Goal: Information Seeking & Learning: Learn about a topic

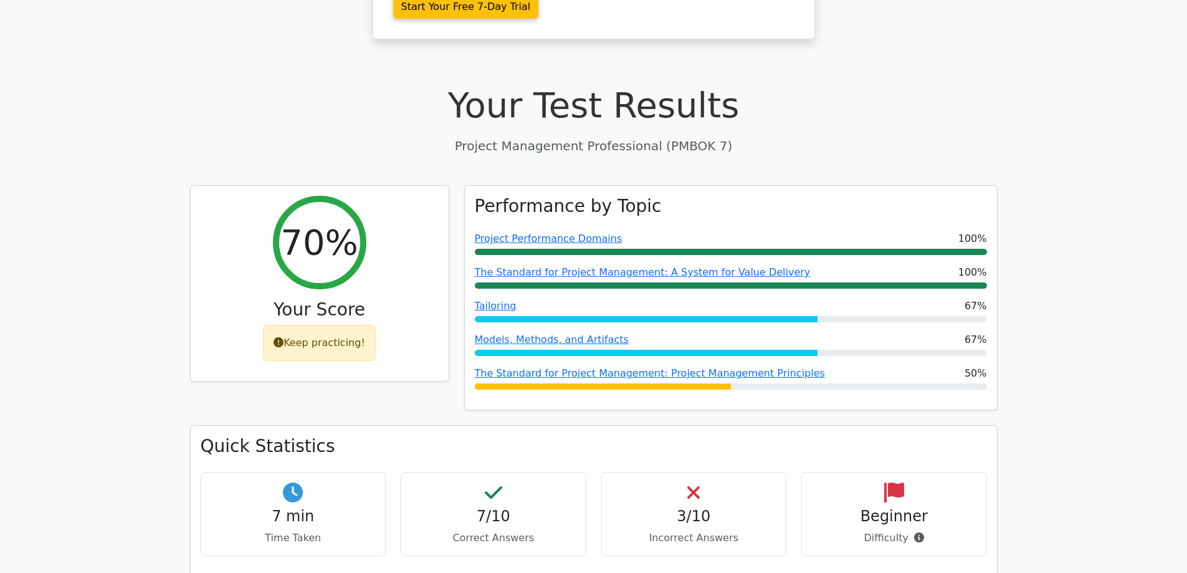
scroll to position [353, 0]
click at [341, 322] on div "Keep practicing!" at bounding box center [319, 340] width 113 height 36
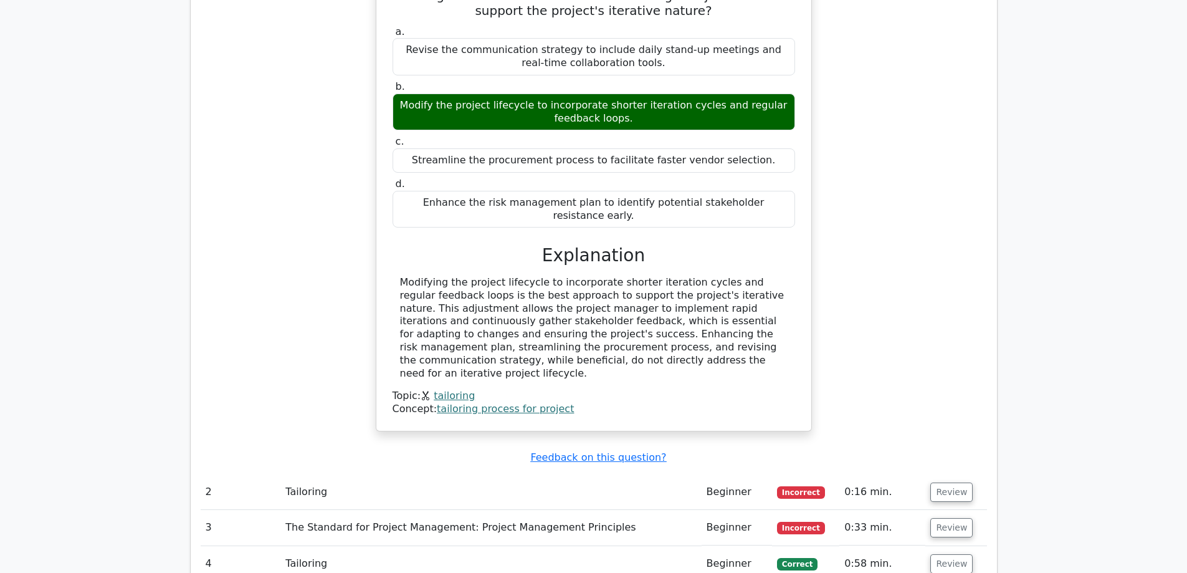
scroll to position [1142, 0]
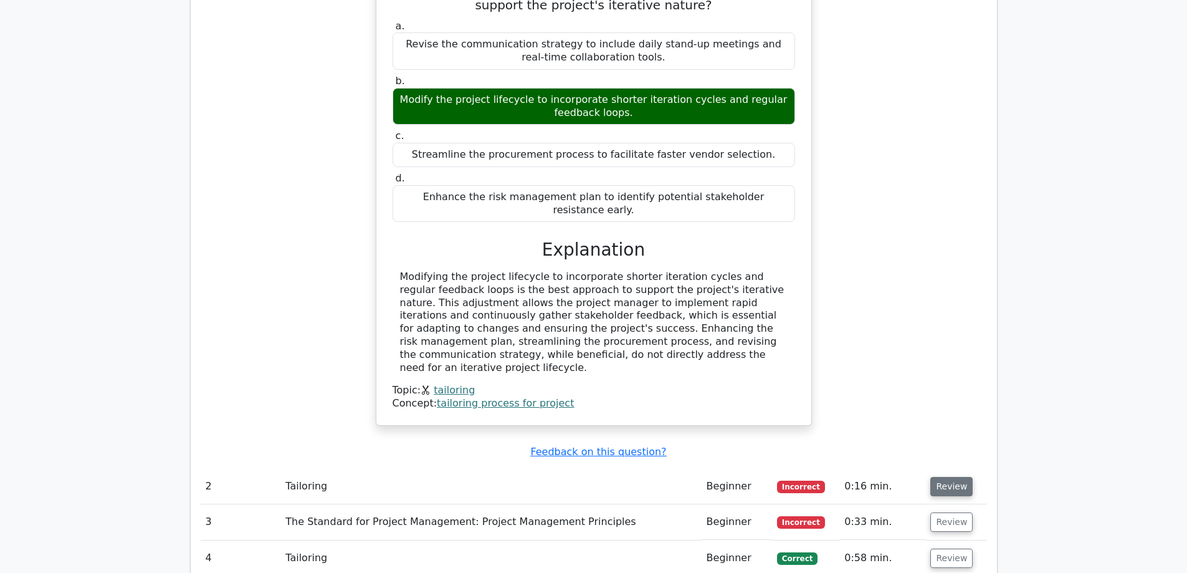
click at [941, 477] on button "Review" at bounding box center [951, 486] width 42 height 19
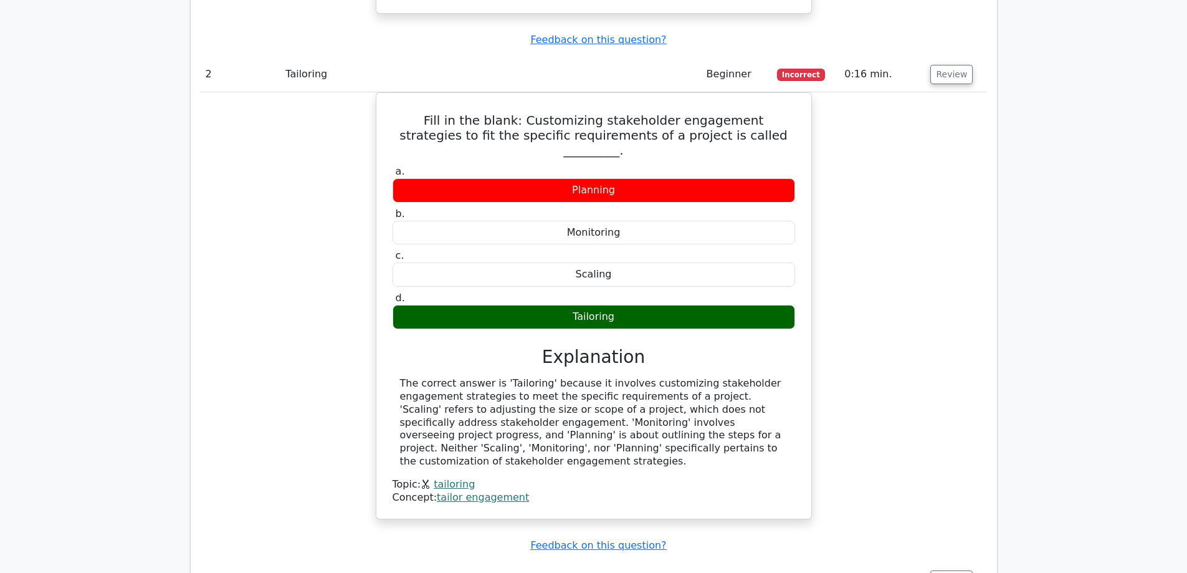
scroll to position [1558, 0]
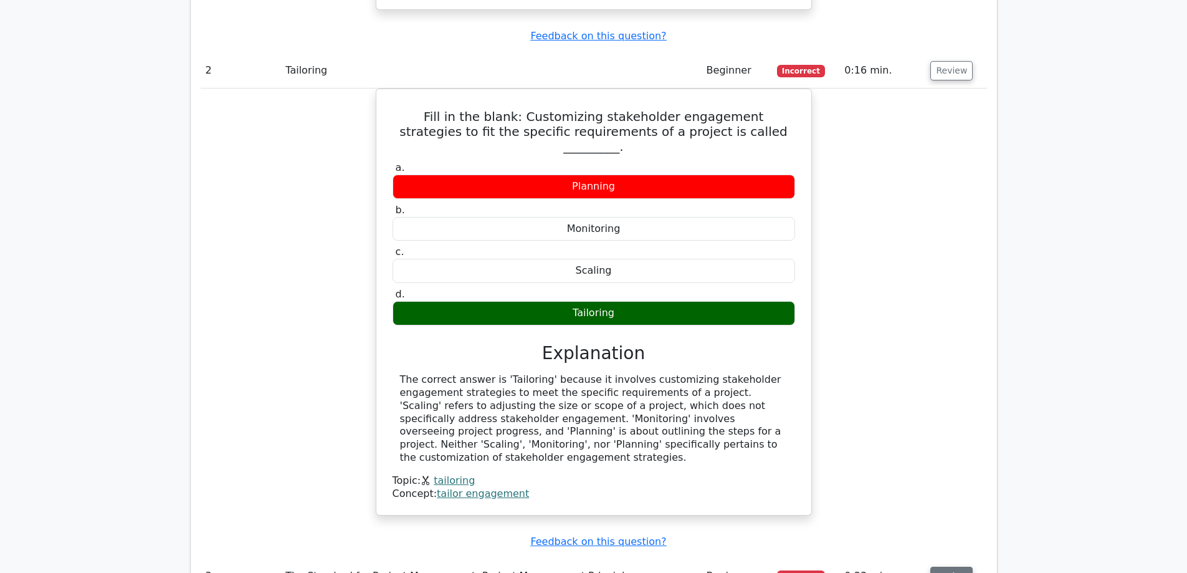
click at [942, 566] on button "Review" at bounding box center [951, 575] width 42 height 19
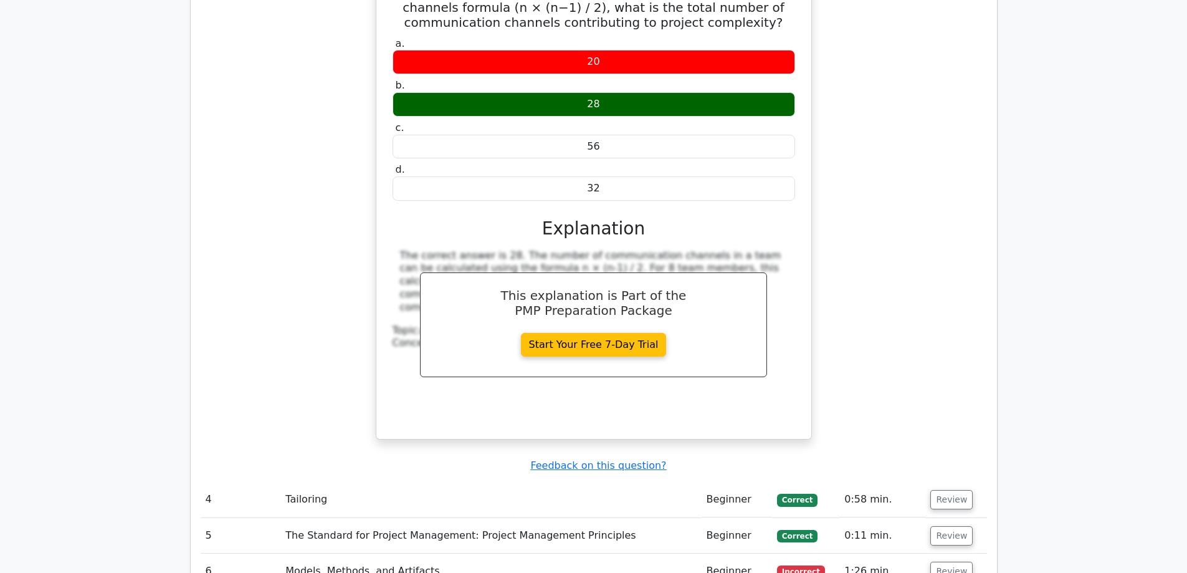
scroll to position [2223, 0]
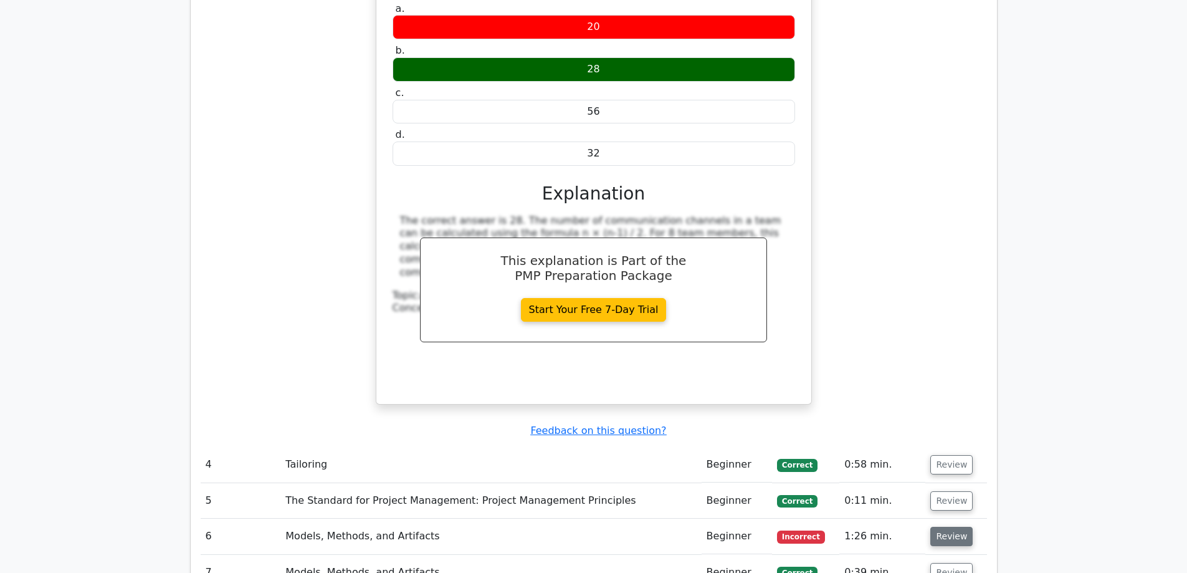
click at [948, 527] on button "Review" at bounding box center [951, 536] width 42 height 19
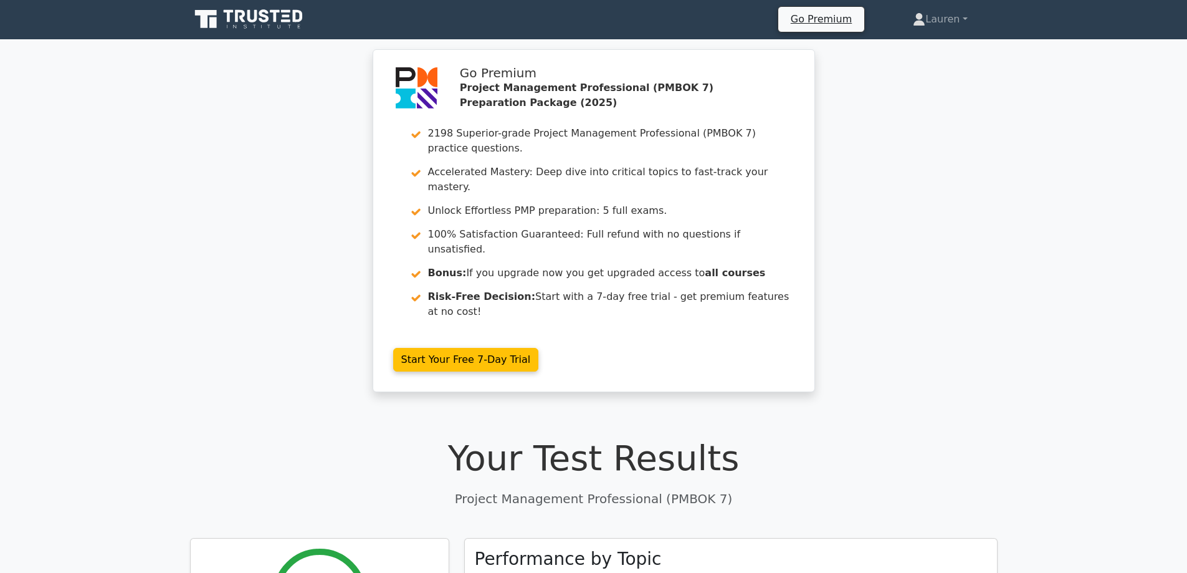
scroll to position [0, 0]
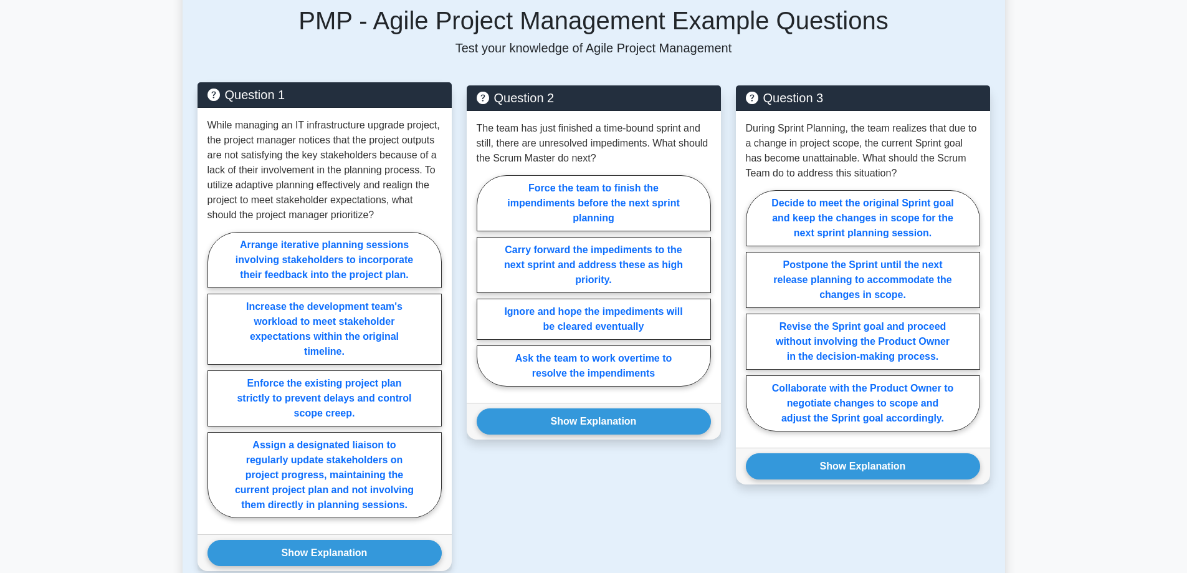
scroll to position [852, 0]
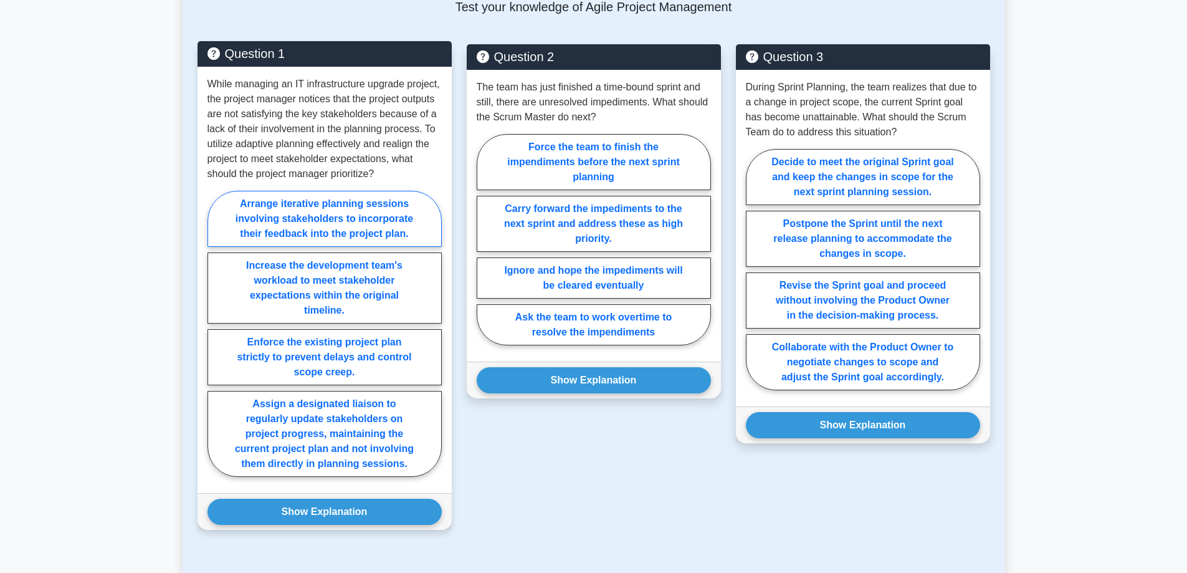
click at [300, 228] on label "Arrange iterative planning sessions involving stakeholders to incorporate their…" at bounding box center [324, 219] width 234 height 56
click at [216, 333] on input "Arrange iterative planning sessions involving stakeholders to incorporate their…" at bounding box center [211, 337] width 8 height 8
radio input "true"
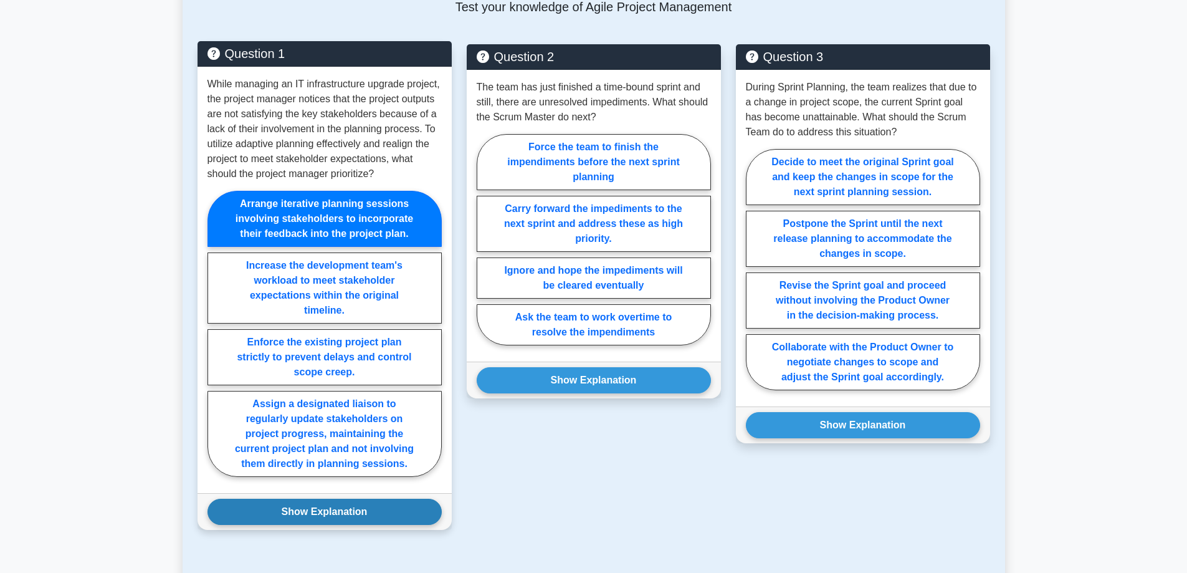
click at [305, 525] on button "Show Explanation" at bounding box center [324, 511] width 234 height 26
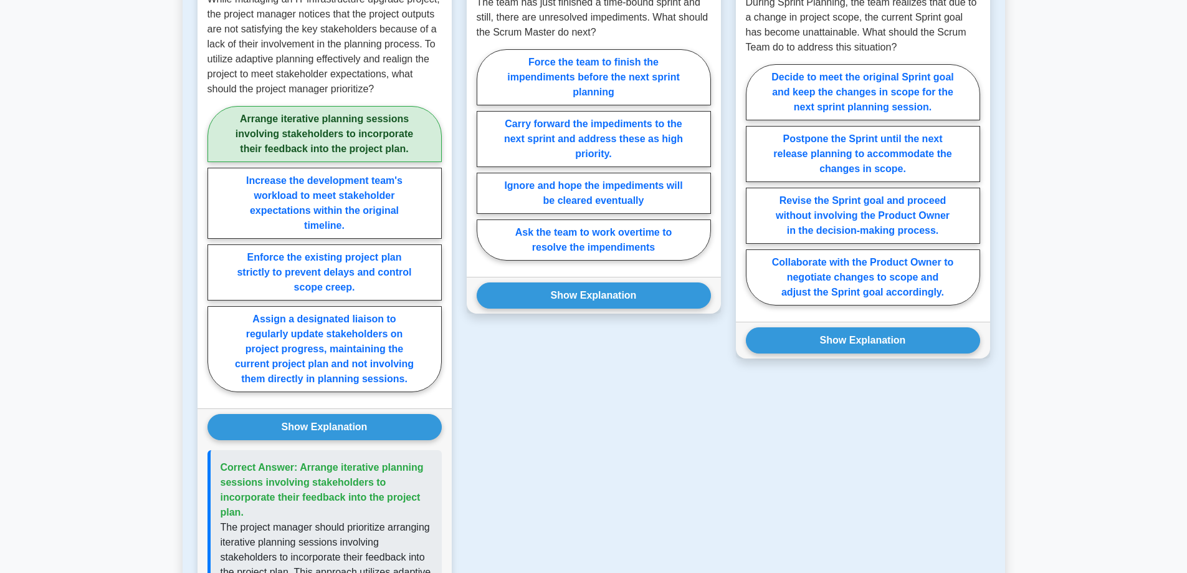
scroll to position [872, 0]
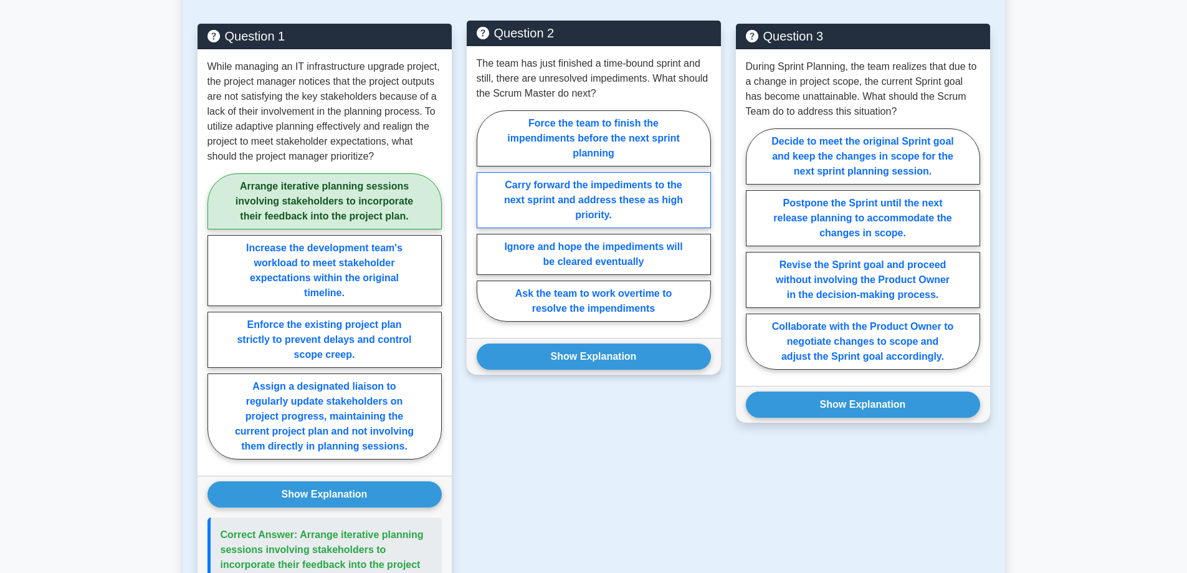
click at [566, 214] on label "Carry forward the impediments to the next sprint and address these as high prio…" at bounding box center [594, 200] width 234 height 56
click at [485, 216] on input "Carry forward the impediments to the next sprint and address these as high prio…" at bounding box center [481, 220] width 8 height 8
radio input "true"
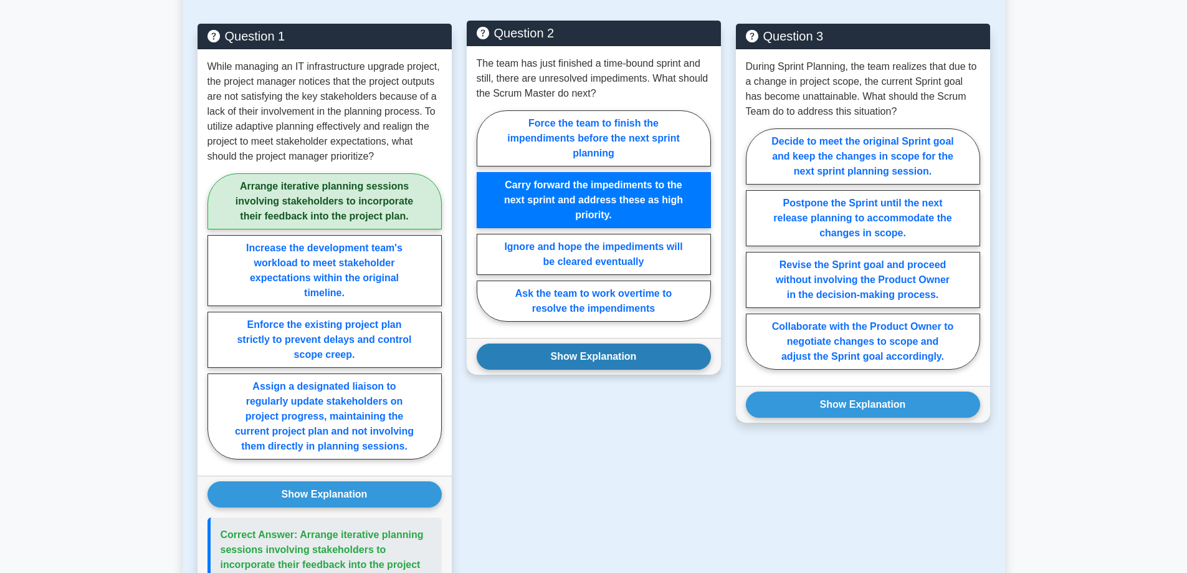
click at [553, 366] on button "Show Explanation" at bounding box center [594, 356] width 234 height 26
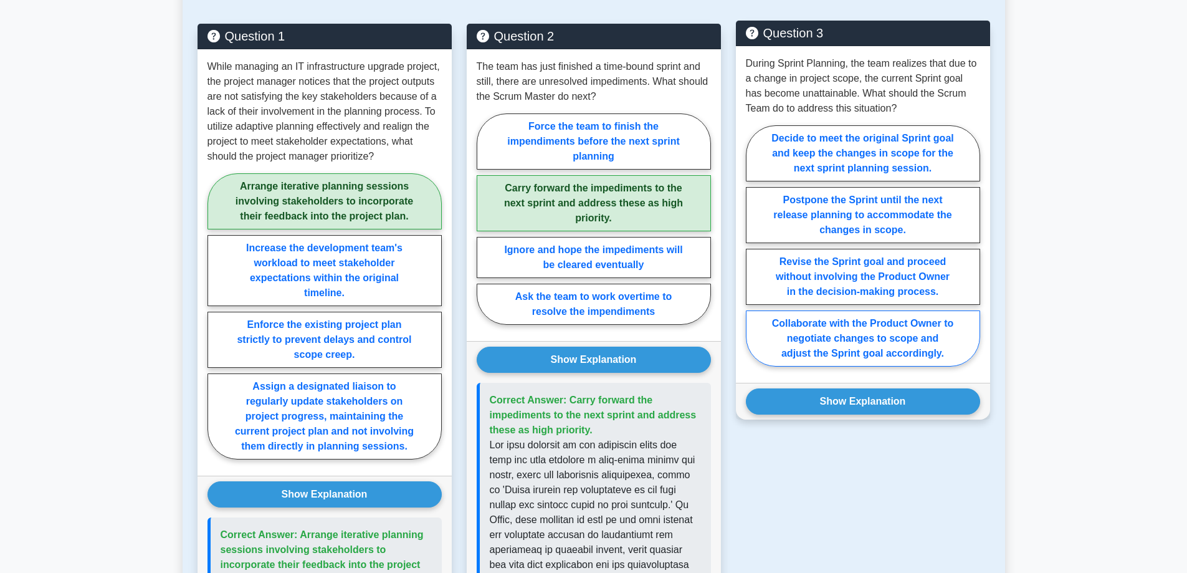
click at [800, 356] on label "Collaborate with the Product Owner to negotiate changes to scope and adjust the…" at bounding box center [863, 338] width 234 height 56
click at [754, 254] on input "Collaborate with the Product Owner to negotiate changes to scope and adjust the…" at bounding box center [750, 249] width 8 height 8
radio input "true"
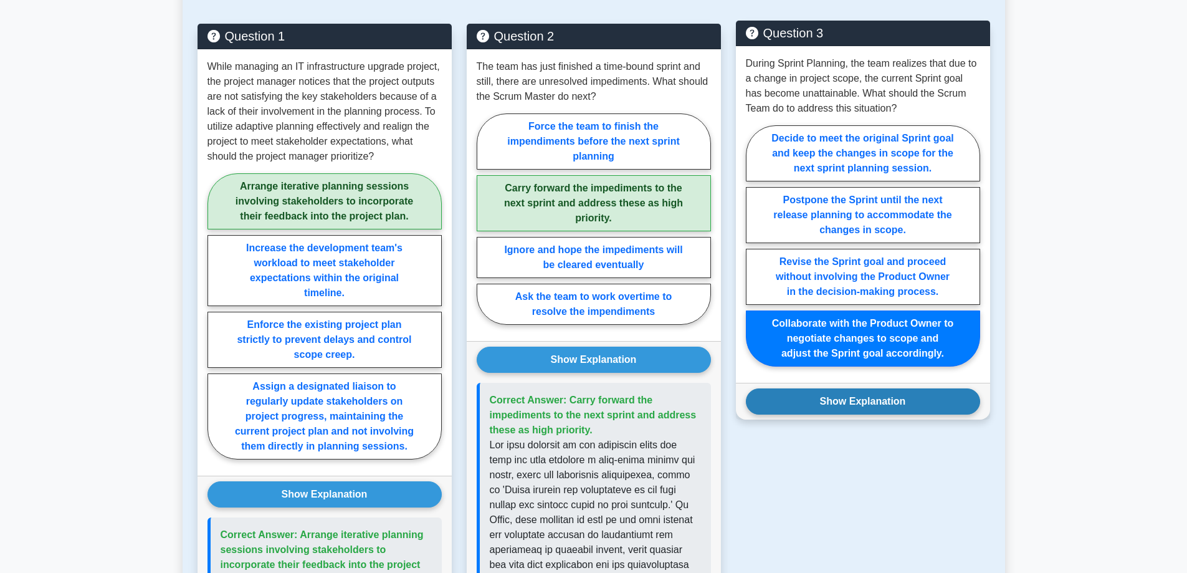
click at [824, 409] on button "Show Explanation" at bounding box center [863, 401] width 234 height 26
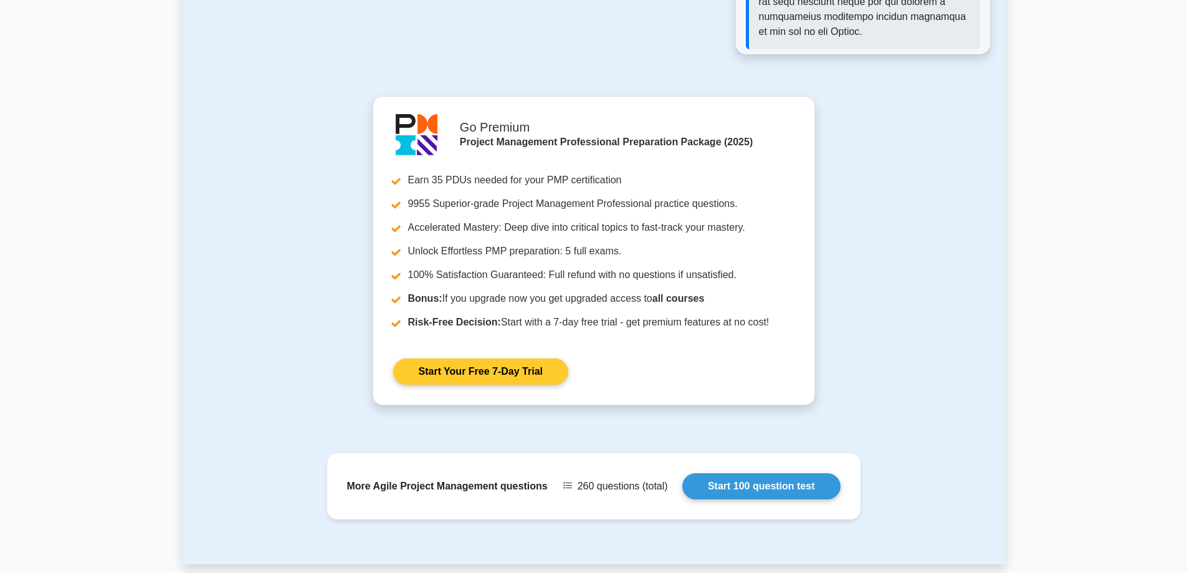
scroll to position [1869, 0]
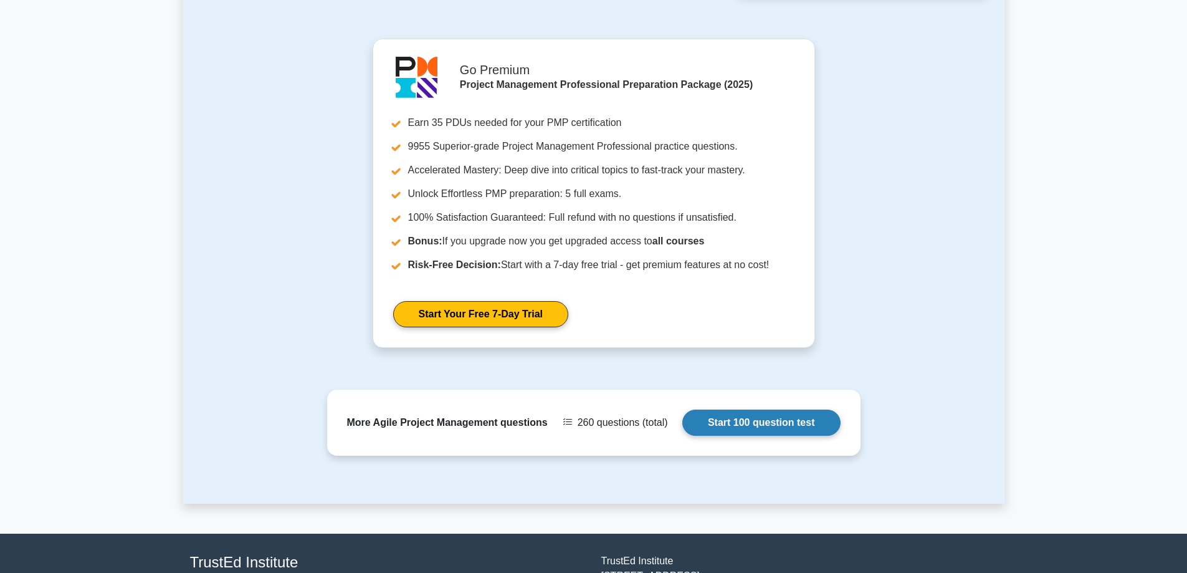
click at [773, 419] on link "Start 100 question test" at bounding box center [761, 422] width 158 height 26
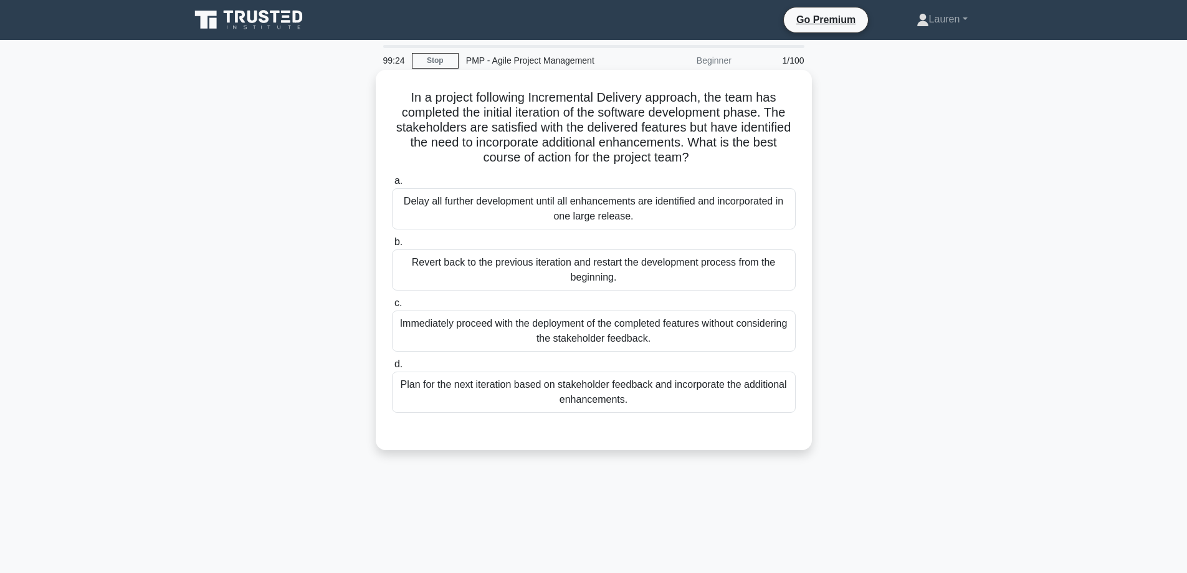
click at [538, 394] on div "Plan for the next iteration based on stakeholder feedback and incorporate the a…" at bounding box center [594, 391] width 404 height 41
click at [392, 368] on input "d. Plan for the next iteration based on stakeholder feedback and incorporate th…" at bounding box center [392, 364] width 0 height 8
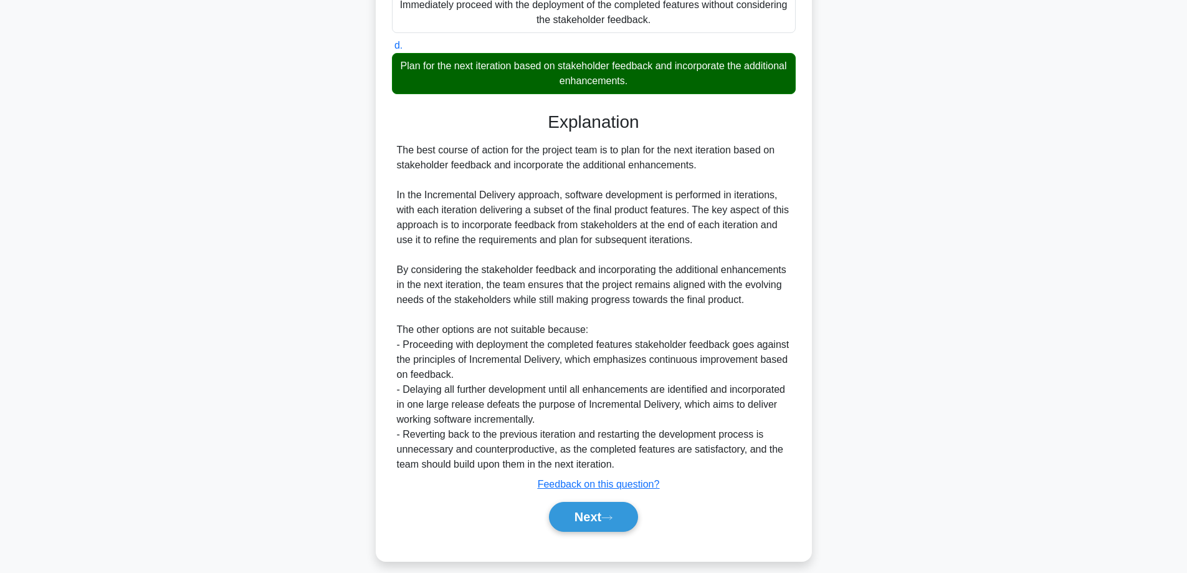
scroll to position [331, 0]
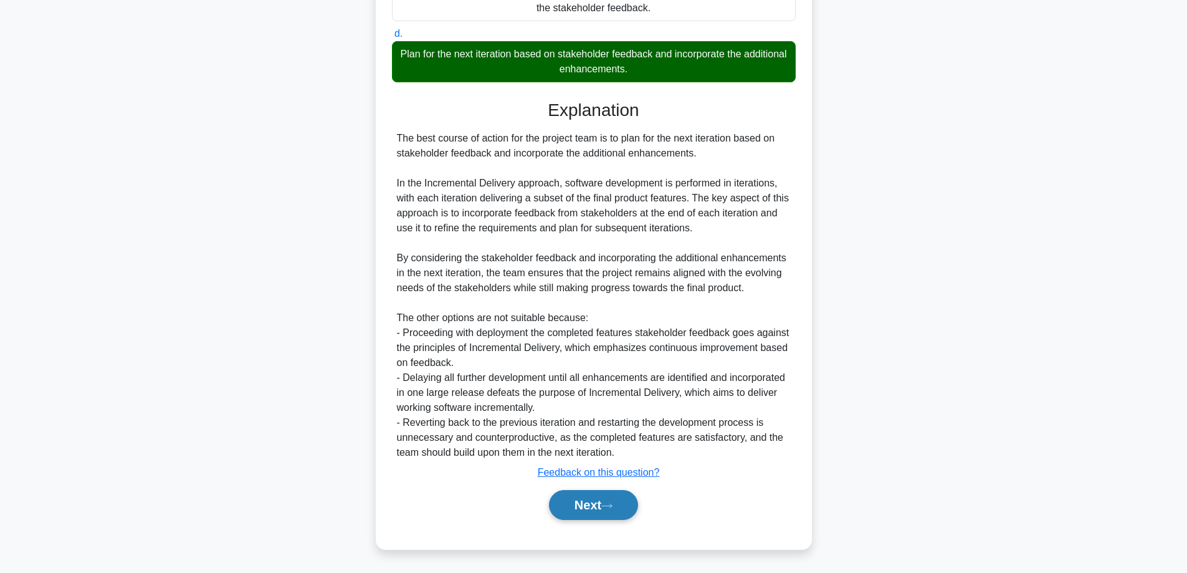
click at [578, 507] on button "Next" at bounding box center [593, 505] width 89 height 30
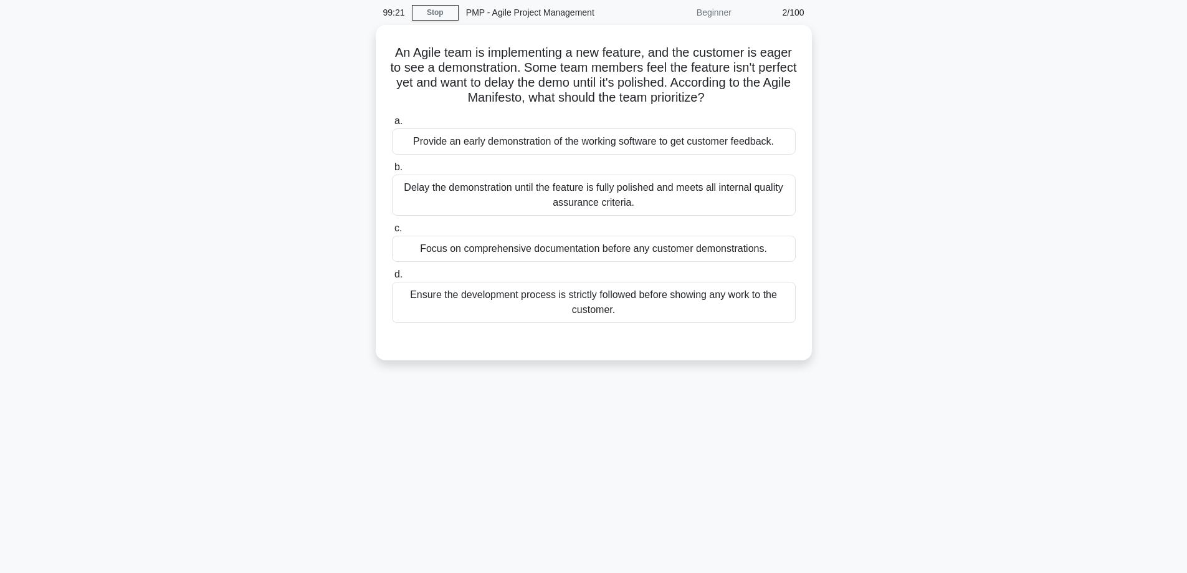
scroll to position [38, 0]
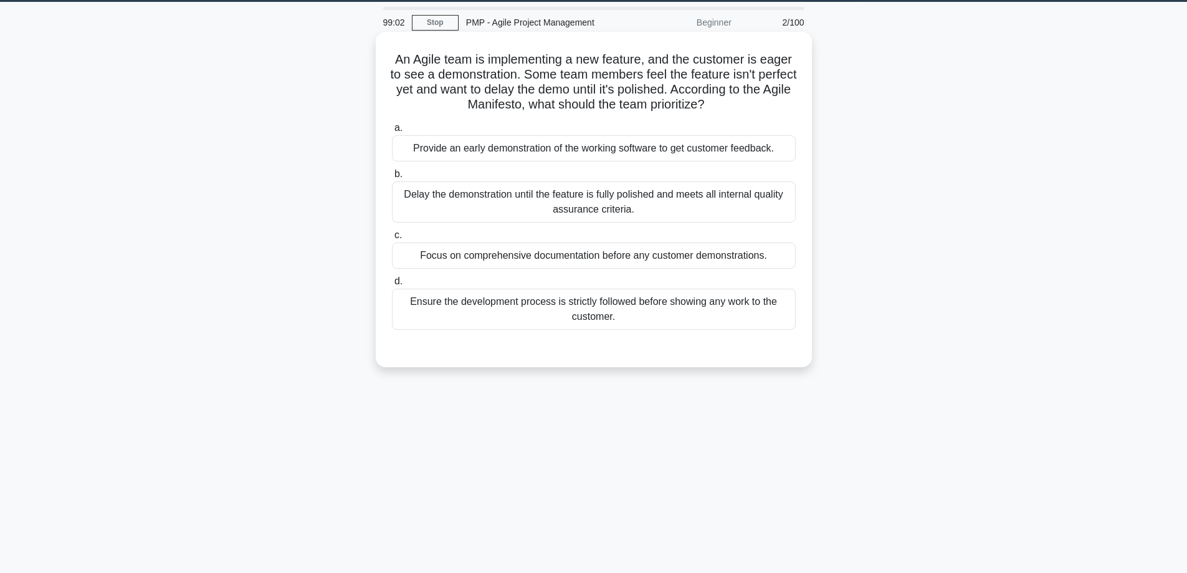
click at [593, 141] on div "Provide an early demonstration of the working software to get customer feedback." at bounding box center [594, 148] width 404 height 26
click at [392, 132] on input "a. Provide an early demonstration of the working software to get customer feedb…" at bounding box center [392, 128] width 0 height 8
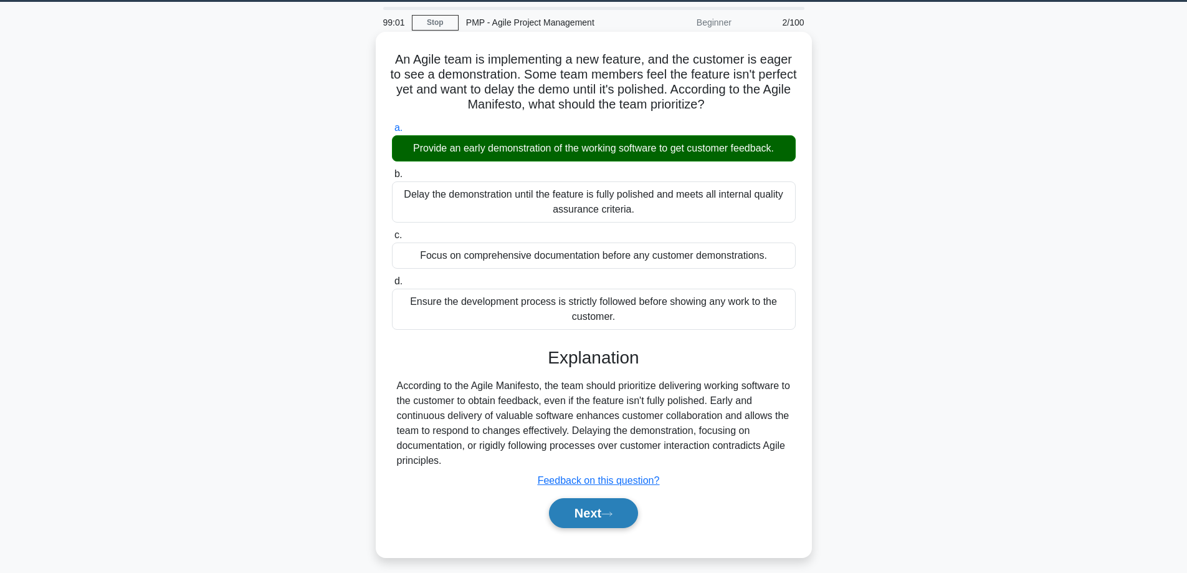
click at [589, 510] on button "Next" at bounding box center [593, 513] width 89 height 30
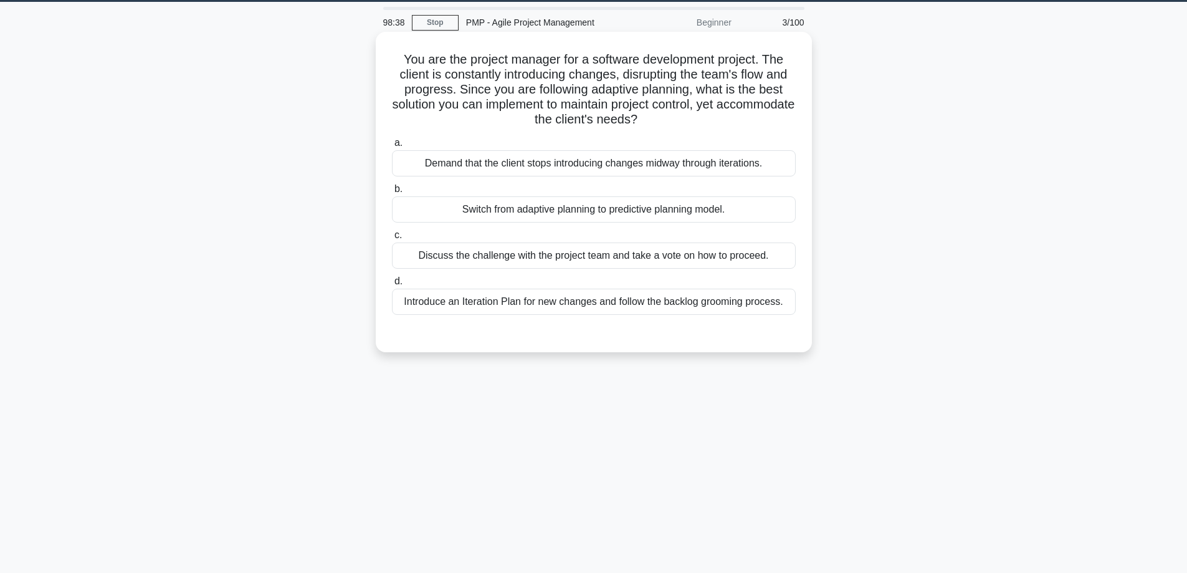
click at [700, 307] on div "Introduce an Iteration Plan for new changes and follow the backlog grooming pro…" at bounding box center [594, 301] width 404 height 26
click at [392, 285] on input "d. Introduce an Iteration Plan for new changes and follow the backlog grooming …" at bounding box center [392, 281] width 0 height 8
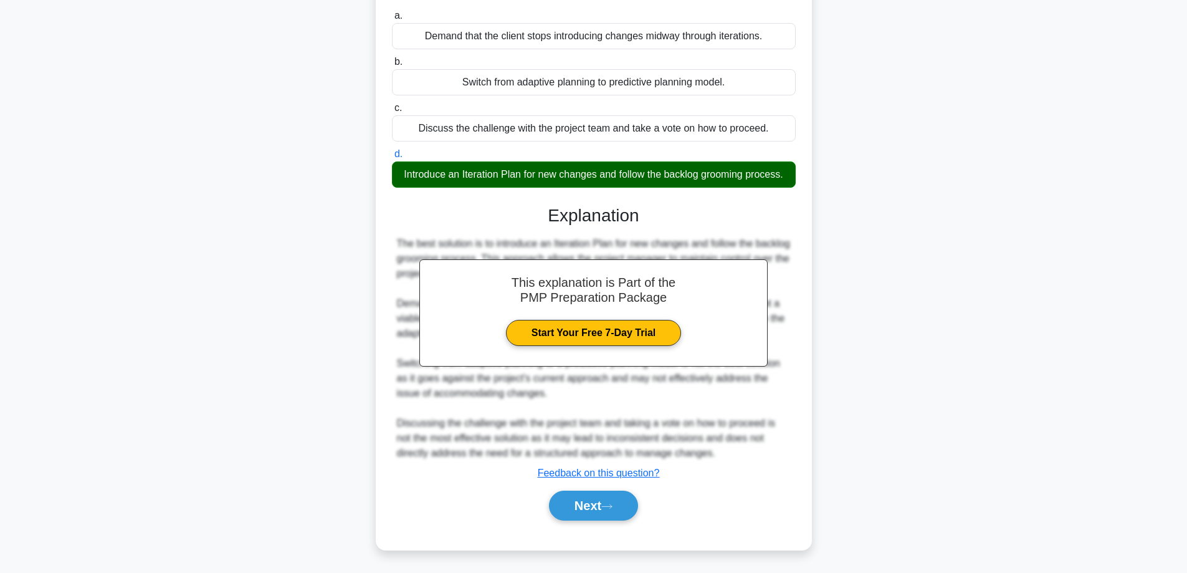
scroll to position [166, 0]
click at [601, 504] on button "Next" at bounding box center [593, 505] width 89 height 30
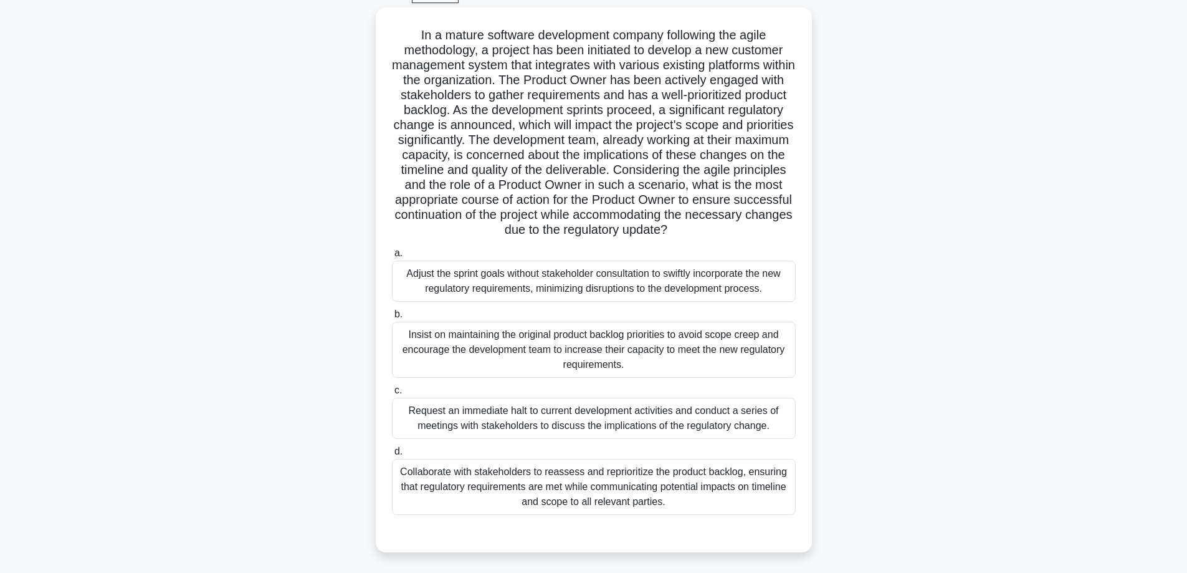
scroll to position [80, 0]
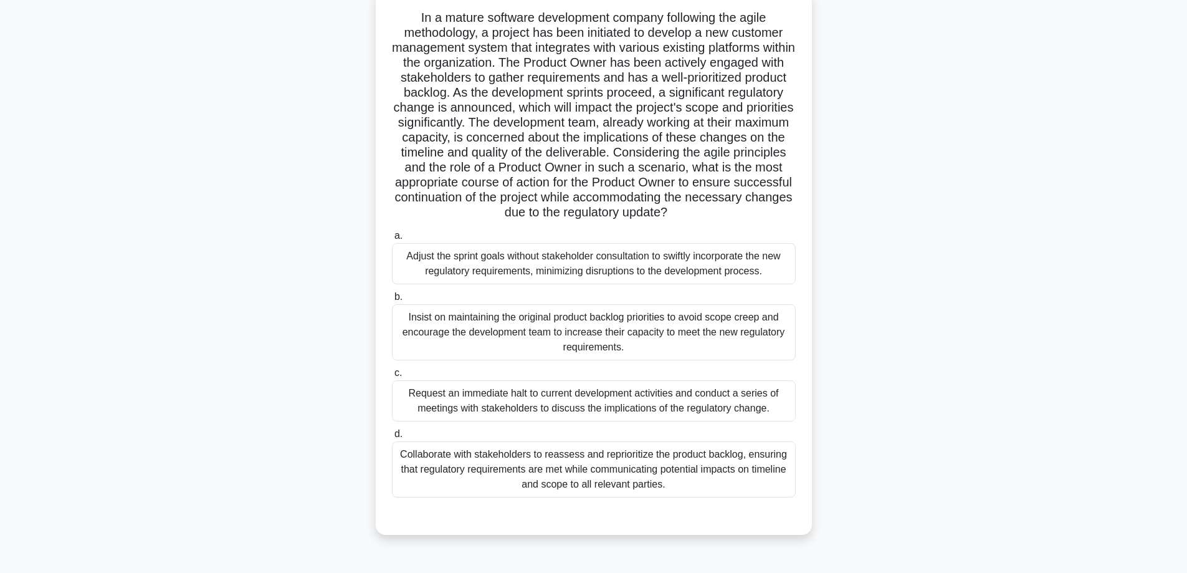
click at [579, 475] on div "Collaborate with stakeholders to reassess and reprioritize the product backlog,…" at bounding box center [594, 469] width 404 height 56
click at [392, 438] on input "d. Collaborate with stakeholders to reassess and reprioritize the product backl…" at bounding box center [392, 434] width 0 height 8
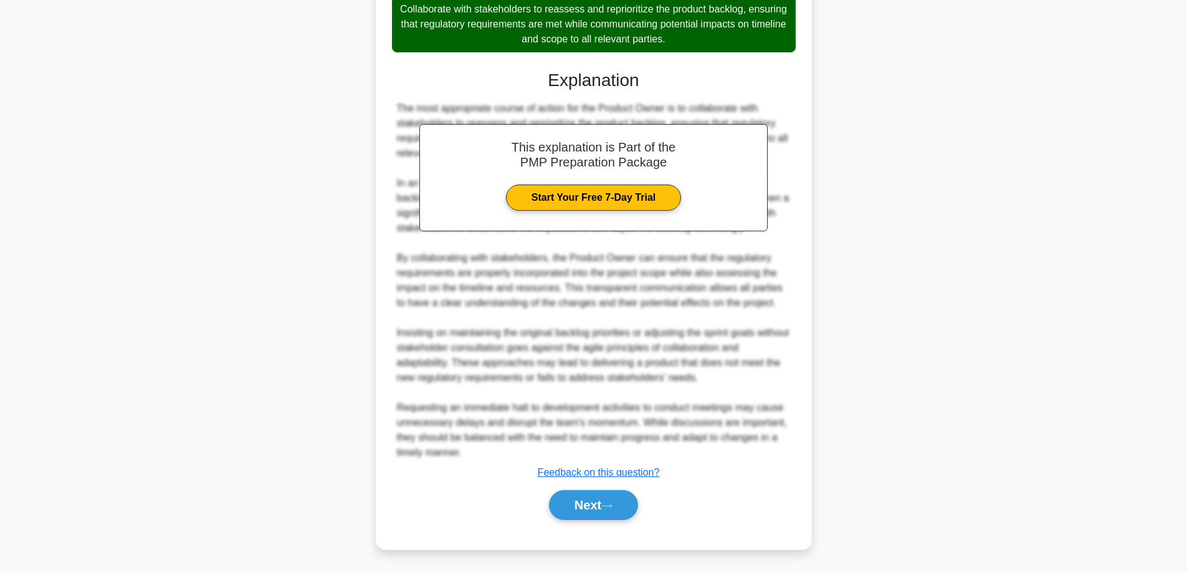
scroll to position [525, 0]
click at [579, 509] on button "Next" at bounding box center [593, 505] width 89 height 30
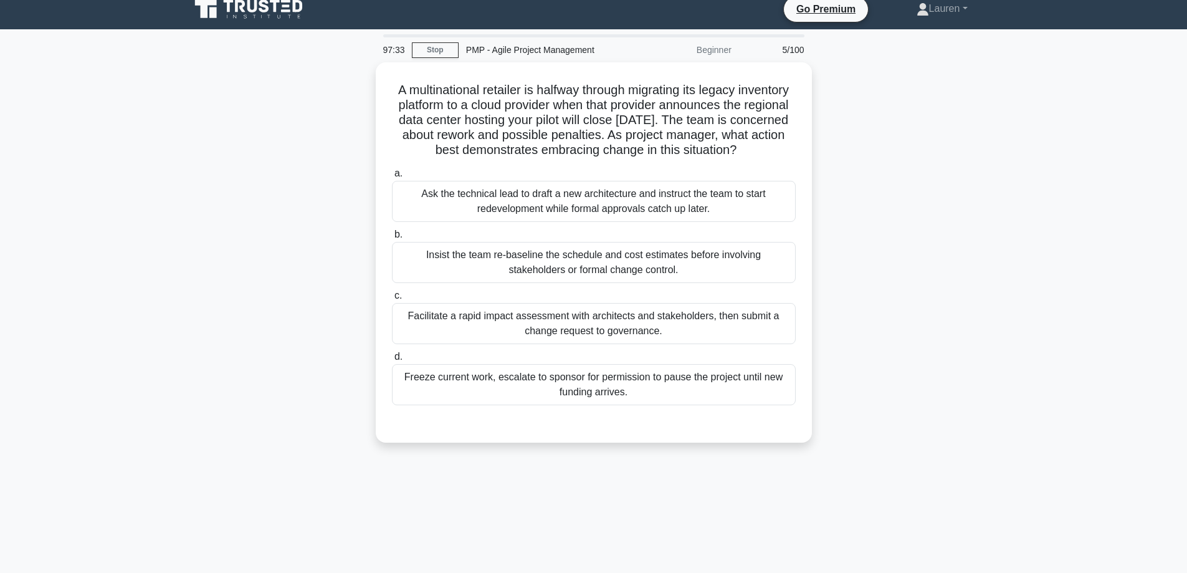
scroll to position [0, 0]
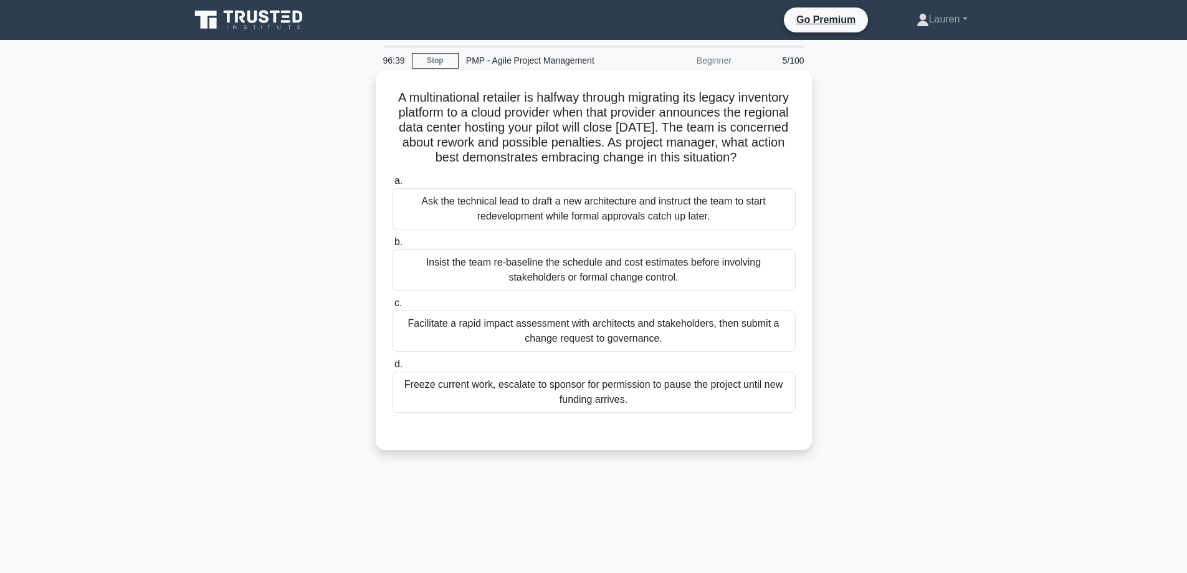
click at [608, 344] on div "Facilitate a rapid impact assessment with architects and stakeholders, then sub…" at bounding box center [594, 330] width 404 height 41
click at [392, 307] on input "c. Facilitate a rapid impact assessment with architects and stakeholders, then …" at bounding box center [392, 303] width 0 height 8
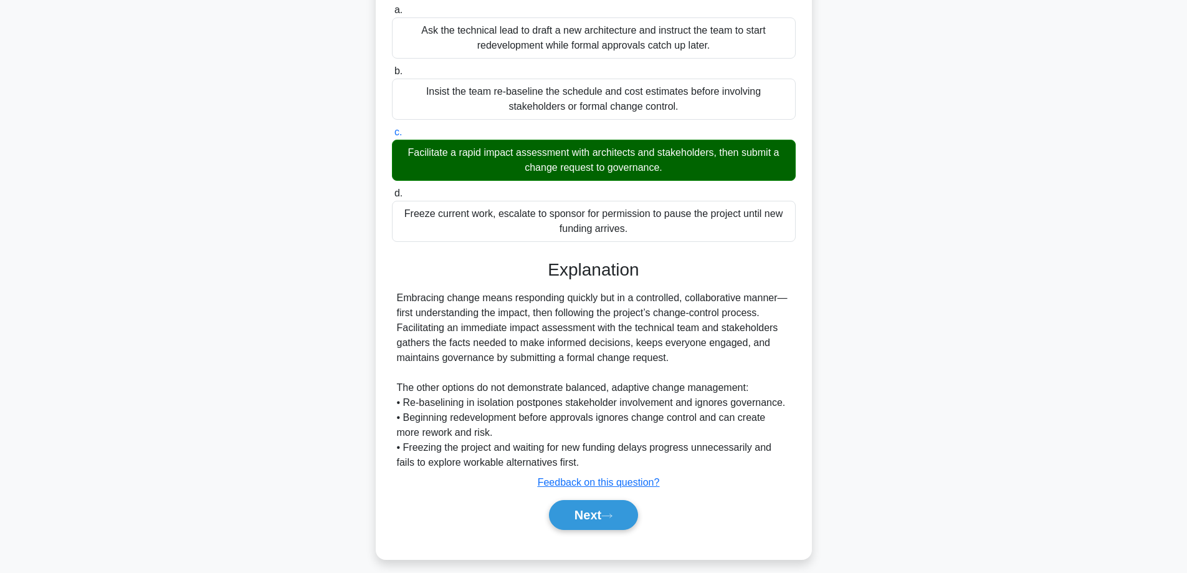
scroll to position [196, 0]
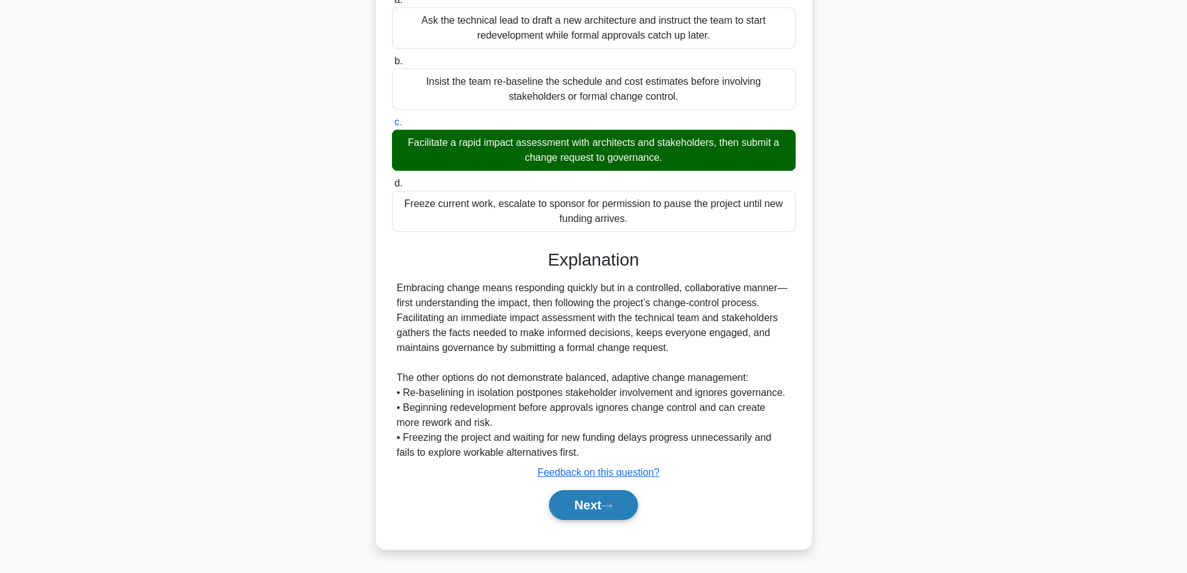
click at [575, 499] on button "Next" at bounding box center [593, 505] width 89 height 30
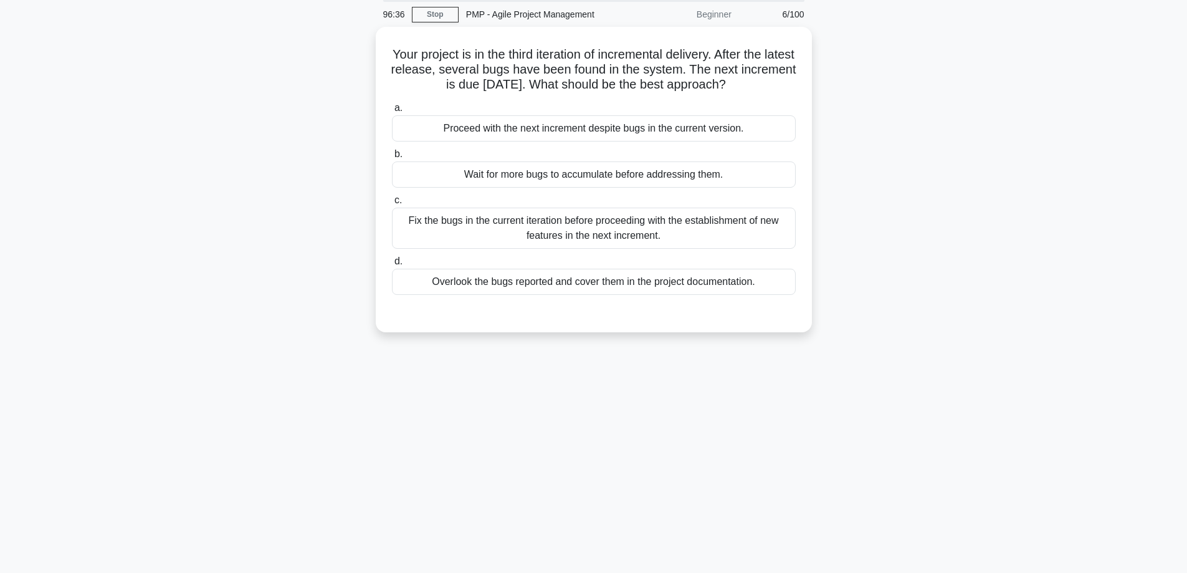
scroll to position [38, 0]
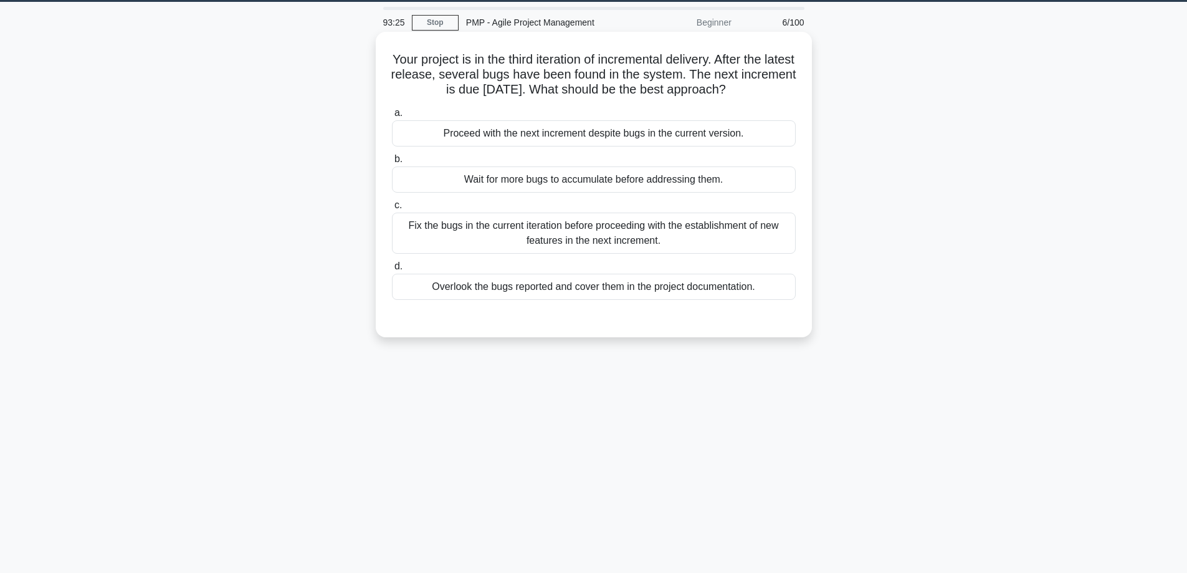
click at [725, 232] on div "Fix the bugs in the current iteration before proceeding with the establishment …" at bounding box center [594, 232] width 404 height 41
click at [392, 209] on input "c. Fix the bugs in the current iteration before proceeding with the establishme…" at bounding box center [392, 205] width 0 height 8
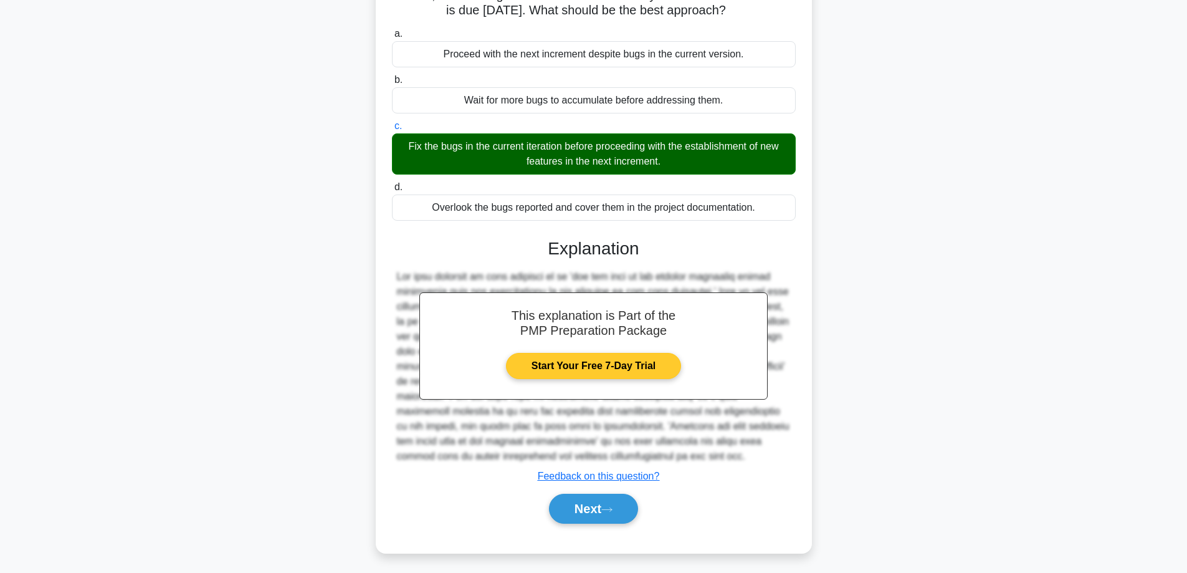
scroll to position [122, 0]
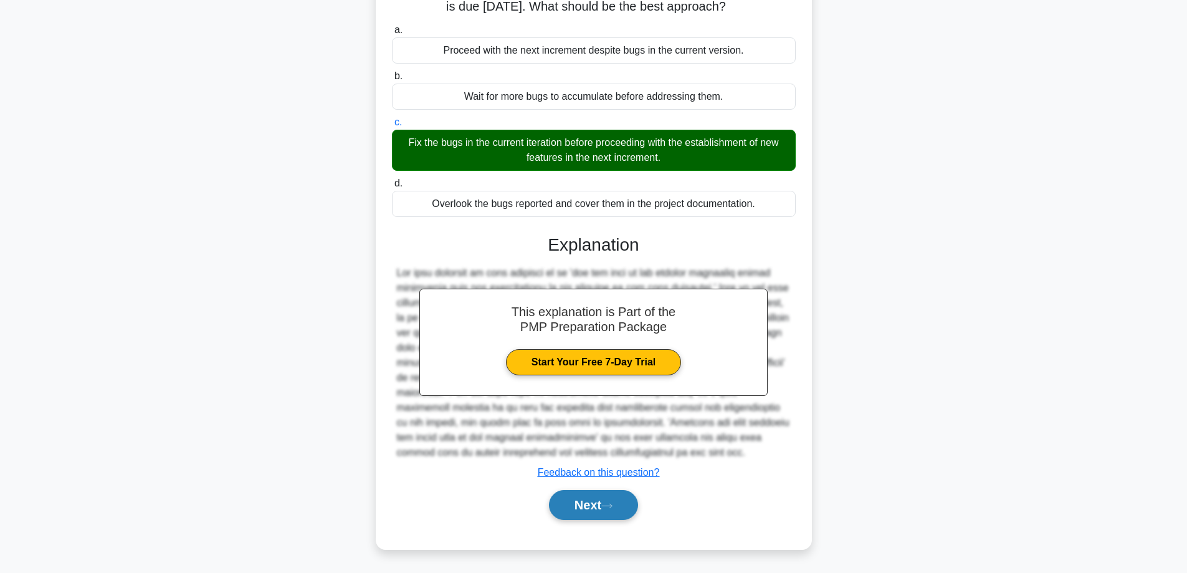
click at [603, 507] on button "Next" at bounding box center [593, 505] width 89 height 30
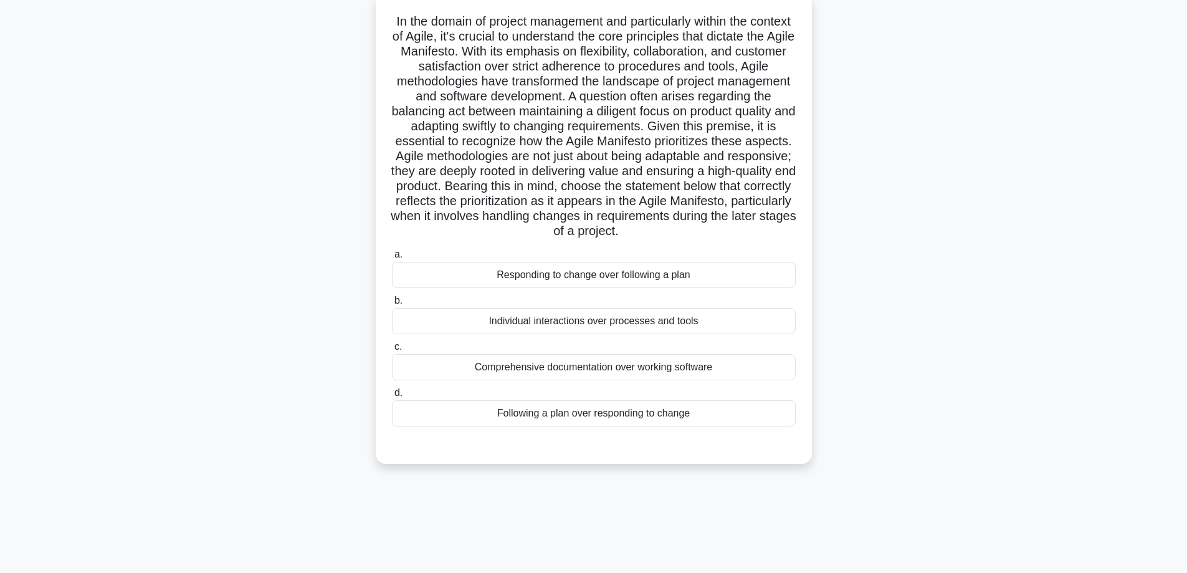
scroll to position [59, 0]
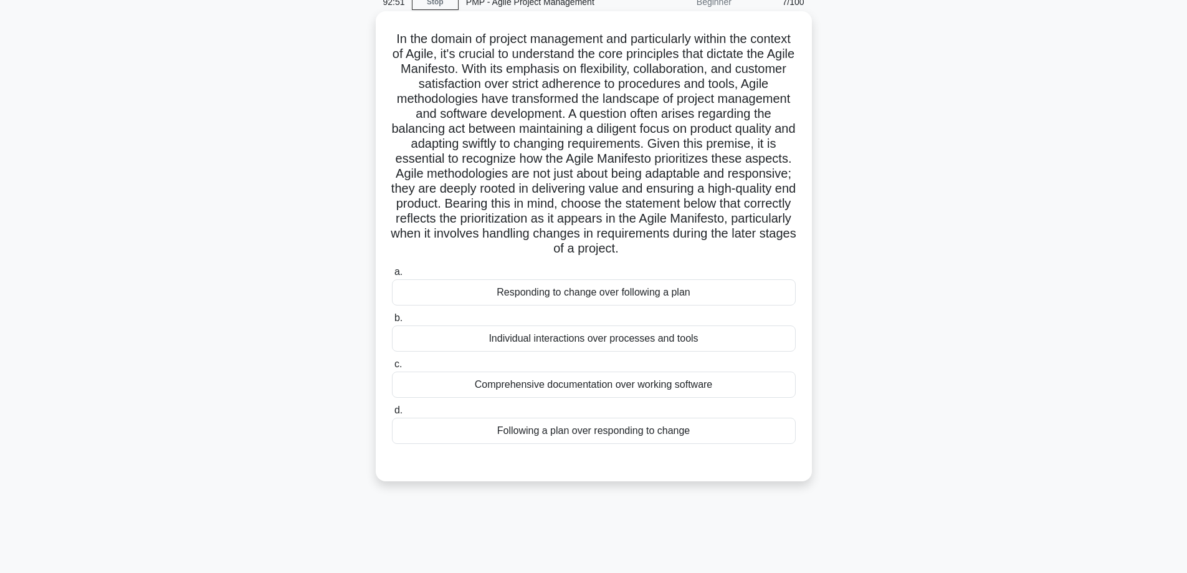
click at [533, 305] on div "Responding to change over following a plan" at bounding box center [594, 292] width 404 height 26
click at [392, 276] on input "a. Responding to change over following a plan" at bounding box center [392, 272] width 0 height 8
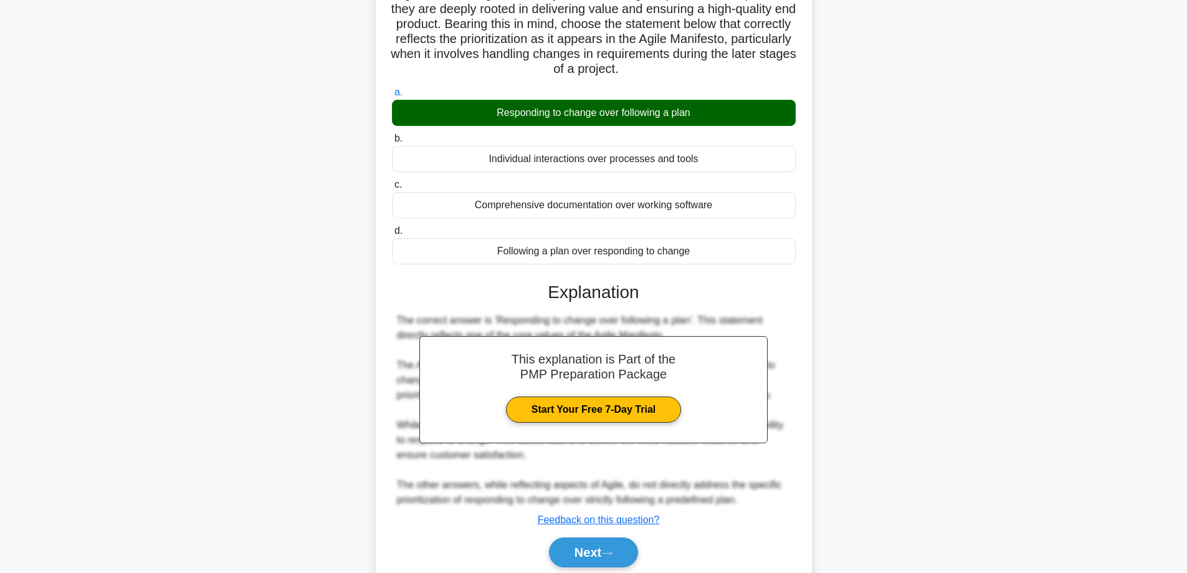
scroll to position [301, 0]
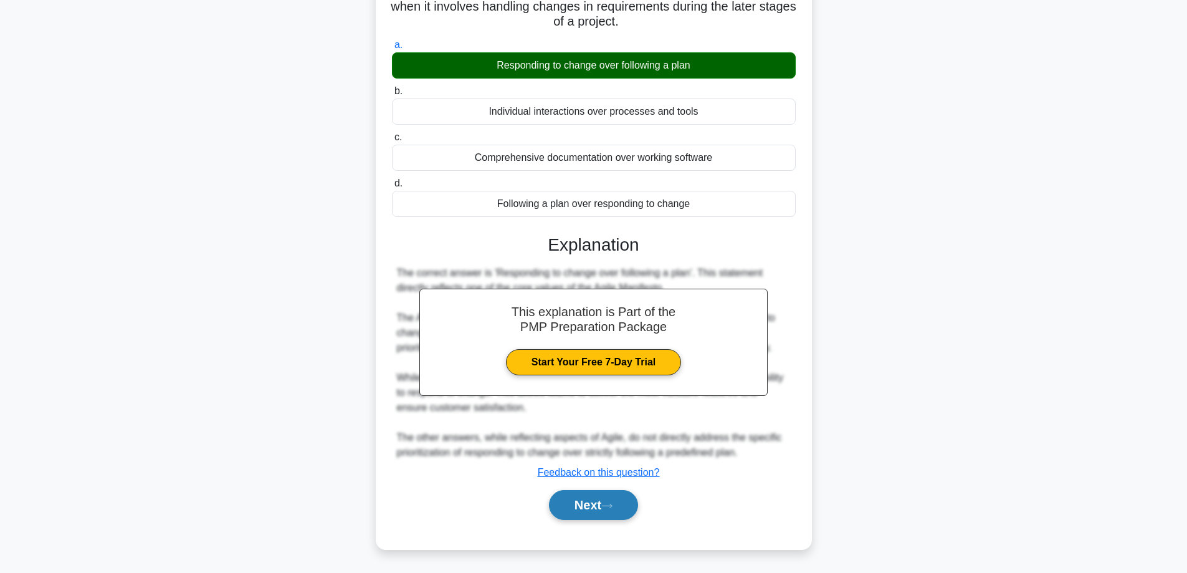
click at [587, 503] on button "Next" at bounding box center [593, 505] width 89 height 30
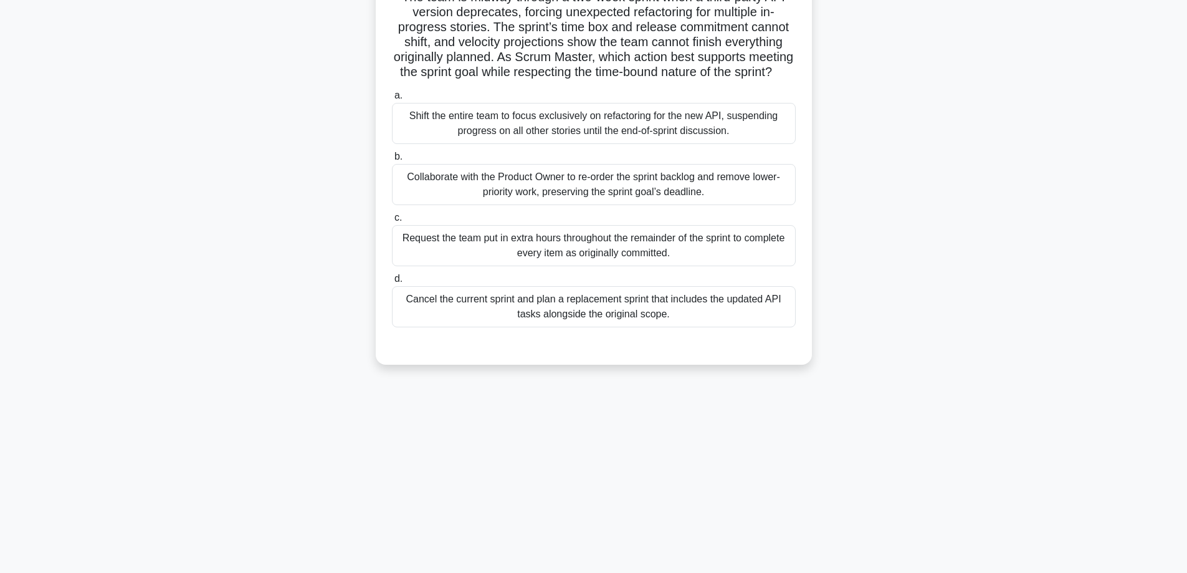
scroll to position [59, 0]
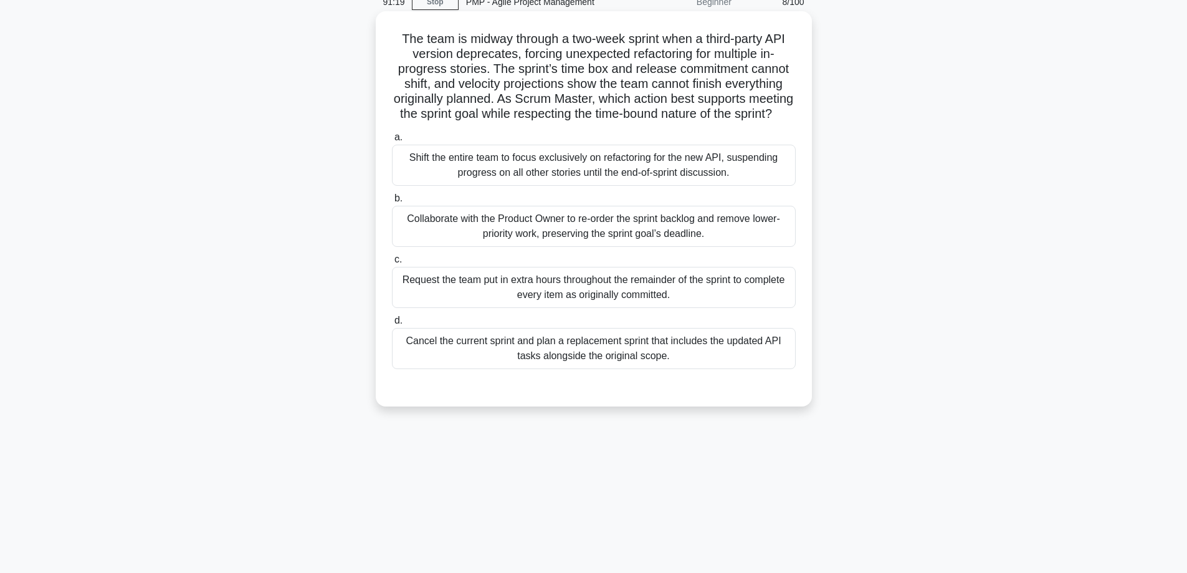
click at [462, 247] on div "Collaborate with the Product Owner to re-order the sprint backlog and remove lo…" at bounding box center [594, 226] width 404 height 41
click at [392, 203] on input "b. Collaborate with the Product Owner to re-order the sprint backlog and remove…" at bounding box center [392, 198] width 0 height 8
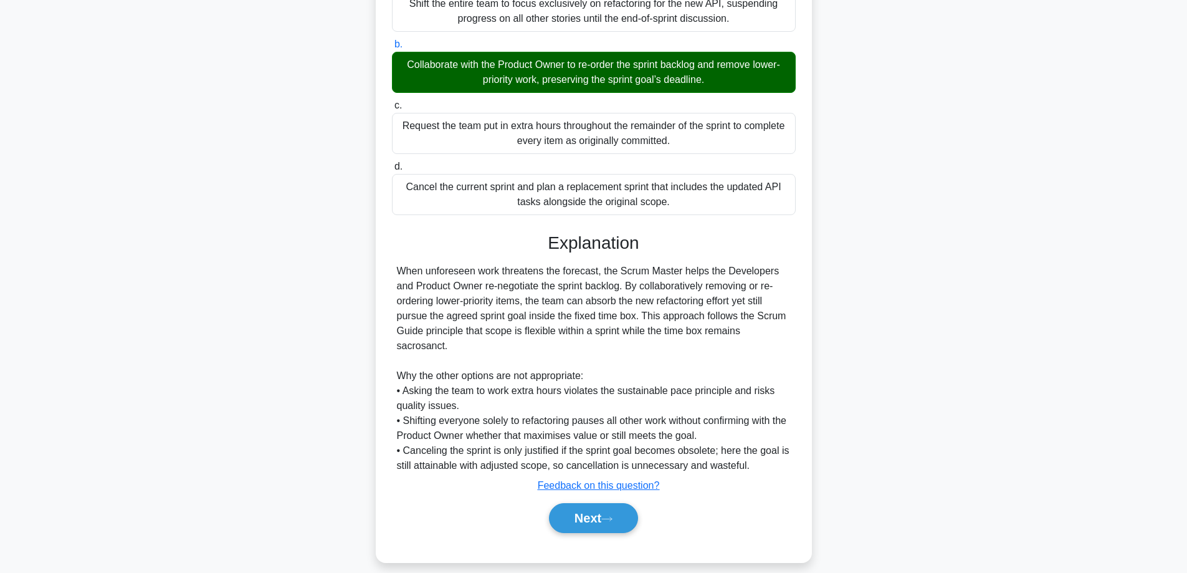
scroll to position [241, 0]
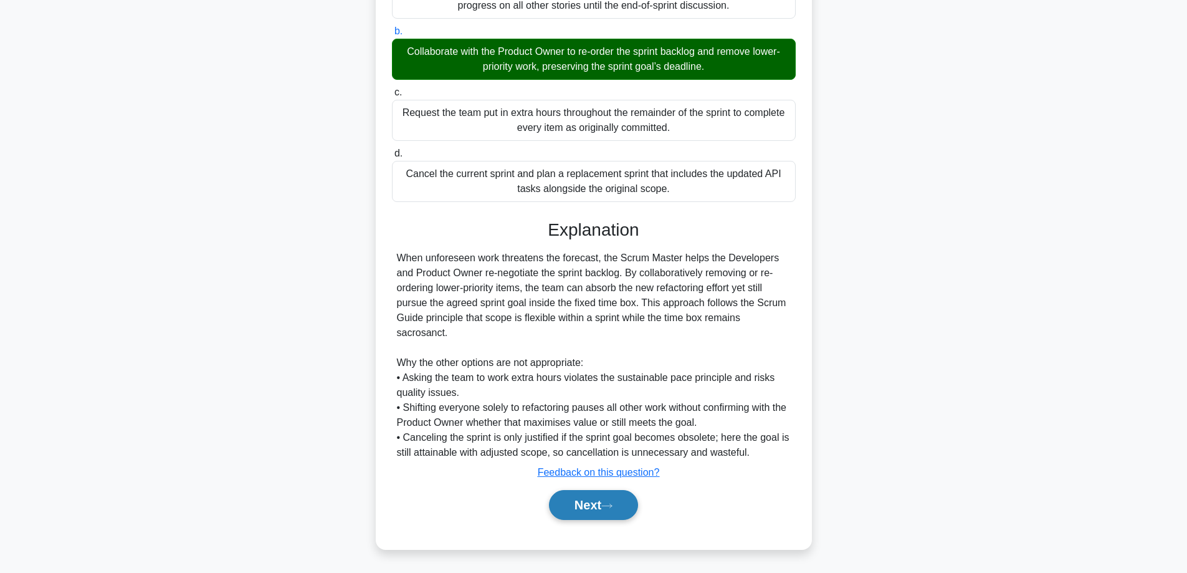
click at [575, 510] on button "Next" at bounding box center [593, 505] width 89 height 30
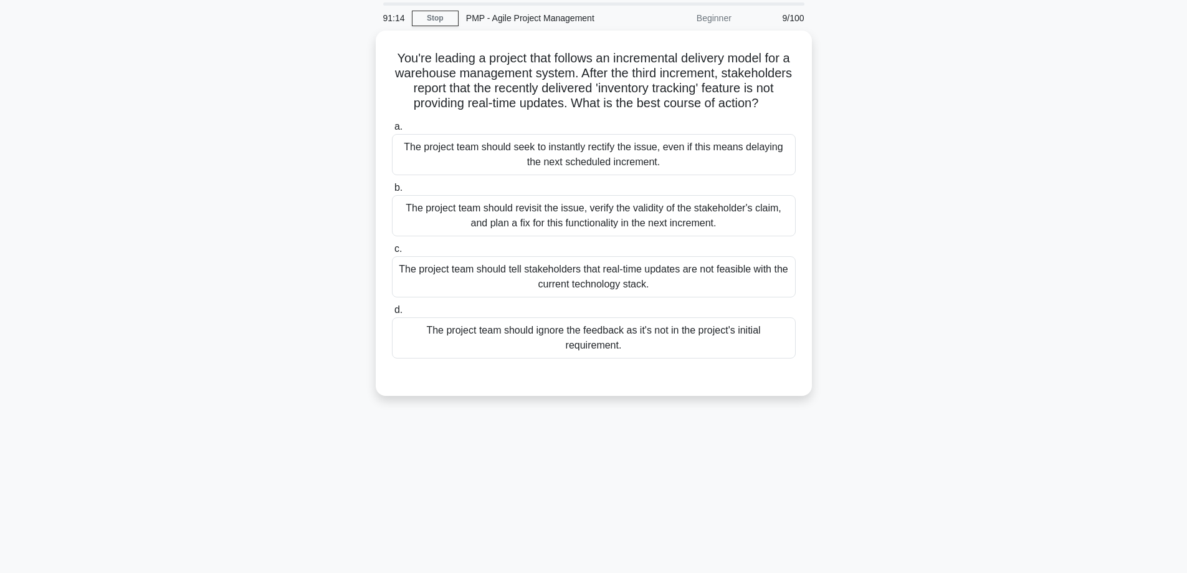
scroll to position [38, 0]
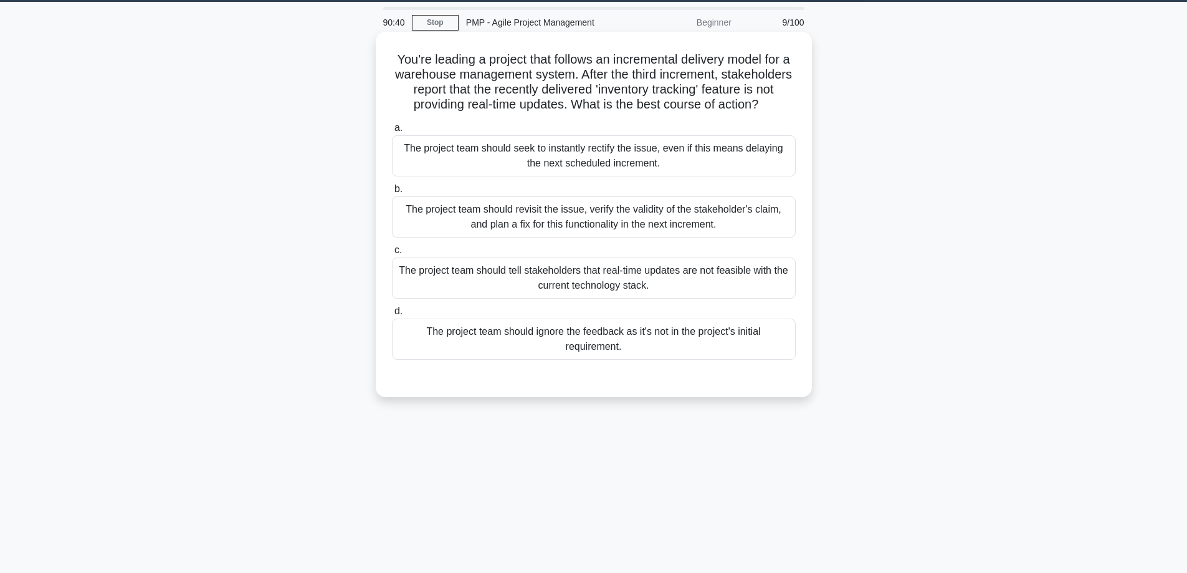
click at [469, 233] on div "The project team should revisit the issue, verify the validity of the stakehold…" at bounding box center [594, 216] width 404 height 41
click at [392, 193] on input "b. The project team should revisit the issue, verify the validity of the stakeh…" at bounding box center [392, 189] width 0 height 8
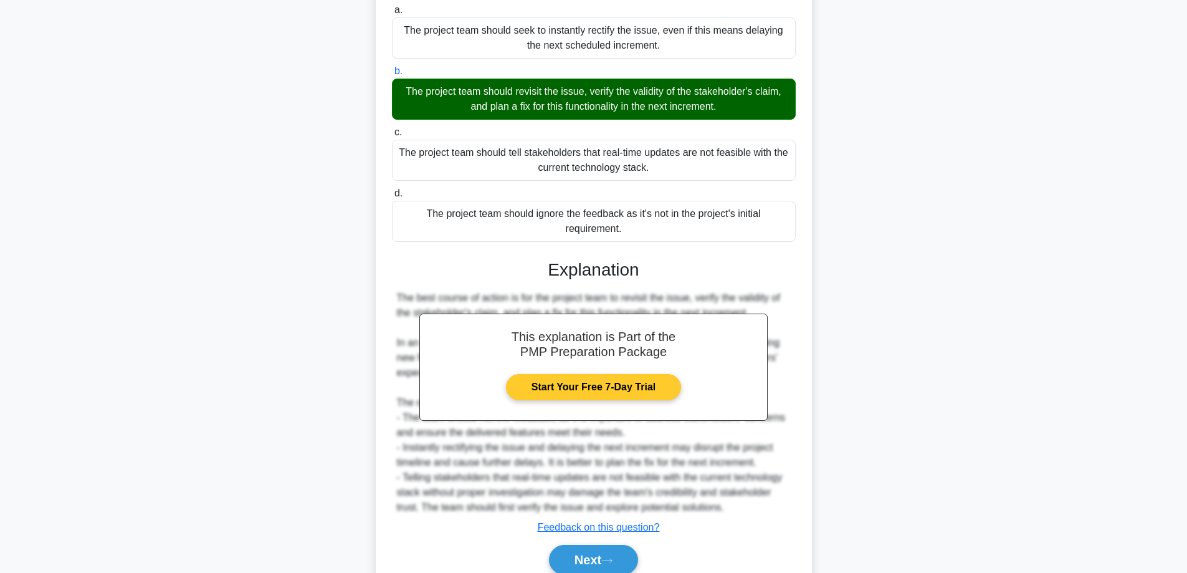
scroll to position [226, 0]
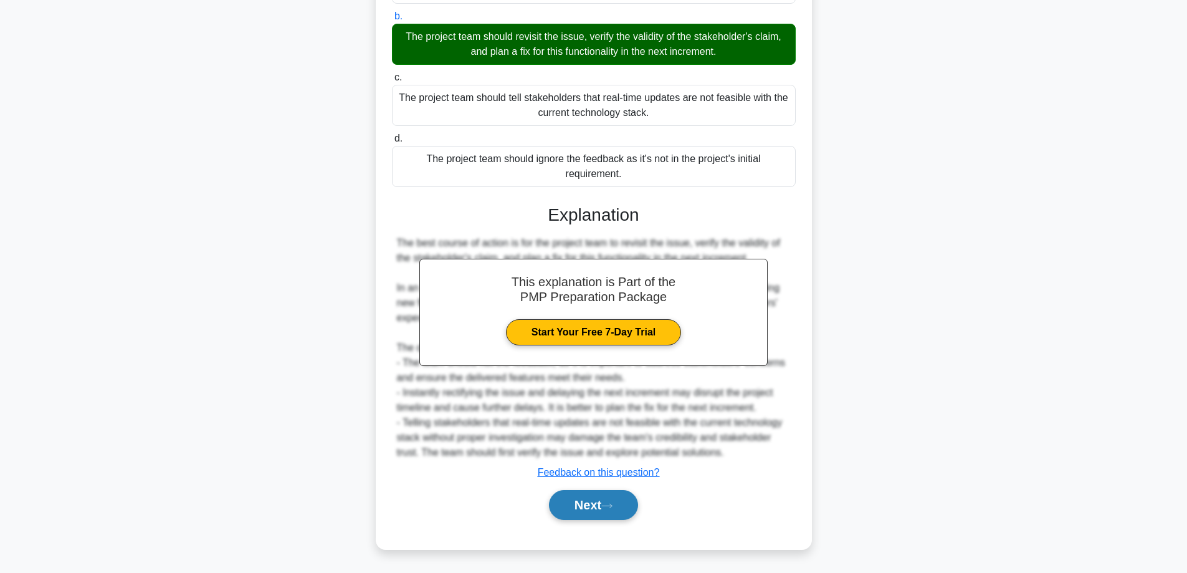
click at [580, 507] on button "Next" at bounding box center [593, 505] width 89 height 30
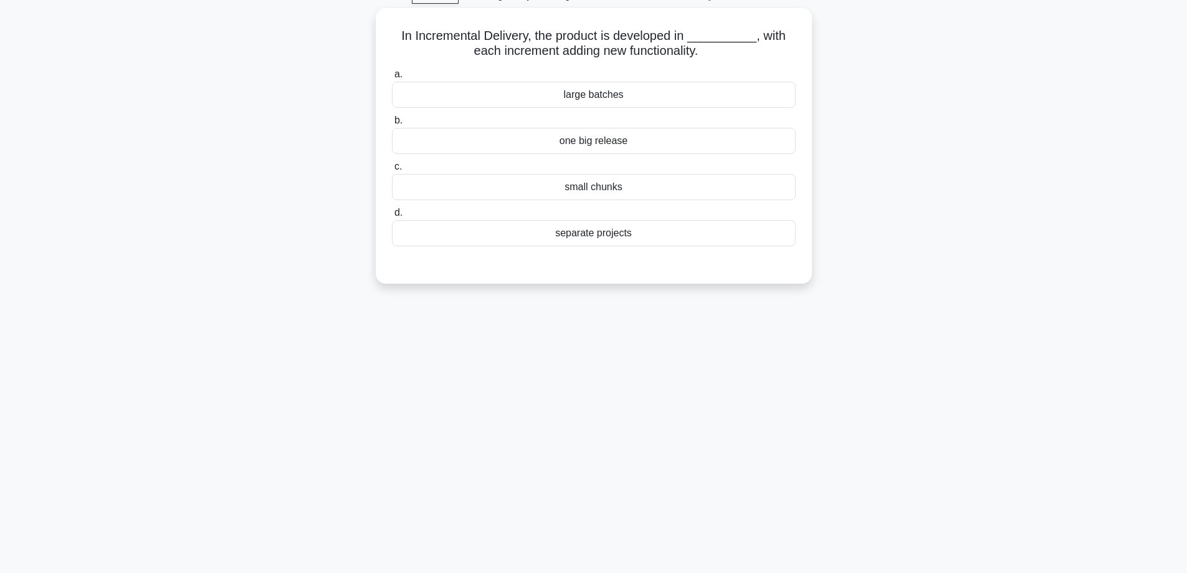
scroll to position [59, 0]
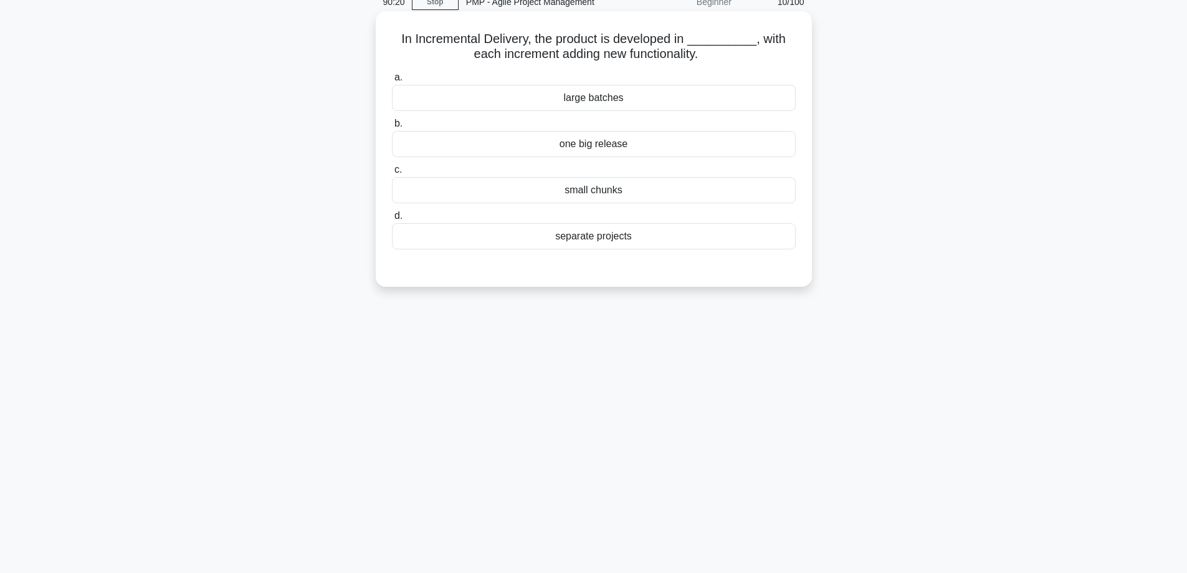
click at [600, 186] on div "small chunks" at bounding box center [594, 190] width 404 height 26
click at [392, 174] on input "c. small chunks" at bounding box center [392, 170] width 0 height 8
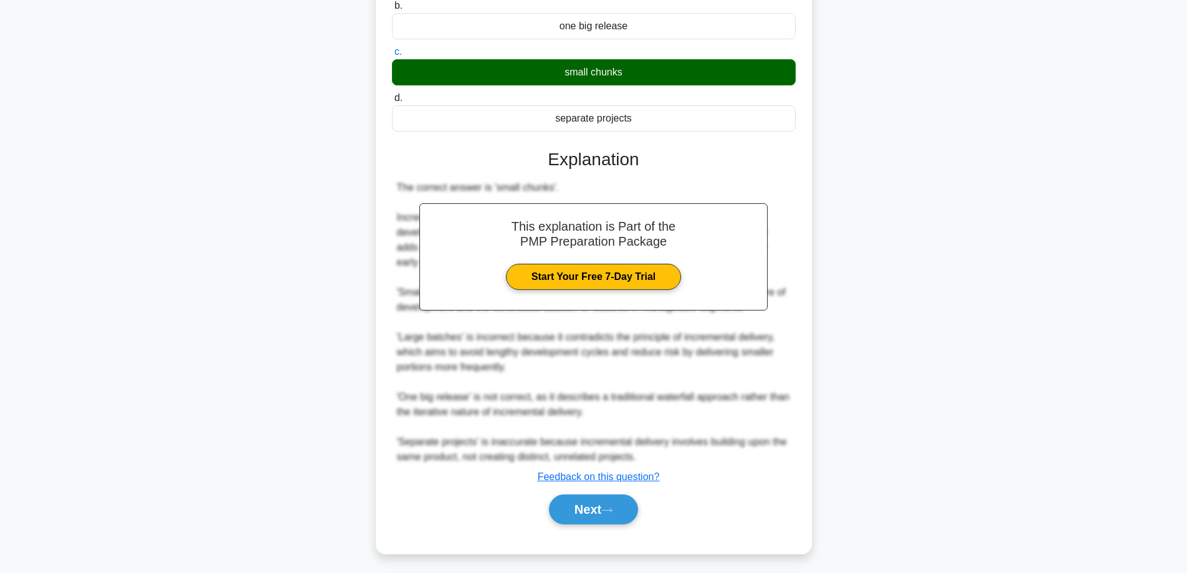
scroll to position [181, 0]
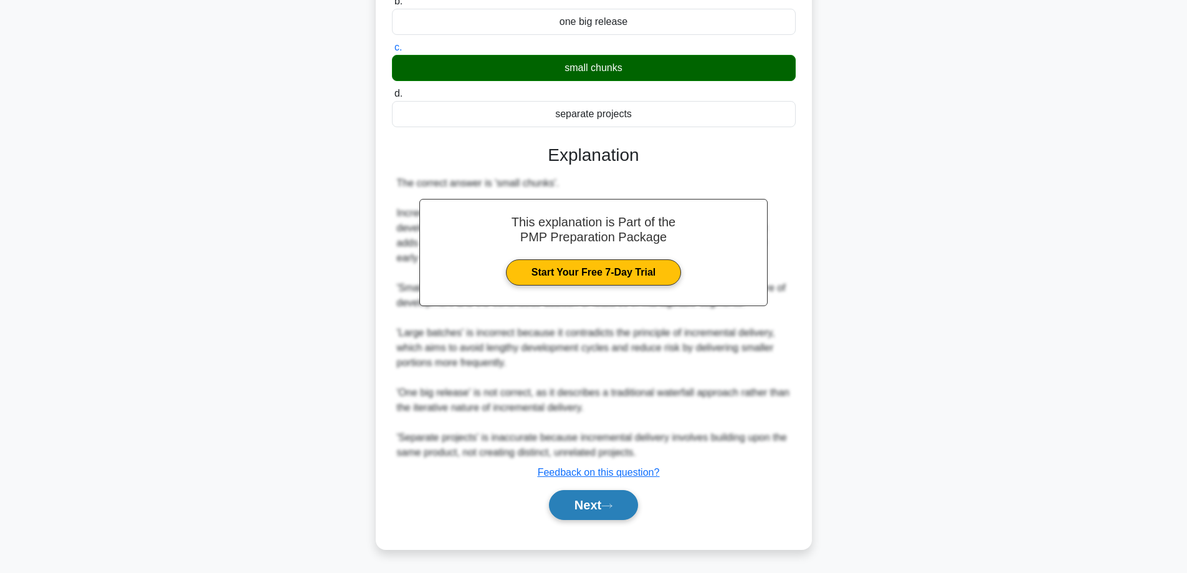
click at [583, 507] on button "Next" at bounding box center [593, 505] width 89 height 30
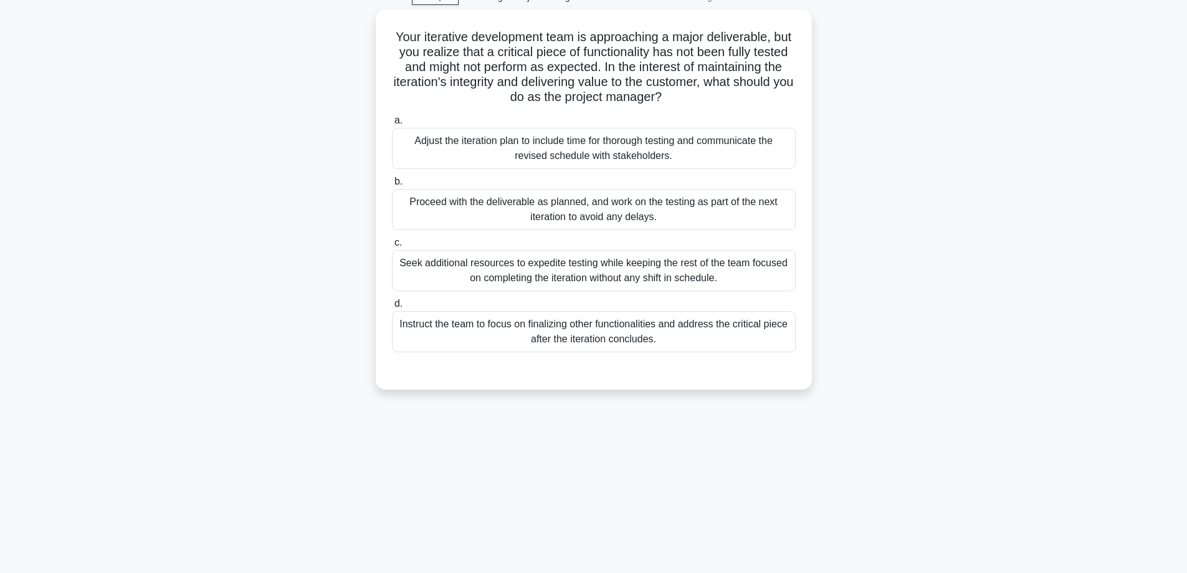
scroll to position [59, 0]
click at [620, 219] on div "Proceed with the deliverable as planned, and work on the testing as part of the…" at bounding box center [594, 211] width 404 height 41
click at [392, 188] on input "b. Proceed with the deliverable as planned, and work on the testing as part of …" at bounding box center [392, 183] width 0 height 8
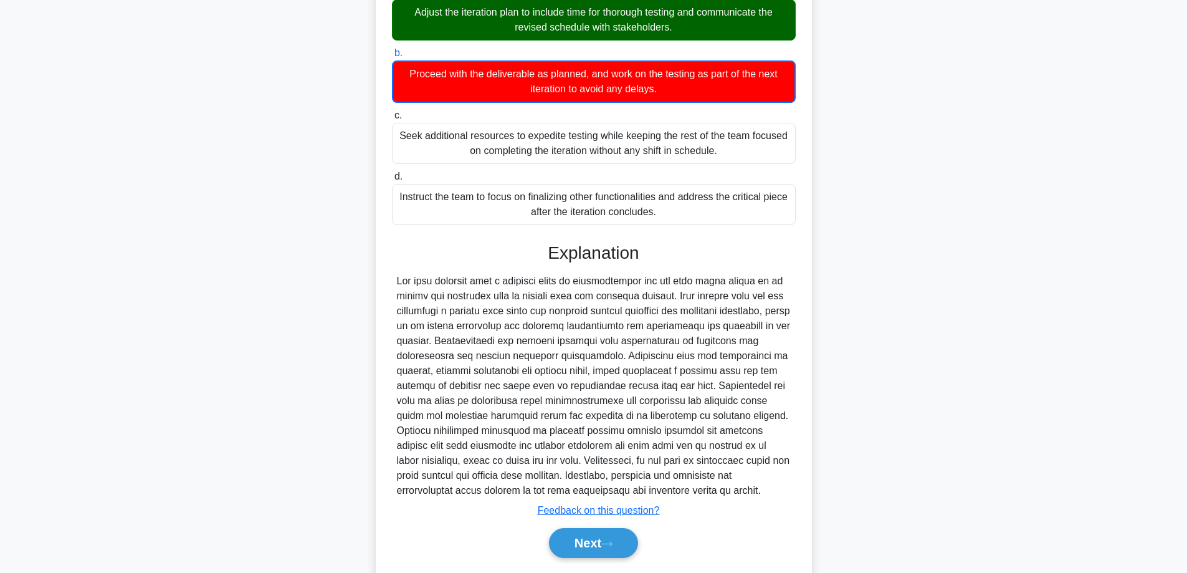
scroll to position [225, 0]
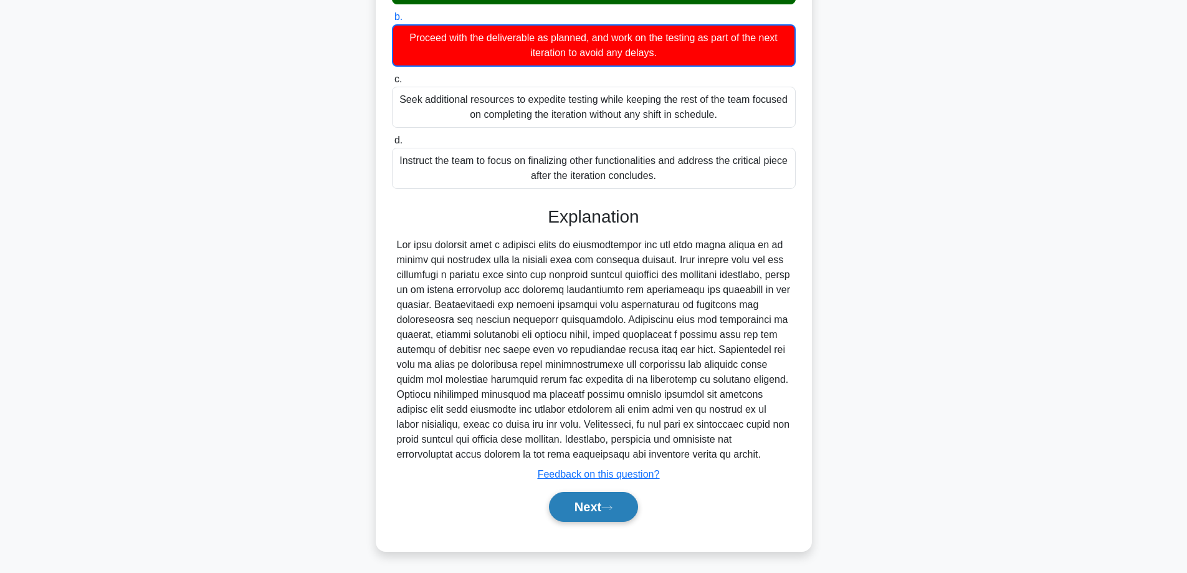
click at [578, 509] on button "Next" at bounding box center [593, 507] width 89 height 30
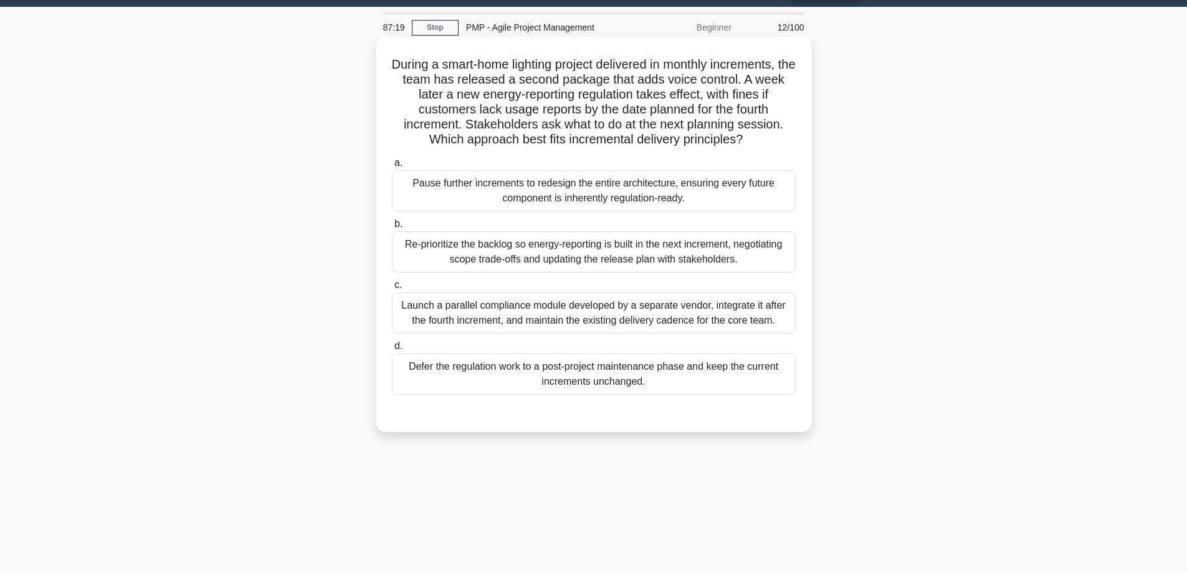
scroll to position [38, 0]
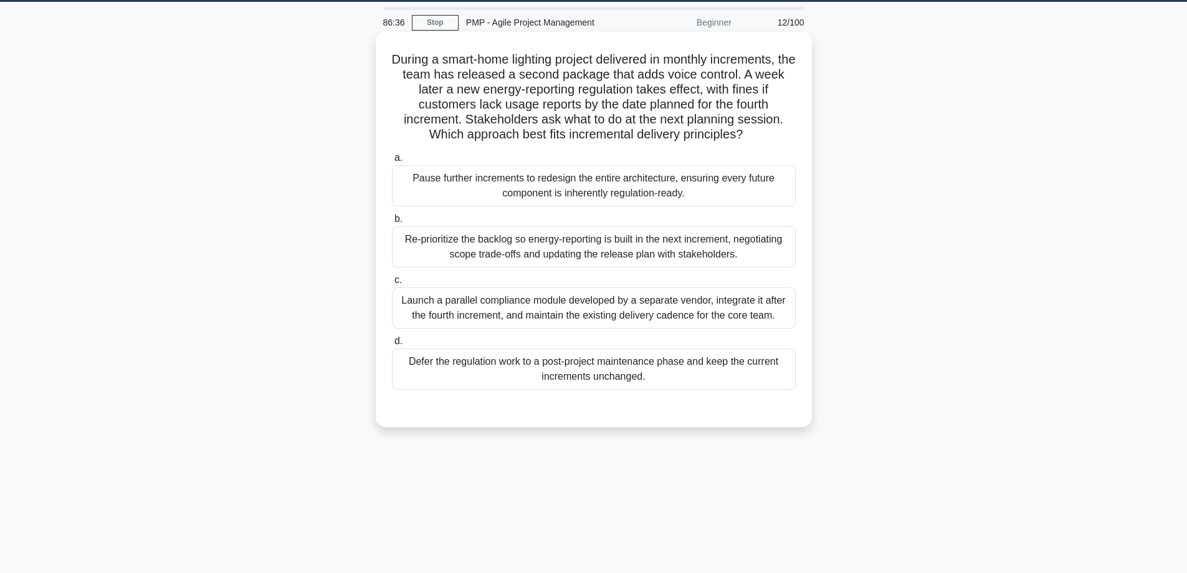
click at [680, 245] on div "Re-prioritize the backlog so energy-reporting is built in the next increment, n…" at bounding box center [594, 246] width 404 height 41
click at [392, 223] on input "b. Re-prioritize the backlog so energy-reporting is built in the next increment…" at bounding box center [392, 219] width 0 height 8
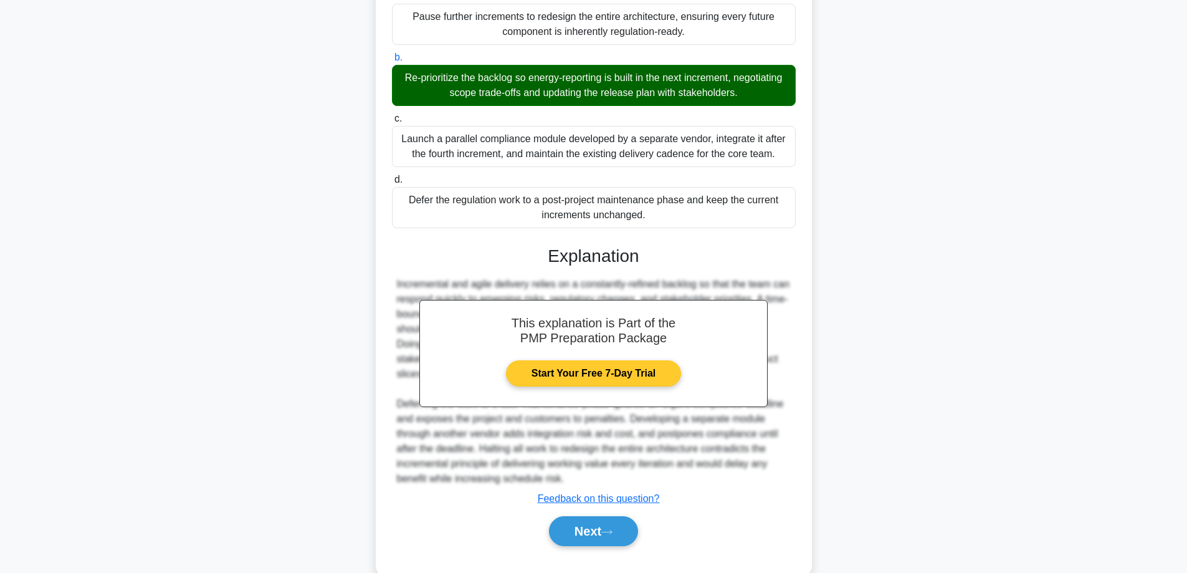
scroll to position [226, 0]
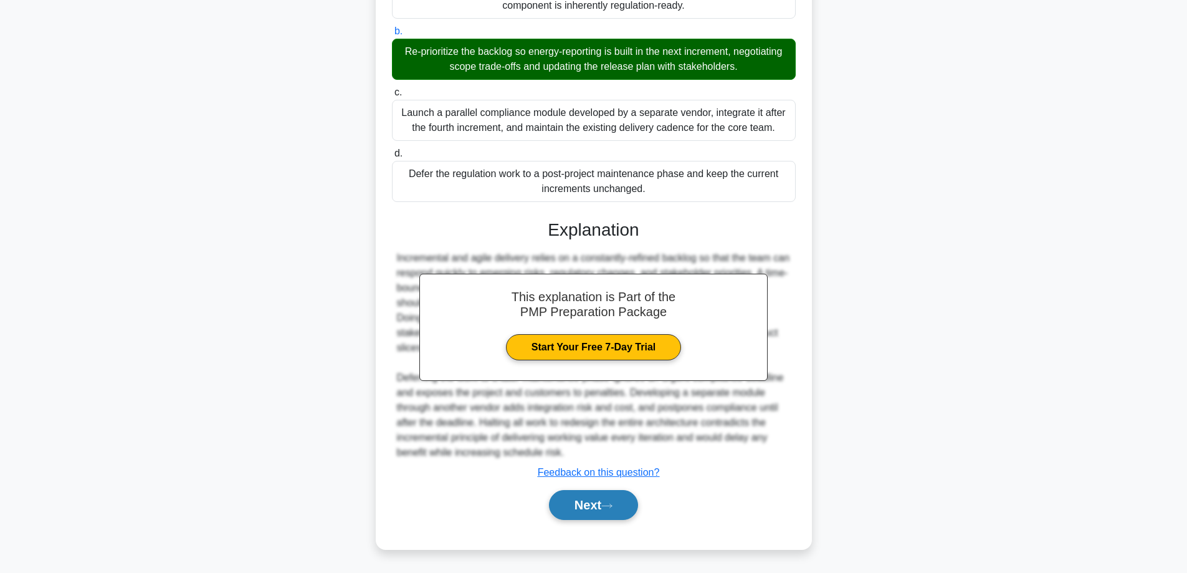
click at [591, 508] on button "Next" at bounding box center [593, 505] width 89 height 30
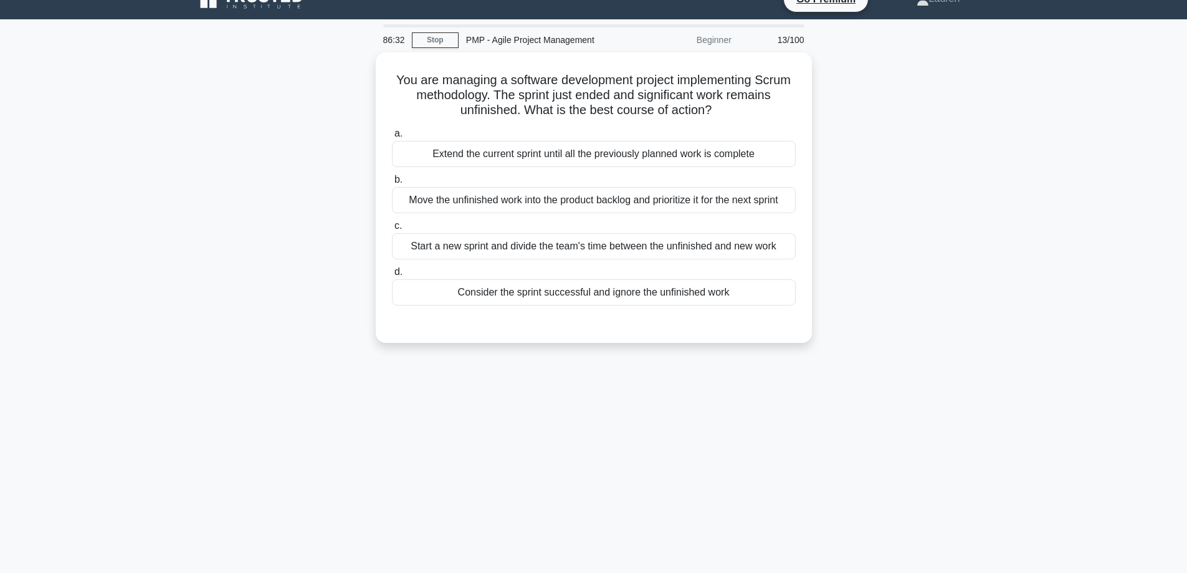
scroll to position [17, 0]
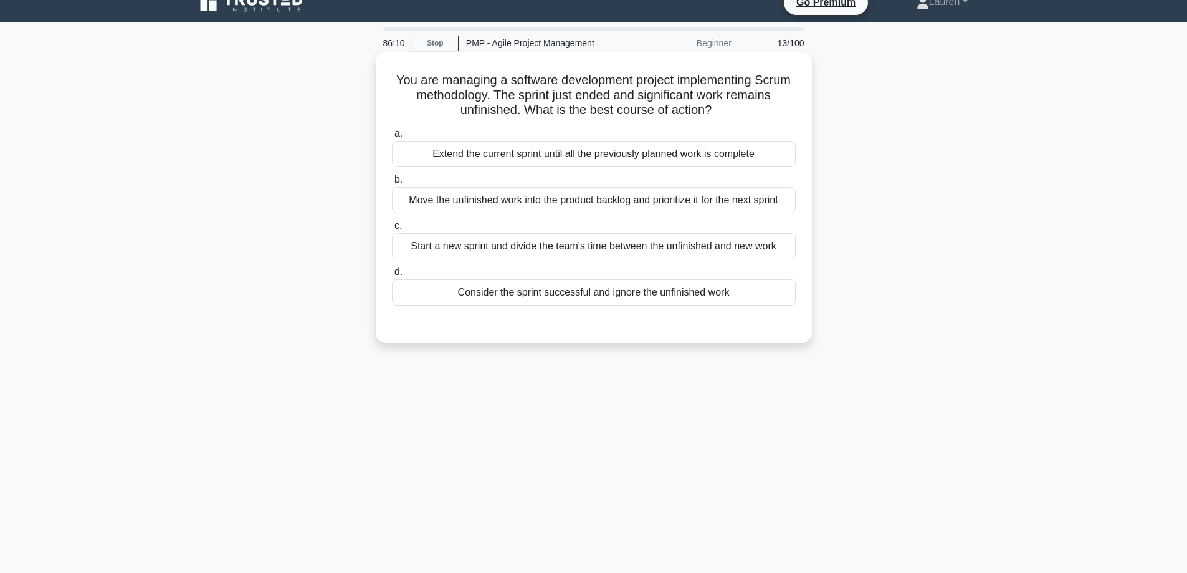
click at [661, 198] on div "Move the unfinished work into the product backlog and prioritize it for the nex…" at bounding box center [594, 200] width 404 height 26
click at [392, 184] on input "b. Move the unfinished work into the product backlog and prioritize it for the …" at bounding box center [392, 180] width 0 height 8
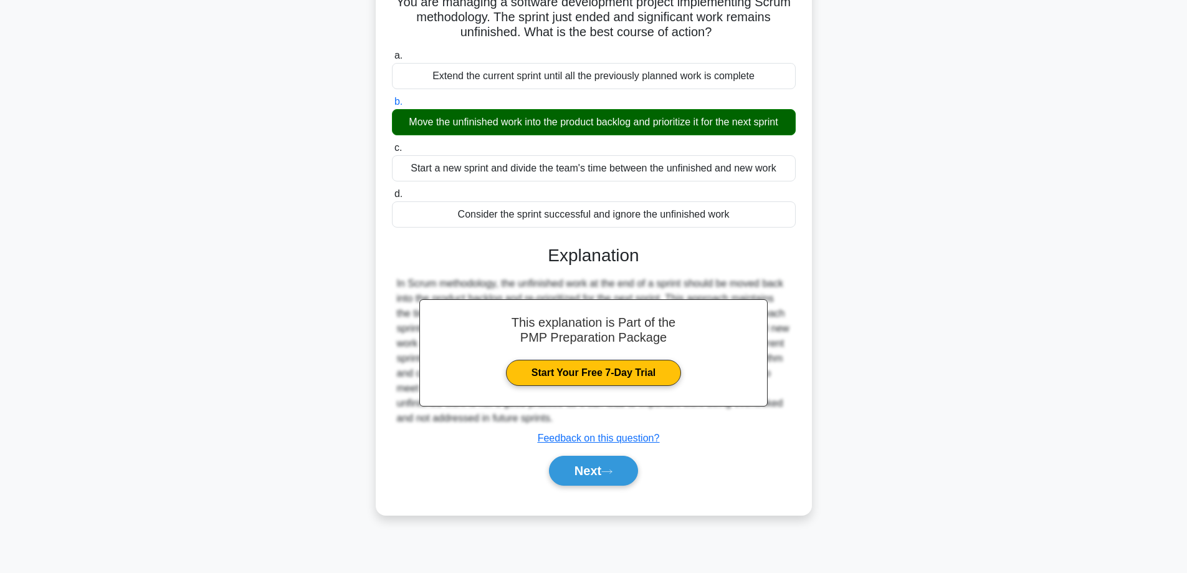
scroll to position [100, 0]
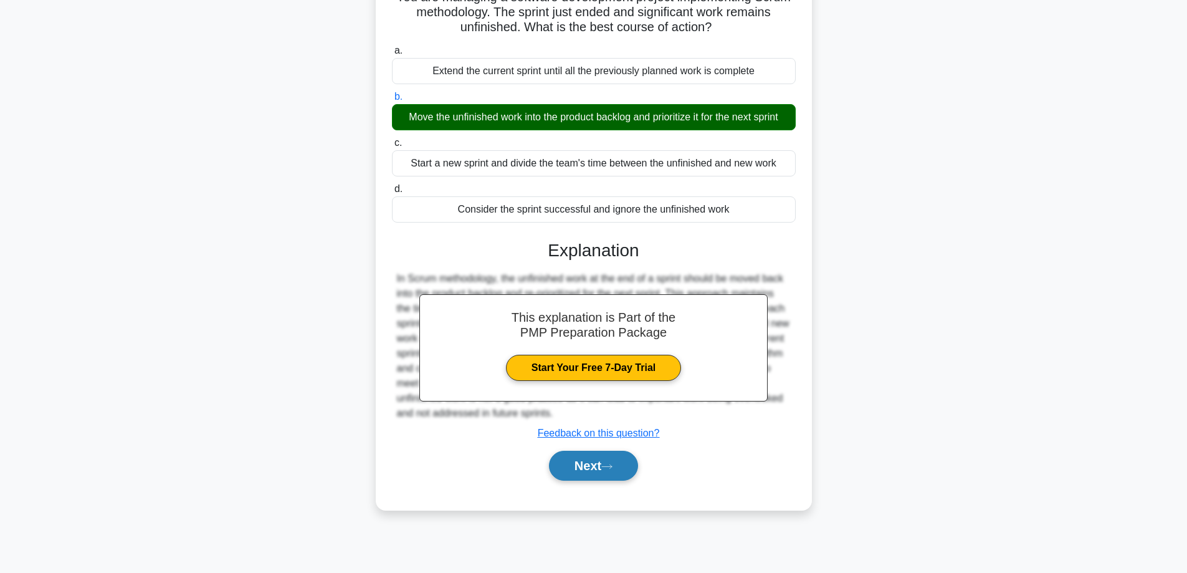
click at [596, 464] on button "Next" at bounding box center [593, 465] width 89 height 30
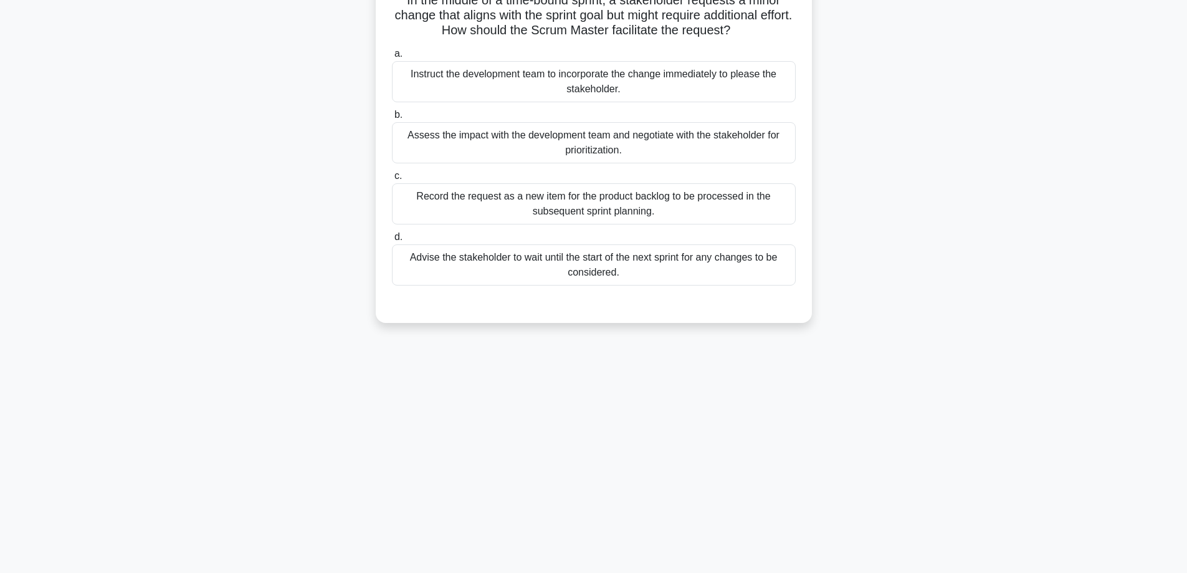
scroll to position [59, 0]
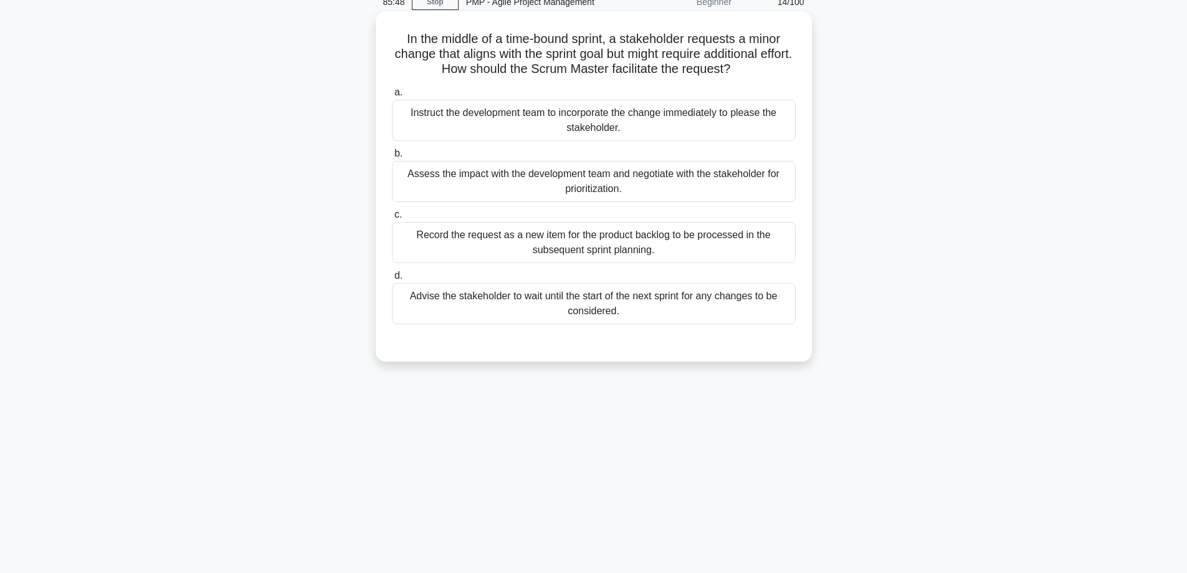
click at [543, 178] on div "Assess the impact with the development team and negotiate with the stakeholder …" at bounding box center [594, 181] width 404 height 41
click at [392, 158] on input "b. Assess the impact with the development team and negotiate with the stakehold…" at bounding box center [392, 154] width 0 height 8
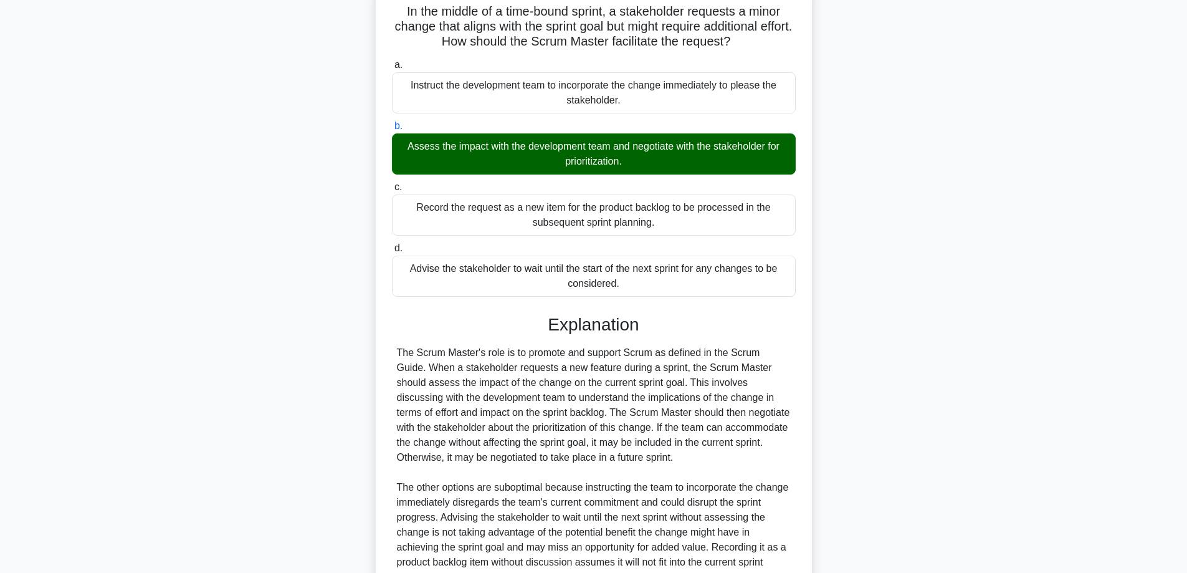
scroll to position [211, 0]
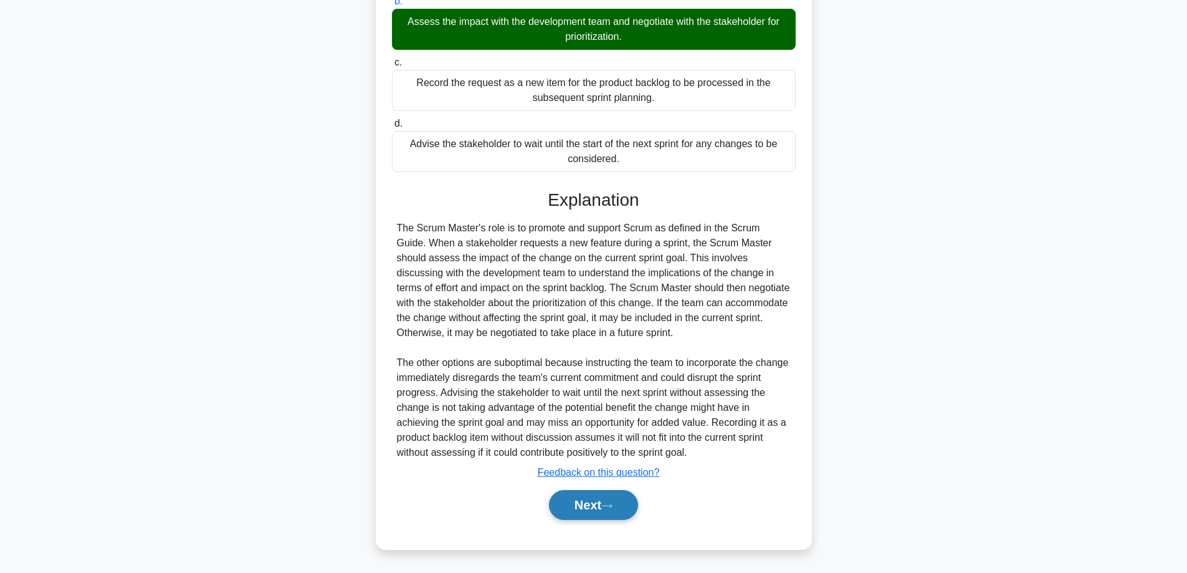
click at [604, 502] on button "Next" at bounding box center [593, 505] width 89 height 30
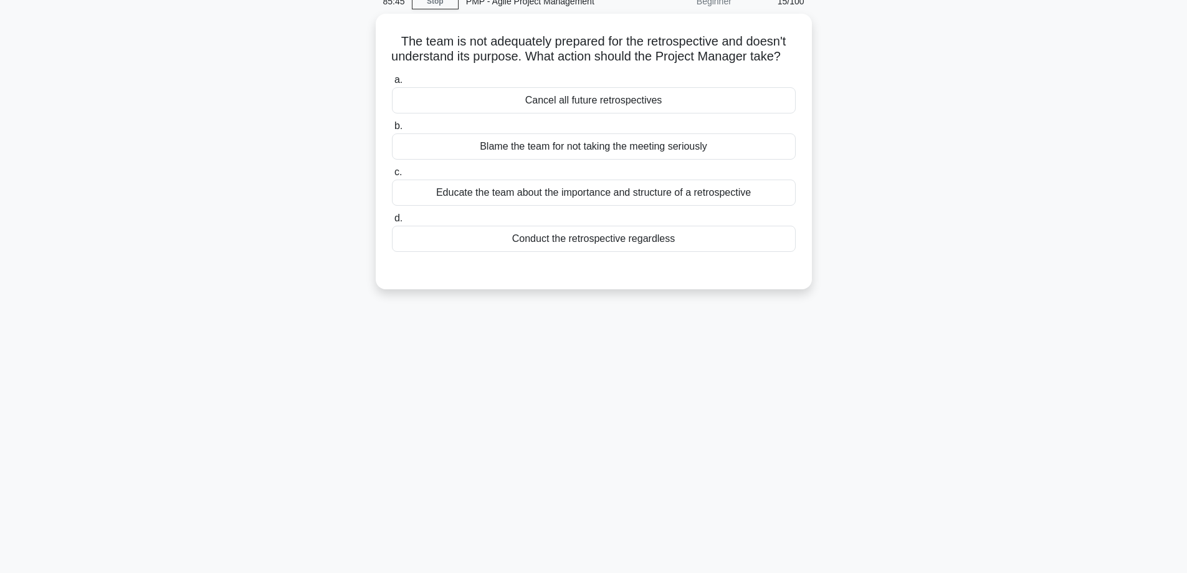
scroll to position [59, 0]
click at [697, 203] on div "Educate the team about the importance and structure of a retrospective" at bounding box center [594, 190] width 404 height 26
click at [392, 174] on input "c. Educate the team about the importance and structure of a retrospective" at bounding box center [392, 170] width 0 height 8
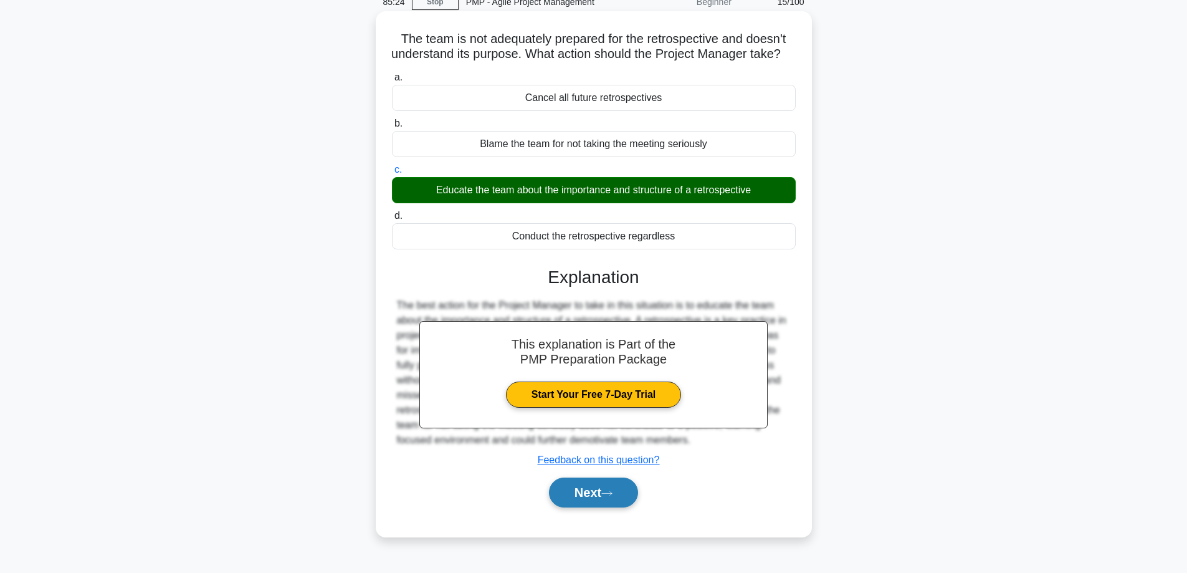
click at [597, 507] on button "Next" at bounding box center [593, 492] width 89 height 30
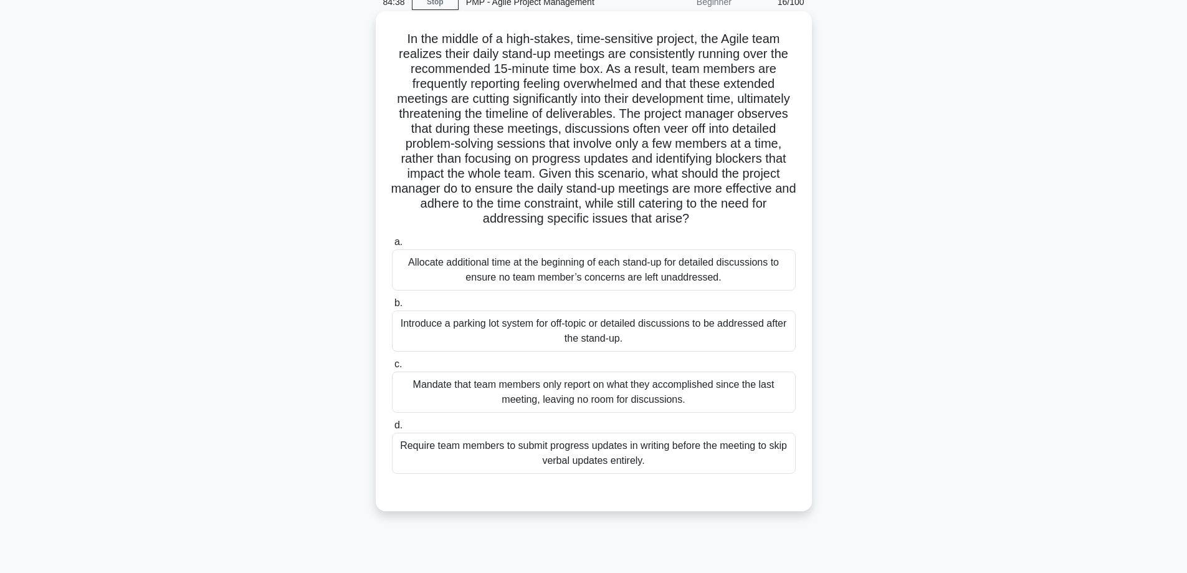
click at [606, 332] on div "Introduce a parking lot system for off-topic or detailed discussions to be addr…" at bounding box center [594, 330] width 404 height 41
click at [392, 307] on input "b. Introduce a parking lot system for off-topic or detailed discussions to be a…" at bounding box center [392, 303] width 0 height 8
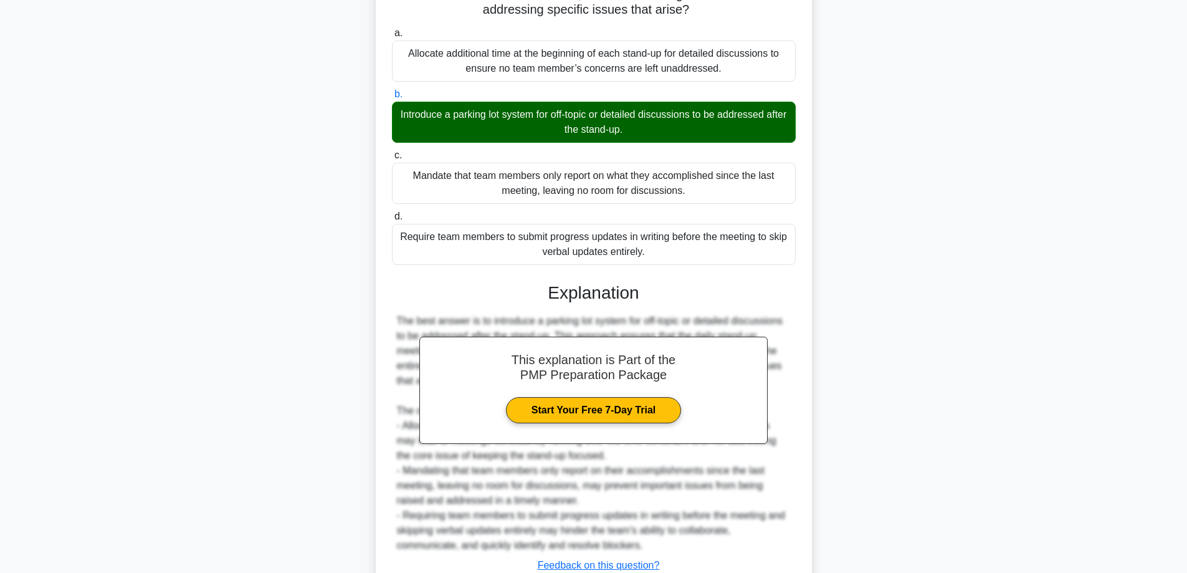
scroll to position [361, 0]
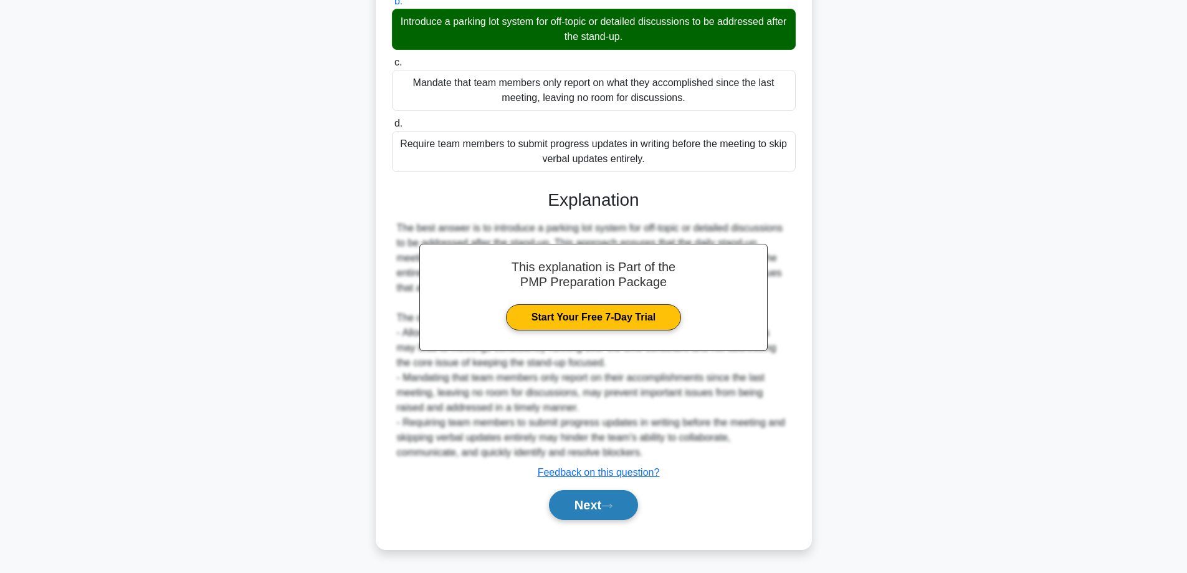
click at [593, 507] on button "Next" at bounding box center [593, 505] width 89 height 30
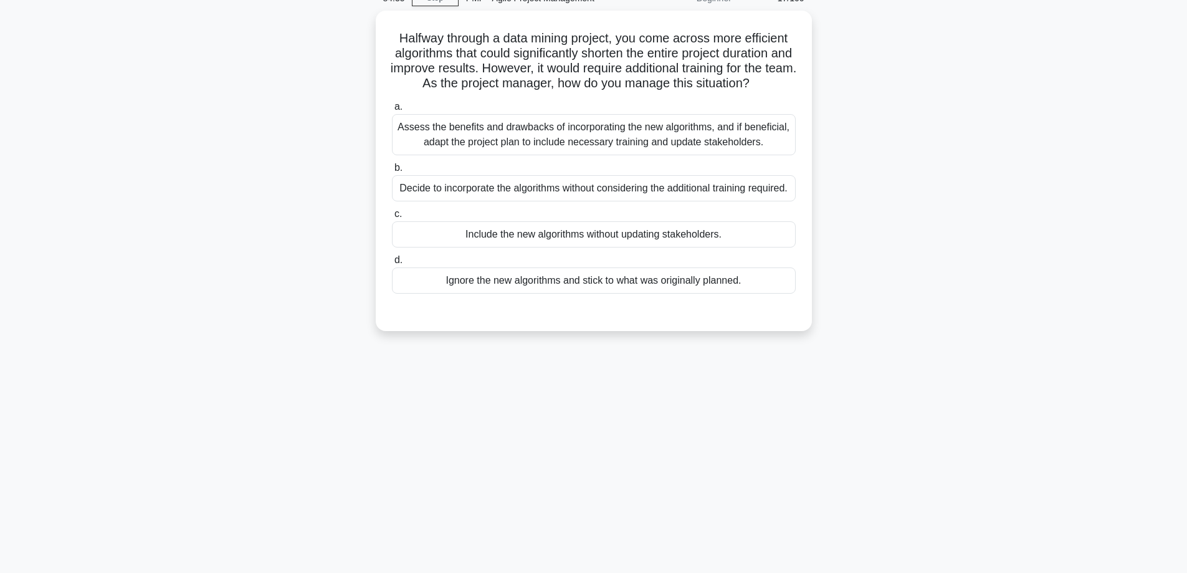
scroll to position [59, 0]
click at [529, 152] on div "Assess the benefits and drawbacks of incorporating the new algorithms, and if b…" at bounding box center [594, 135] width 404 height 41
click at [392, 112] on input "a. Assess the benefits and drawbacks of incorporating the new algorithms, and i…" at bounding box center [392, 107] width 0 height 8
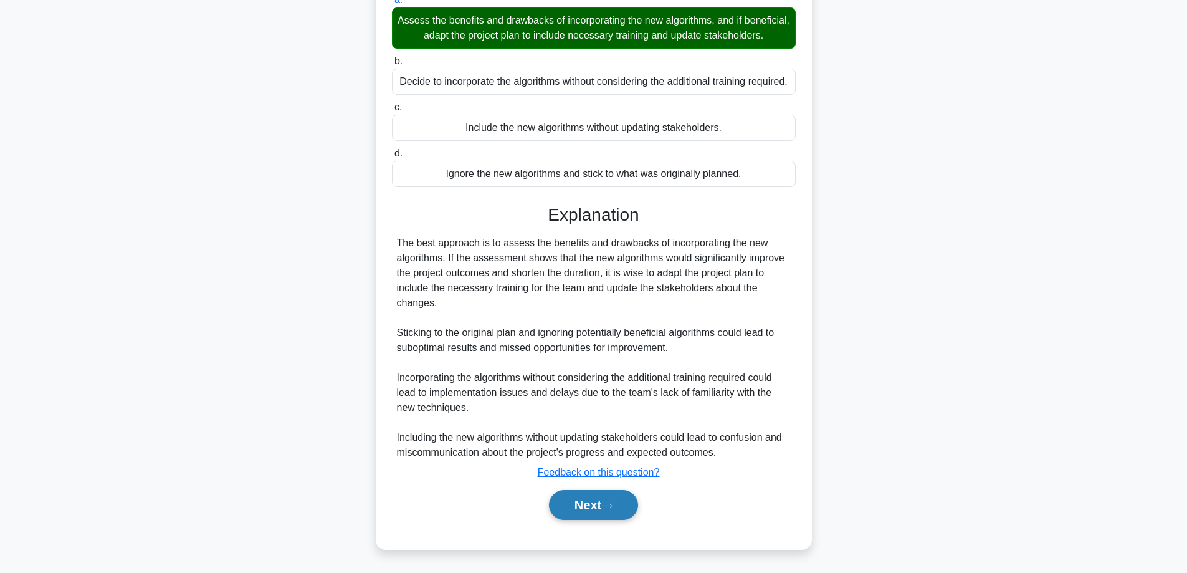
click at [604, 501] on button "Next" at bounding box center [593, 505] width 89 height 30
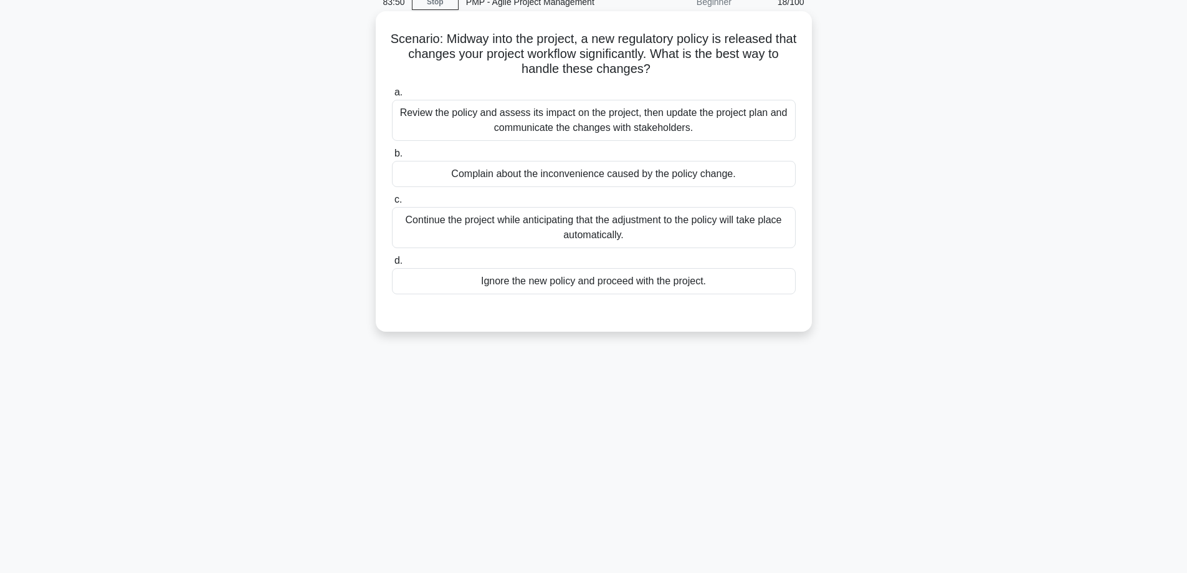
click at [583, 120] on div "Review the policy and assess its impact on the project, then update the project…" at bounding box center [594, 120] width 404 height 41
click at [392, 97] on input "a. Review the policy and assess its impact on the project, then update the proj…" at bounding box center [392, 92] width 0 height 8
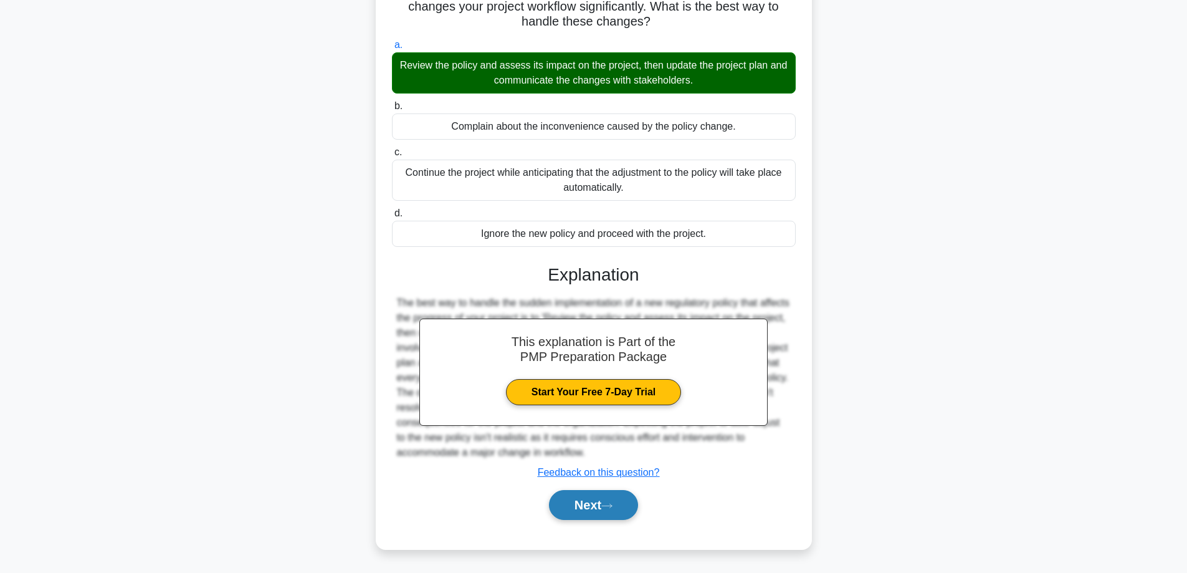
click at [584, 502] on button "Next" at bounding box center [593, 505] width 89 height 30
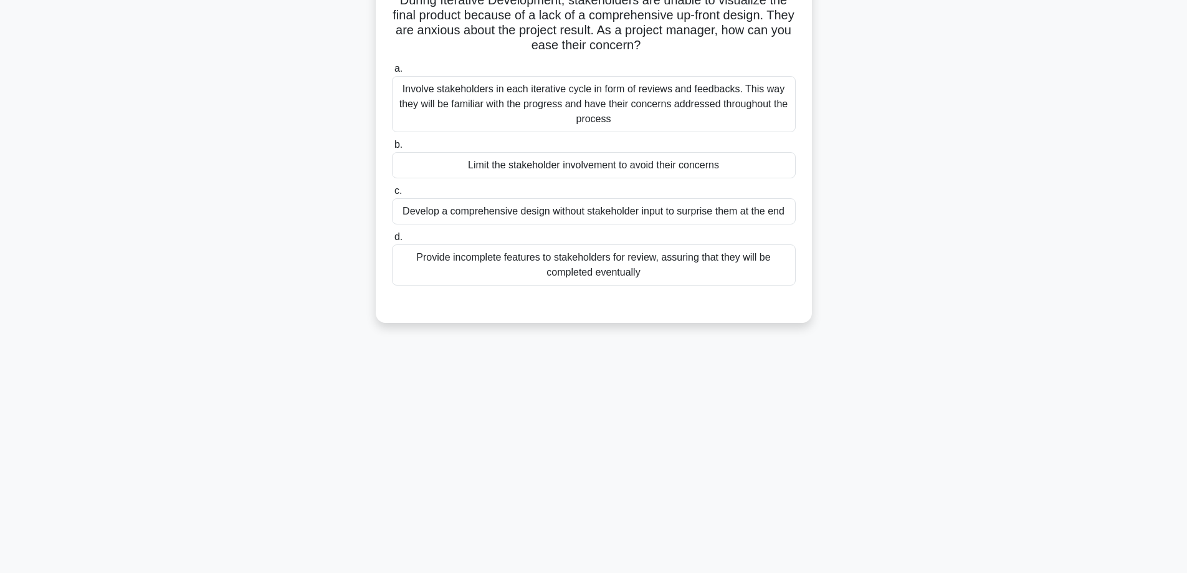
scroll to position [80, 0]
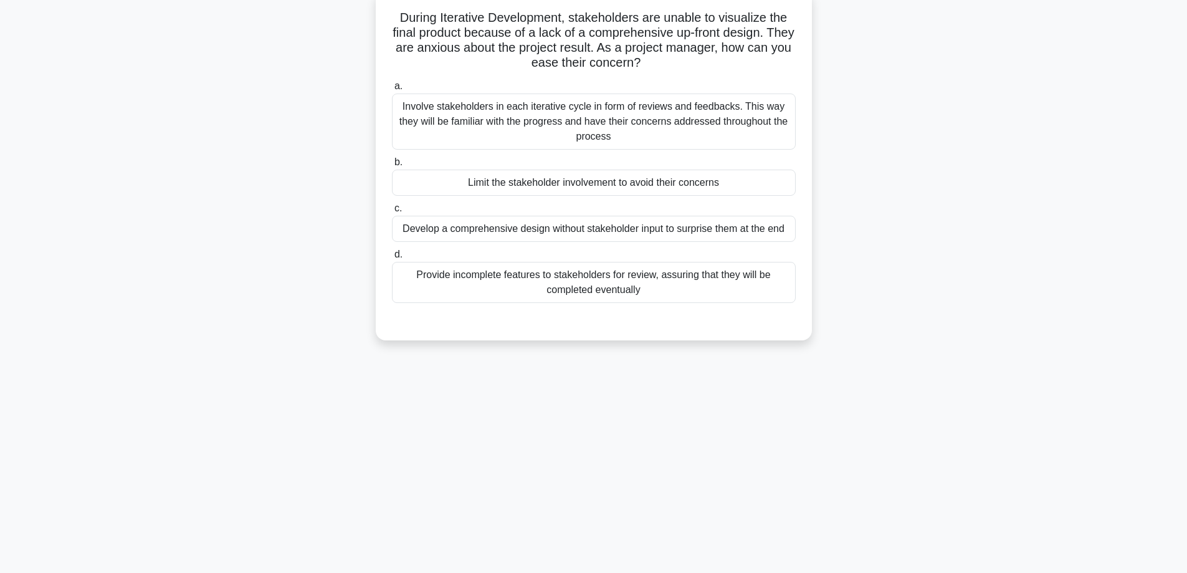
click at [537, 127] on div "Involve stakeholders in each iterative cycle in form of reviews and feedbacks. …" at bounding box center [594, 121] width 404 height 56
click at [392, 90] on input "a. Involve stakeholders in each iterative cycle in form of reviews and feedback…" at bounding box center [392, 86] width 0 height 8
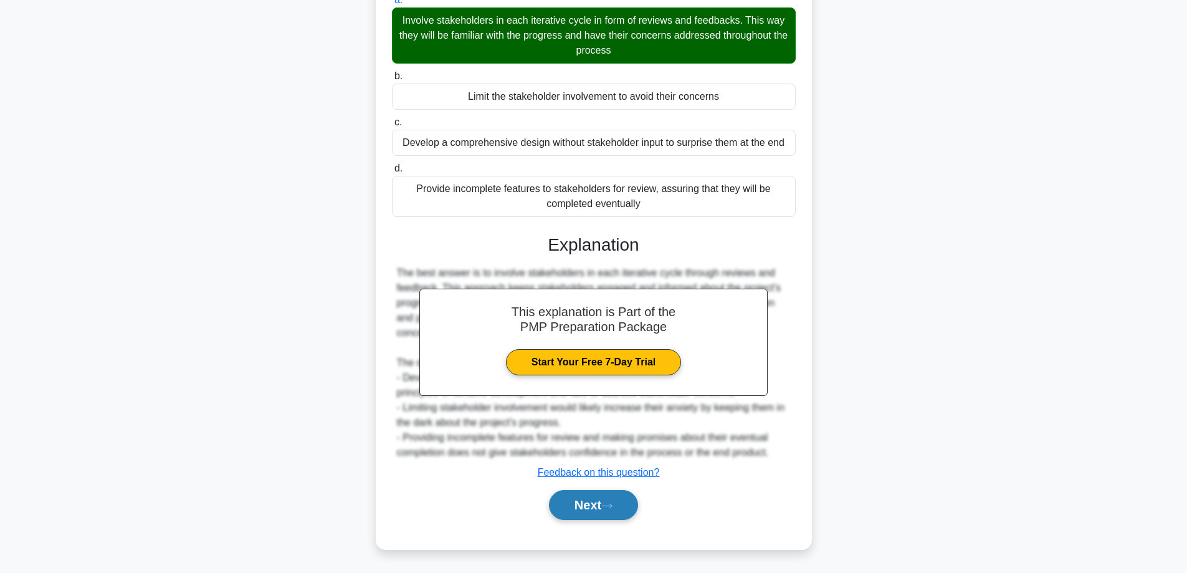
click at [604, 504] on button "Next" at bounding box center [593, 505] width 89 height 30
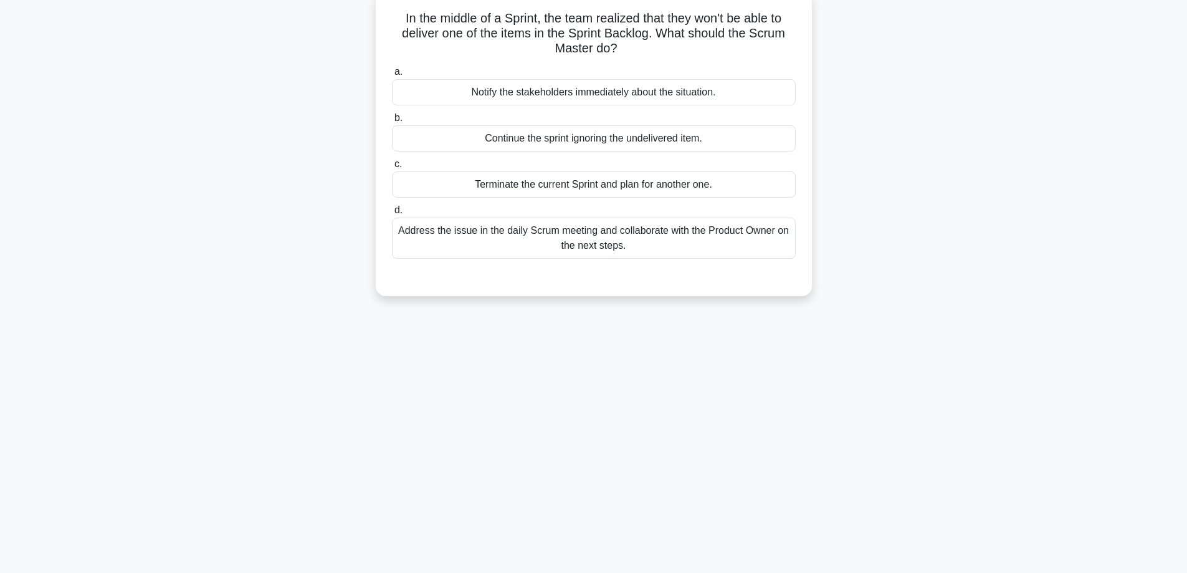
scroll to position [59, 0]
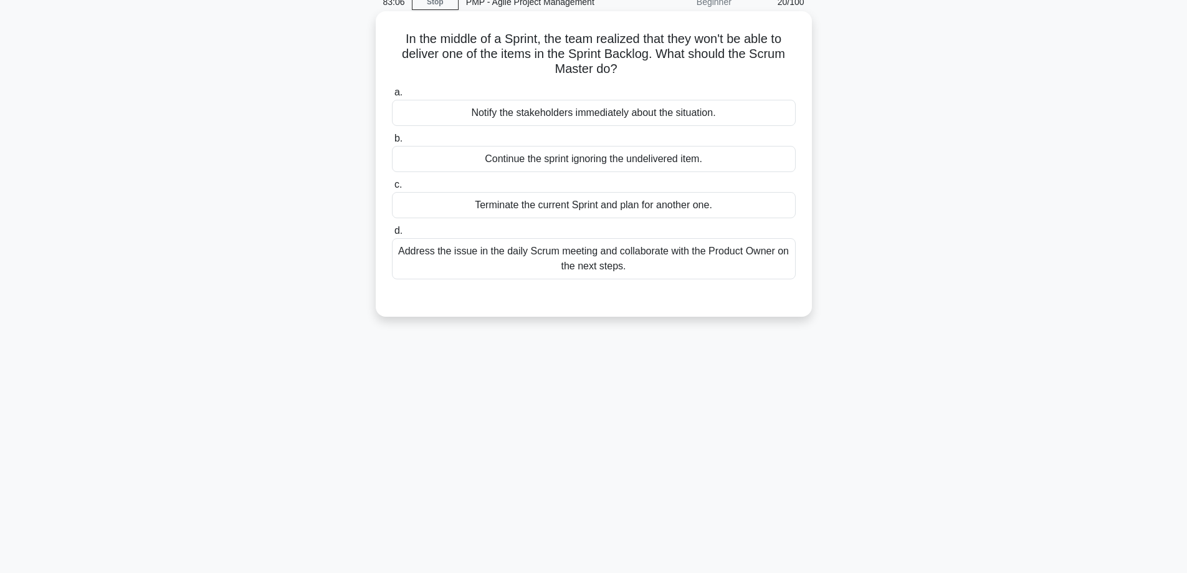
click at [617, 257] on div "Address the issue in the daily Scrum meeting and collaborate with the Product O…" at bounding box center [594, 258] width 404 height 41
click at [392, 235] on input "d. Address the issue in the daily Scrum meeting and collaborate with the Produc…" at bounding box center [392, 231] width 0 height 8
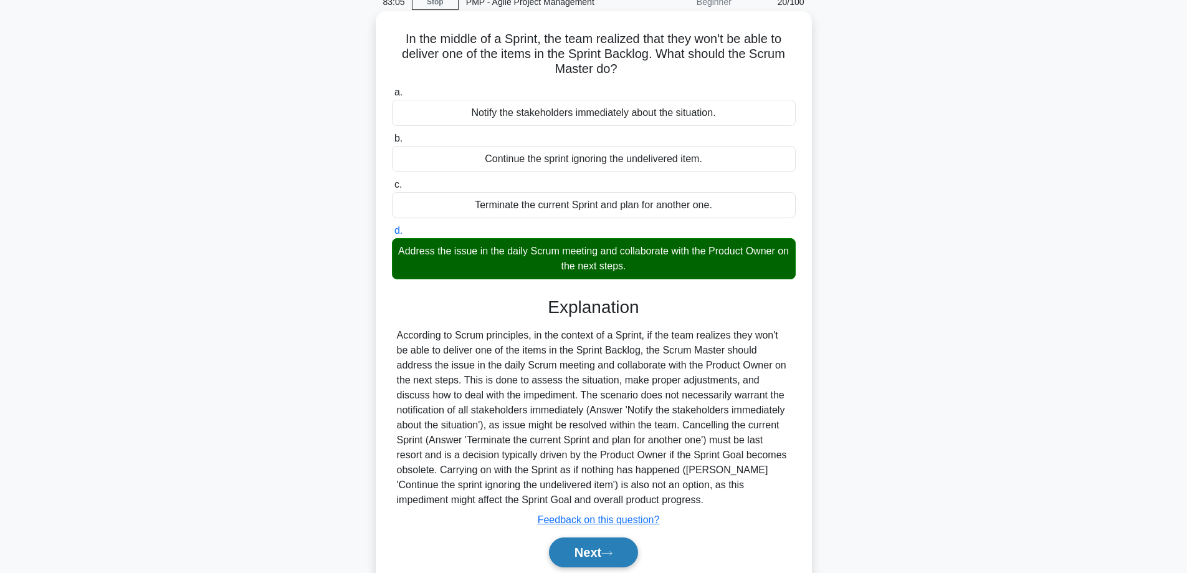
click at [592, 555] on button "Next" at bounding box center [593, 552] width 89 height 30
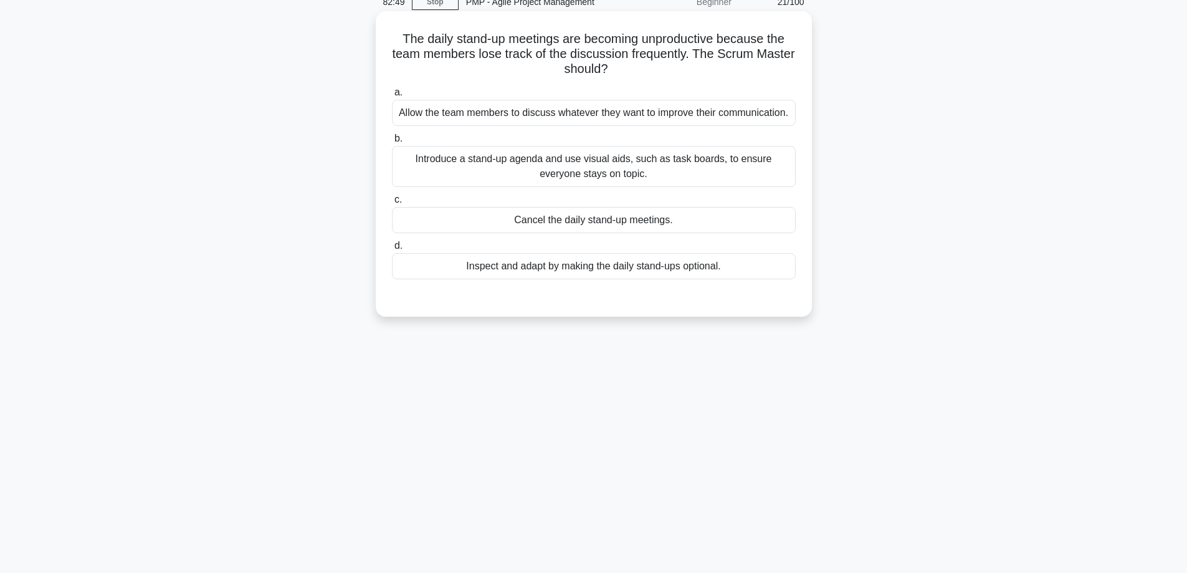
click at [598, 163] on div "Introduce a stand-up agenda and use visual aids, such as task boards, to ensure…" at bounding box center [594, 166] width 404 height 41
click at [392, 143] on input "b. Introduce a stand-up agenda and use visual aids, such as task boards, to ens…" at bounding box center [392, 139] width 0 height 8
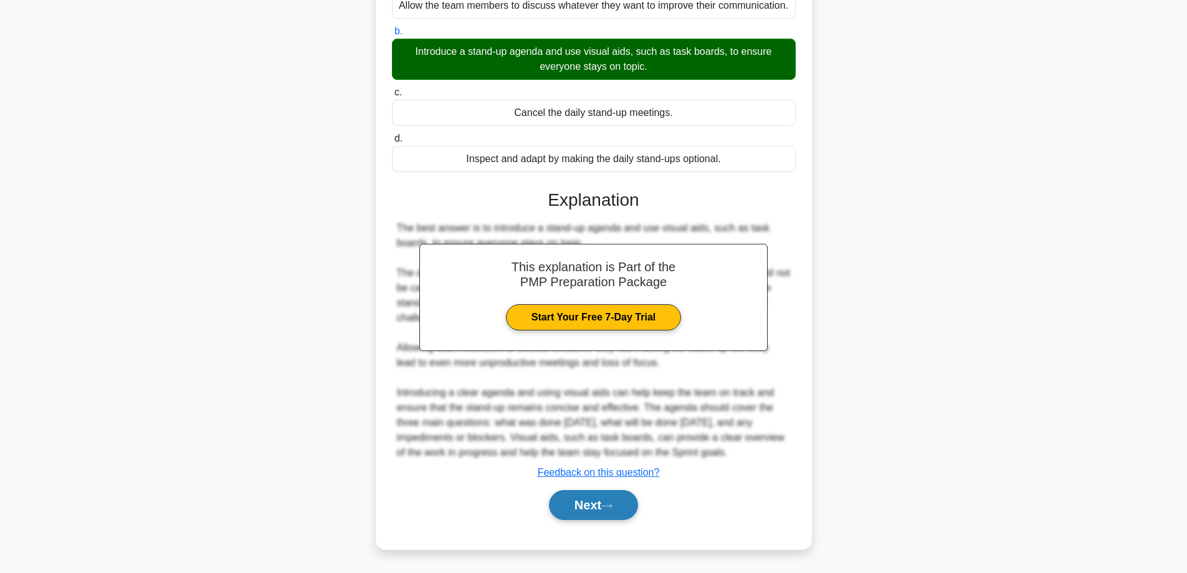
click at [594, 503] on button "Next" at bounding box center [593, 505] width 89 height 30
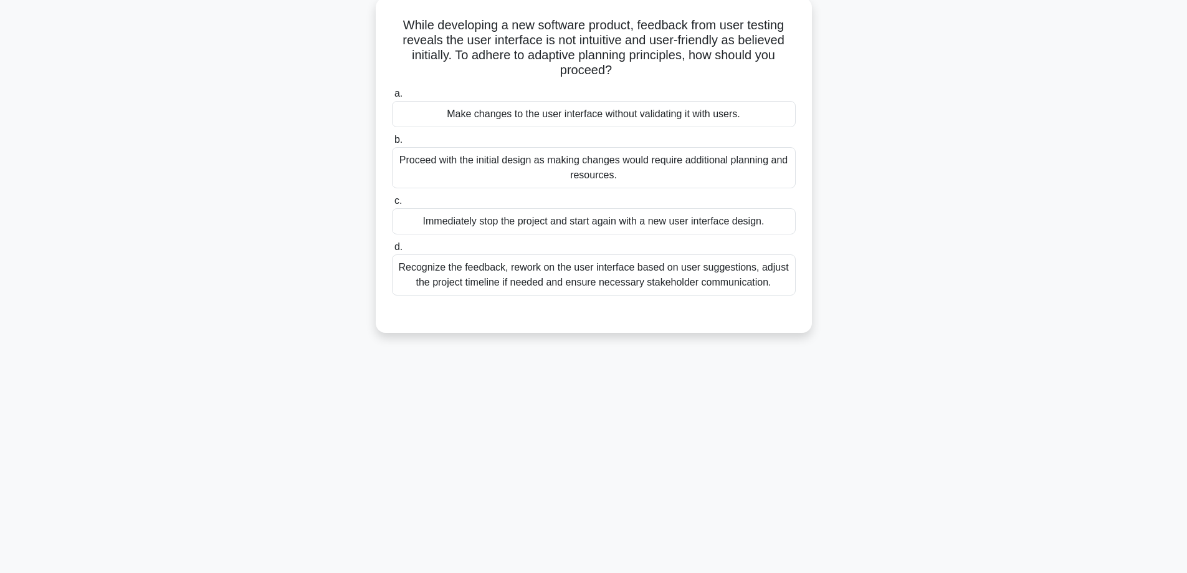
scroll to position [80, 0]
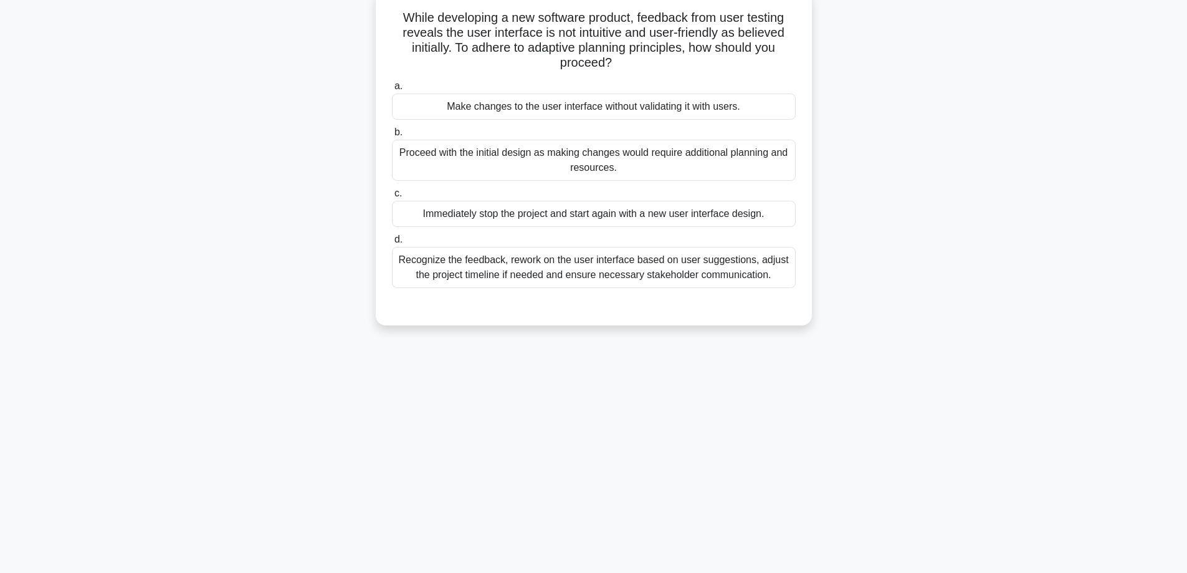
click at [623, 263] on div "Recognize the feedback, rework on the user interface based on user suggestions,…" at bounding box center [594, 267] width 404 height 41
click at [392, 244] on input "d. Recognize the feedback, rework on the user interface based on user suggestio…" at bounding box center [392, 240] width 0 height 8
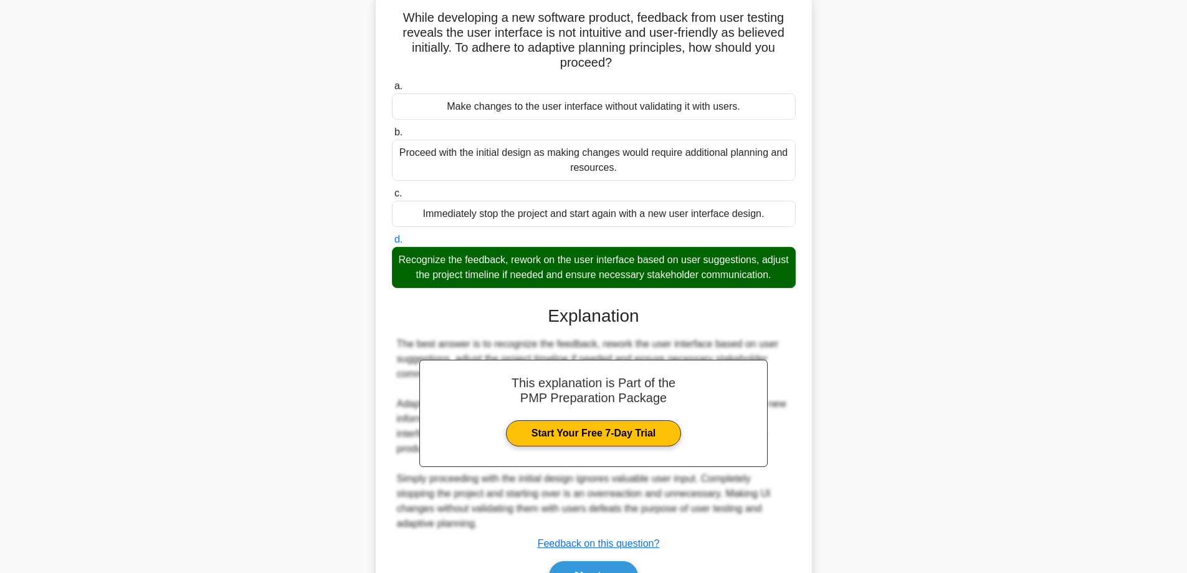
scroll to position [166, 0]
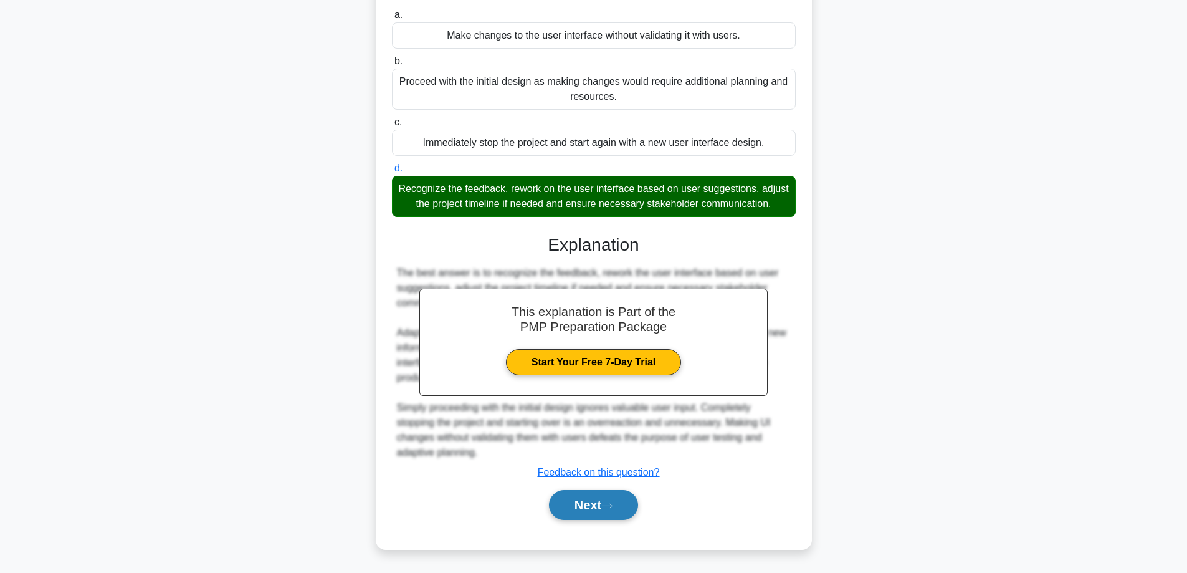
click at [598, 505] on button "Next" at bounding box center [593, 505] width 89 height 30
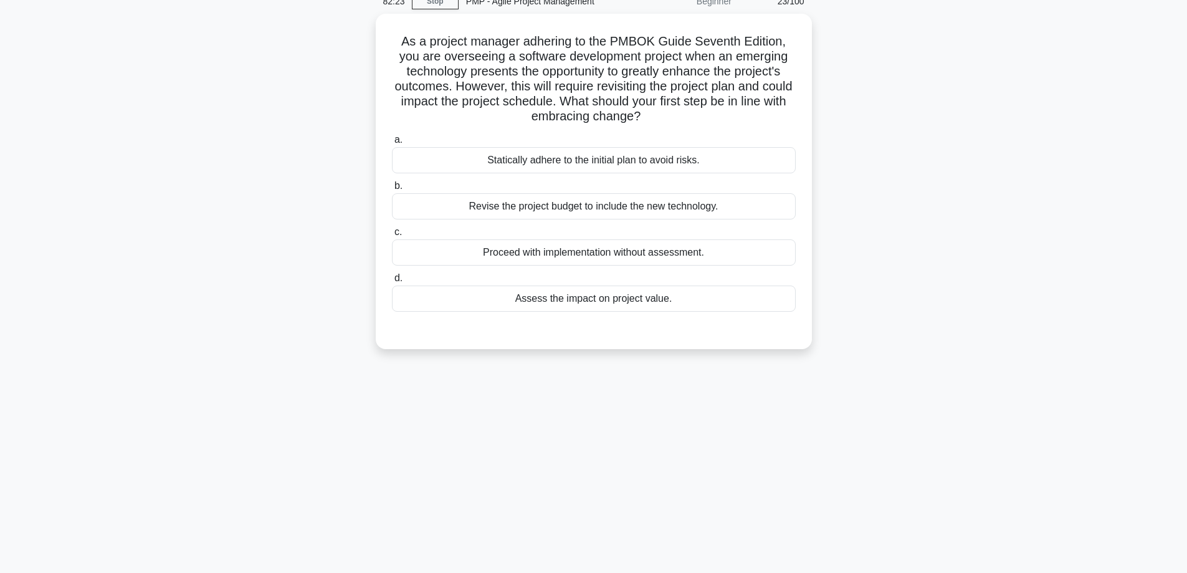
scroll to position [59, 0]
click at [565, 295] on div "Assess the impact on project value." at bounding box center [594, 296] width 404 height 26
click at [392, 280] on input "d. Assess the impact on project value." at bounding box center [392, 276] width 0 height 8
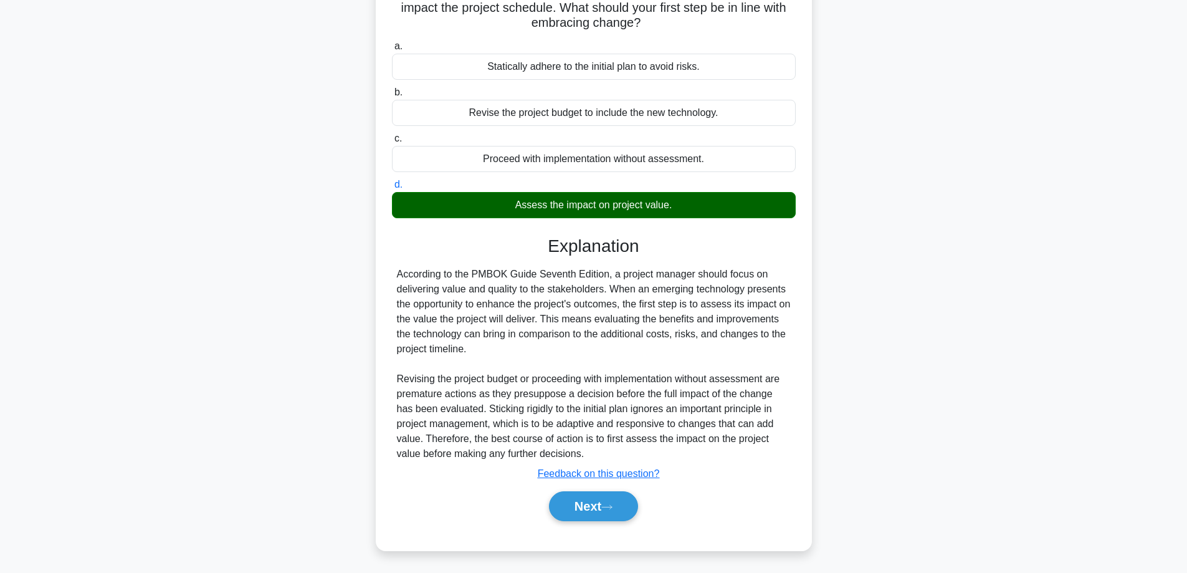
scroll to position [151, 0]
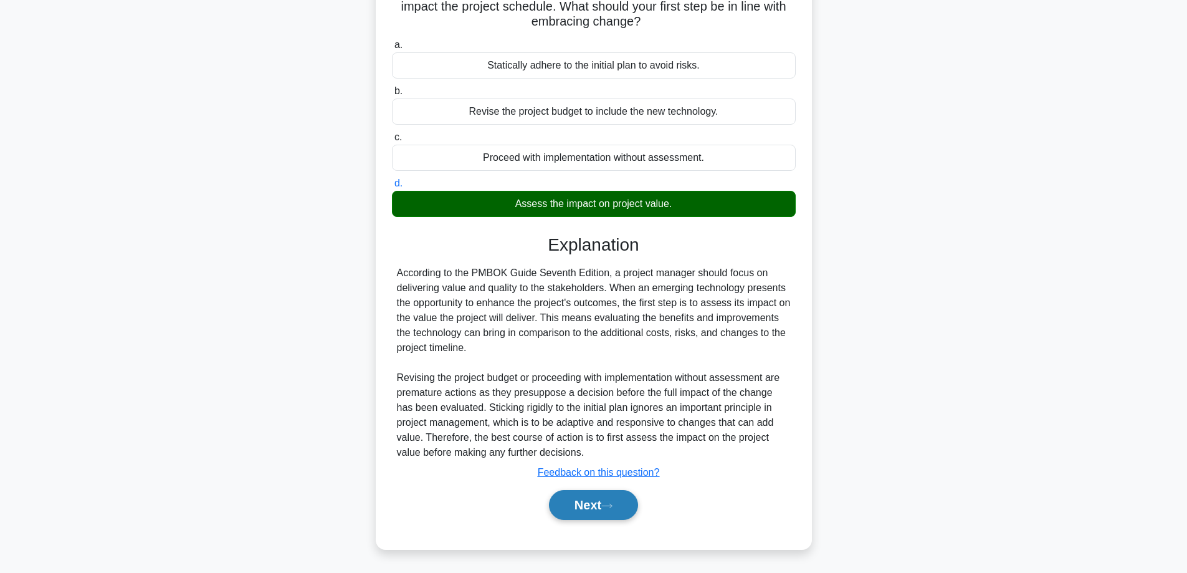
click at [589, 505] on button "Next" at bounding box center [593, 505] width 89 height 30
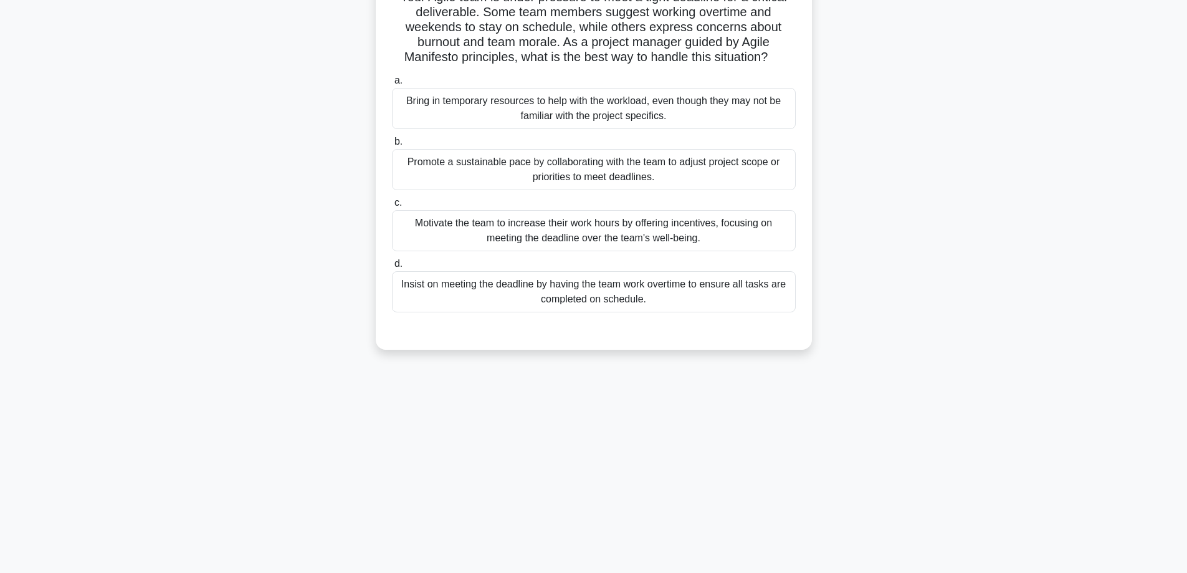
scroll to position [80, 0]
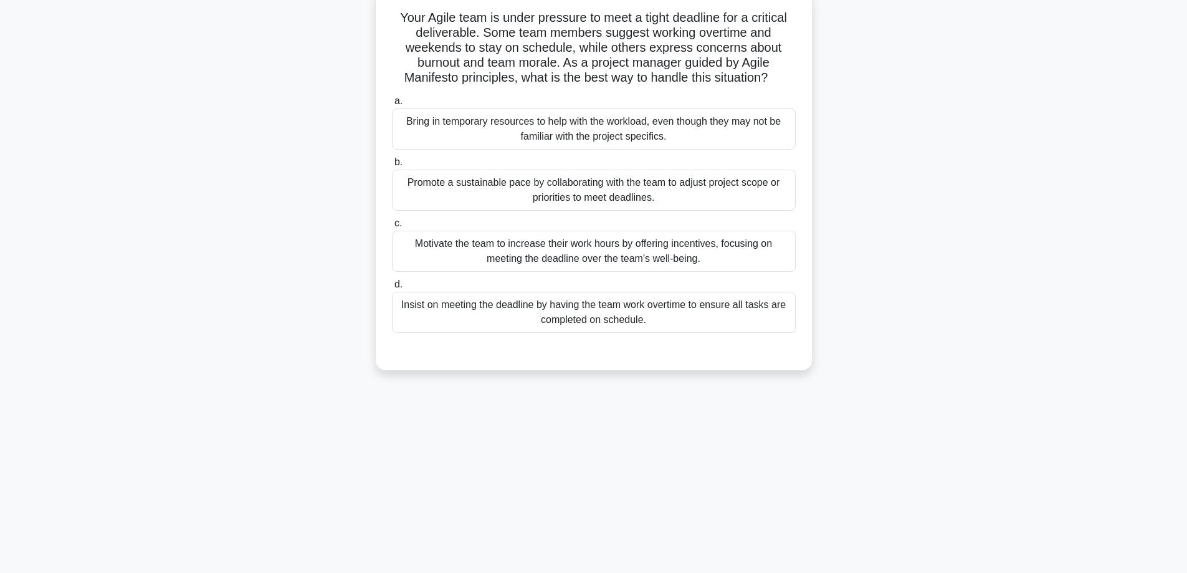
click at [623, 189] on div "Promote a sustainable pace by collaborating with the team to adjust project sco…" at bounding box center [594, 189] width 404 height 41
click at [392, 166] on input "b. Promote a sustainable pace by collaborating with the team to adjust project …" at bounding box center [392, 162] width 0 height 8
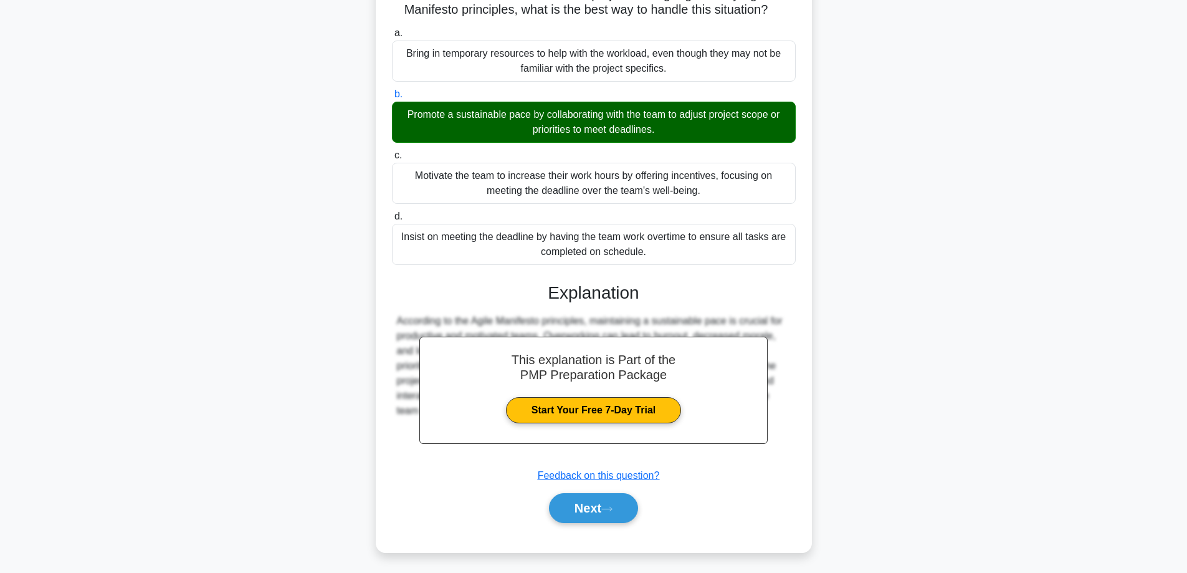
scroll to position [151, 0]
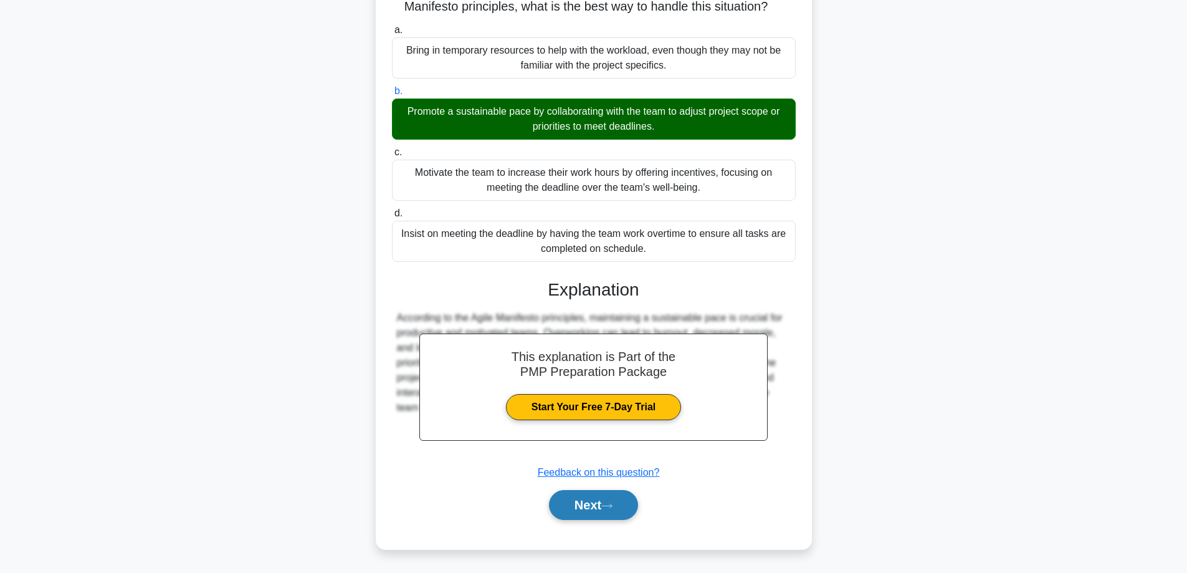
click at [595, 503] on button "Next" at bounding box center [593, 505] width 89 height 30
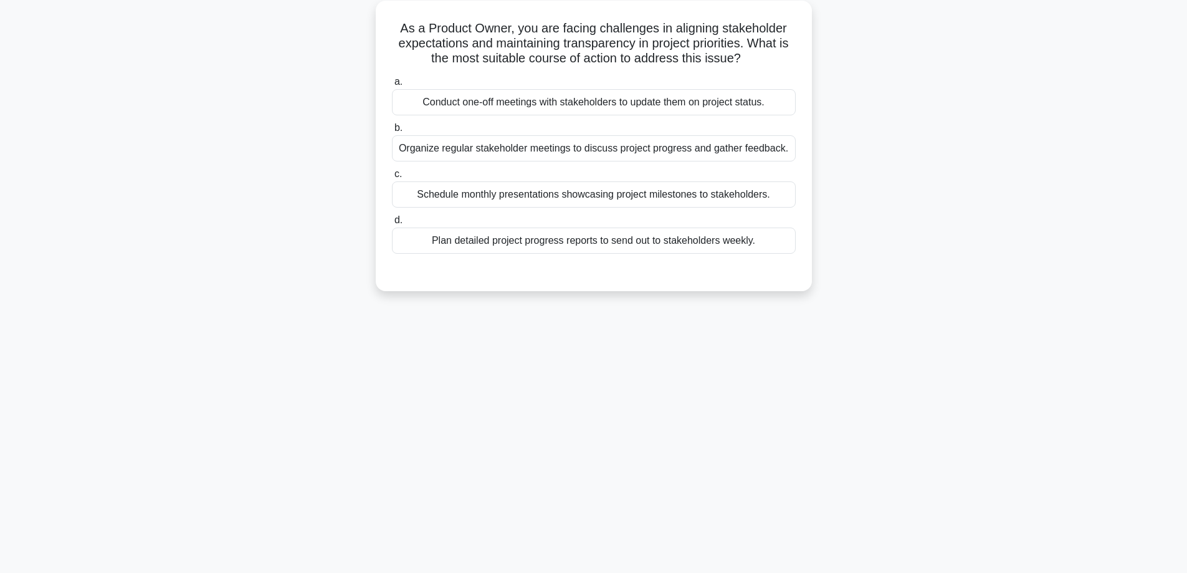
scroll to position [80, 0]
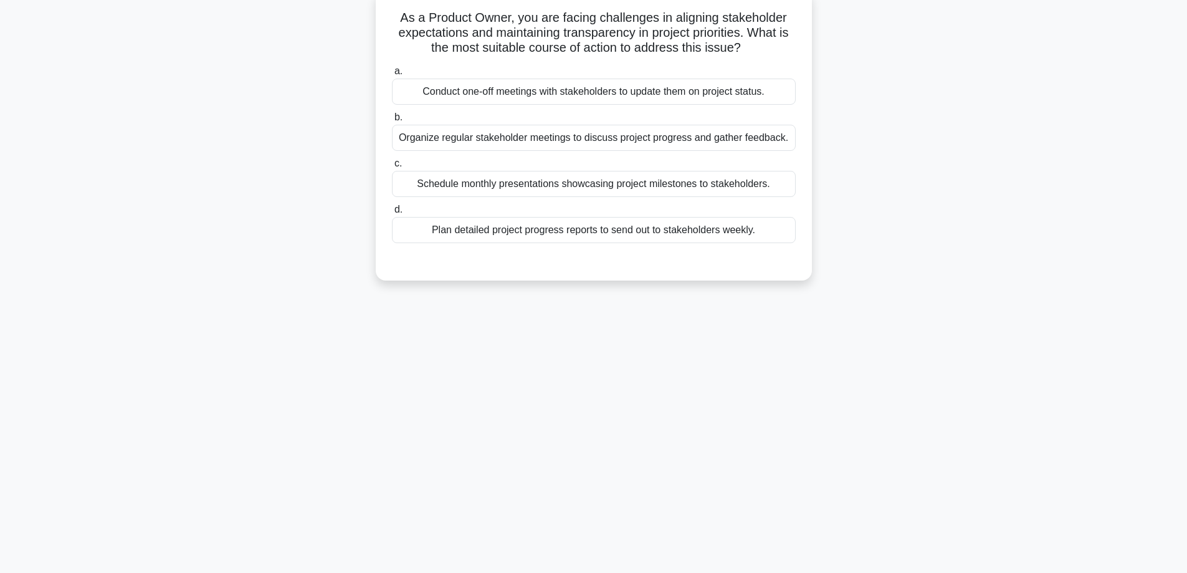
click at [485, 141] on div "Organize regular stakeholder meetings to discuss project progress and gather fe…" at bounding box center [594, 138] width 404 height 26
click at [392, 122] on input "b. Organize regular stakeholder meetings to discuss project progress and gather…" at bounding box center [392, 117] width 0 height 8
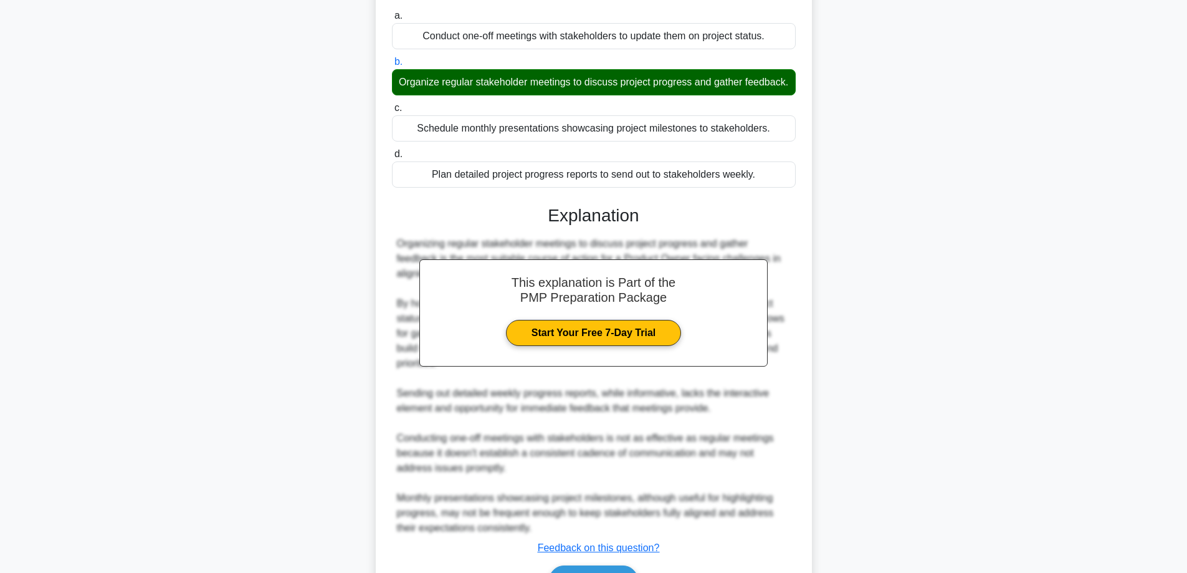
scroll to position [226, 0]
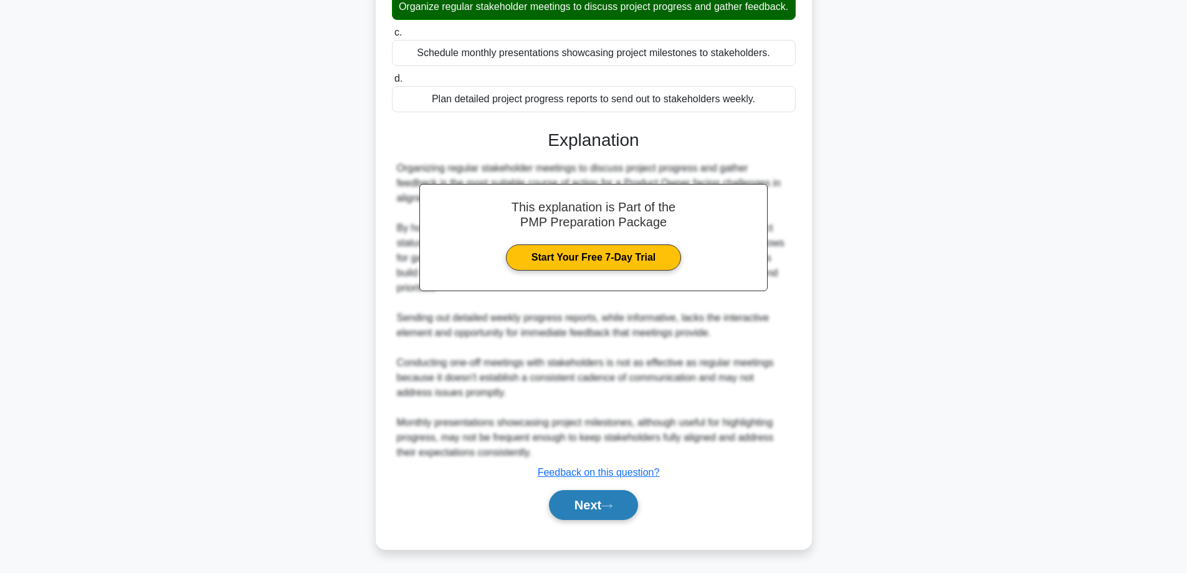
click at [571, 511] on button "Next" at bounding box center [593, 505] width 89 height 30
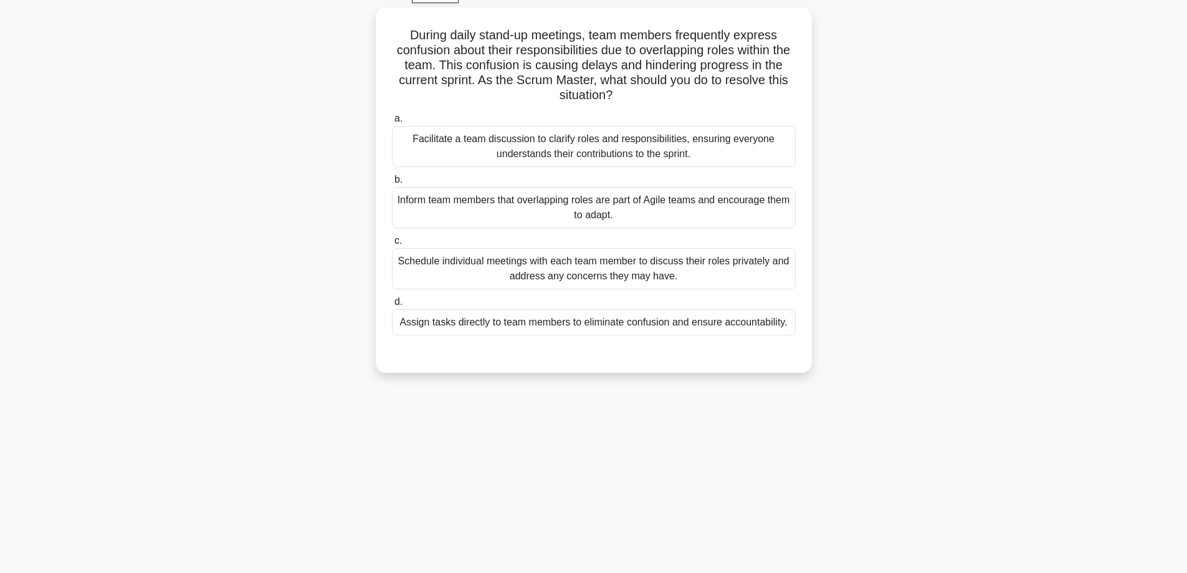
scroll to position [59, 0]
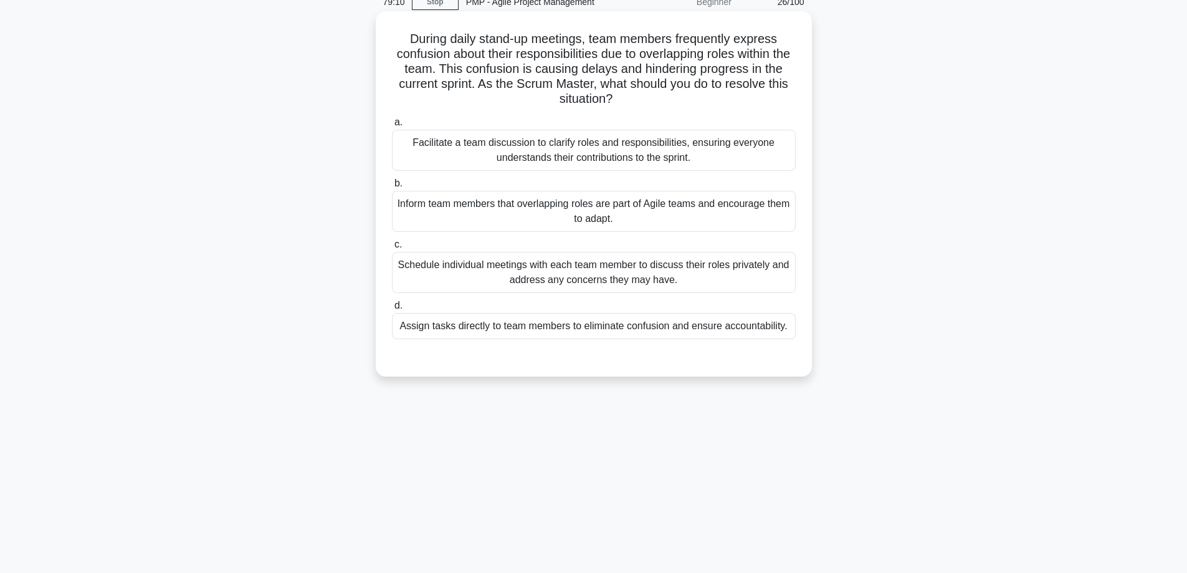
click at [564, 153] on div "Facilitate a team discussion to clarify roles and responsibilities, ensuring ev…" at bounding box center [594, 150] width 404 height 41
click at [392, 126] on input "a. Facilitate a team discussion to clarify roles and responsibilities, ensuring…" at bounding box center [392, 122] width 0 height 8
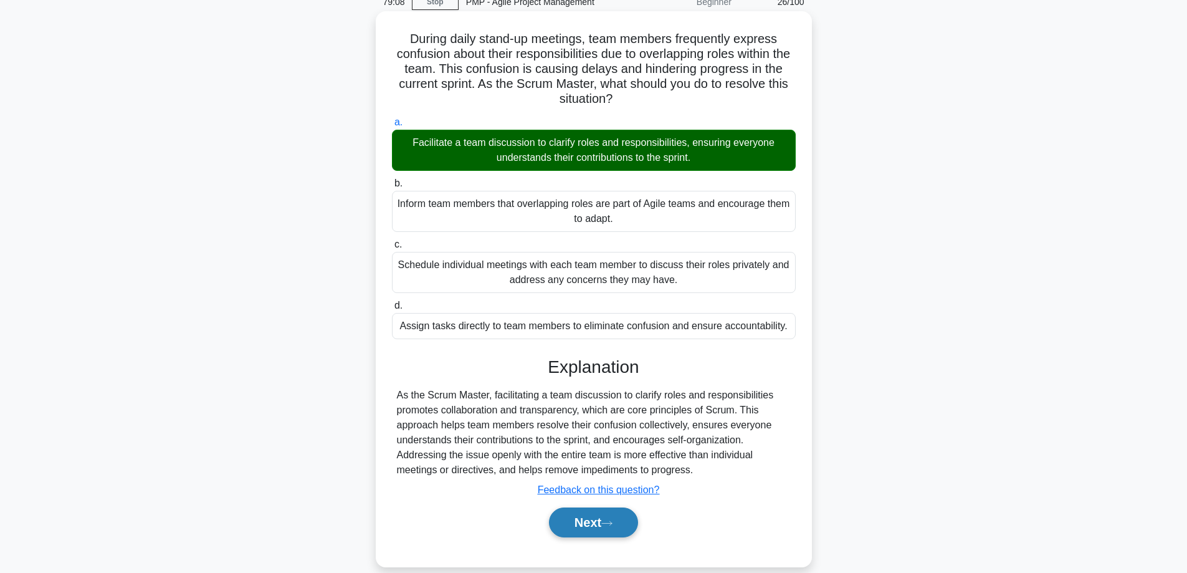
click at [584, 528] on button "Next" at bounding box center [593, 522] width 89 height 30
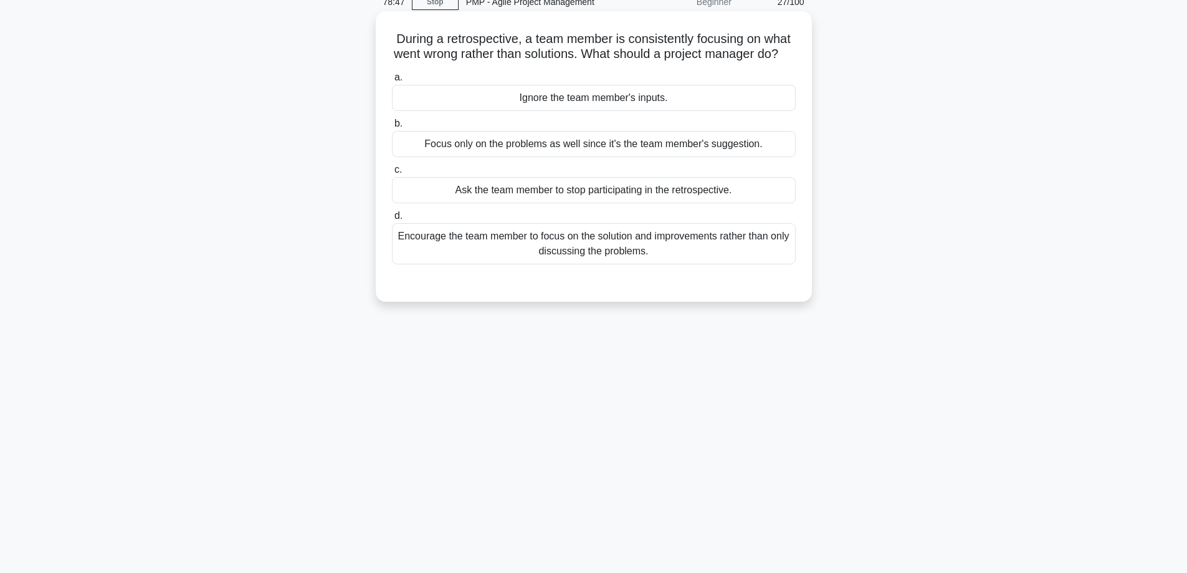
click at [566, 261] on div "Encourage the team member to focus on the solution and improvements rather than…" at bounding box center [594, 243] width 404 height 41
click at [392, 220] on input "d. Encourage the team member to focus on the solution and improvements rather t…" at bounding box center [392, 216] width 0 height 8
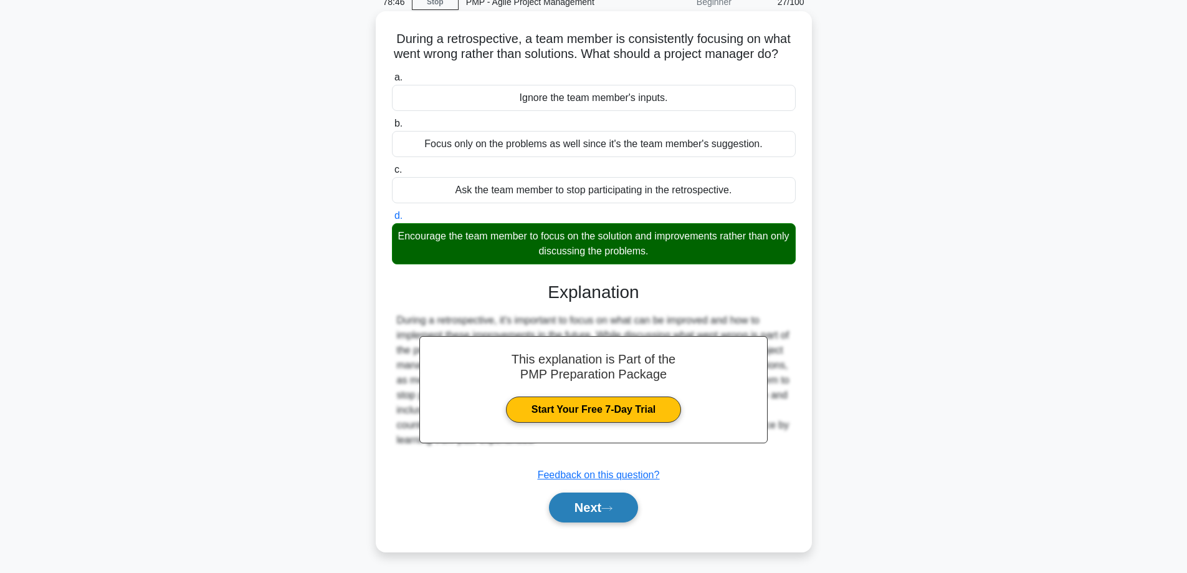
click at [571, 522] on button "Next" at bounding box center [593, 507] width 89 height 30
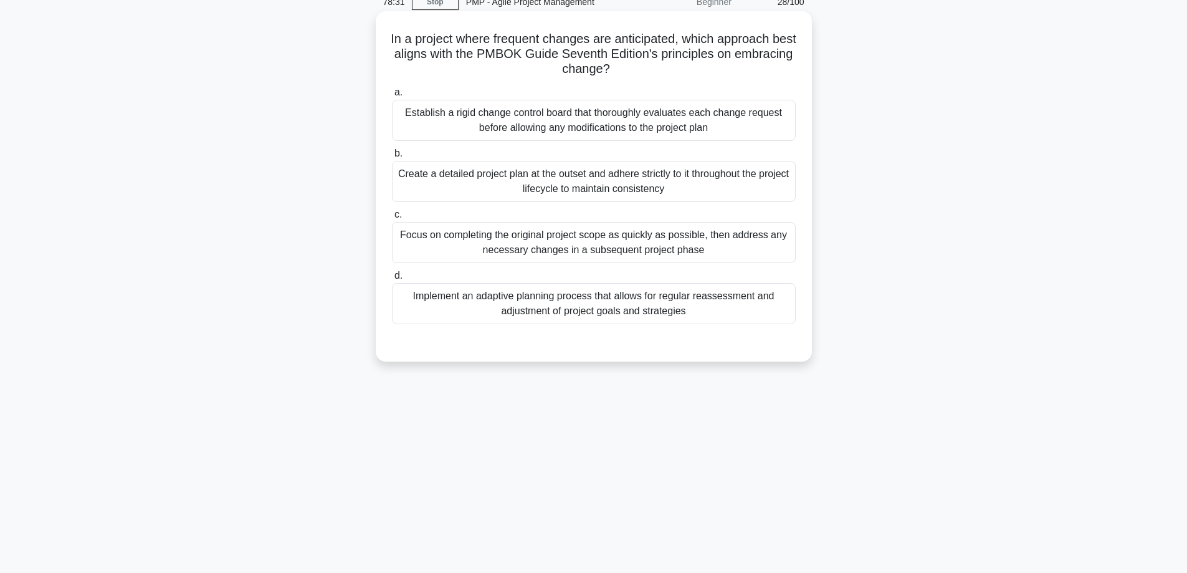
click at [631, 298] on div "Implement an adaptive planning process that allows for regular reassessment and…" at bounding box center [594, 303] width 404 height 41
click at [392, 280] on input "d. Implement an adaptive planning process that allows for regular reassessment …" at bounding box center [392, 276] width 0 height 8
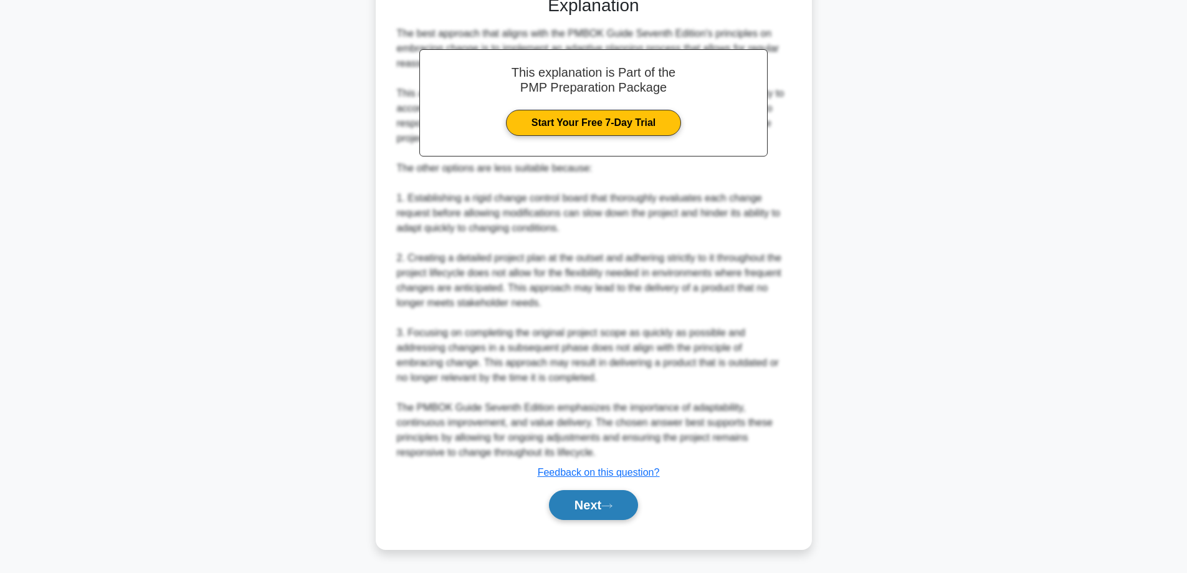
click at [607, 509] on icon at bounding box center [606, 505] width 11 height 7
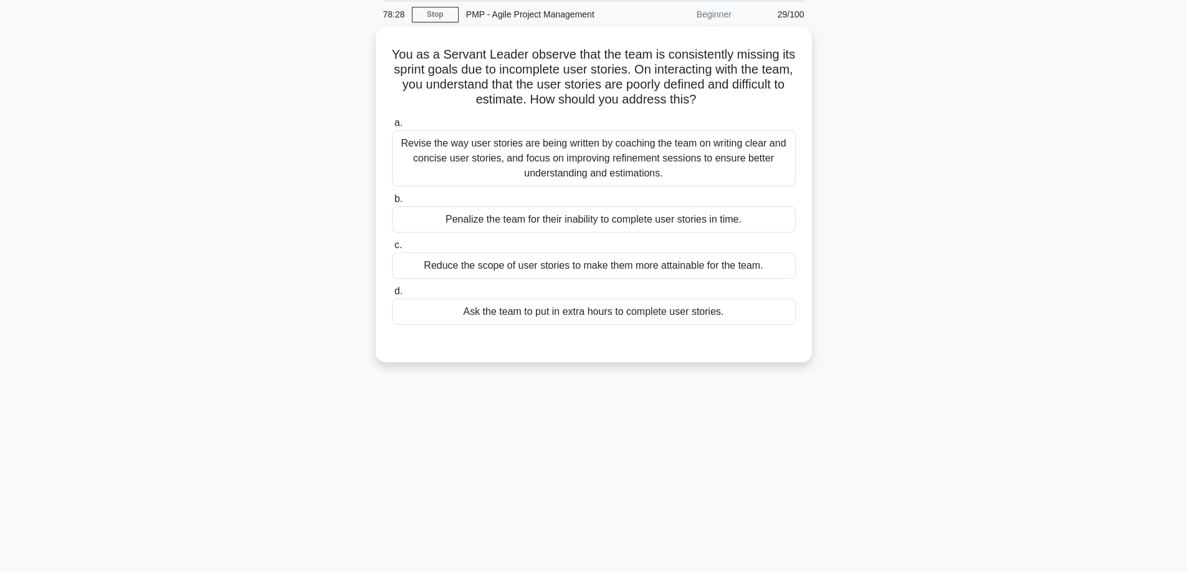
scroll to position [38, 0]
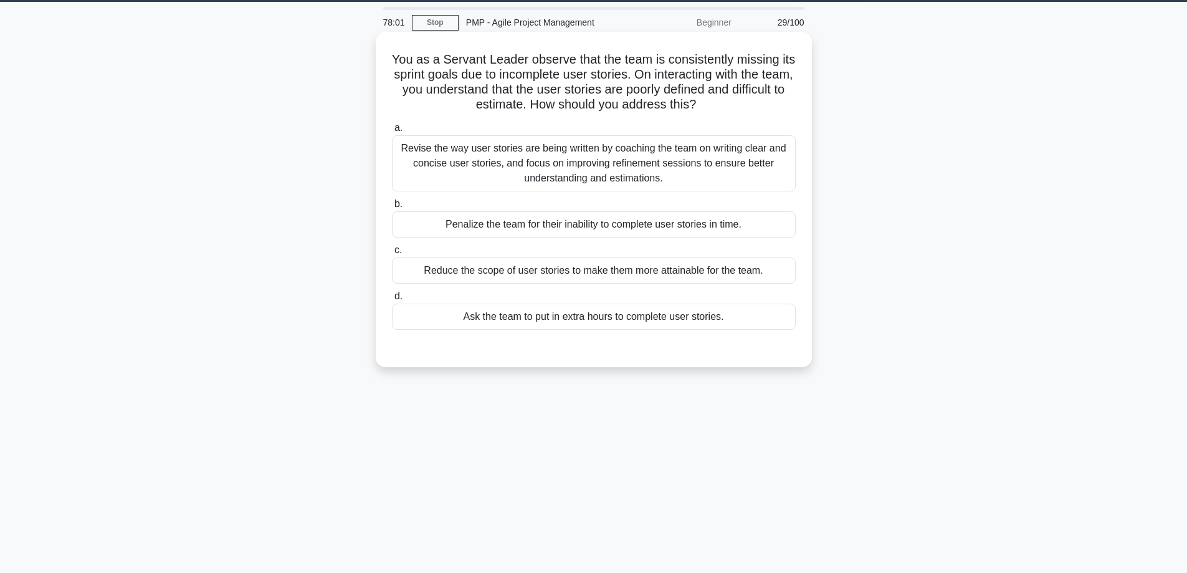
click at [568, 158] on div "Revise the way user stories are being written by coaching the team on writing c…" at bounding box center [594, 163] width 404 height 56
click at [392, 132] on input "a. Revise the way user stories are being written by coaching the team on writin…" at bounding box center [392, 128] width 0 height 8
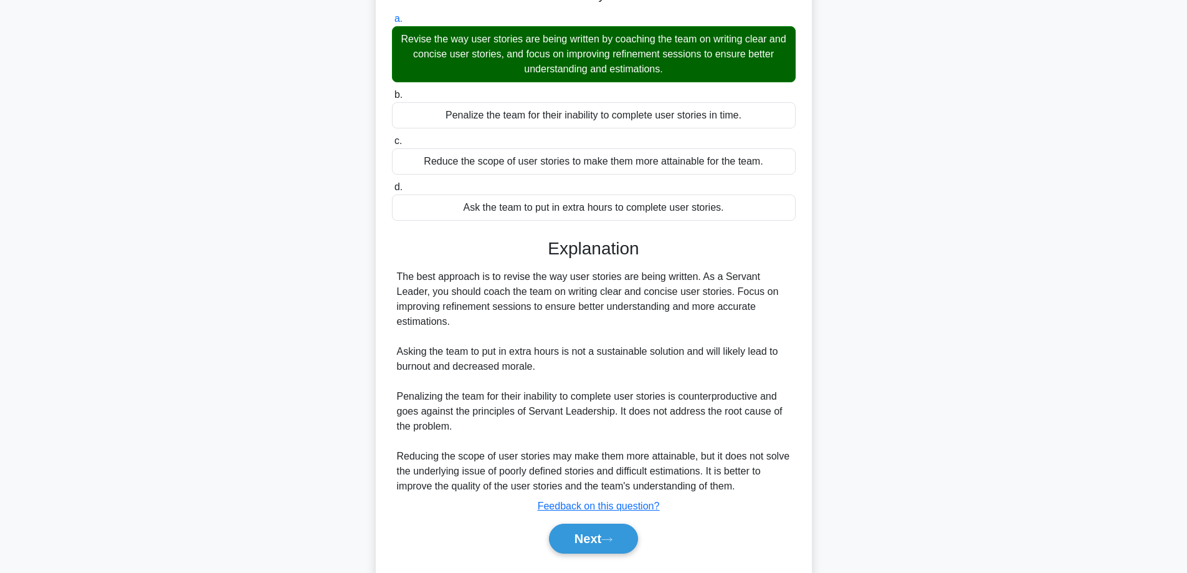
scroll to position [166, 0]
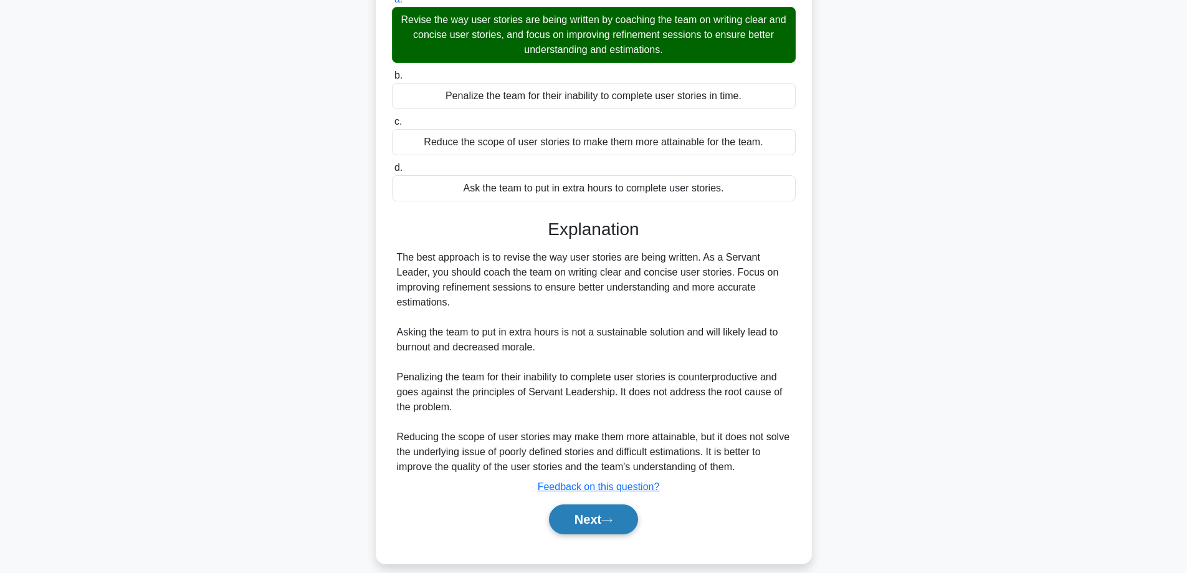
click at [598, 504] on button "Next" at bounding box center [593, 519] width 89 height 30
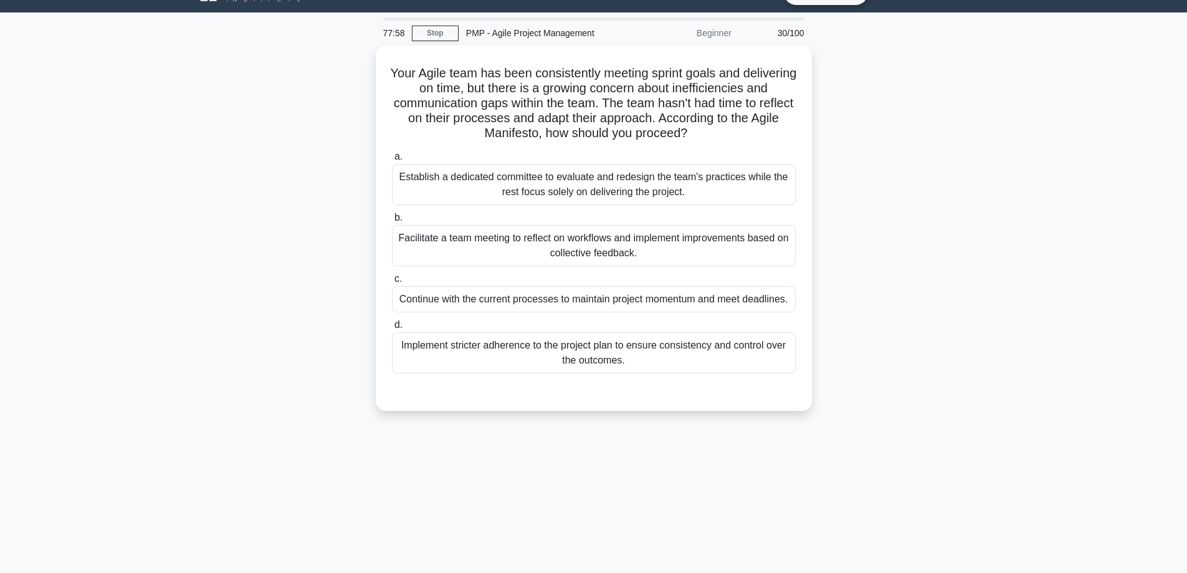
scroll to position [0, 0]
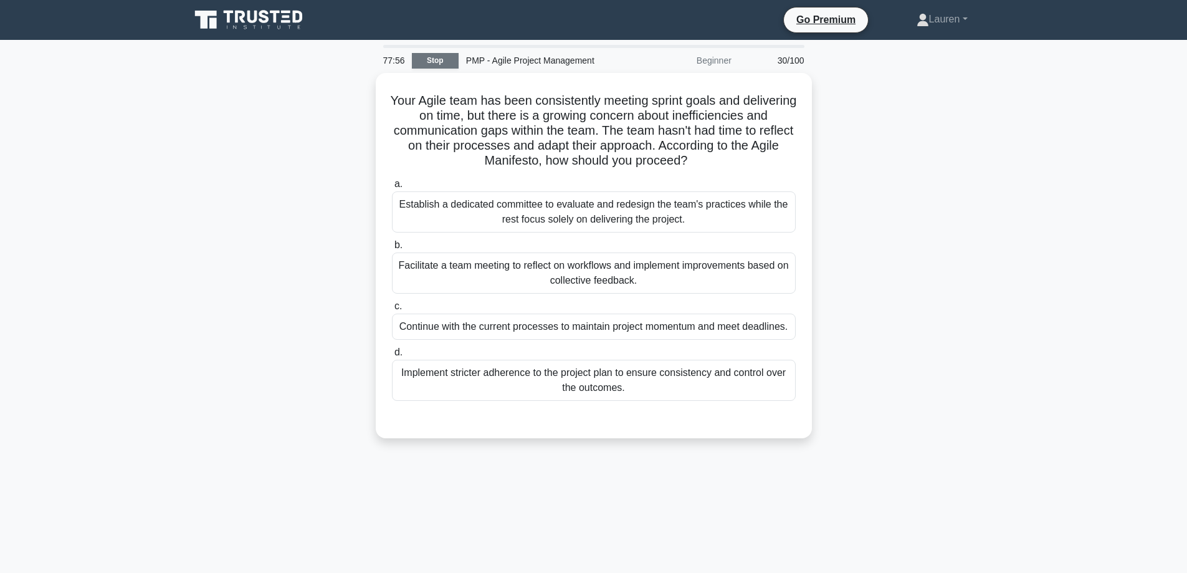
click at [434, 57] on link "Stop" at bounding box center [435, 61] width 47 height 16
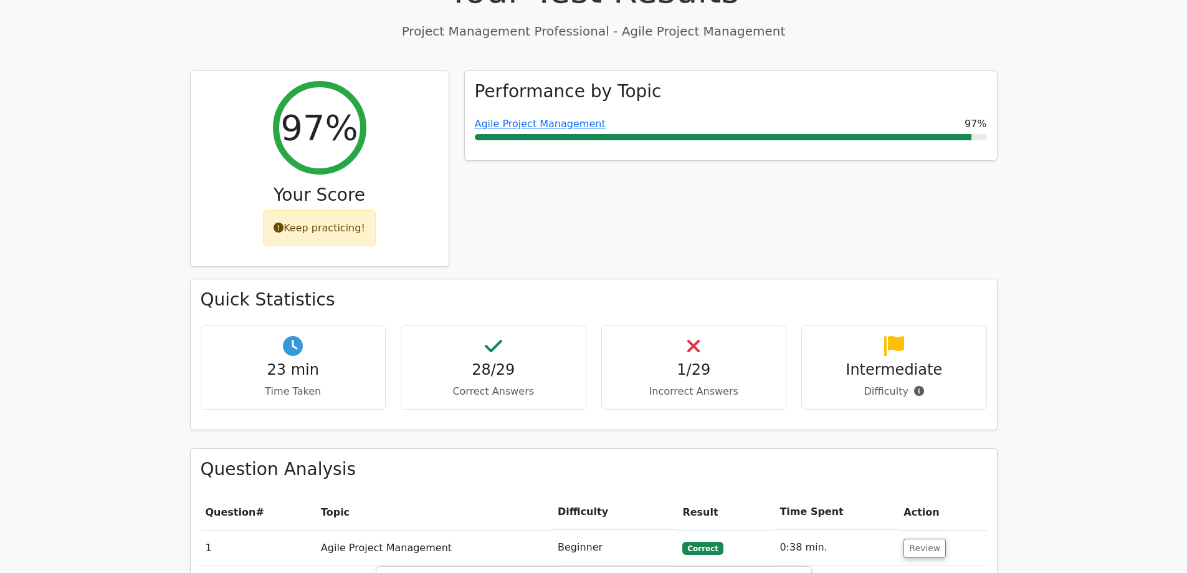
scroll to position [478, 0]
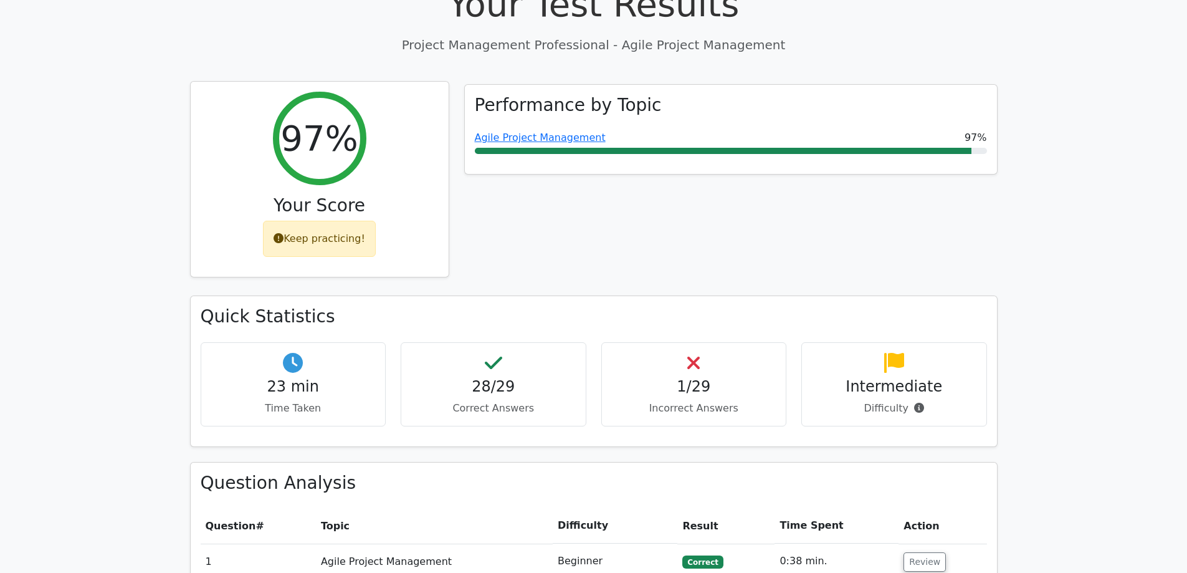
click at [302, 221] on div "Keep practicing!" at bounding box center [319, 239] width 113 height 36
click at [317, 117] on h2 "97%" at bounding box center [318, 138] width 77 height 42
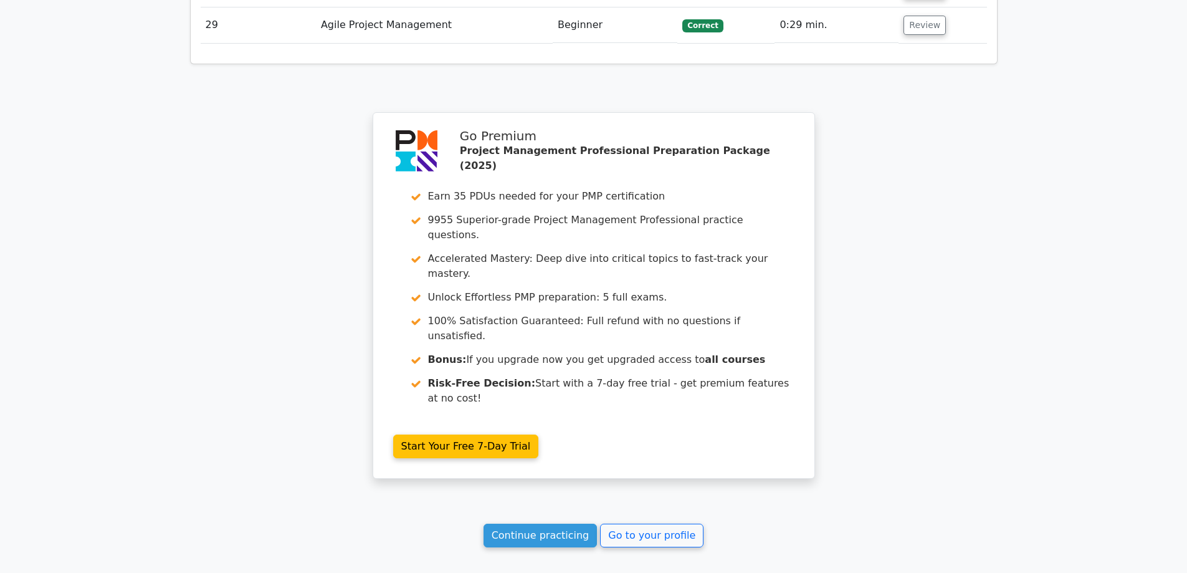
scroll to position [2827, 0]
click at [534, 523] on link "Continue practicing" at bounding box center [541, 535] width 114 height 24
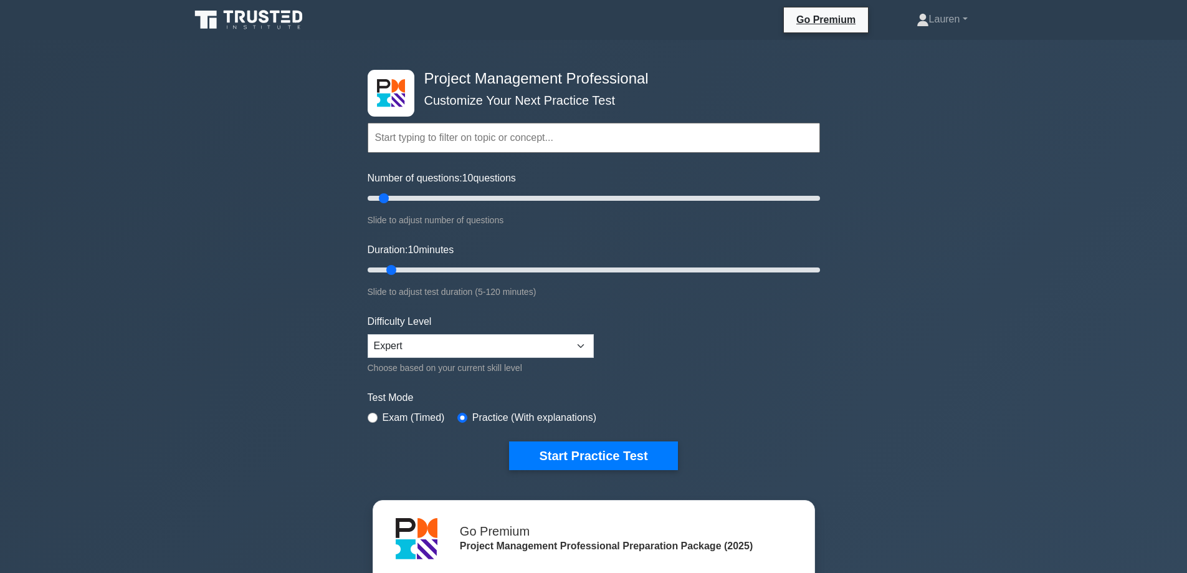
click at [458, 133] on input "text" at bounding box center [594, 138] width 452 height 30
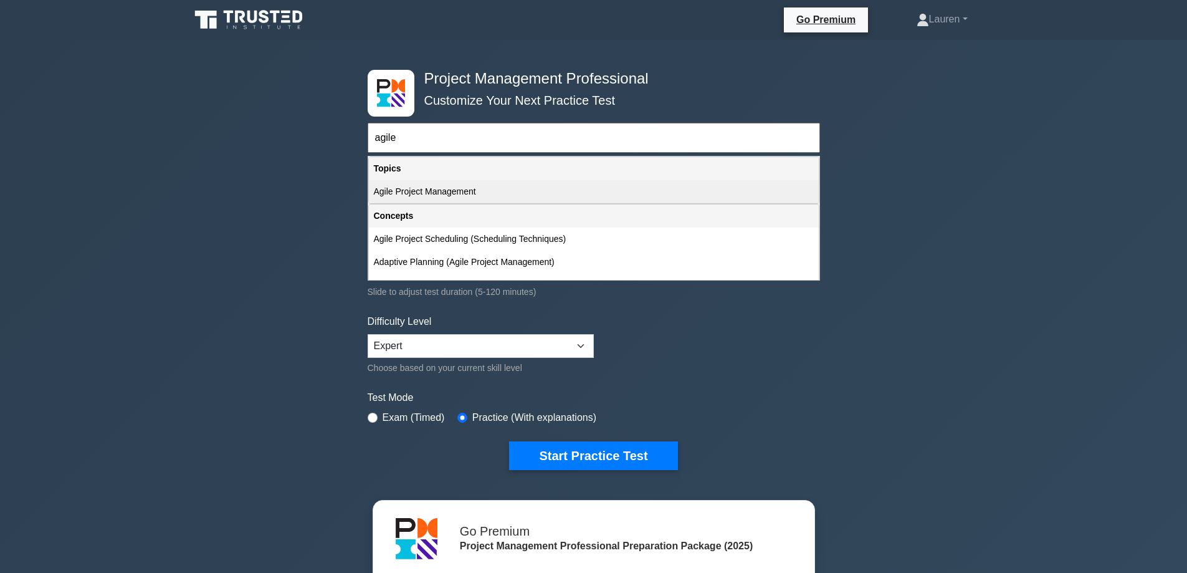
click at [420, 196] on div "Agile Project Management" at bounding box center [594, 191] width 450 height 23
type input "Agile Project Management"
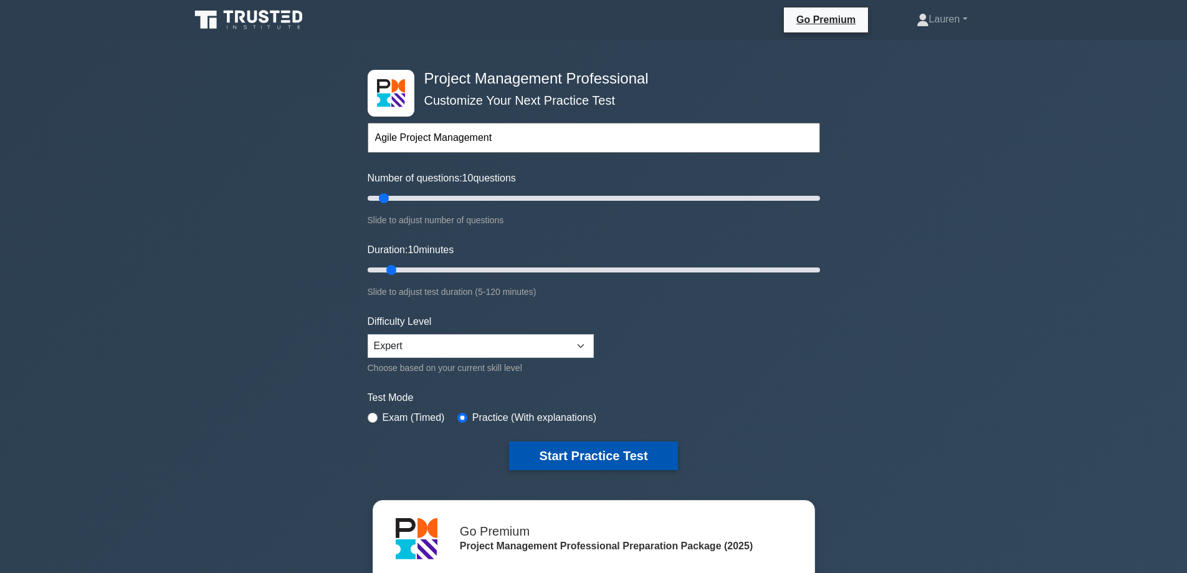
click at [543, 449] on button "Start Practice Test" at bounding box center [593, 455] width 168 height 29
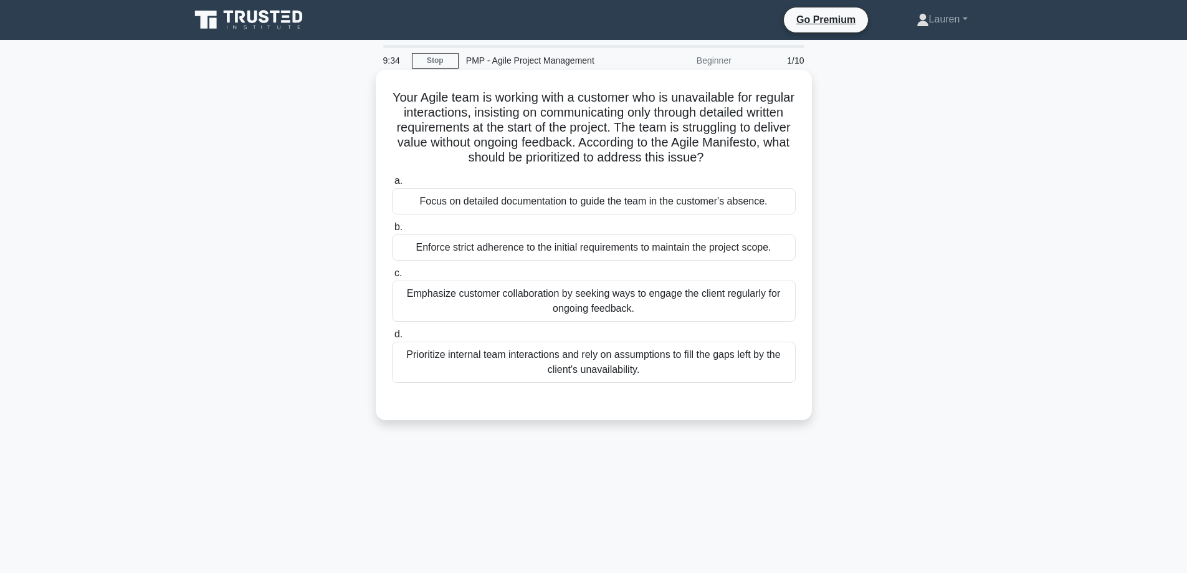
click at [574, 304] on div "Emphasize customer collaboration by seeking ways to engage the client regularly…" at bounding box center [594, 300] width 404 height 41
click at [392, 277] on input "c. Emphasize customer collaboration by seeking ways to engage the client regula…" at bounding box center [392, 273] width 0 height 8
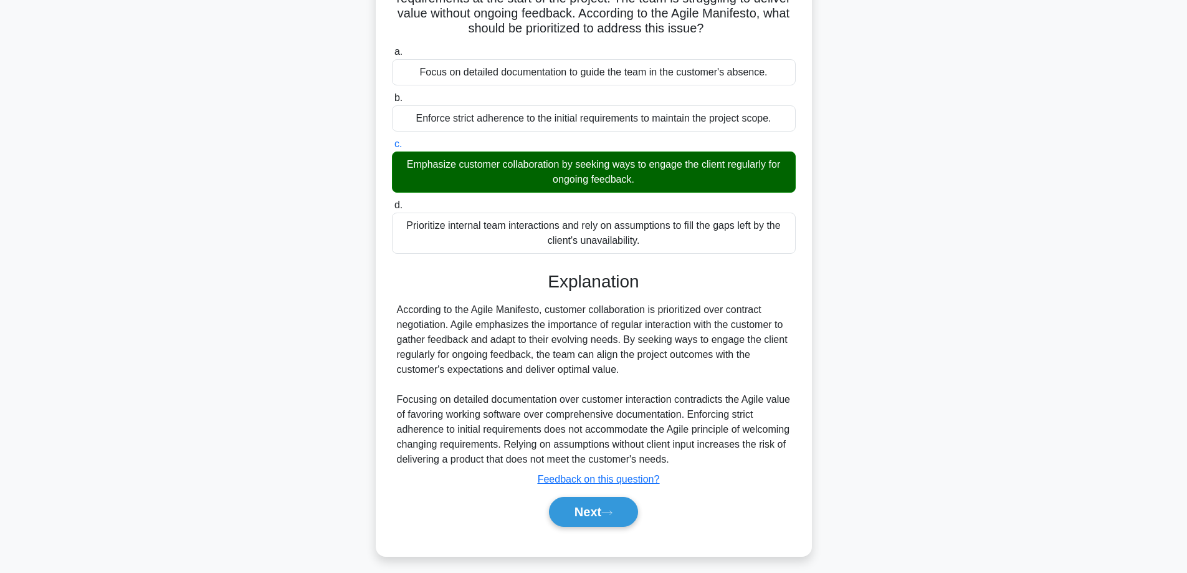
scroll to position [136, 0]
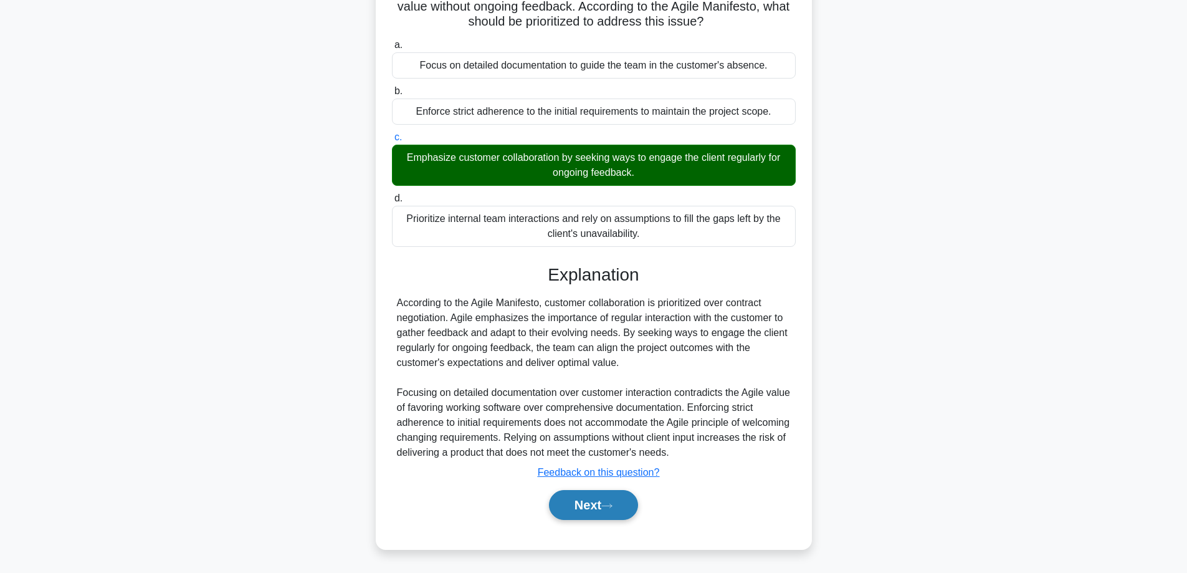
click at [570, 514] on button "Next" at bounding box center [593, 505] width 89 height 30
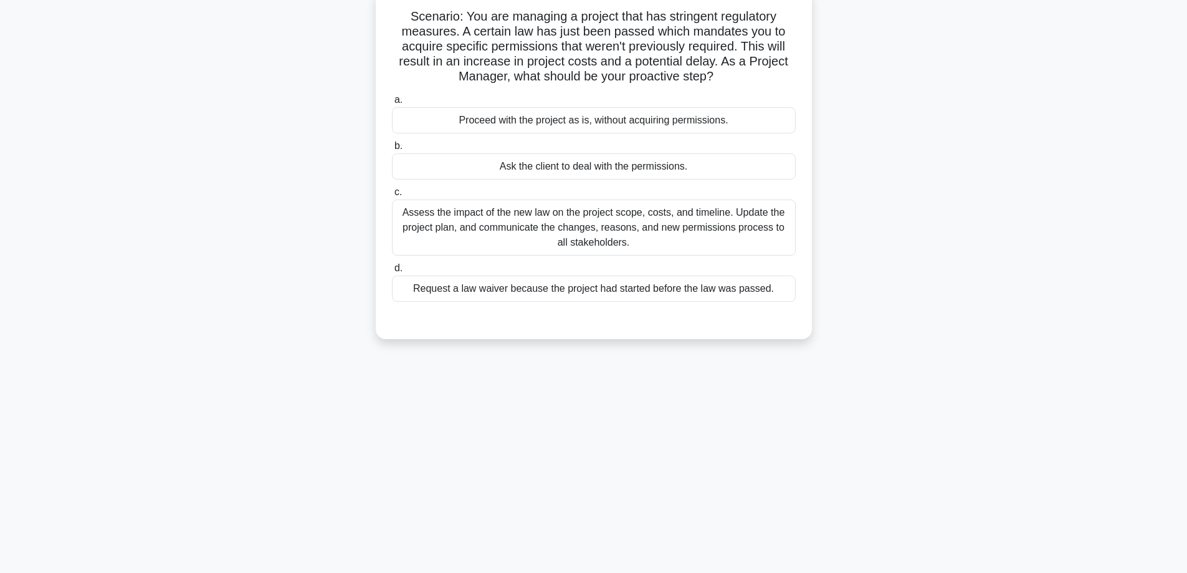
scroll to position [80, 0]
click at [579, 226] on div "Assess the impact of the new law on the project scope, costs, and timeline. Upd…" at bounding box center [594, 229] width 404 height 56
click at [392, 198] on input "c. Assess the impact of the new law on the project scope, costs, and timeline. …" at bounding box center [392, 193] width 0 height 8
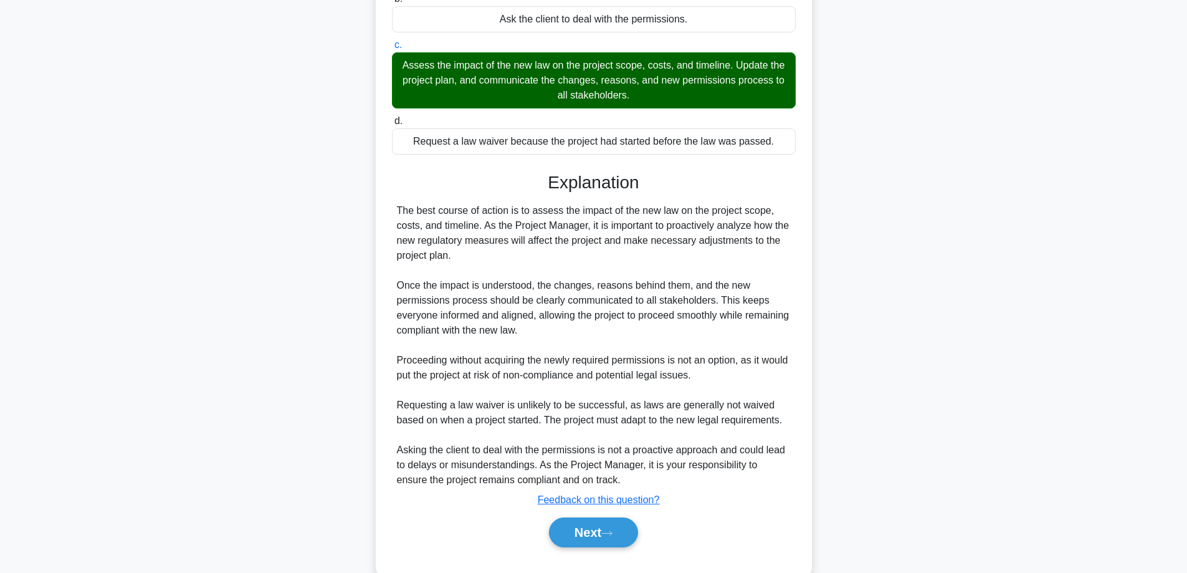
scroll to position [256, 0]
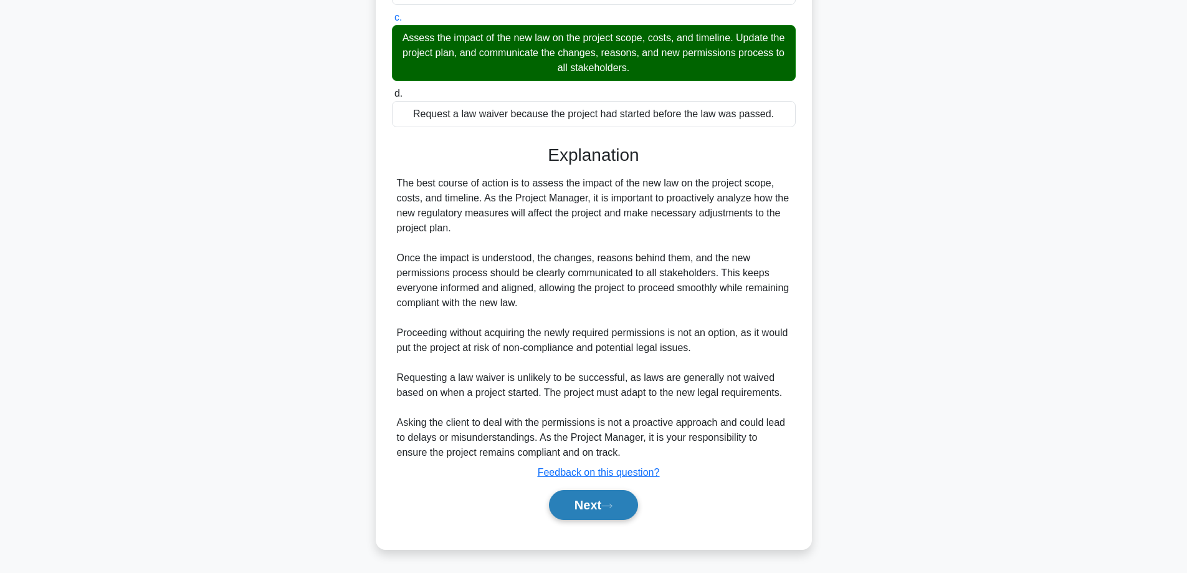
click at [581, 510] on button "Next" at bounding box center [593, 505] width 89 height 30
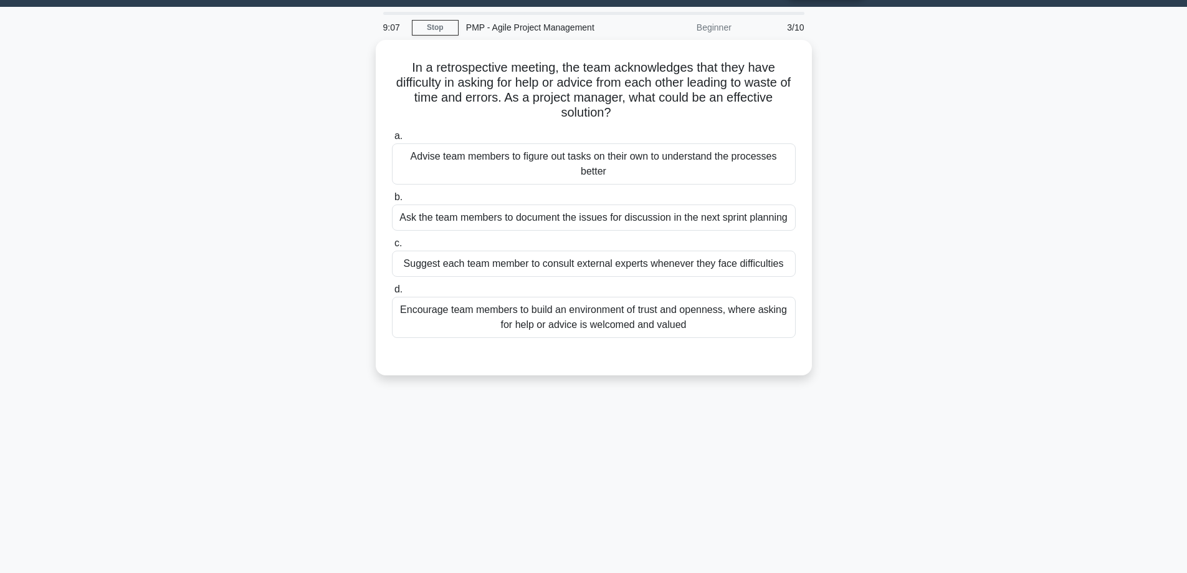
scroll to position [17, 0]
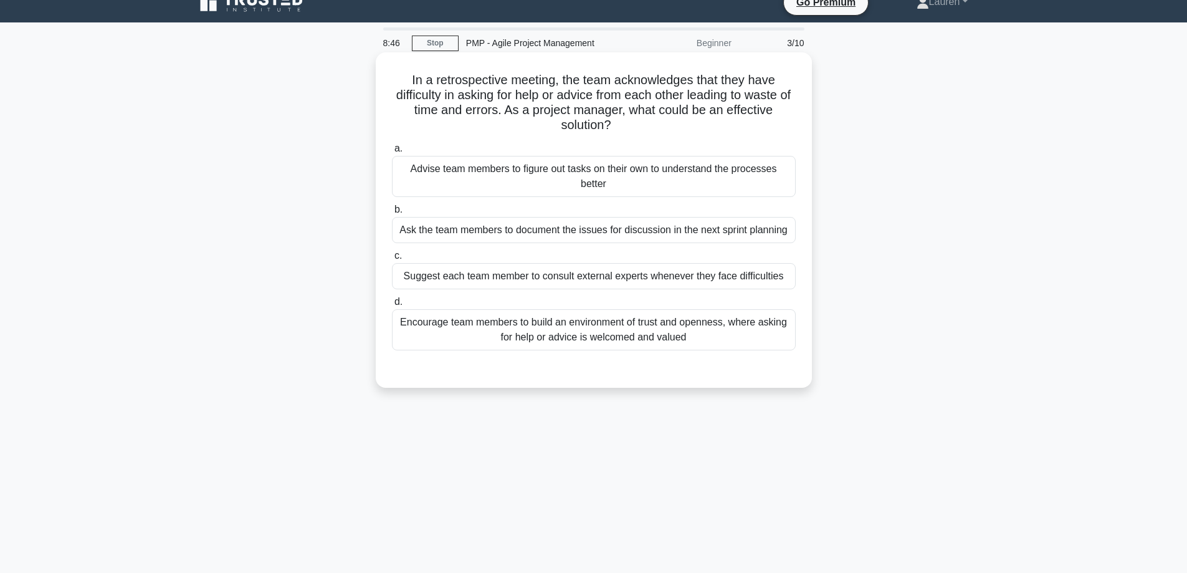
click at [616, 329] on div "Encourage team members to build an environment of trust and openness, where ask…" at bounding box center [594, 329] width 404 height 41
click at [392, 306] on input "d. Encourage team members to build an environment of trust and openness, where …" at bounding box center [392, 302] width 0 height 8
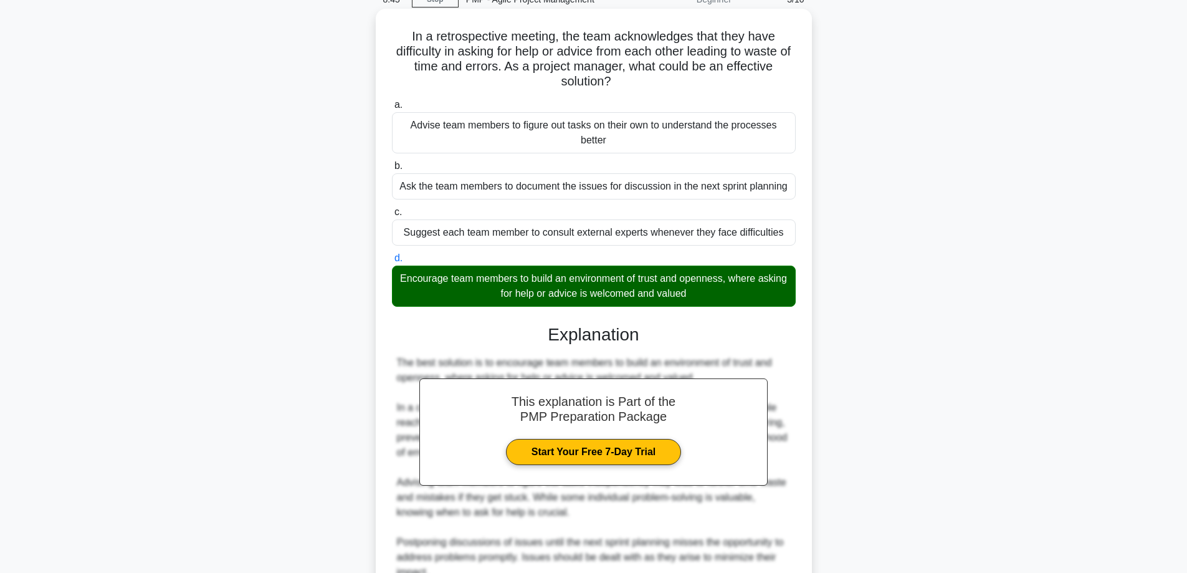
scroll to position [241, 0]
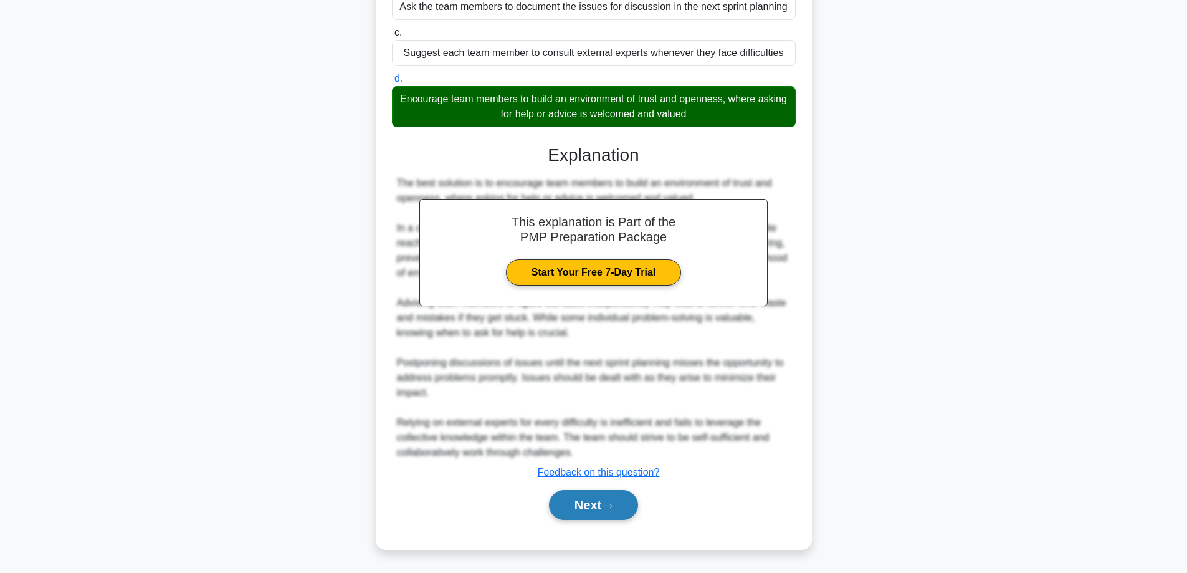
click at [593, 505] on button "Next" at bounding box center [593, 505] width 89 height 30
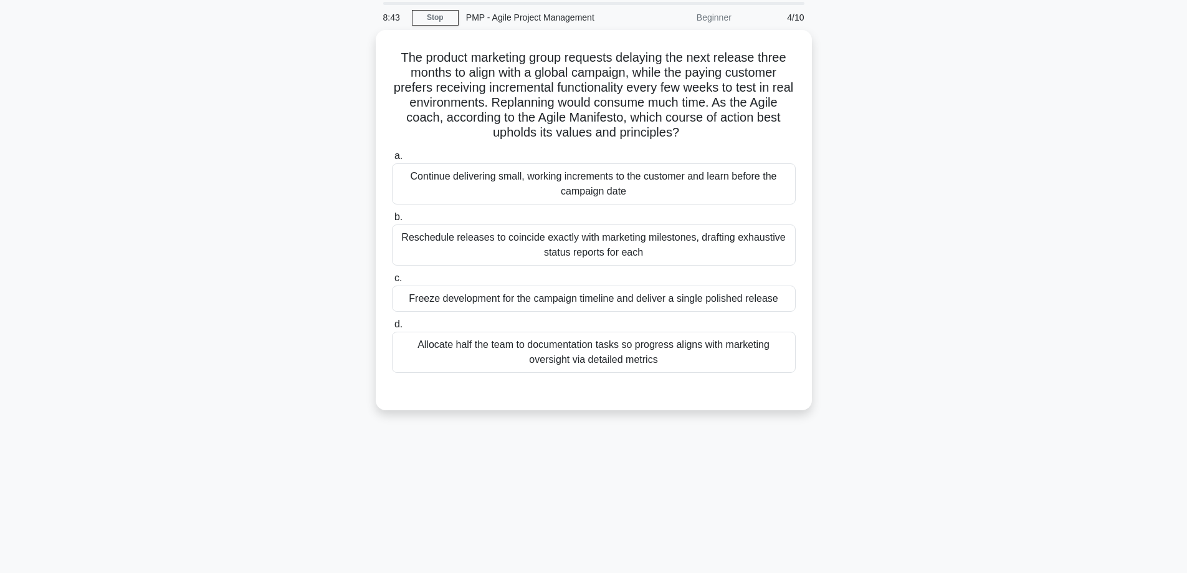
scroll to position [38, 0]
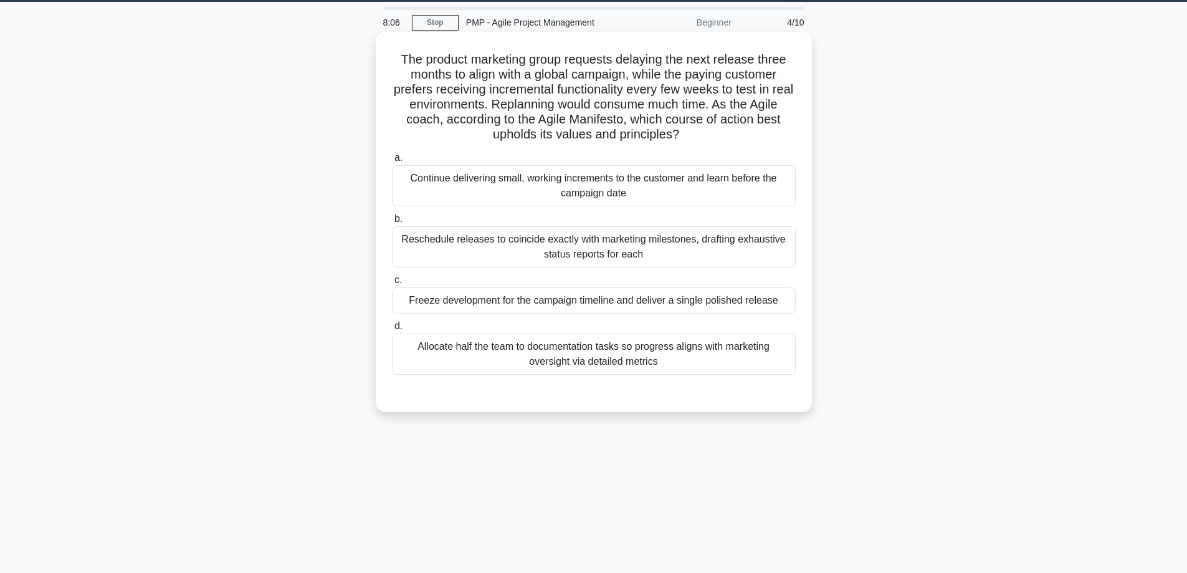
click at [575, 185] on div "Continue delivering small, working increments to the customer and learn before …" at bounding box center [594, 185] width 404 height 41
click at [392, 162] on input "a. Continue delivering small, working increments to the customer and learn befo…" at bounding box center [392, 158] width 0 height 8
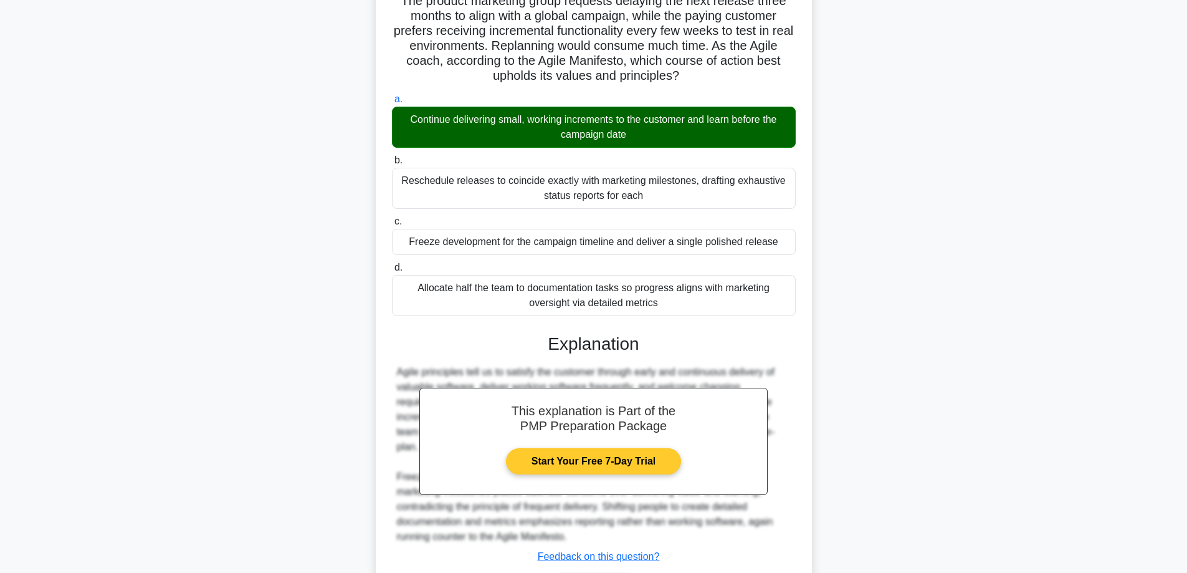
scroll to position [181, 0]
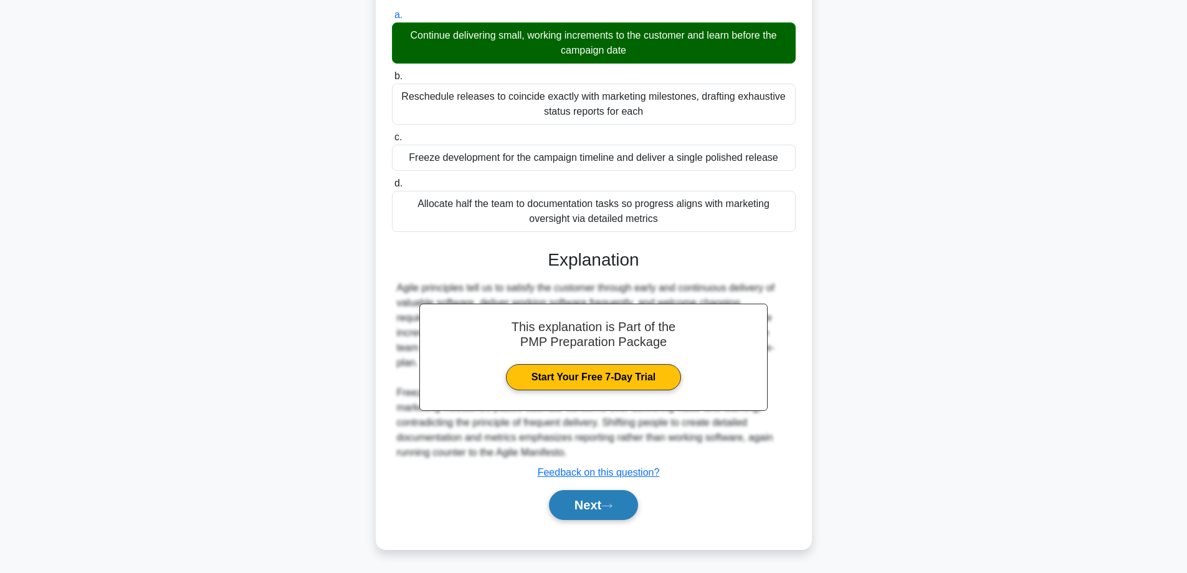
click at [596, 503] on button "Next" at bounding box center [593, 505] width 89 height 30
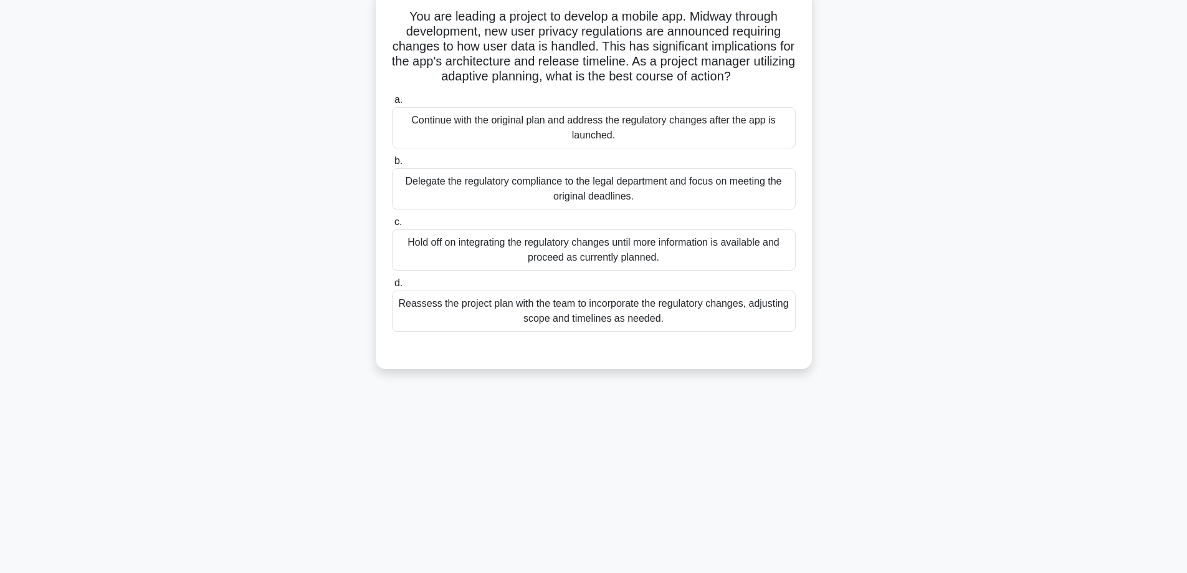
scroll to position [80, 0]
click at [604, 315] on div "Reassess the project plan with the team to incorporate the regulatory changes, …" at bounding box center [594, 312] width 404 height 41
click at [392, 288] on input "d. Reassess the project plan with the team to incorporate the regulatory change…" at bounding box center [392, 284] width 0 height 8
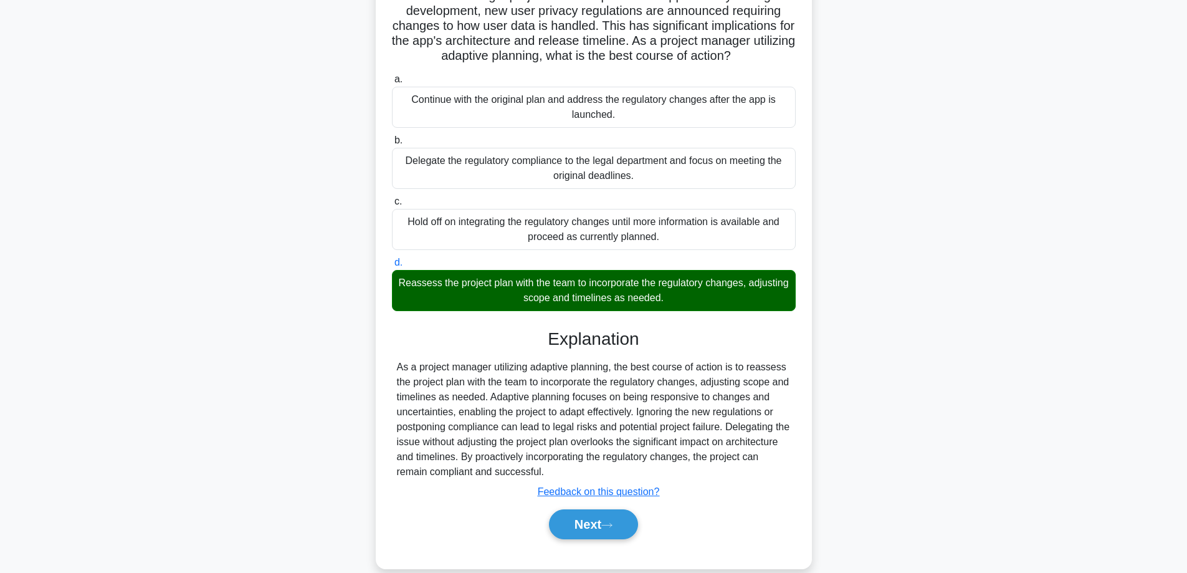
scroll to position [122, 0]
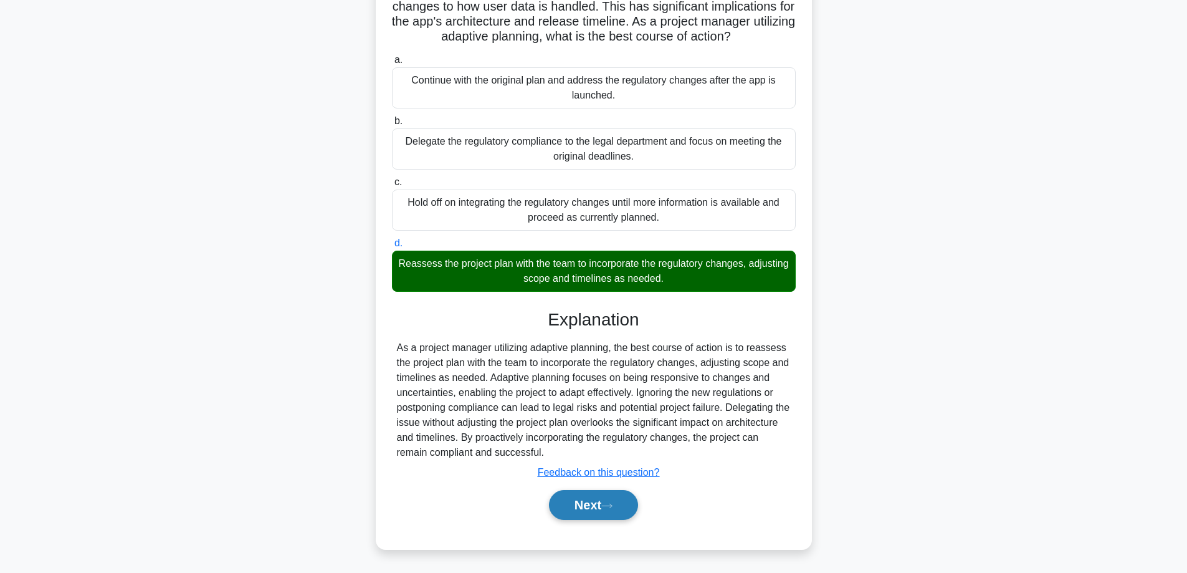
click at [577, 507] on button "Next" at bounding box center [593, 505] width 89 height 30
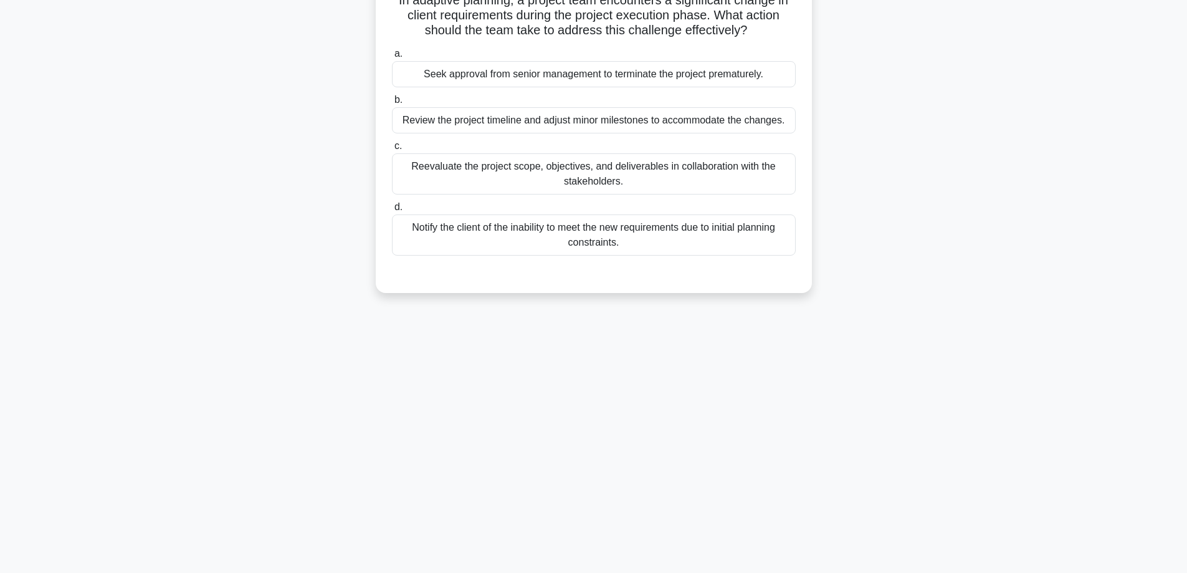
scroll to position [80, 0]
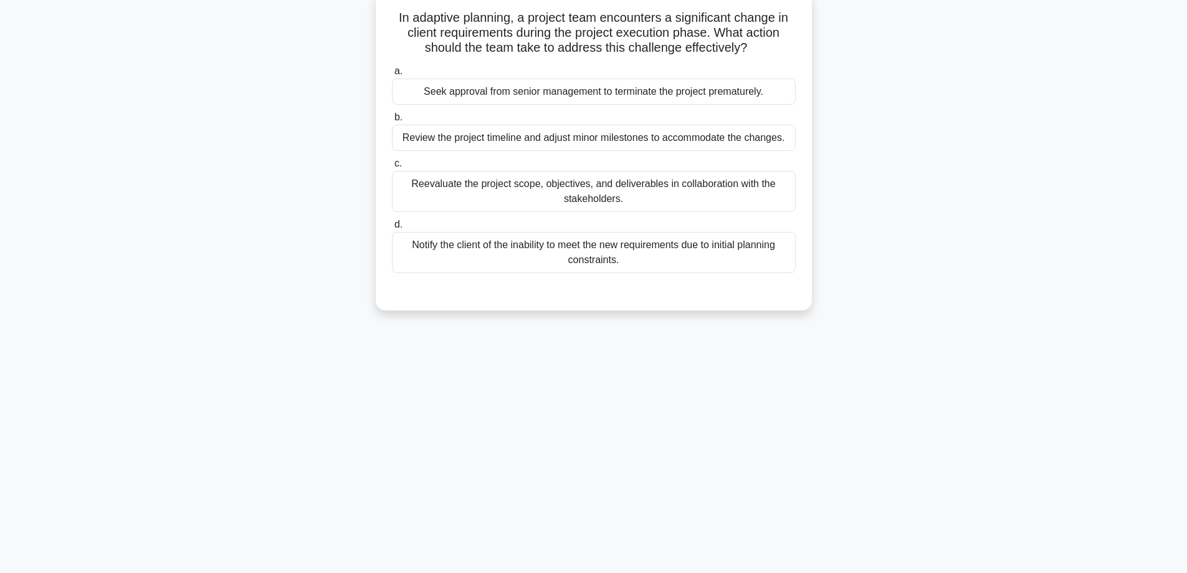
click at [558, 189] on div "Reevaluate the project scope, objectives, and deliverables in collaboration wit…" at bounding box center [594, 191] width 404 height 41
click at [392, 168] on input "c. Reevaluate the project scope, objectives, and deliverables in collaboration …" at bounding box center [392, 164] width 0 height 8
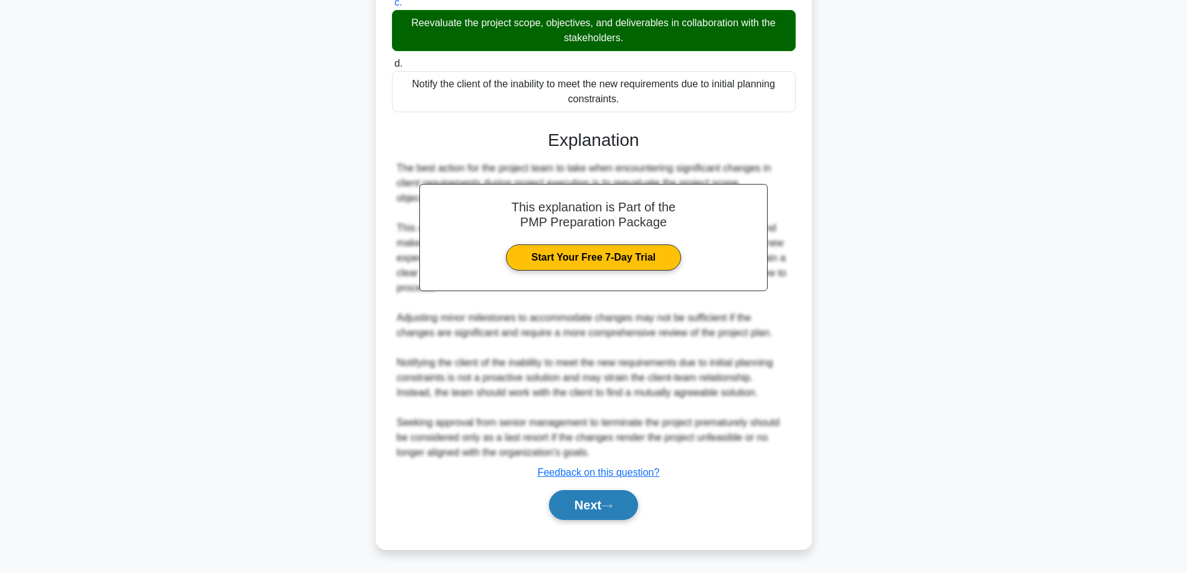
click at [598, 500] on button "Next" at bounding box center [593, 505] width 89 height 30
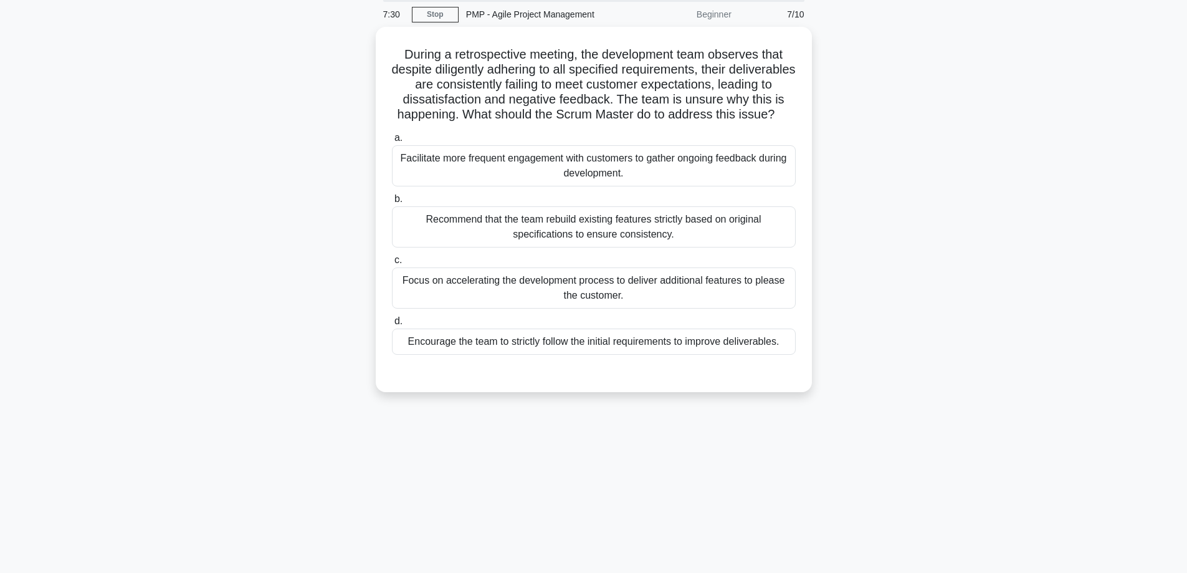
scroll to position [38, 0]
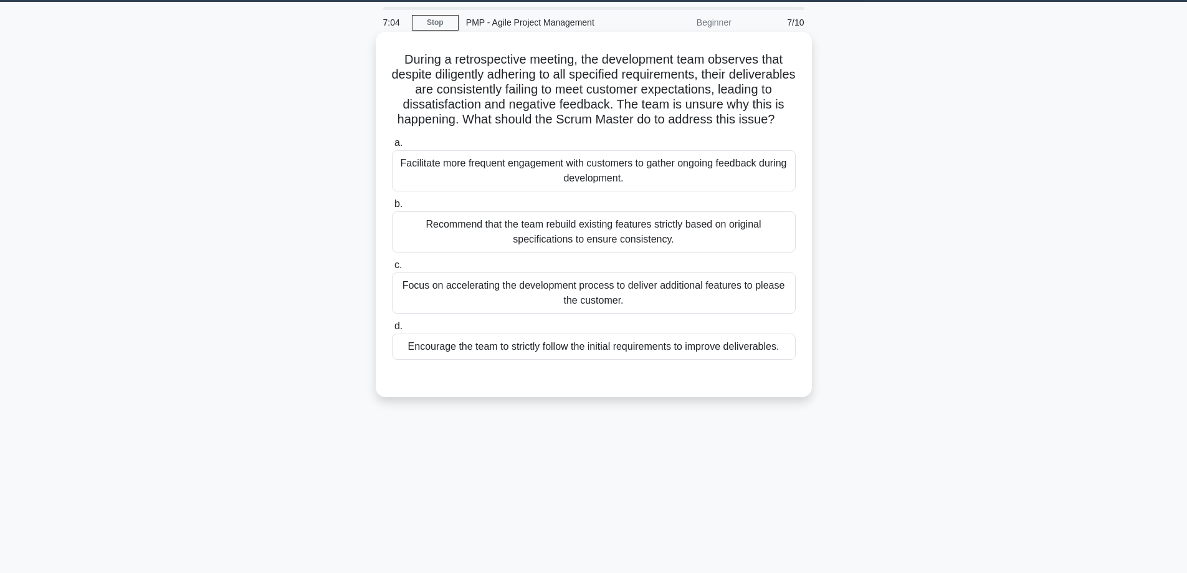
click at [550, 181] on div "Facilitate more frequent engagement with customers to gather ongoing feedback d…" at bounding box center [594, 170] width 404 height 41
click at [392, 147] on input "a. Facilitate more frequent engagement with customers to gather ongoing feedbac…" at bounding box center [392, 143] width 0 height 8
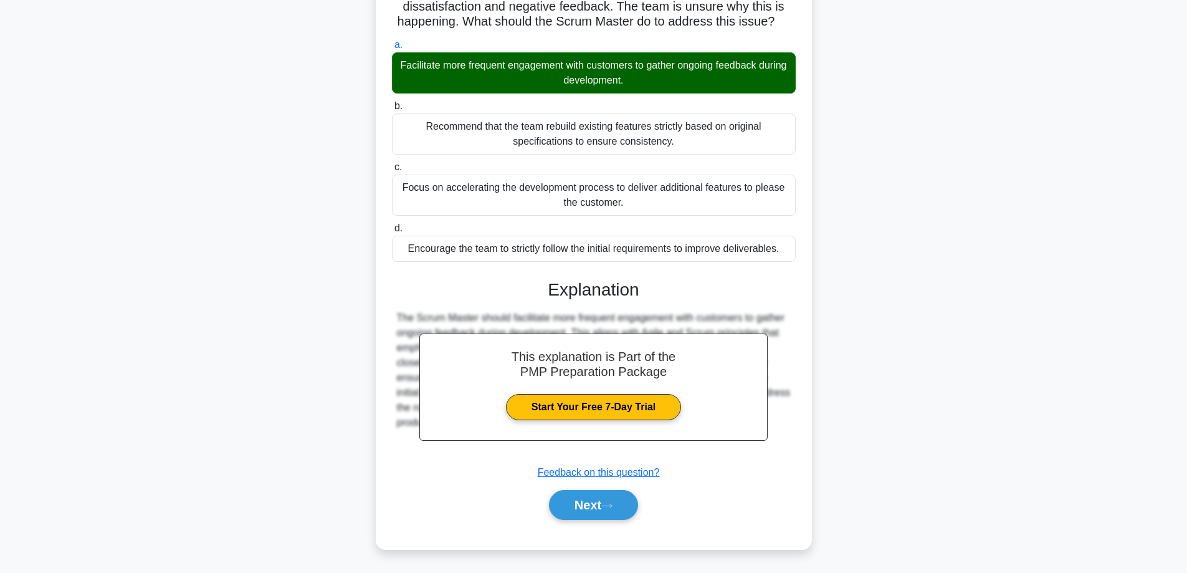
scroll to position [151, 0]
click at [583, 506] on button "Next" at bounding box center [593, 505] width 89 height 30
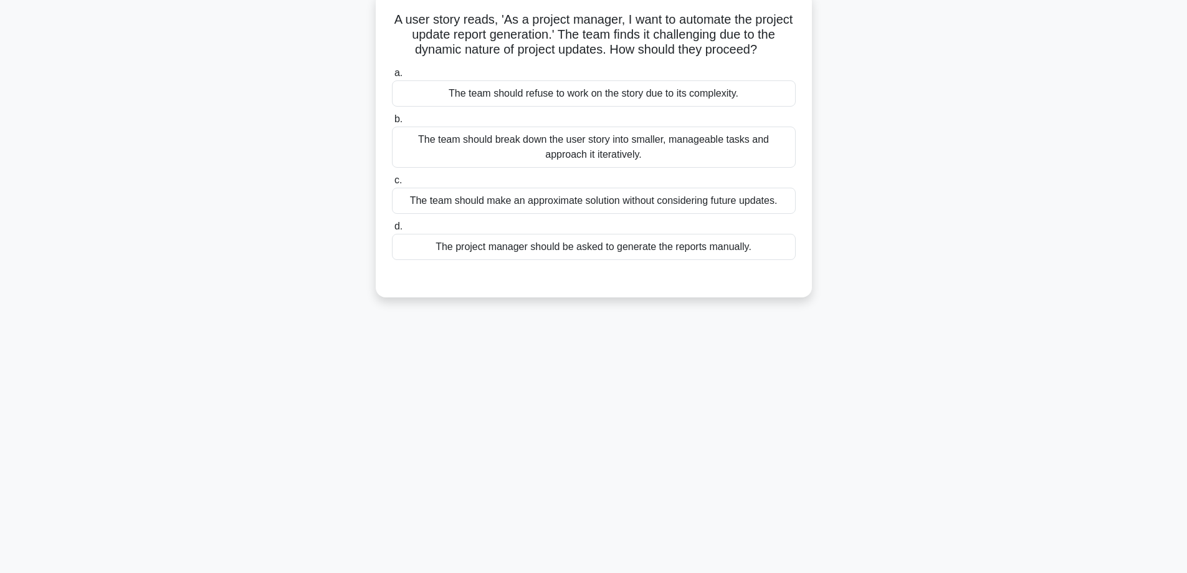
scroll to position [59, 0]
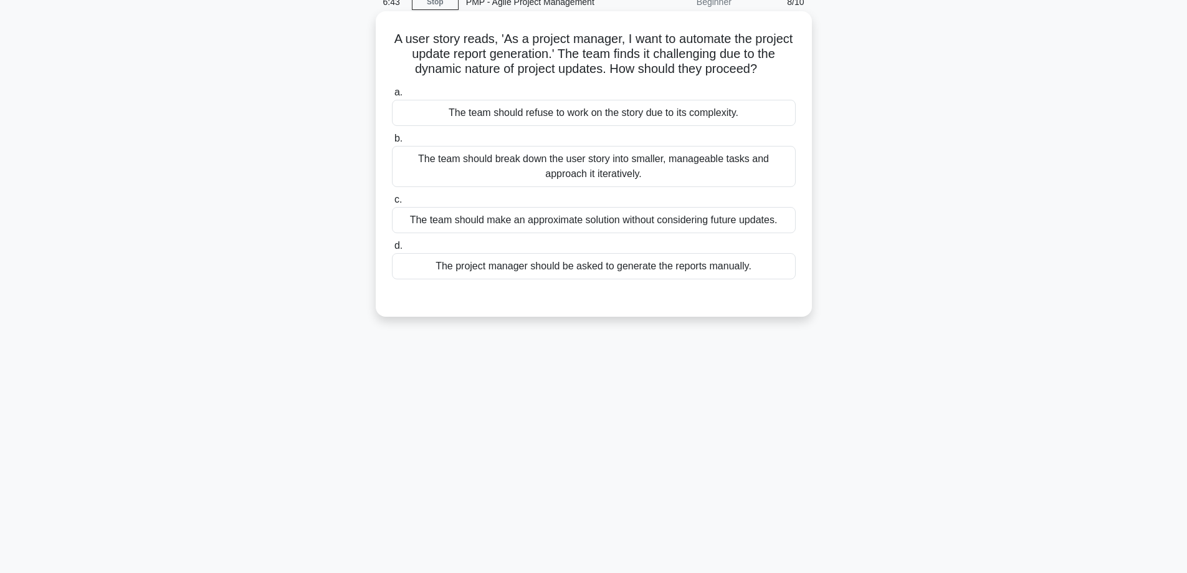
click at [571, 163] on div "The team should break down the user story into smaller, manageable tasks and ap…" at bounding box center [594, 166] width 404 height 41
click at [392, 143] on input "b. The team should break down the user story into smaller, manageable tasks and…" at bounding box center [392, 139] width 0 height 8
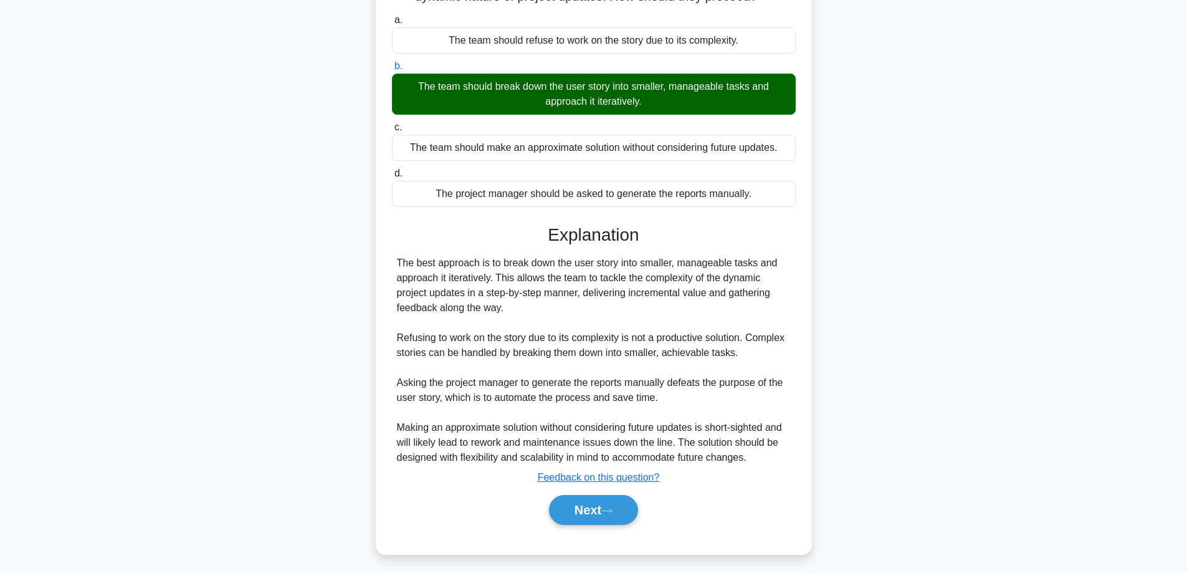
scroll to position [136, 0]
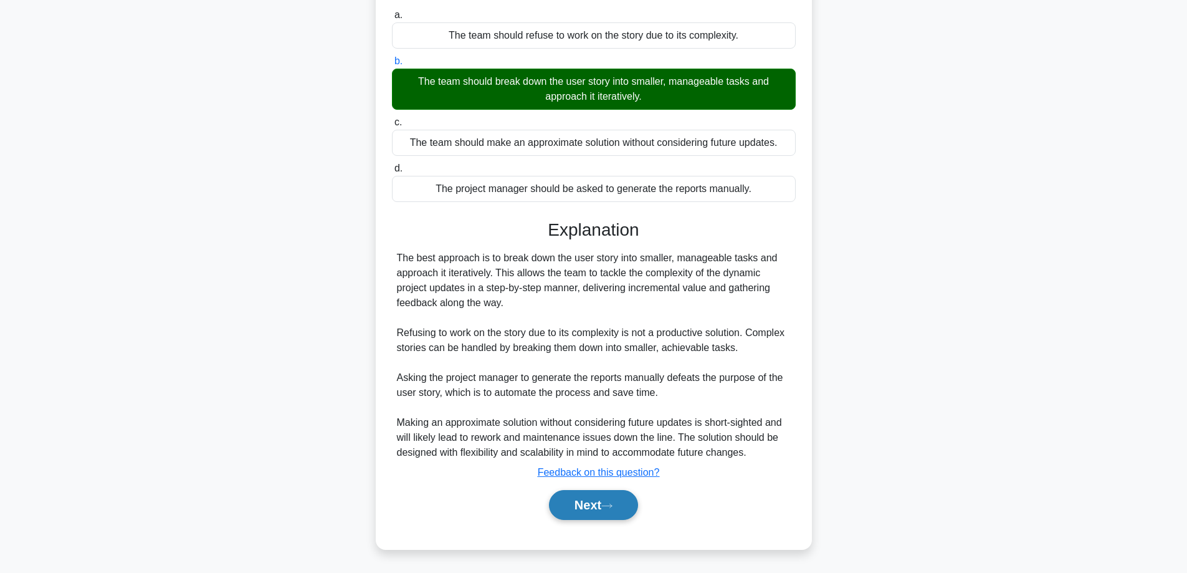
click at [588, 500] on button "Next" at bounding box center [593, 505] width 89 height 30
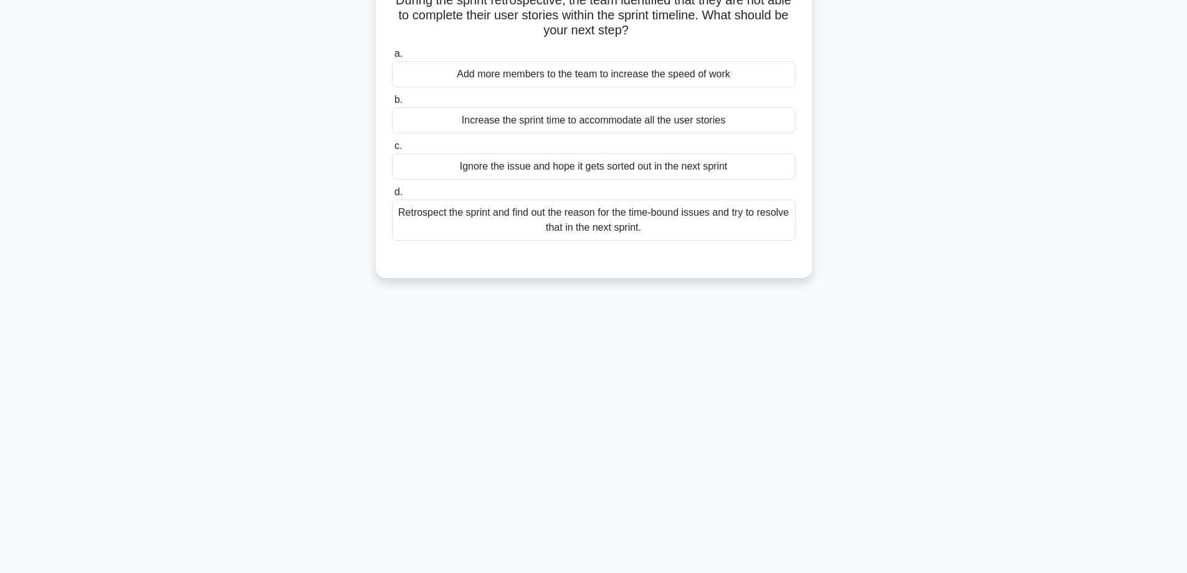
scroll to position [80, 0]
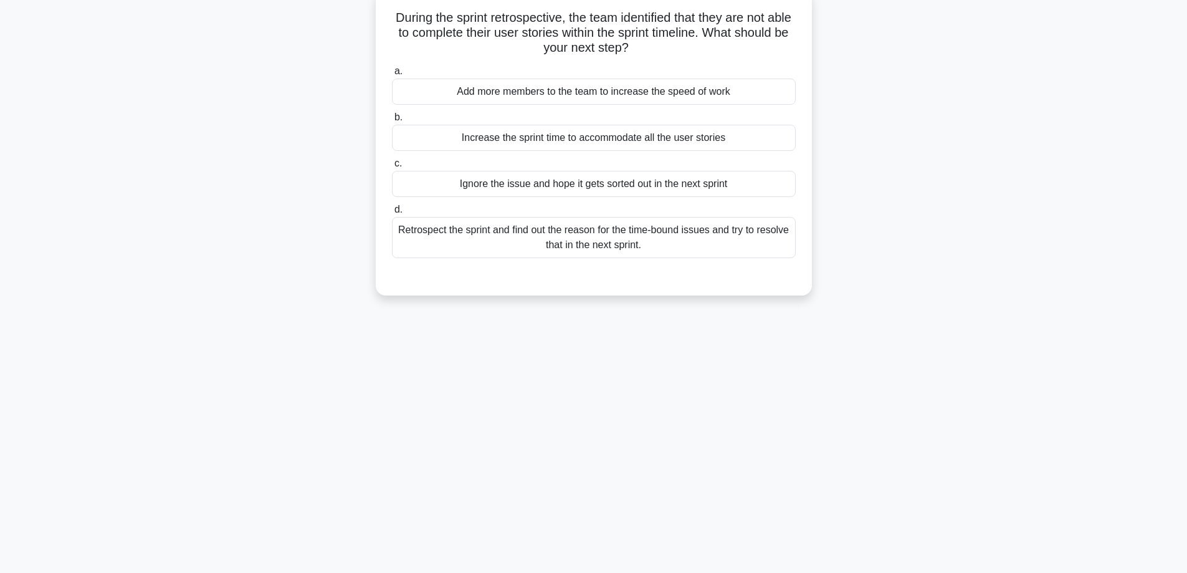
click at [614, 237] on div "Retrospect the sprint and find out the reason for the time-bound issues and try…" at bounding box center [594, 237] width 404 height 41
click at [392, 214] on input "d. Retrospect the sprint and find out the reason for the time-bound issues and …" at bounding box center [392, 210] width 0 height 8
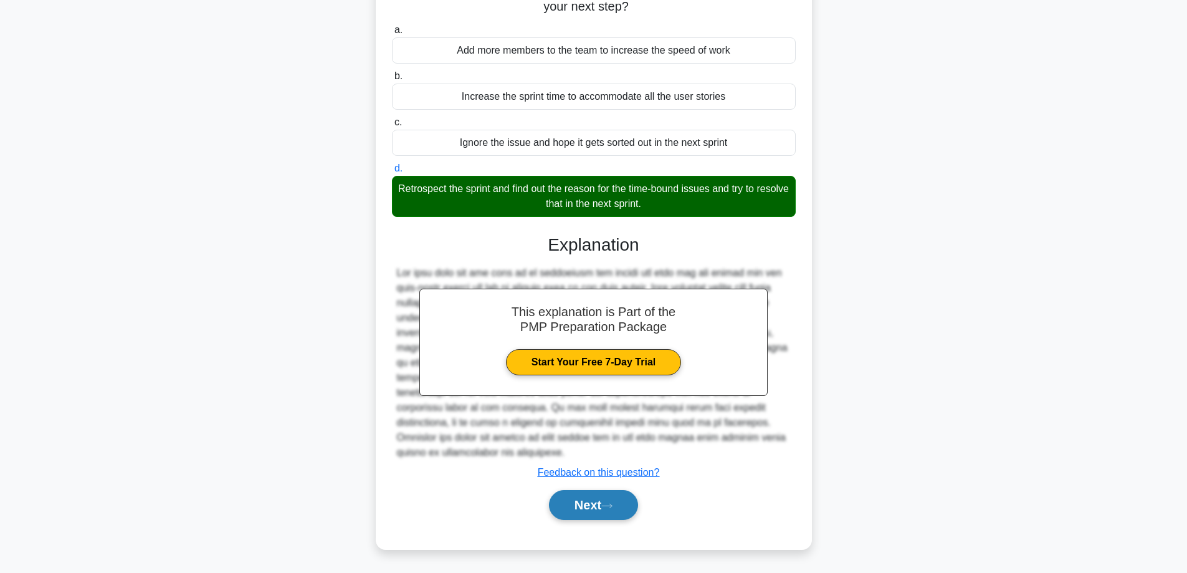
click at [587, 505] on button "Next" at bounding box center [593, 505] width 89 height 30
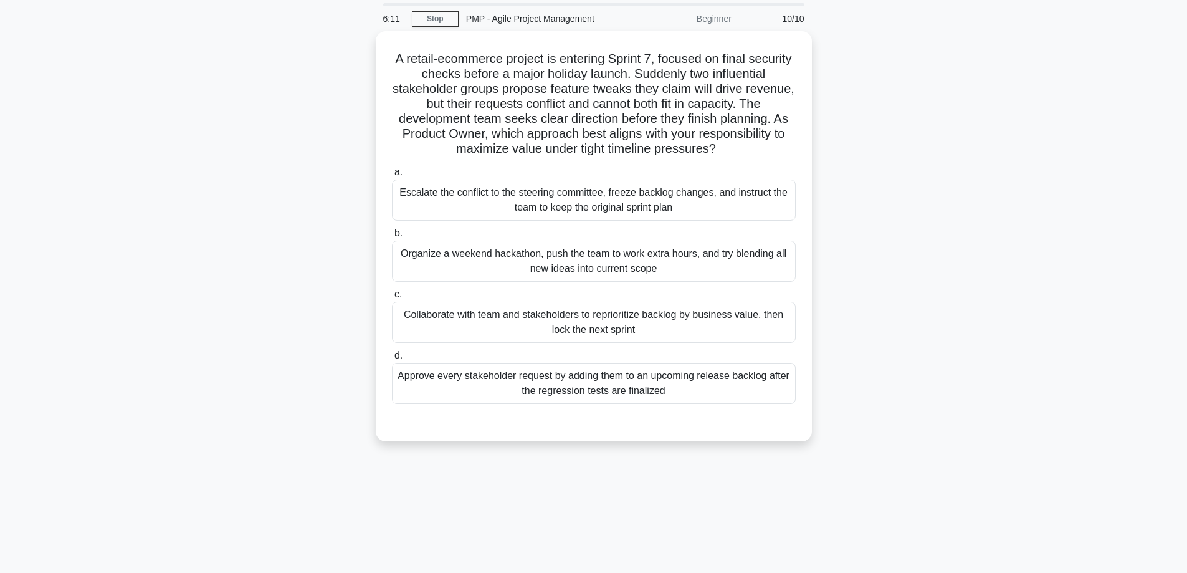
scroll to position [38, 0]
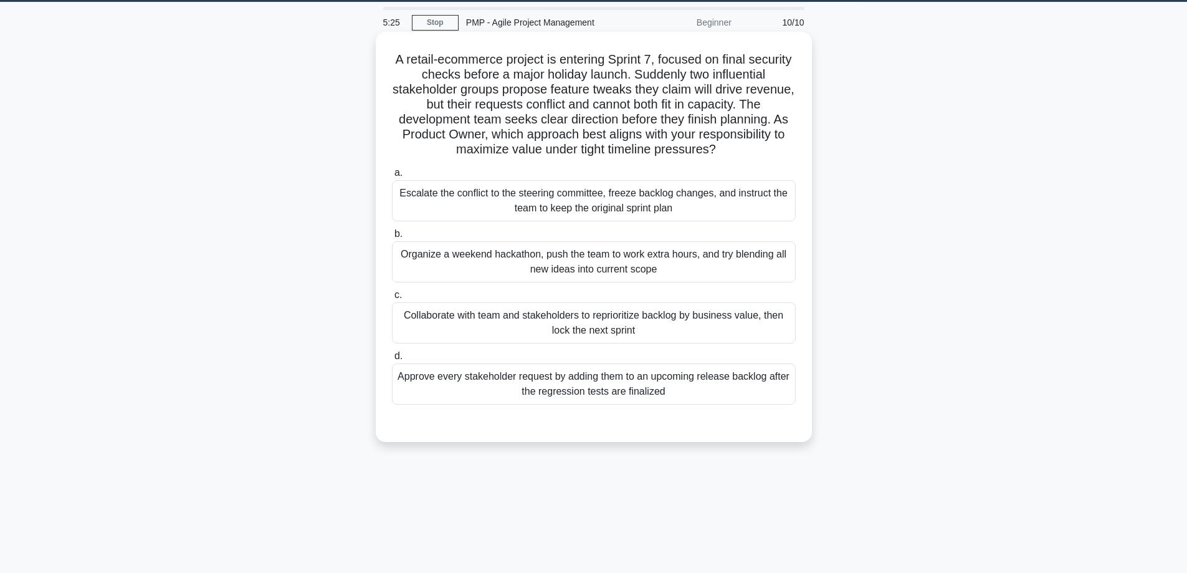
click at [649, 320] on div "Collaborate with team and stakeholders to reprioritize backlog by business valu…" at bounding box center [594, 322] width 404 height 41
click at [392, 299] on input "c. Collaborate with team and stakeholders to reprioritize backlog by business v…" at bounding box center [392, 295] width 0 height 8
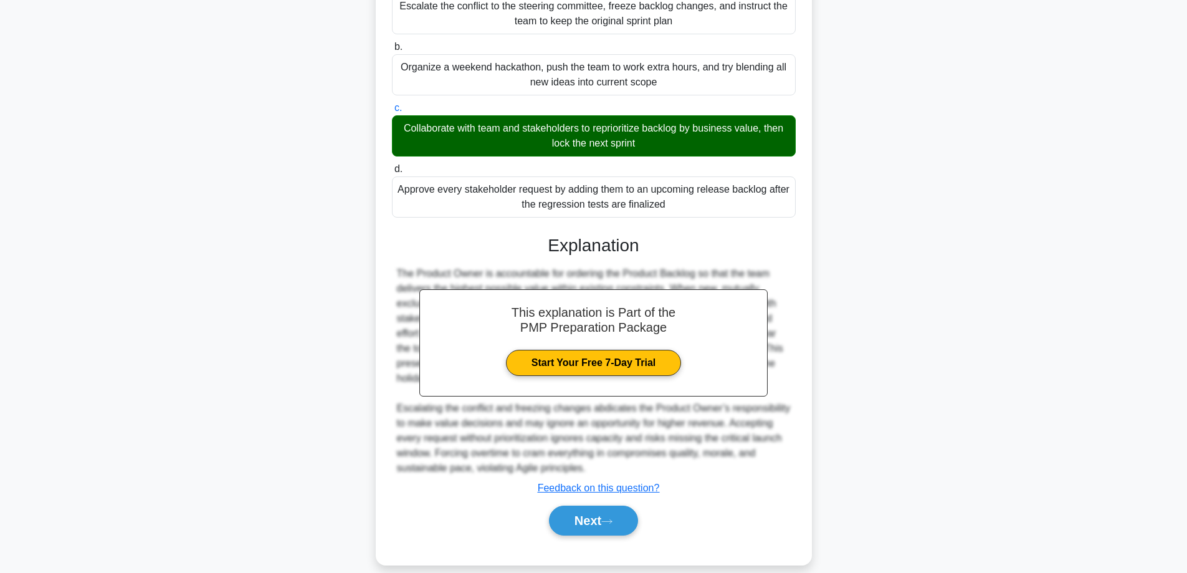
scroll to position [241, 0]
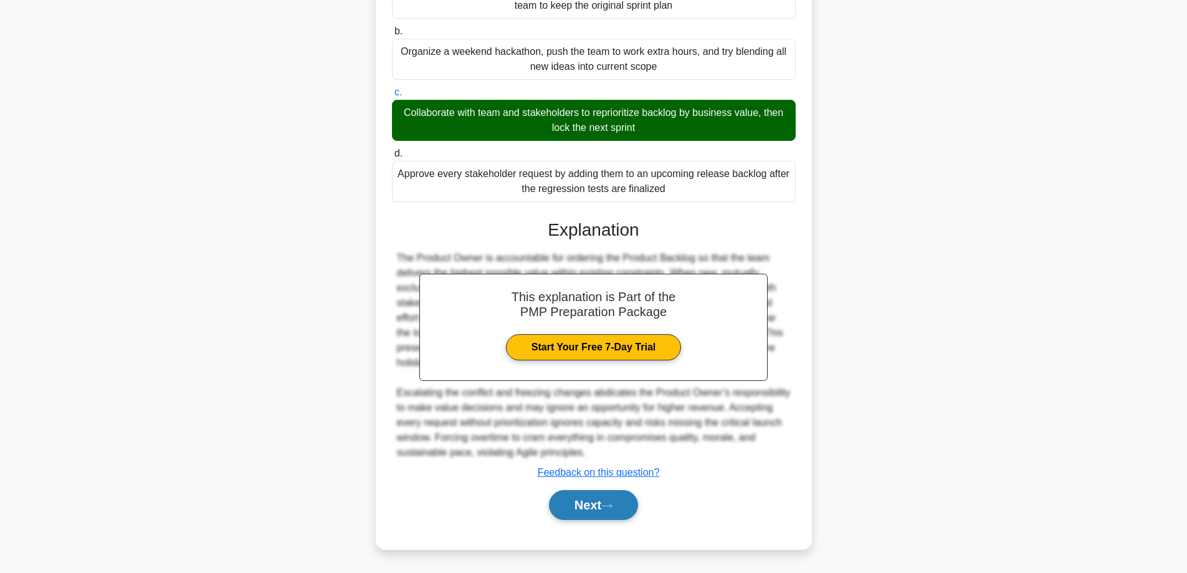
click at [587, 510] on button "Next" at bounding box center [593, 505] width 89 height 30
click at [590, 500] on button "Next" at bounding box center [593, 505] width 89 height 30
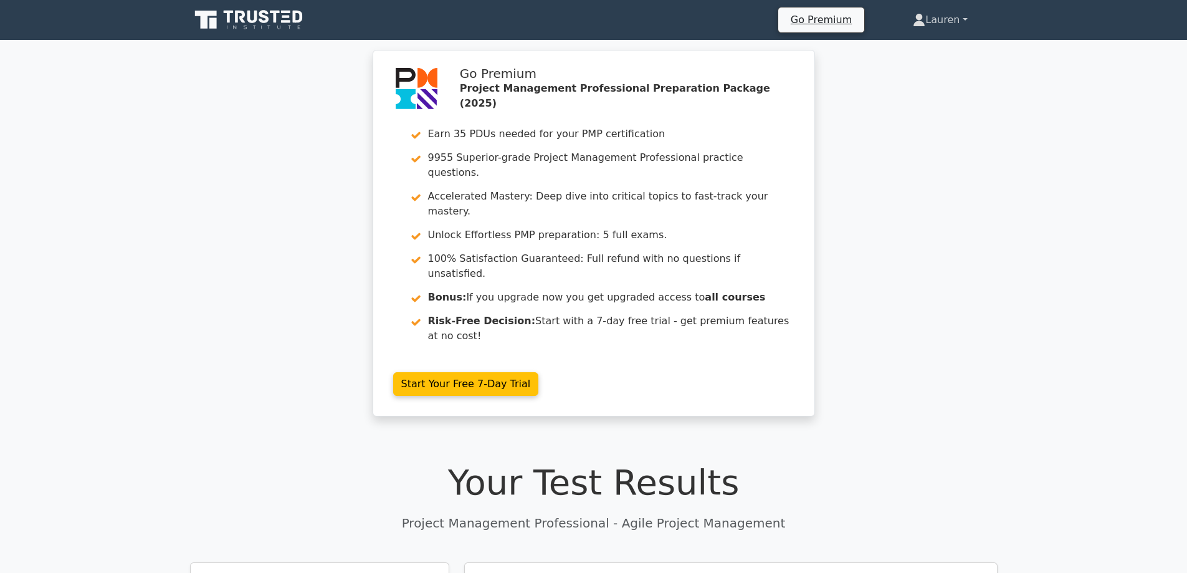
click at [923, 21] on link "Lauren" at bounding box center [940, 19] width 114 height 25
click at [906, 49] on link "Profile" at bounding box center [933, 49] width 98 height 20
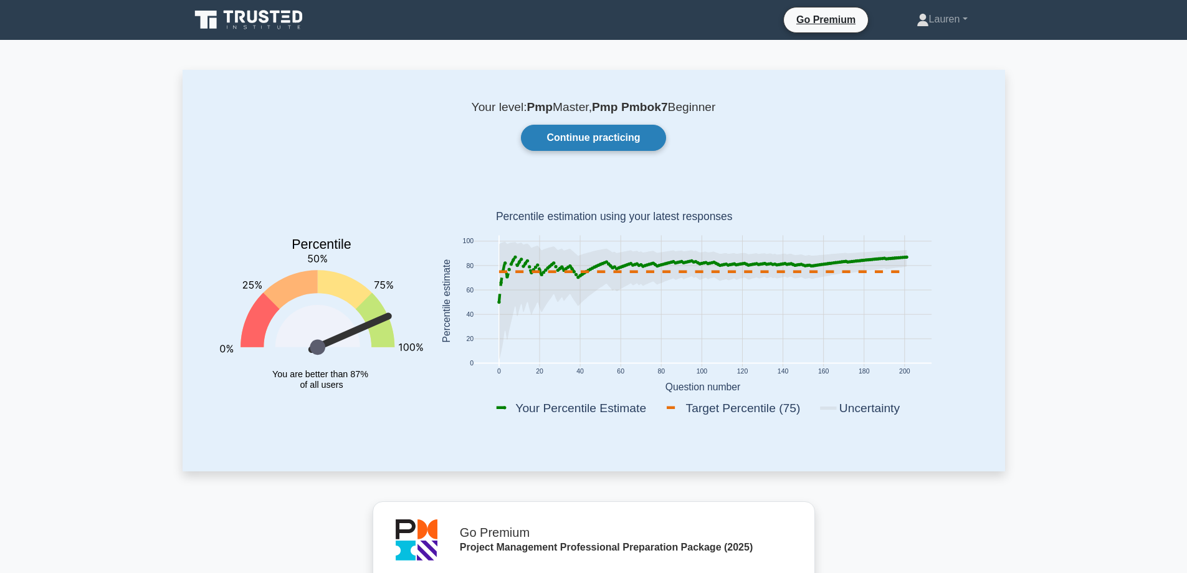
click at [589, 140] on link "Continue practicing" at bounding box center [593, 138] width 145 height 26
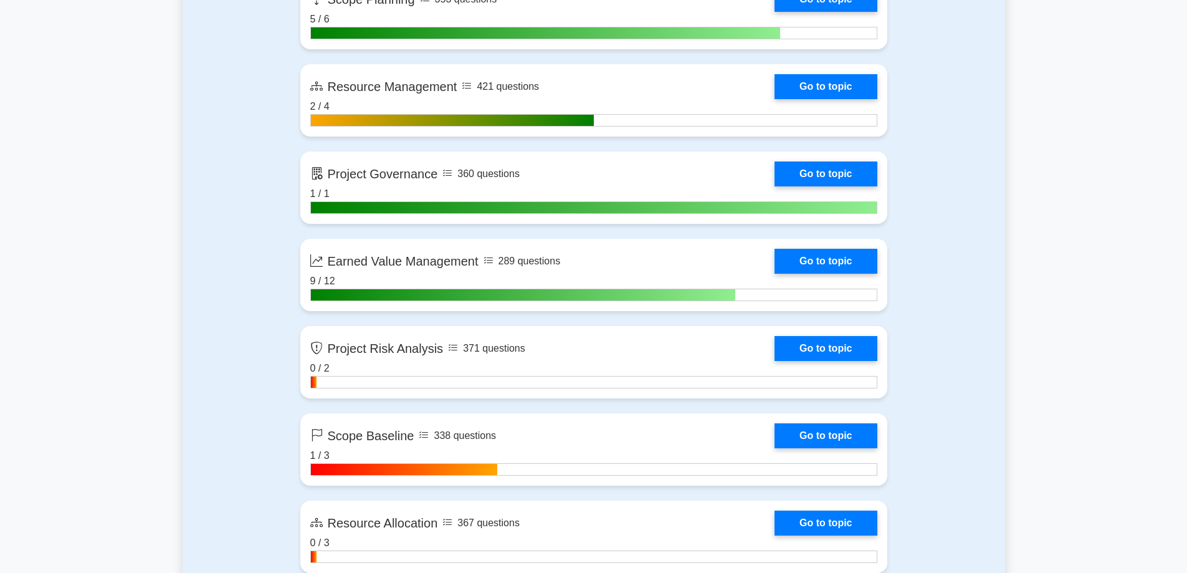
scroll to position [2264, 0]
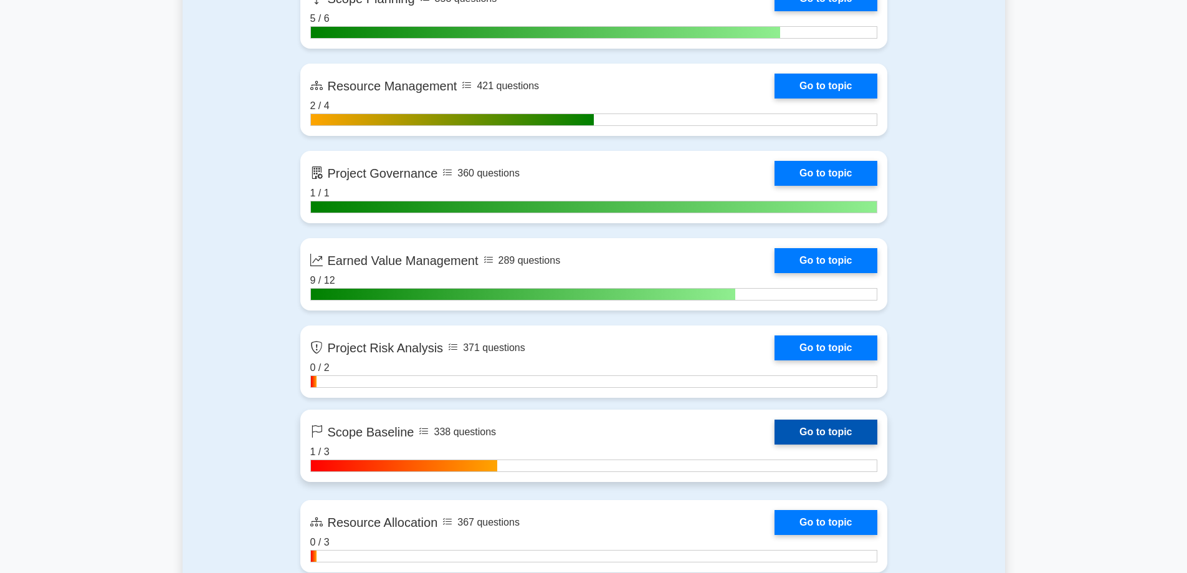
click at [845, 427] on link "Go to topic" at bounding box center [826, 431] width 102 height 25
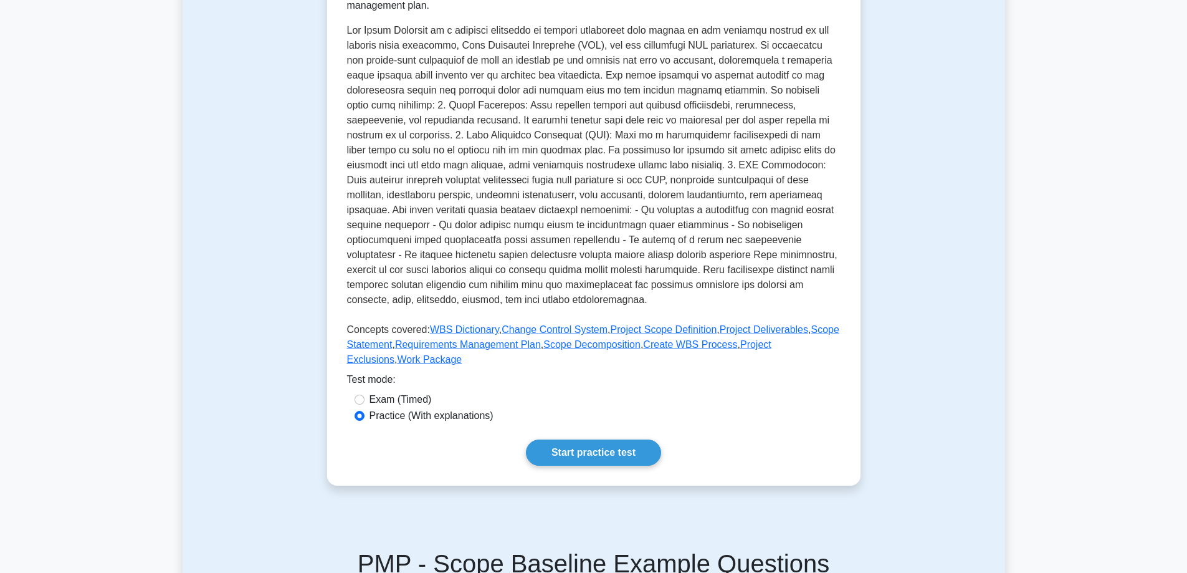
scroll to position [270, 0]
click at [597, 446] on link "Start practice test" at bounding box center [593, 450] width 135 height 26
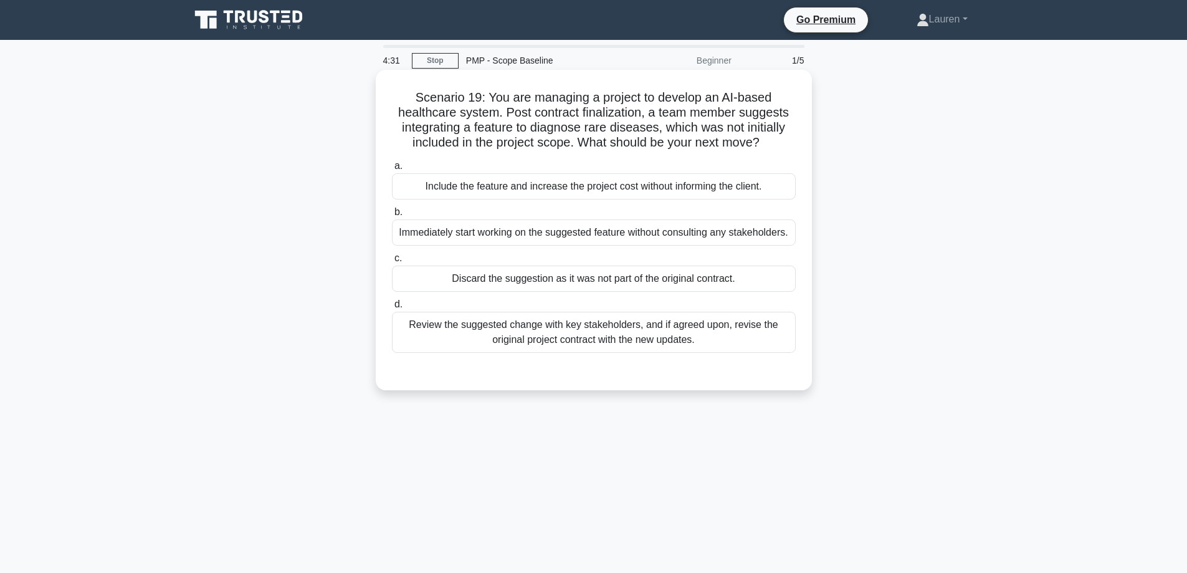
click at [589, 336] on div "Review the suggested change with key stakeholders, and if agreed upon, revise t…" at bounding box center [594, 332] width 404 height 41
click at [392, 308] on input "d. Review the suggested change with key stakeholders, and if agreed upon, revis…" at bounding box center [392, 304] width 0 height 8
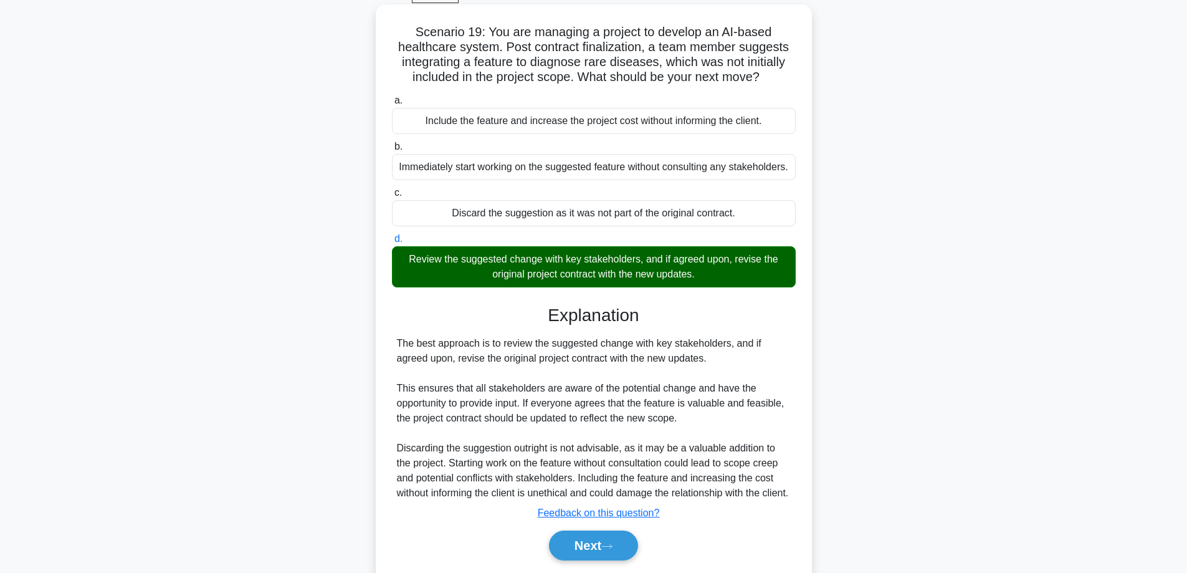
scroll to position [122, 0]
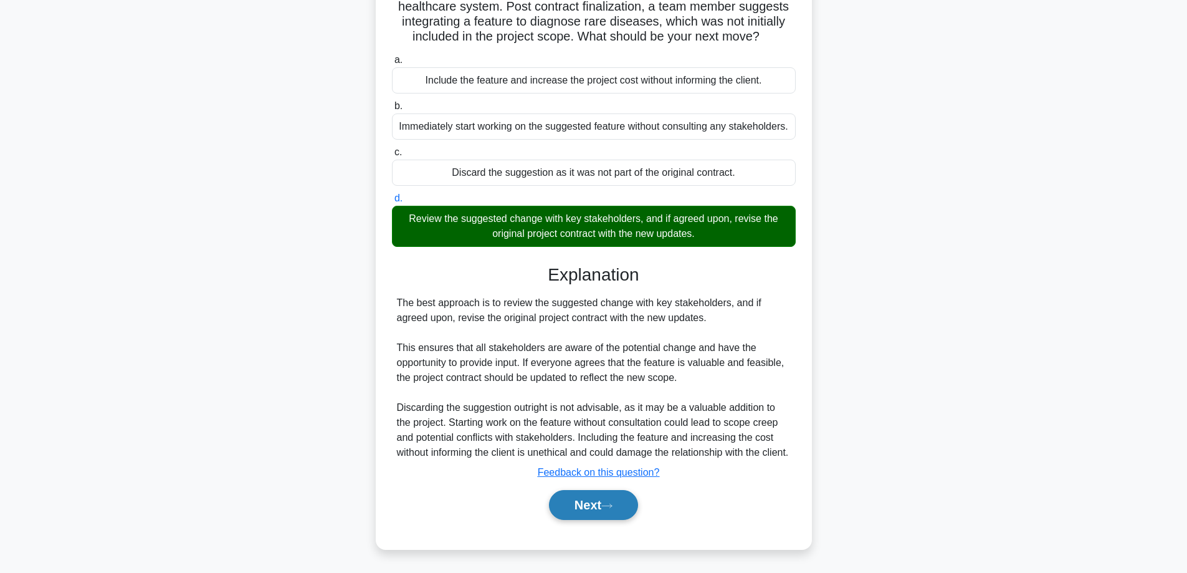
click at [566, 503] on button "Next" at bounding box center [593, 505] width 89 height 30
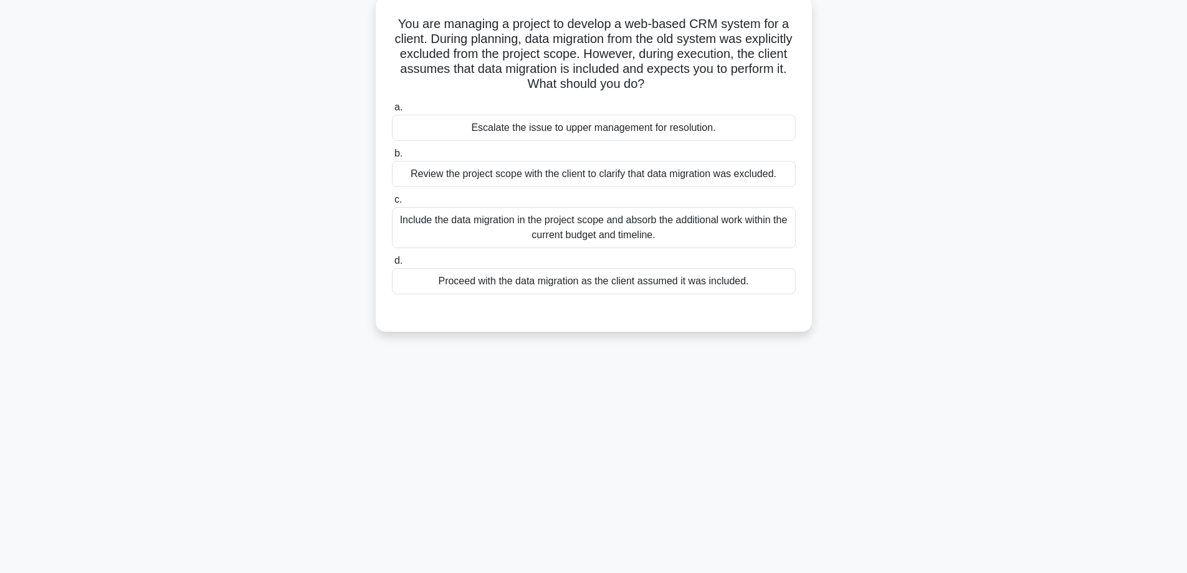
scroll to position [59, 0]
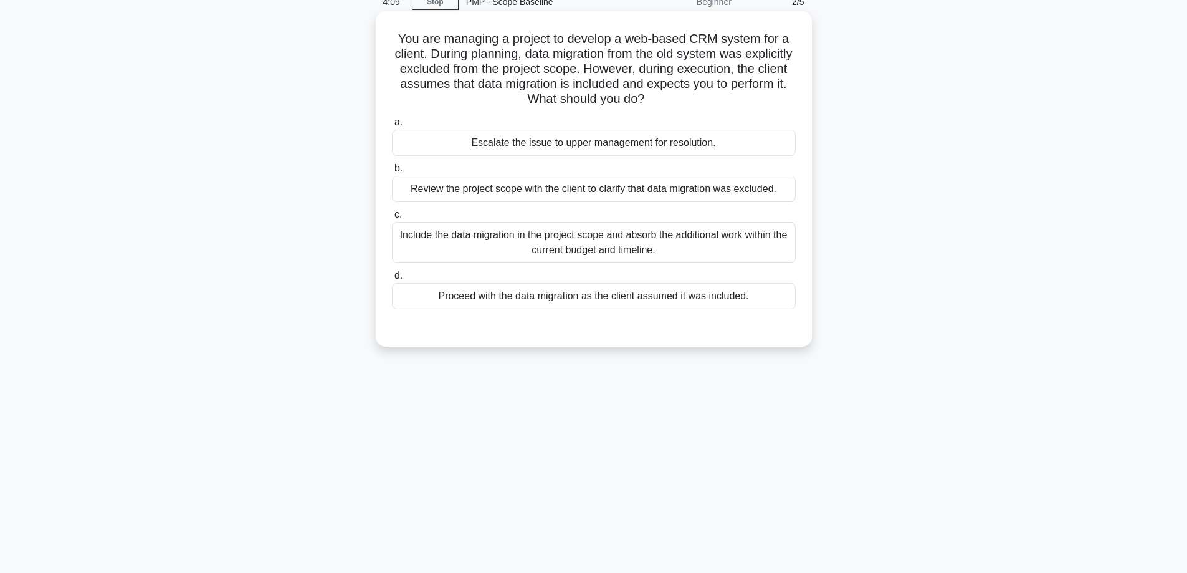
click at [649, 188] on div "Review the project scope with the client to clarify that data migration was exc…" at bounding box center [594, 189] width 404 height 26
click at [392, 173] on input "b. Review the project scope with the client to clarify that data migration was …" at bounding box center [392, 168] width 0 height 8
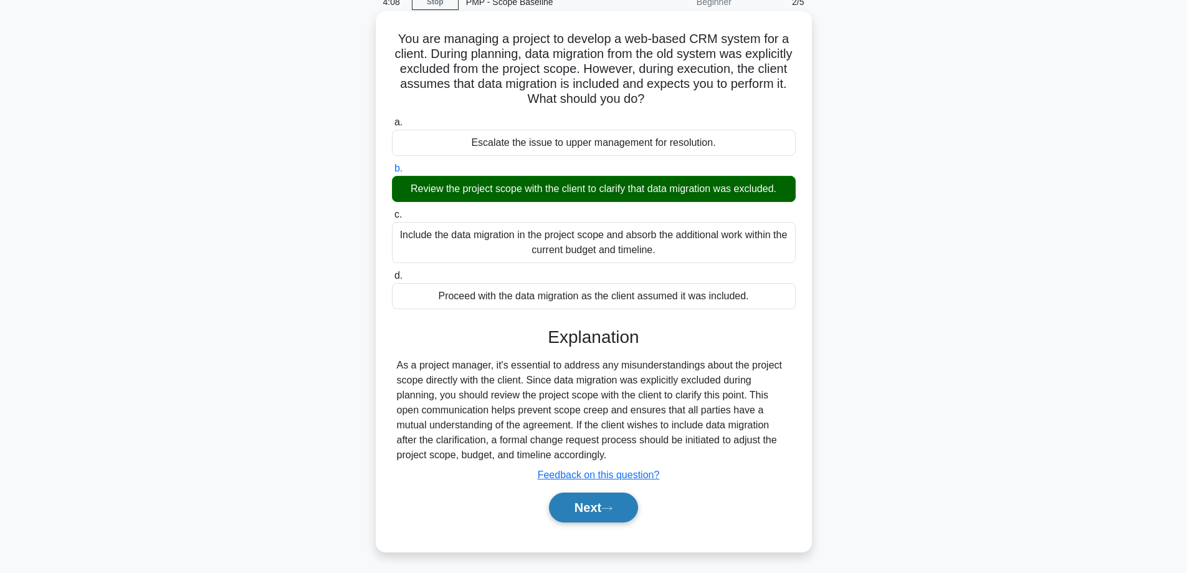
click at [606, 508] on button "Next" at bounding box center [593, 507] width 89 height 30
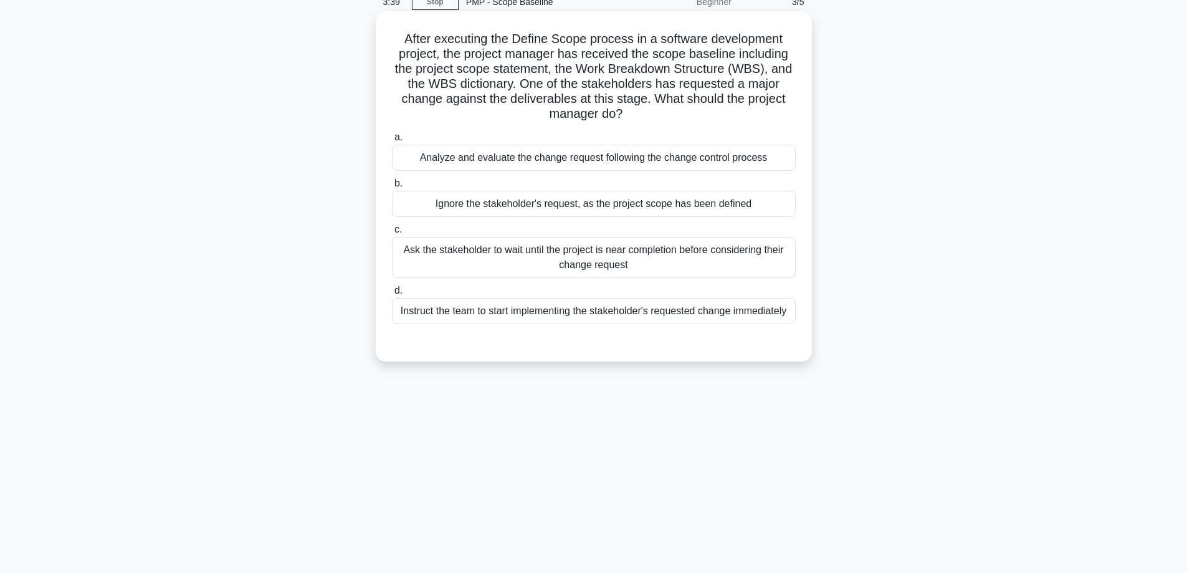
click at [646, 155] on div "Analyze and evaluate the change request following the change control process" at bounding box center [594, 158] width 404 height 26
click at [392, 141] on input "a. Analyze and evaluate the change request following the change control process" at bounding box center [392, 137] width 0 height 8
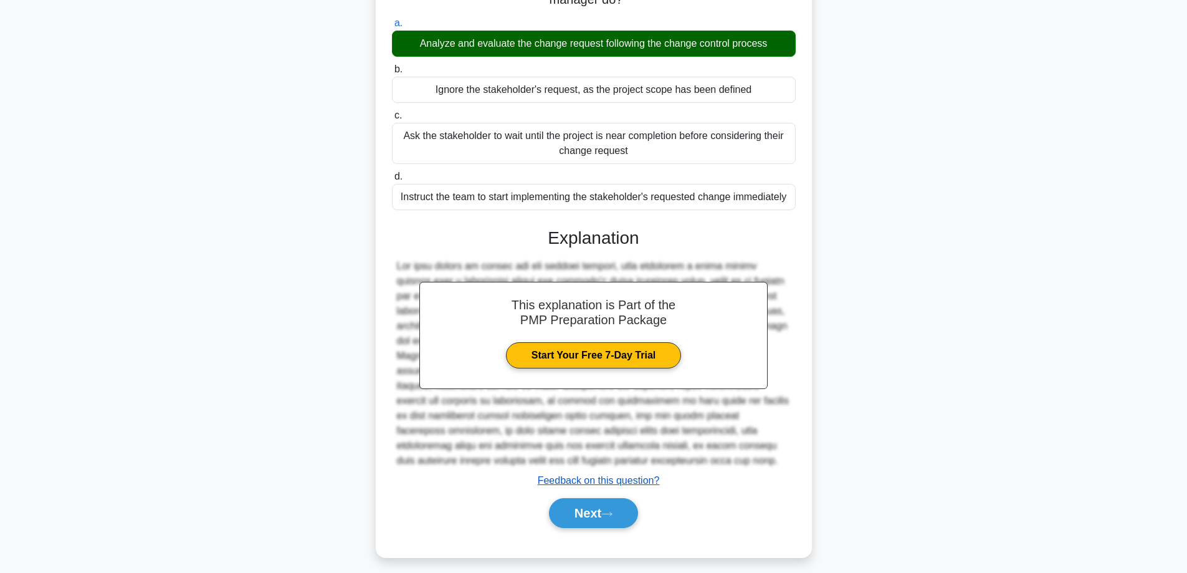
scroll to position [181, 0]
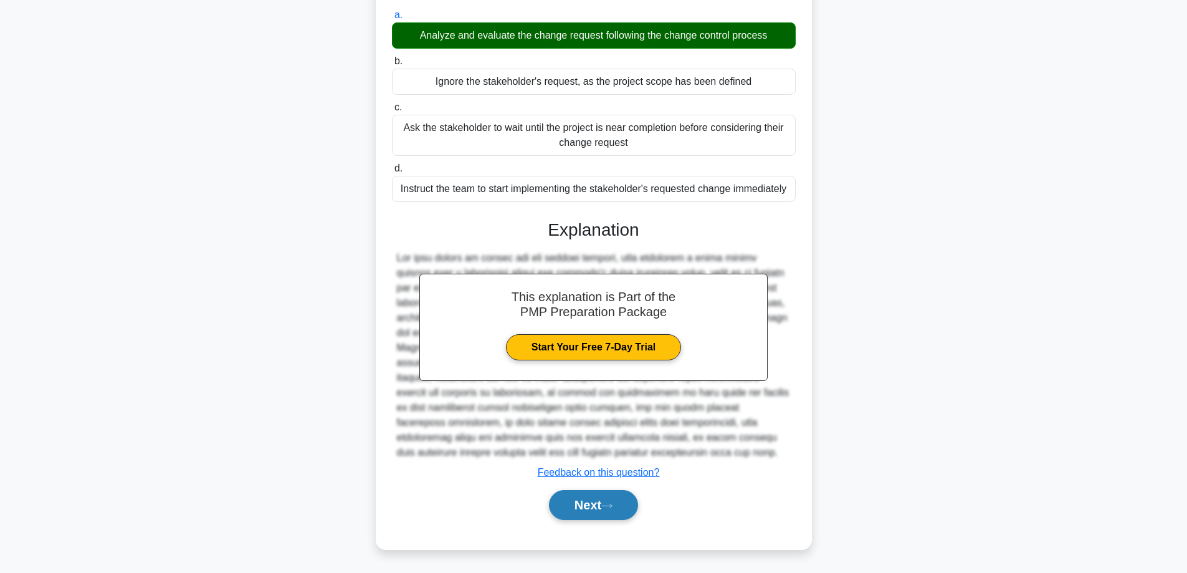
click at [576, 507] on button "Next" at bounding box center [593, 505] width 89 height 30
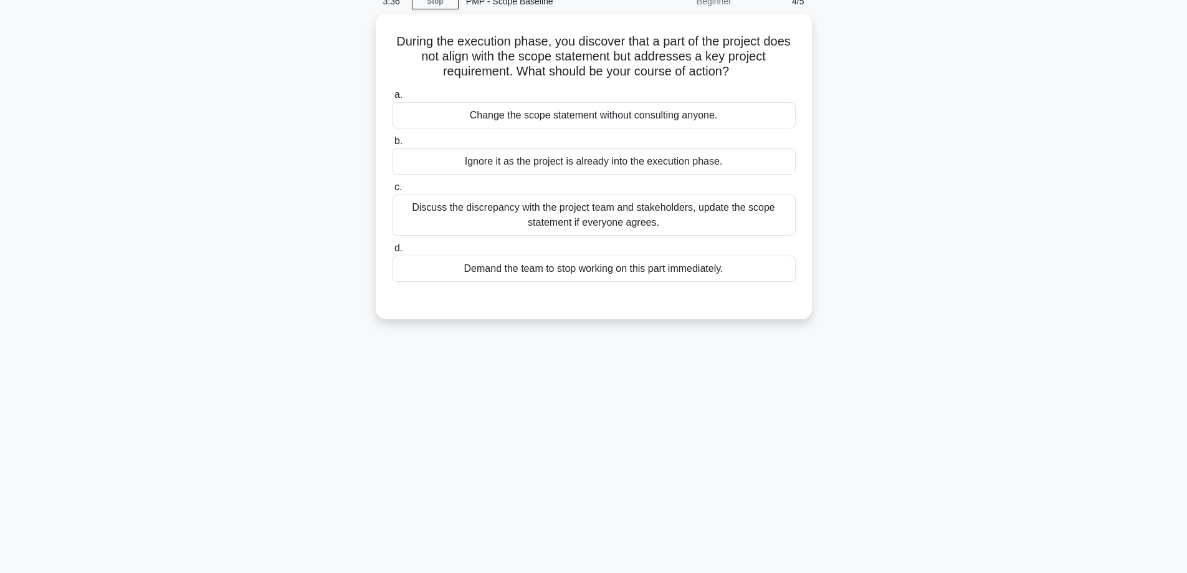
scroll to position [59, 0]
click at [534, 205] on div "Discuss the discrepancy with the project team and stakeholders, update the scop…" at bounding box center [594, 212] width 404 height 41
click at [392, 189] on input "c. Discuss the discrepancy with the project team and stakeholders, update the s…" at bounding box center [392, 185] width 0 height 8
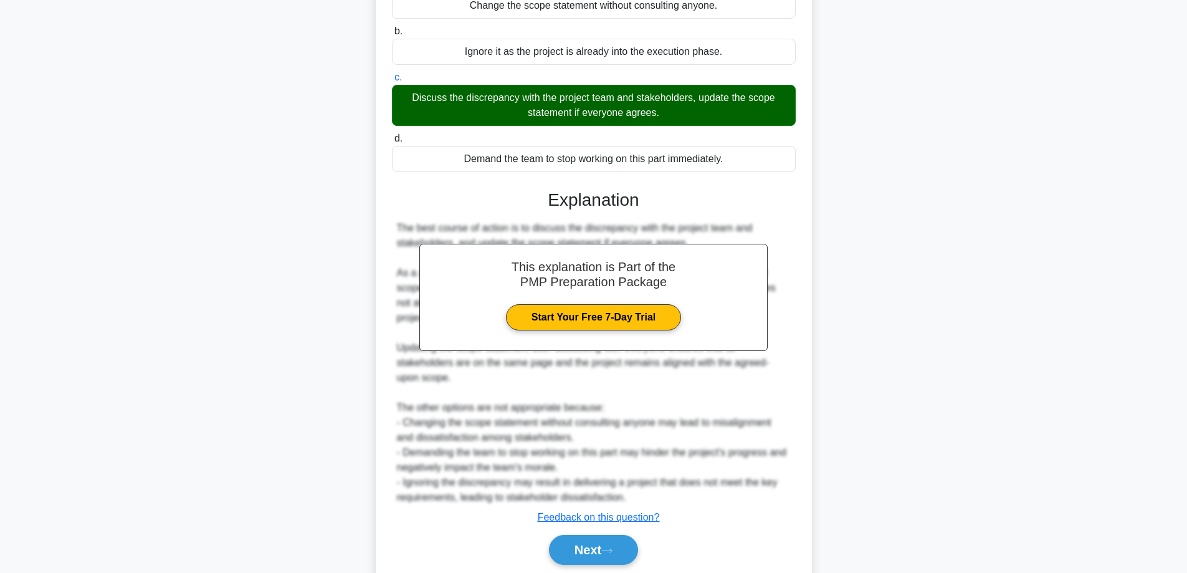
scroll to position [211, 0]
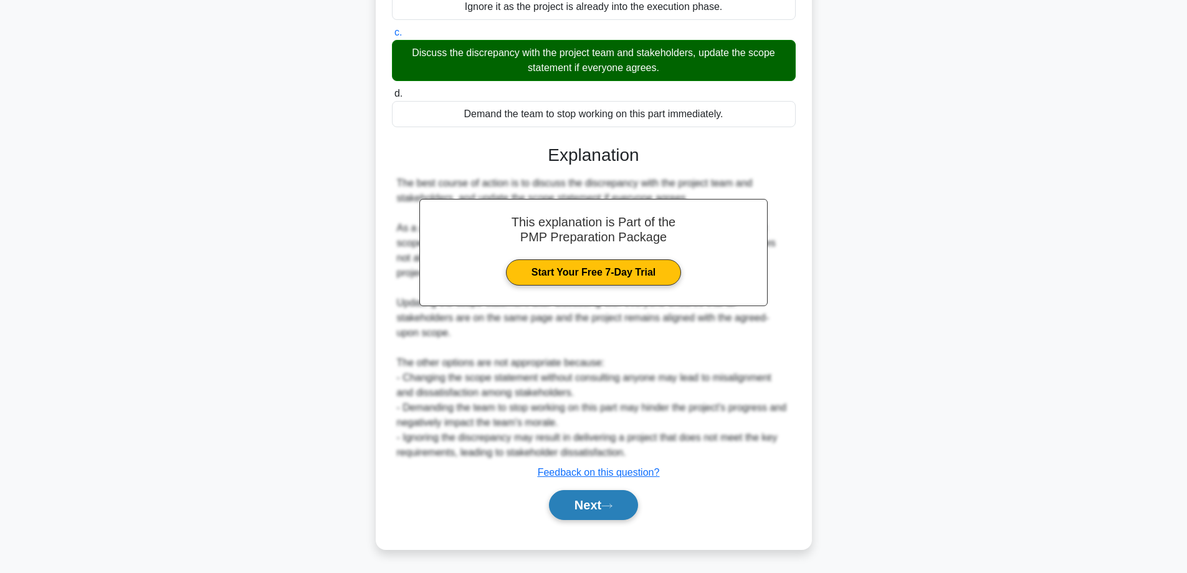
click at [574, 505] on button "Next" at bounding box center [593, 505] width 89 height 30
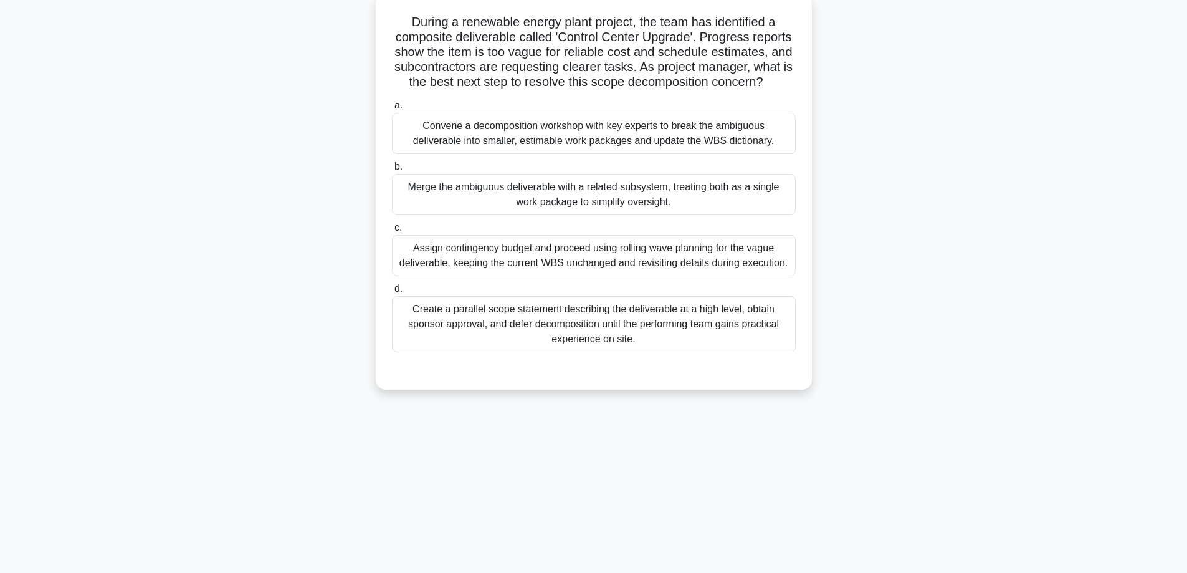
scroll to position [59, 0]
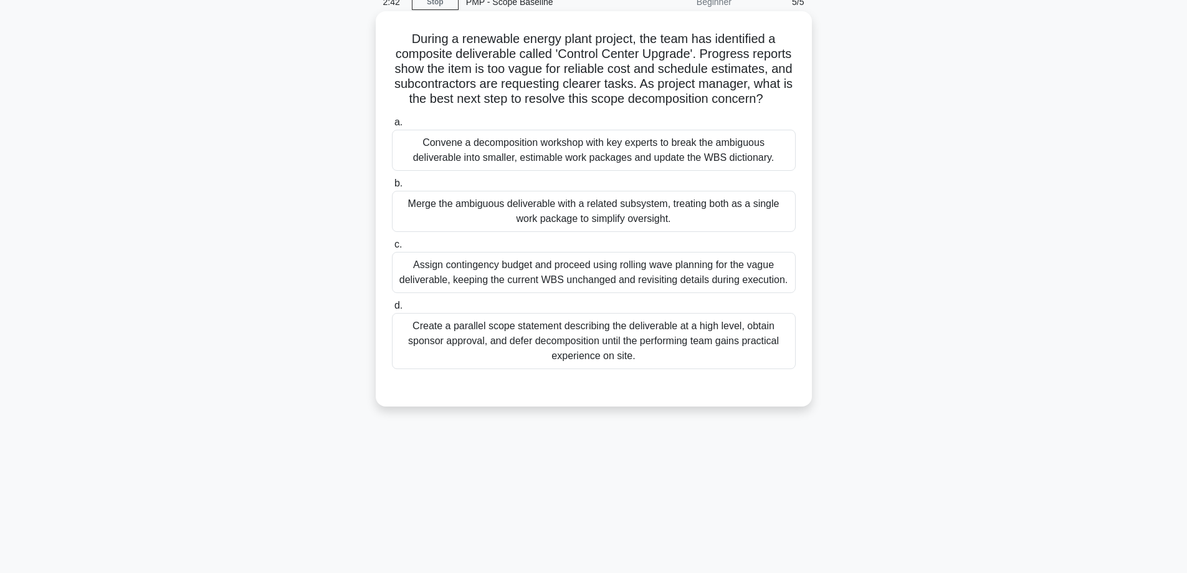
click at [596, 156] on div "Convene a decomposition workshop with key experts to break the ambiguous delive…" at bounding box center [594, 150] width 404 height 41
click at [392, 126] on input "a. Convene a decomposition workshop with key experts to break the ambiguous del…" at bounding box center [392, 122] width 0 height 8
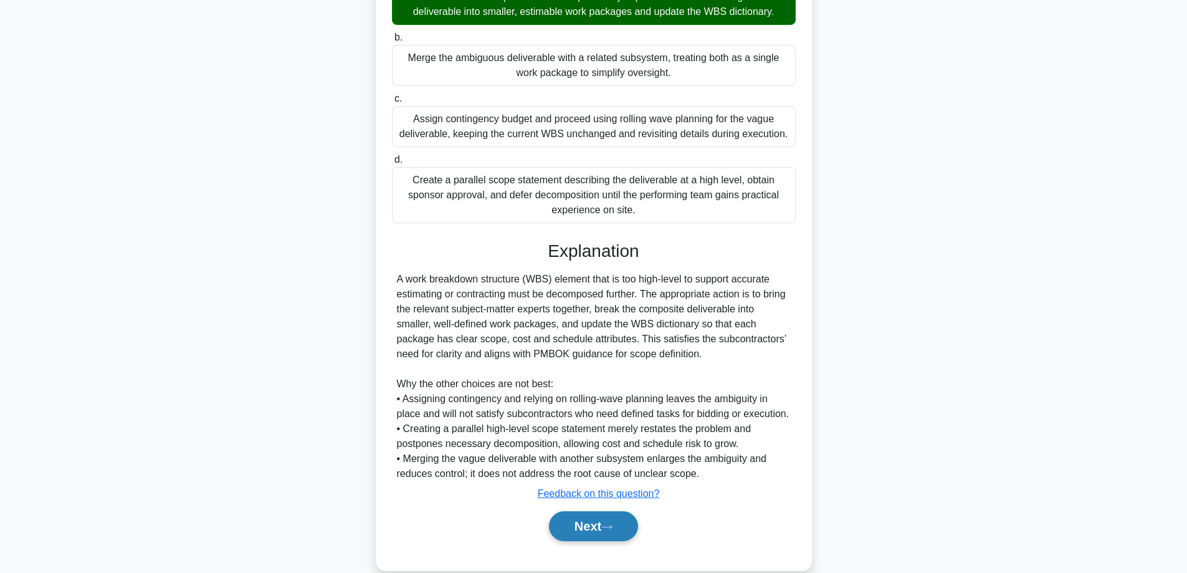
scroll to position [241, 0]
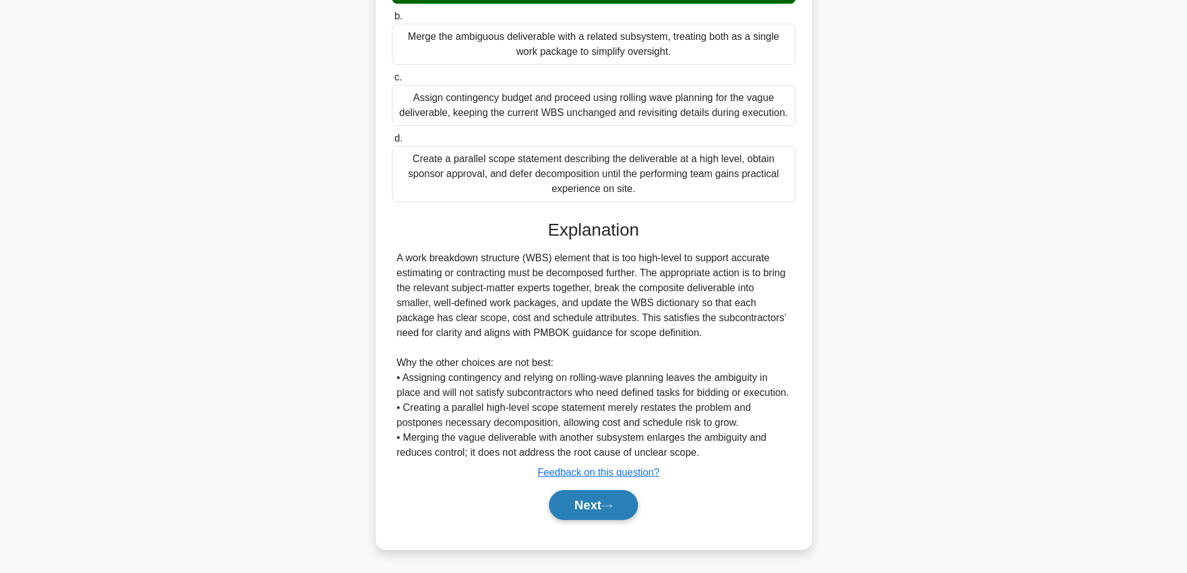
click at [562, 498] on button "Next" at bounding box center [593, 505] width 89 height 30
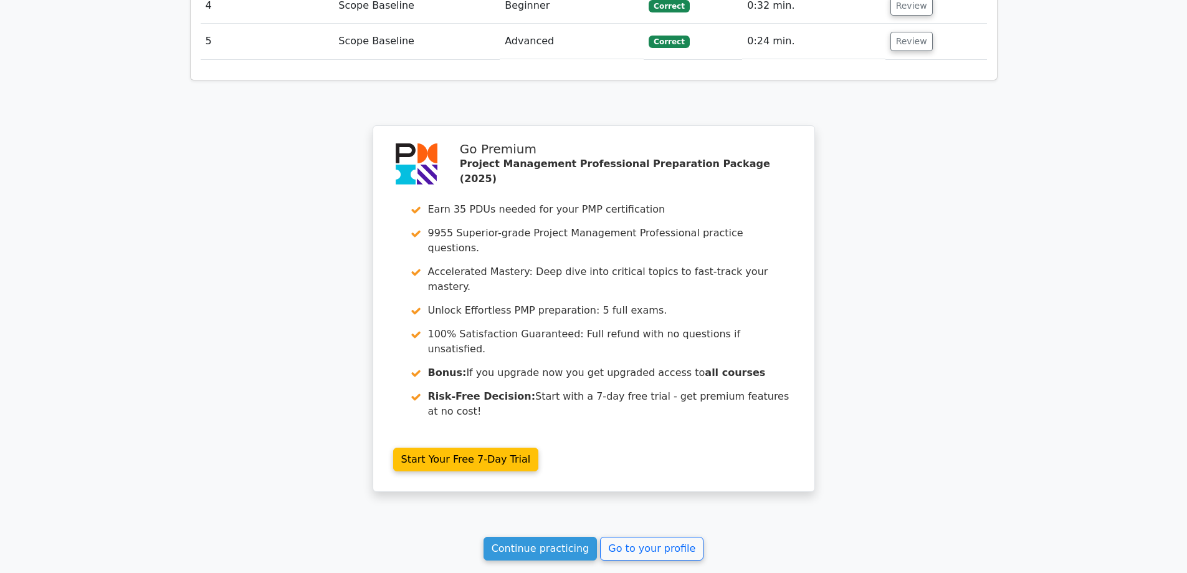
scroll to position [1771, 0]
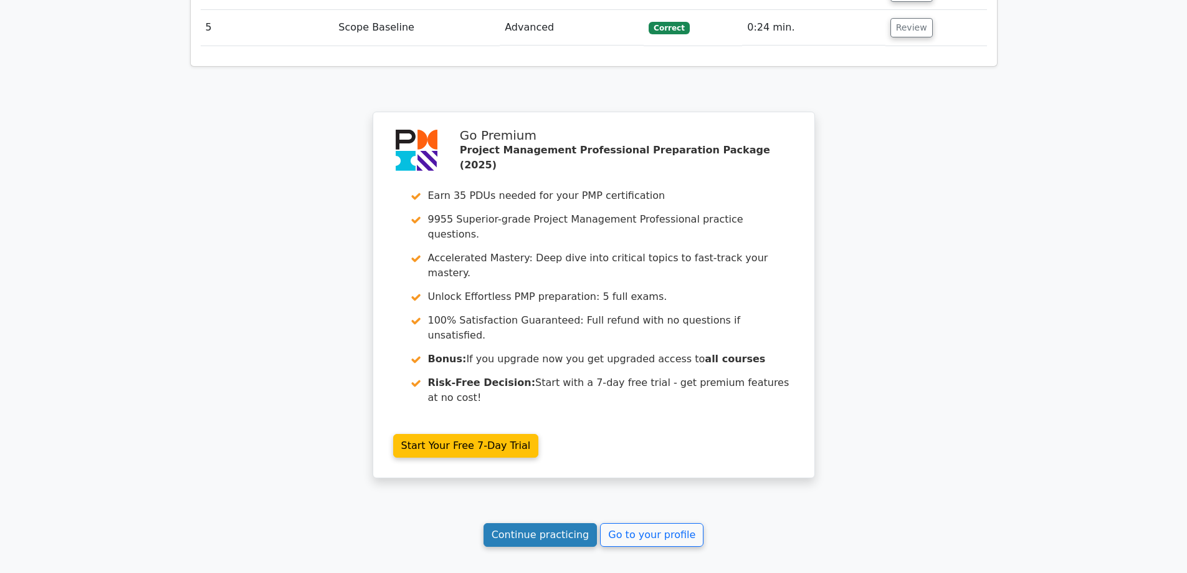
click at [539, 523] on link "Continue practicing" at bounding box center [541, 535] width 114 height 24
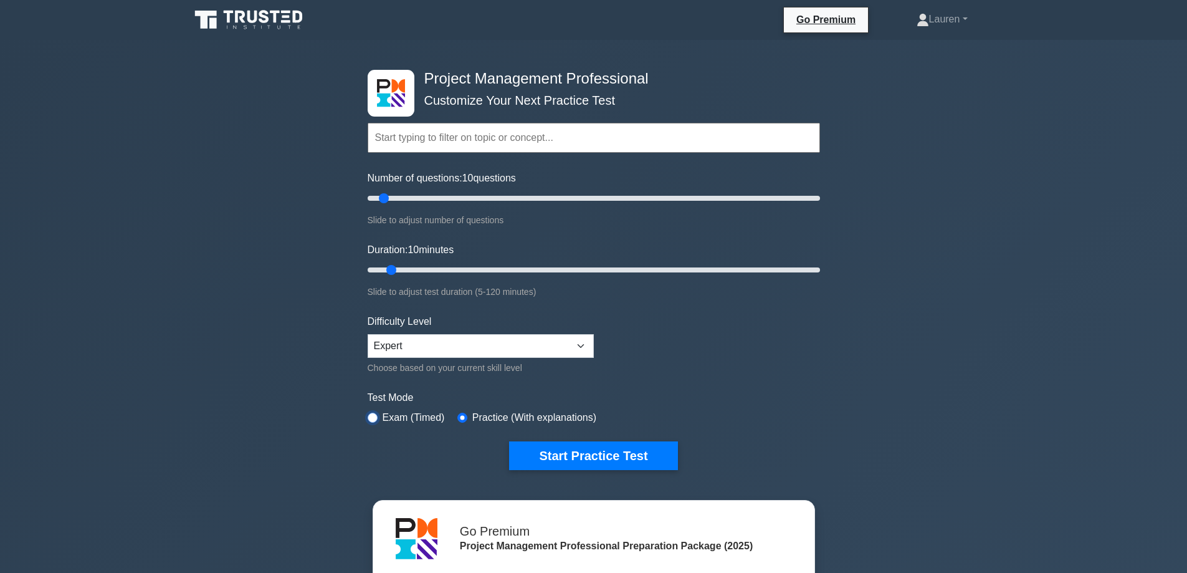
click at [371, 415] on input "radio" at bounding box center [373, 417] width 10 height 10
radio input "true"
type input "200"
click at [810, 196] on input "Number of questions: 200 questions" at bounding box center [594, 198] width 452 height 15
type input "120"
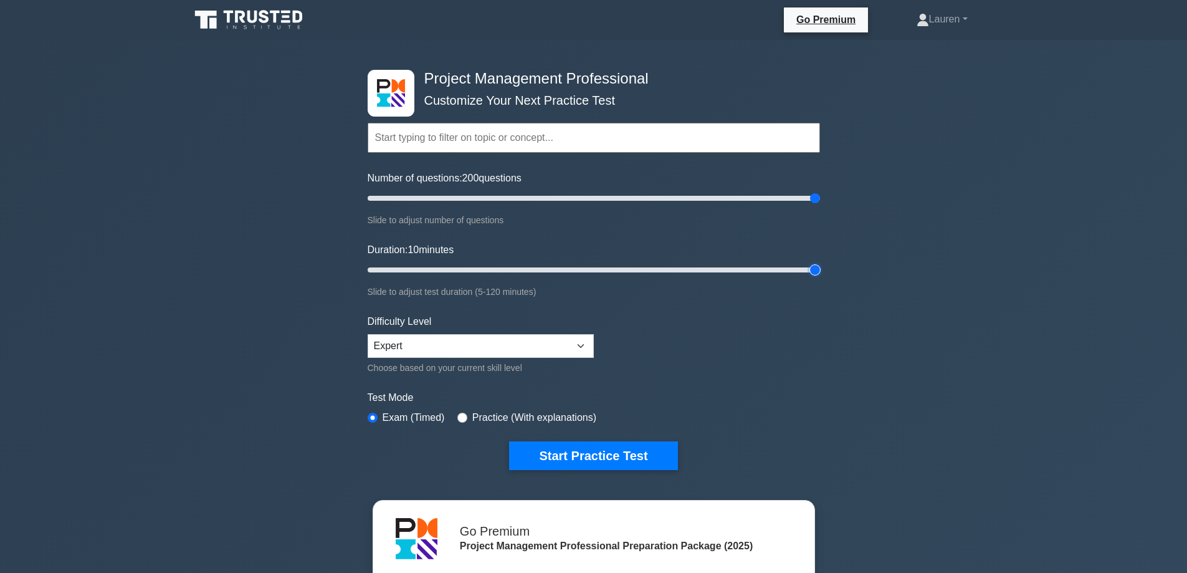
click at [816, 267] on input "Duration: 10 minutes" at bounding box center [594, 269] width 452 height 15
click at [599, 451] on button "Start Practice Test" at bounding box center [593, 455] width 168 height 29
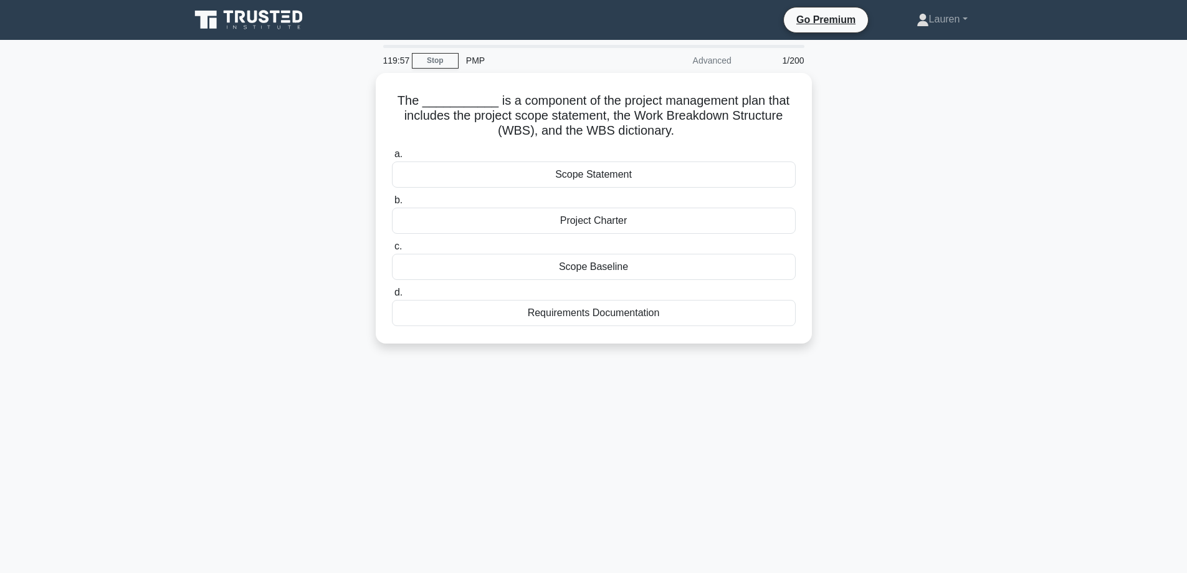
scroll to position [42, 0]
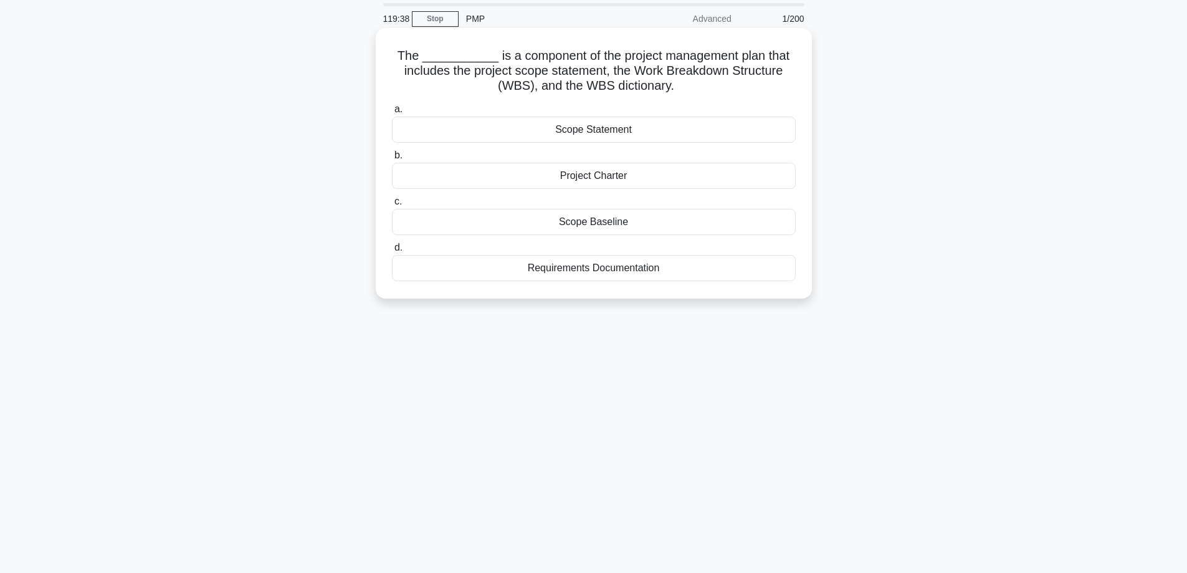
click at [611, 221] on div "Scope Baseline" at bounding box center [594, 222] width 404 height 26
click at [392, 206] on input "c. Scope Baseline" at bounding box center [392, 202] width 0 height 8
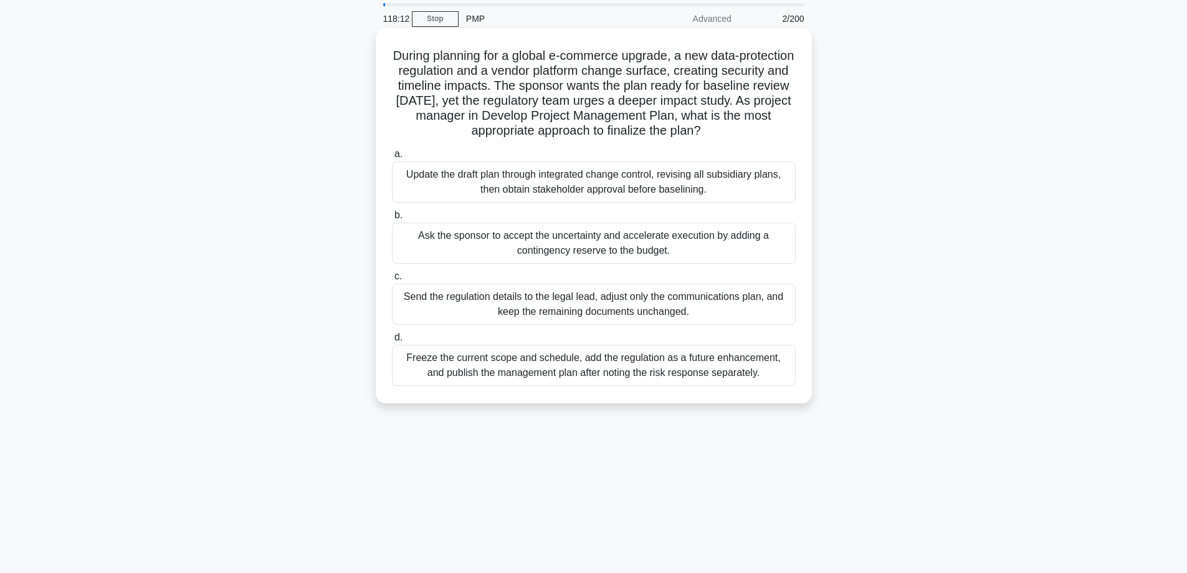
click at [641, 181] on div "Update the draft plan through integrated change control, revising all subsidiar…" at bounding box center [594, 181] width 404 height 41
click at [392, 158] on input "a. Update the draft plan through integrated change control, revising all subsid…" at bounding box center [392, 154] width 0 height 8
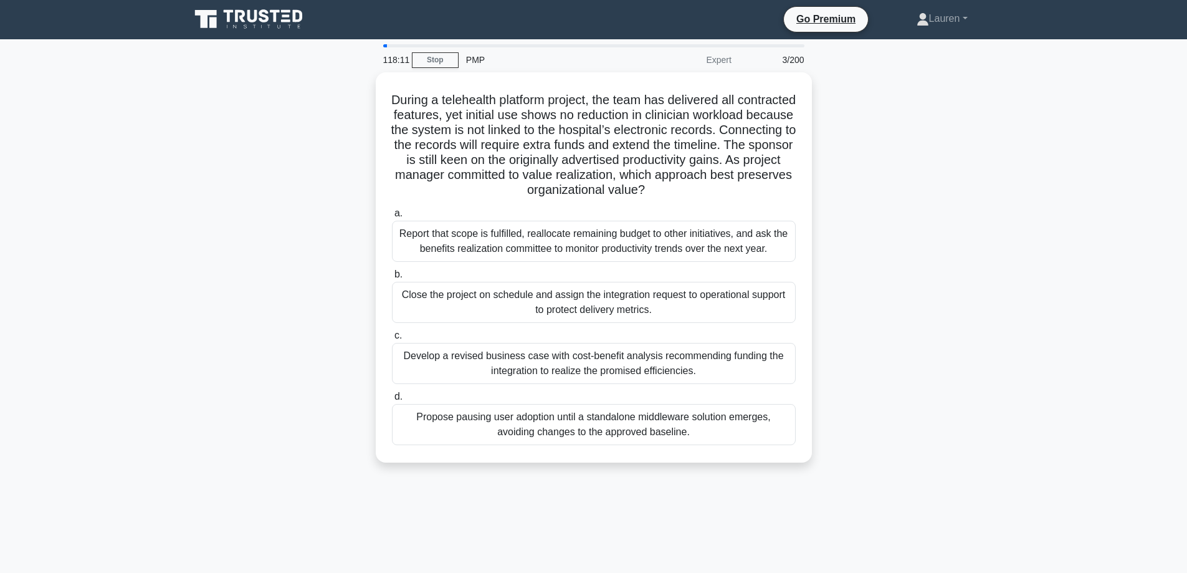
scroll to position [0, 0]
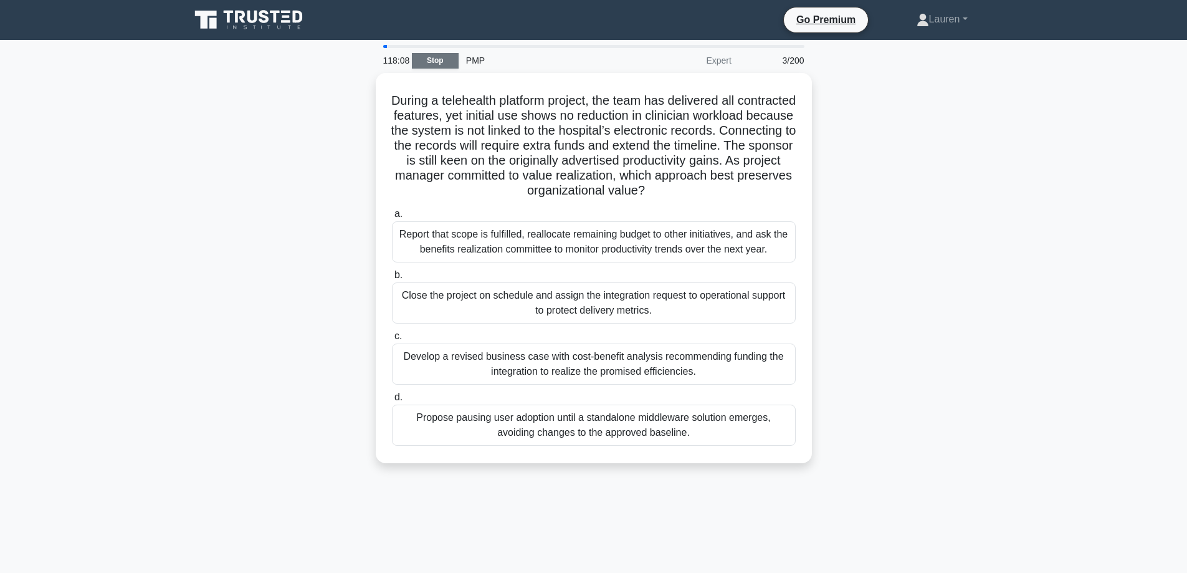
click at [435, 64] on link "Stop" at bounding box center [435, 61] width 47 height 16
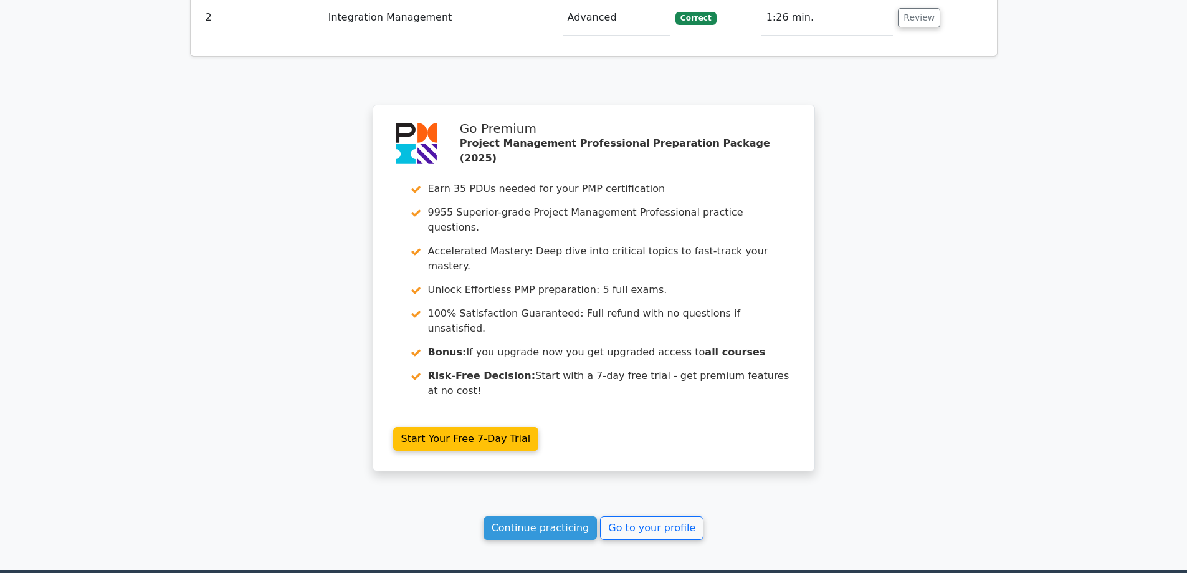
scroll to position [1674, 0]
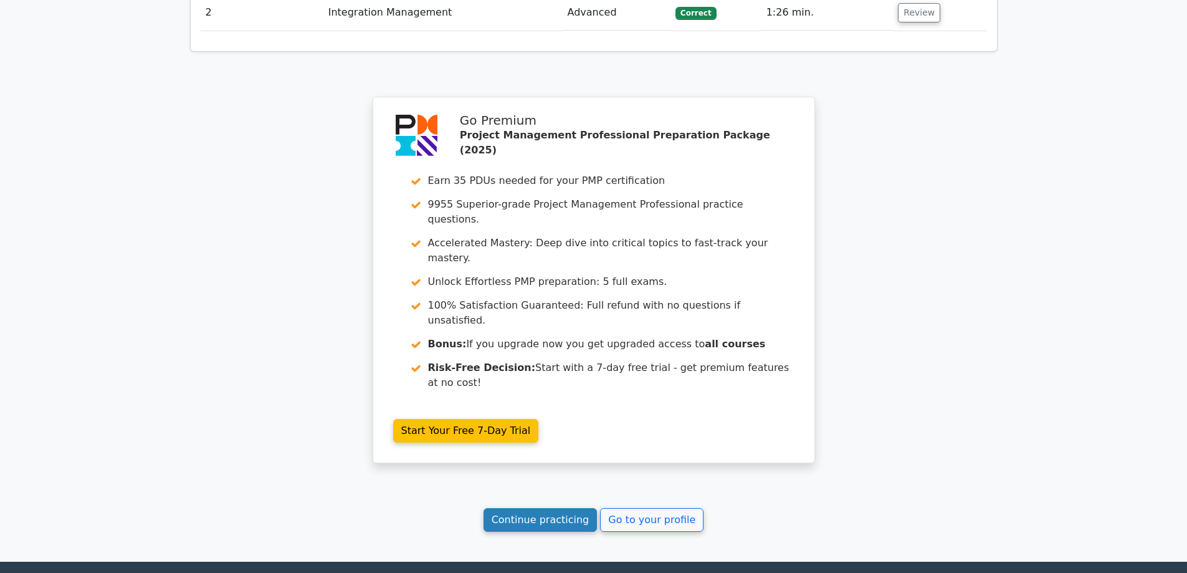
click at [555, 508] on link "Continue practicing" at bounding box center [541, 520] width 114 height 24
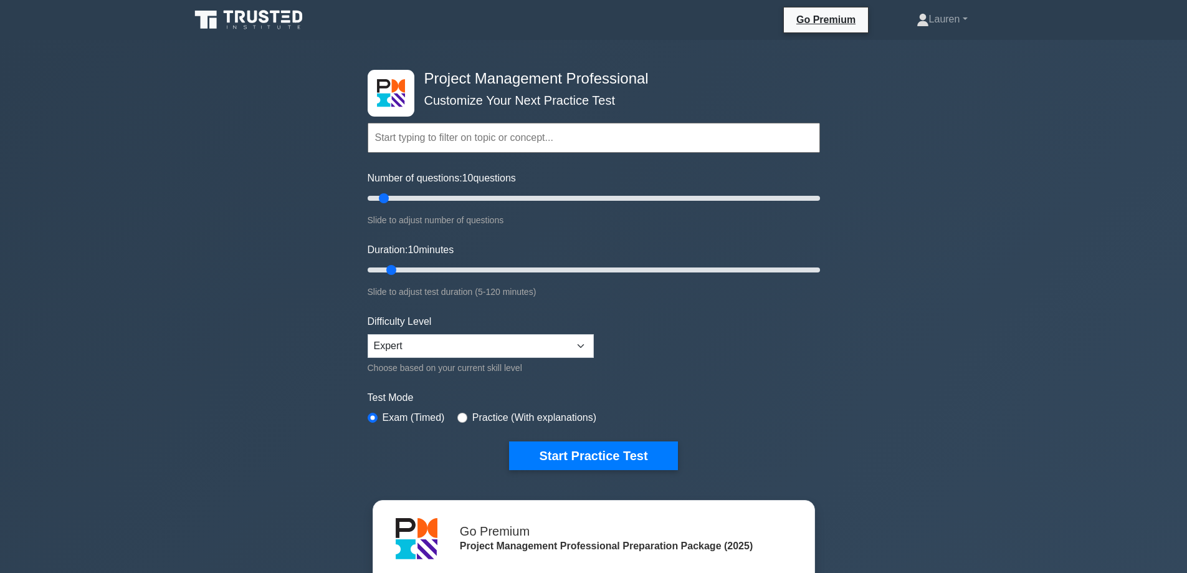
click at [469, 416] on div "Practice (With explanations)" at bounding box center [526, 417] width 139 height 15
click at [460, 414] on input "radio" at bounding box center [462, 417] width 10 height 10
radio input "true"
type input "200"
click at [819, 196] on input "Number of questions: 10 questions" at bounding box center [594, 198] width 452 height 15
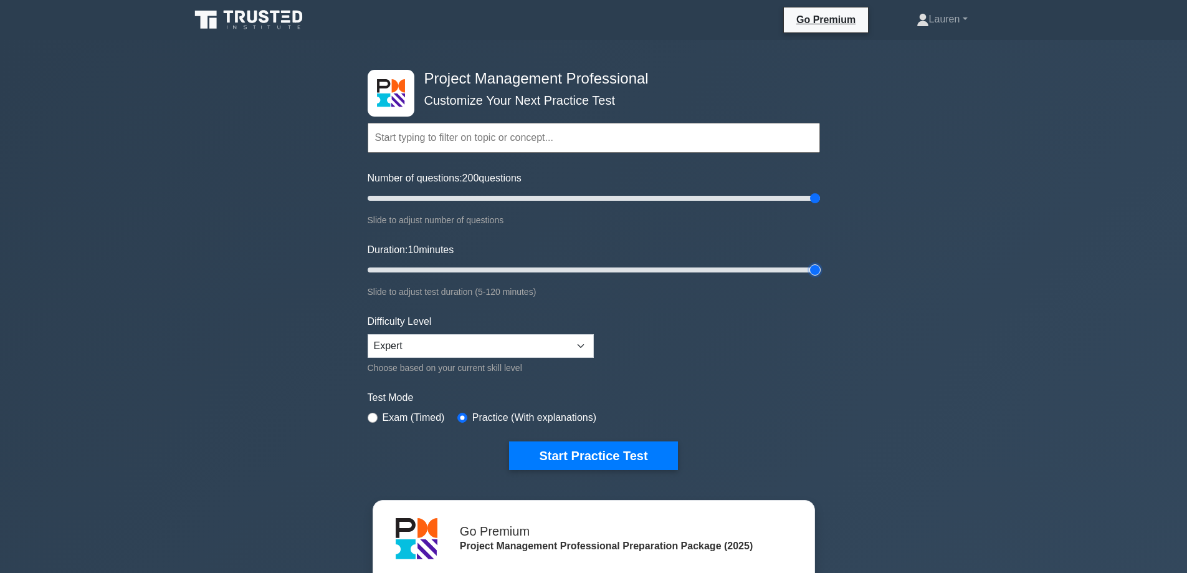
type input "120"
click at [818, 268] on input "Duration: 10 minutes" at bounding box center [594, 269] width 452 height 15
click at [614, 450] on button "Start Practice Test" at bounding box center [593, 455] width 168 height 29
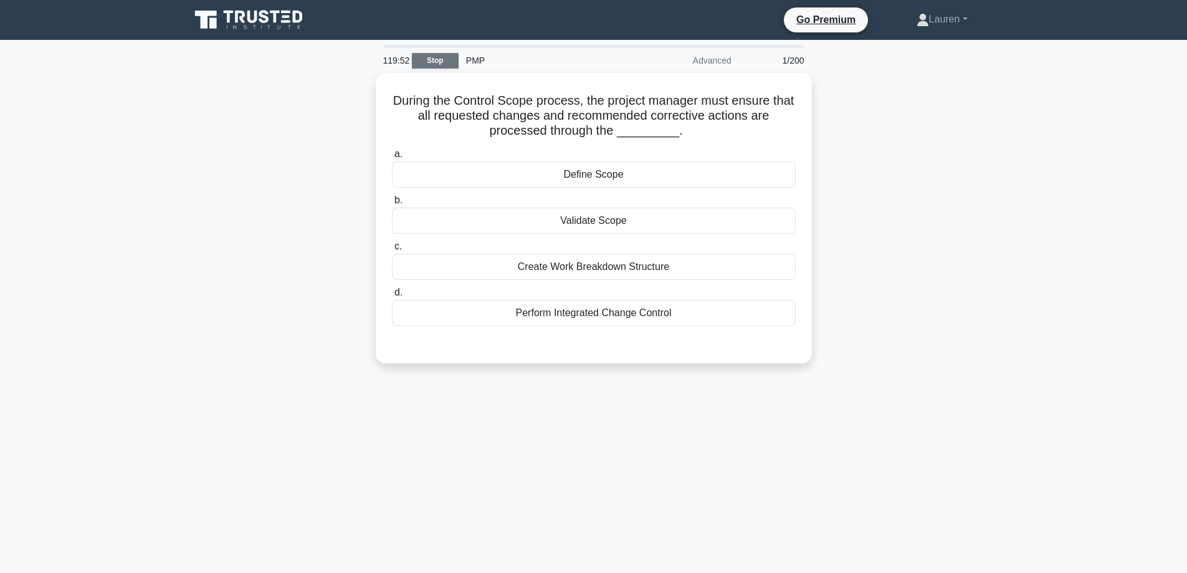
click at [447, 57] on link "Stop" at bounding box center [435, 61] width 47 height 16
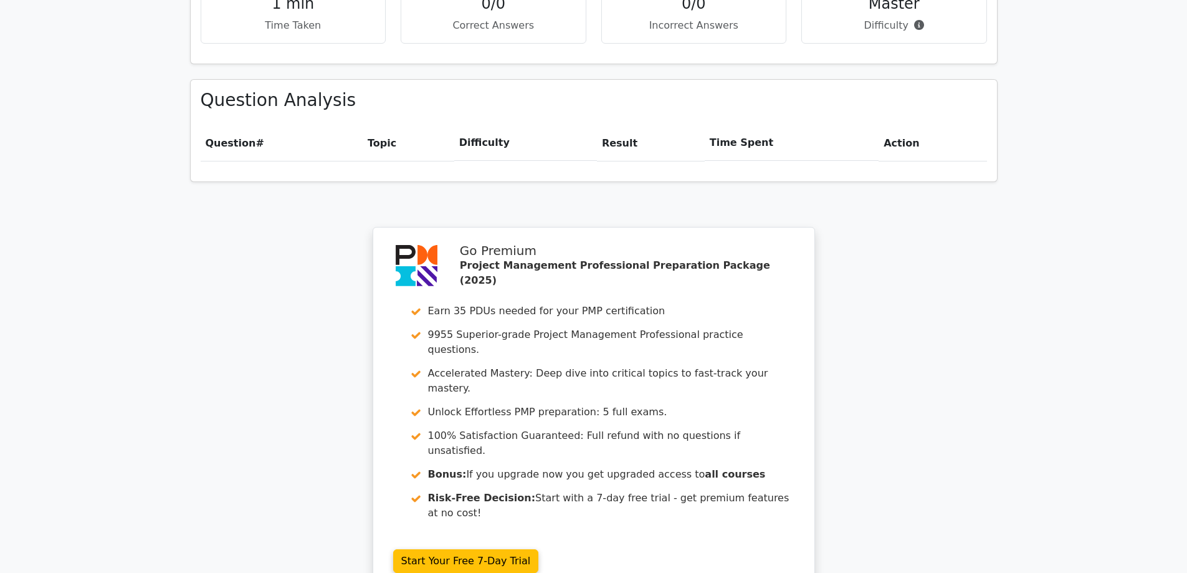
scroll to position [1007, 0]
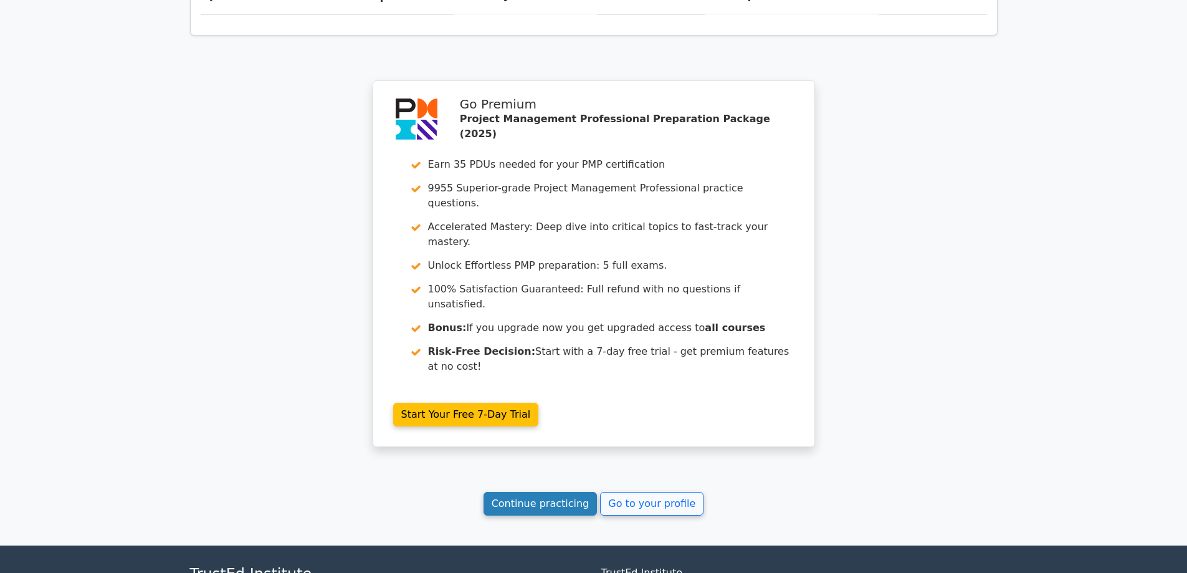
click at [560, 492] on link "Continue practicing" at bounding box center [541, 504] width 114 height 24
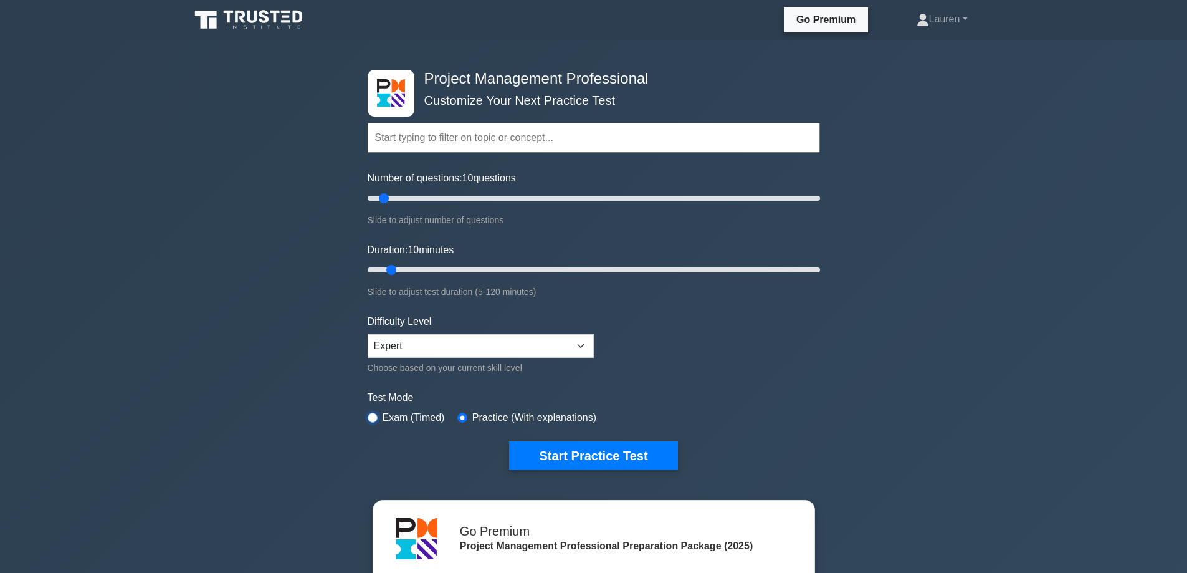
click at [368, 417] on input "radio" at bounding box center [373, 417] width 10 height 10
radio input "true"
click at [821, 198] on div "Project Management Professional Customize Your Next Practice Test Topics Scope …" at bounding box center [593, 270] width 467 height 460
type input "200"
click at [819, 198] on input "Number of questions: 10 questions" at bounding box center [594, 198] width 452 height 15
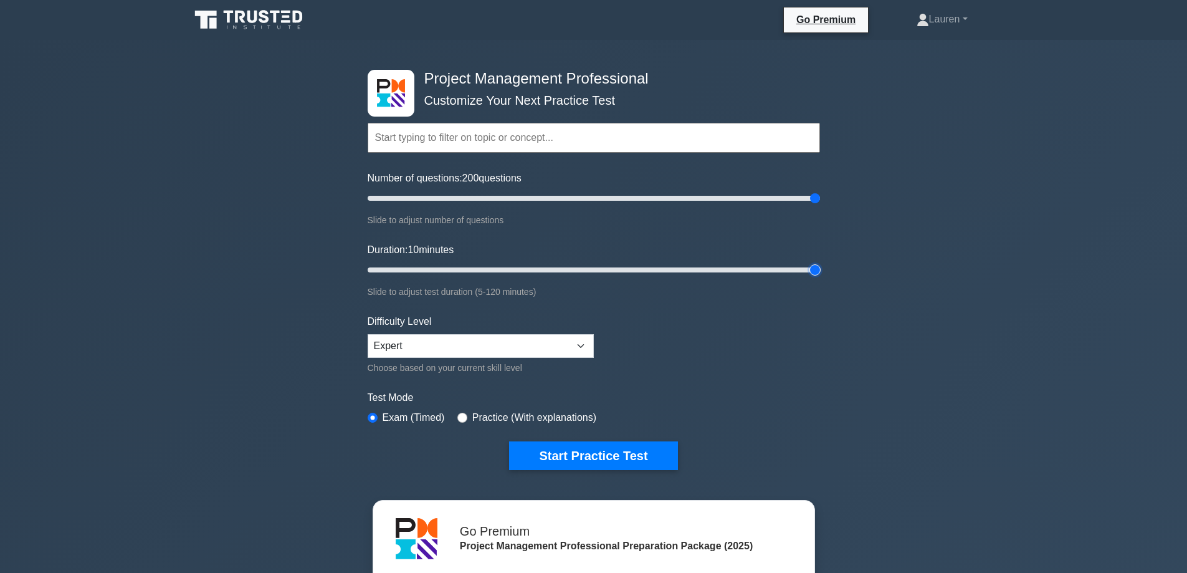
type input "120"
click at [816, 267] on input "Duration: 10 minutes" at bounding box center [594, 269] width 452 height 15
click at [646, 446] on button "Start Practice Test" at bounding box center [593, 455] width 168 height 29
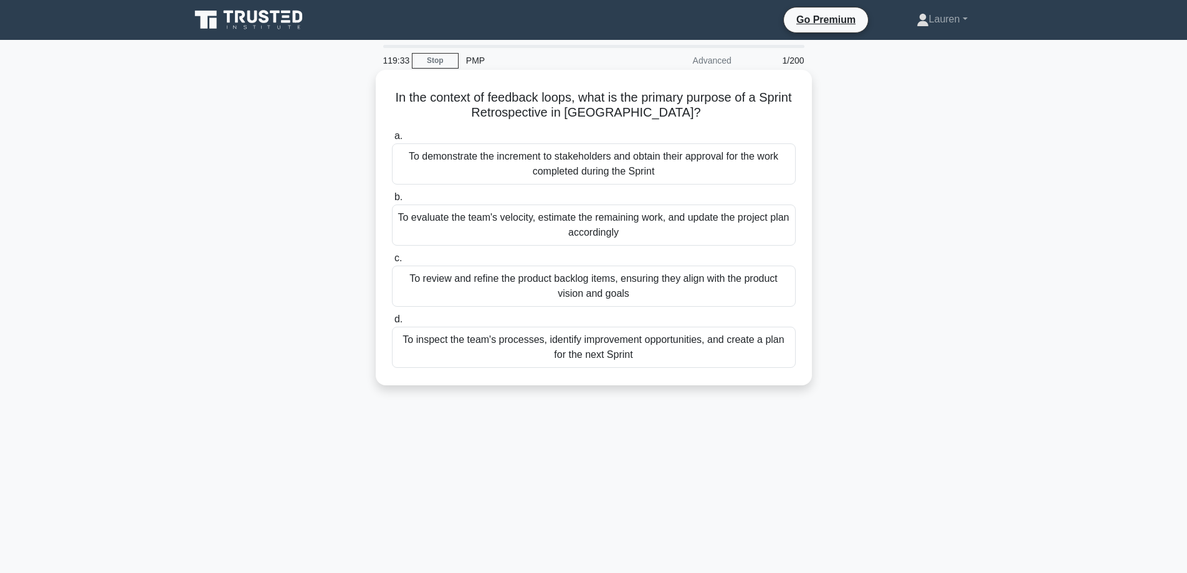
click at [620, 349] on div "To inspect the team's processes, identify improvement opportunities, and create…" at bounding box center [594, 346] width 404 height 41
click at [521, 352] on div "To inspect the team's processes, identify improvement opportunities, and create…" at bounding box center [594, 346] width 404 height 41
click at [392, 323] on input "d. To inspect the team's processes, identify improvement opportunities, and cre…" at bounding box center [392, 319] width 0 height 8
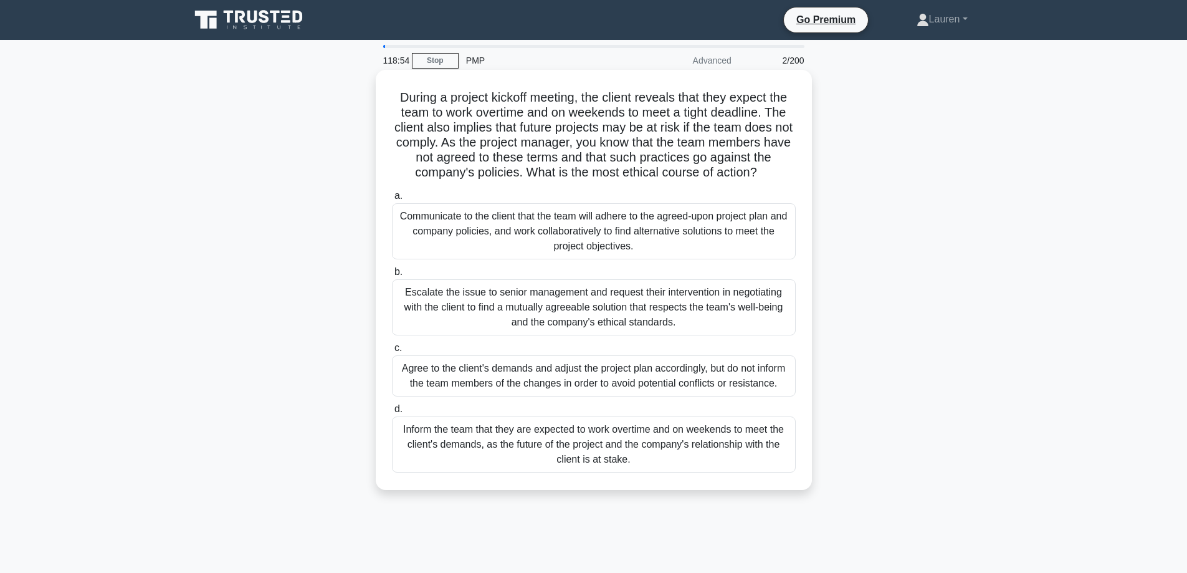
click at [497, 232] on div "Communicate to the client that the team will adhere to the agreed-upon project …" at bounding box center [594, 231] width 404 height 56
click at [392, 200] on input "a. Communicate to the client that the team will adhere to the agreed-upon proje…" at bounding box center [392, 196] width 0 height 8
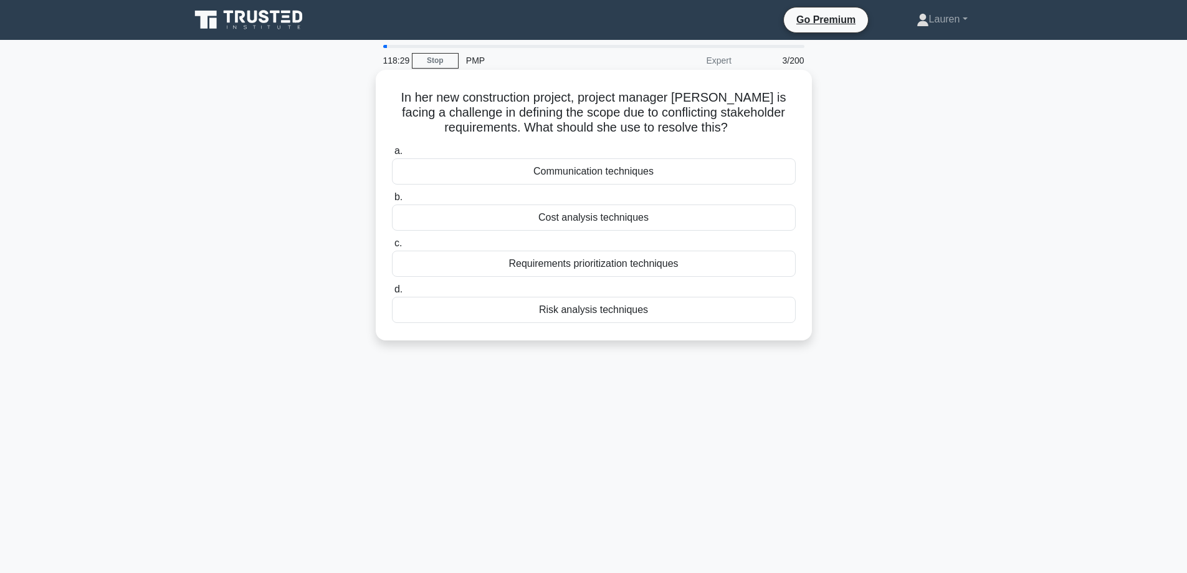
click at [644, 169] on div "Communication techniques" at bounding box center [594, 171] width 404 height 26
click at [392, 155] on input "a. Communication techniques" at bounding box center [392, 151] width 0 height 8
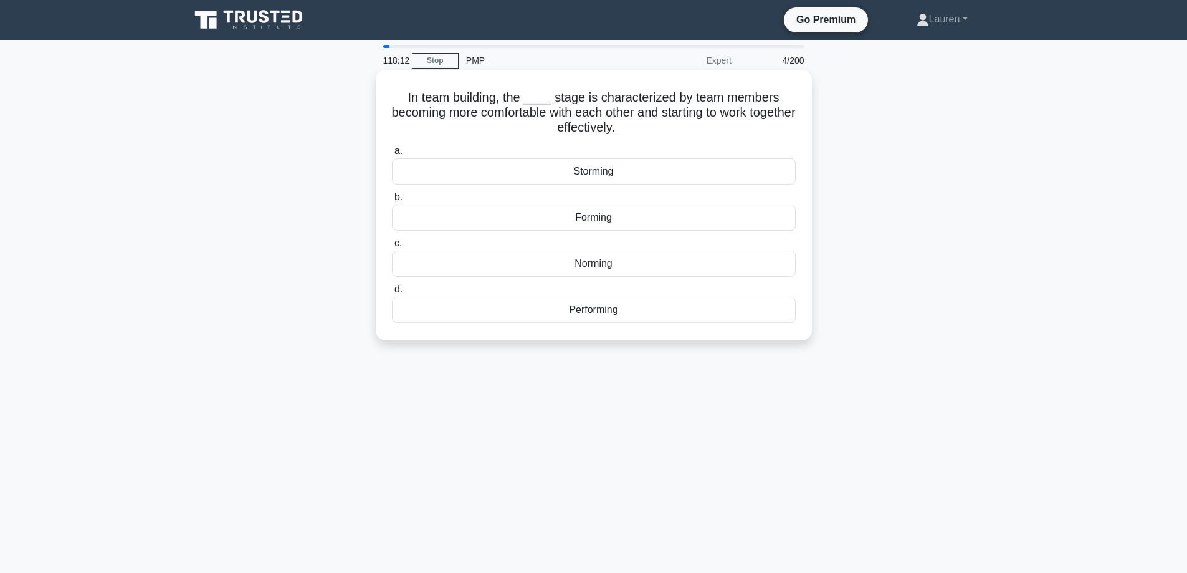
click at [632, 312] on div "Performing" at bounding box center [594, 310] width 404 height 26
click at [392, 293] on input "d. Performing" at bounding box center [392, 289] width 0 height 8
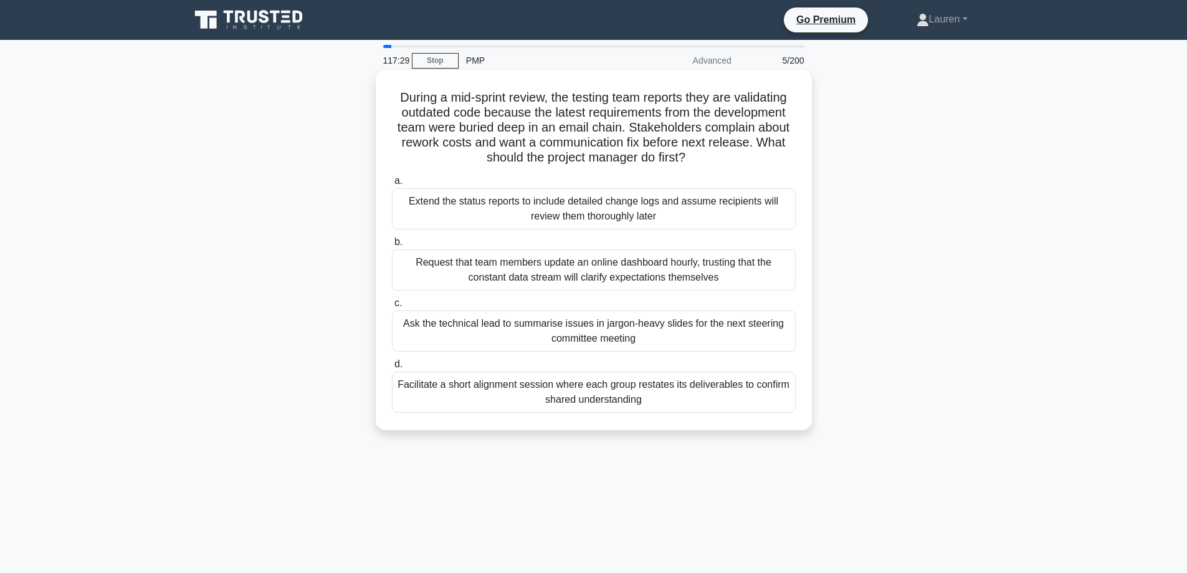
click at [561, 399] on div "Facilitate a short alignment session where each group restates its deliverables…" at bounding box center [594, 391] width 404 height 41
click at [392, 368] on input "d. Facilitate a short alignment session where each group restates its deliverab…" at bounding box center [392, 364] width 0 height 8
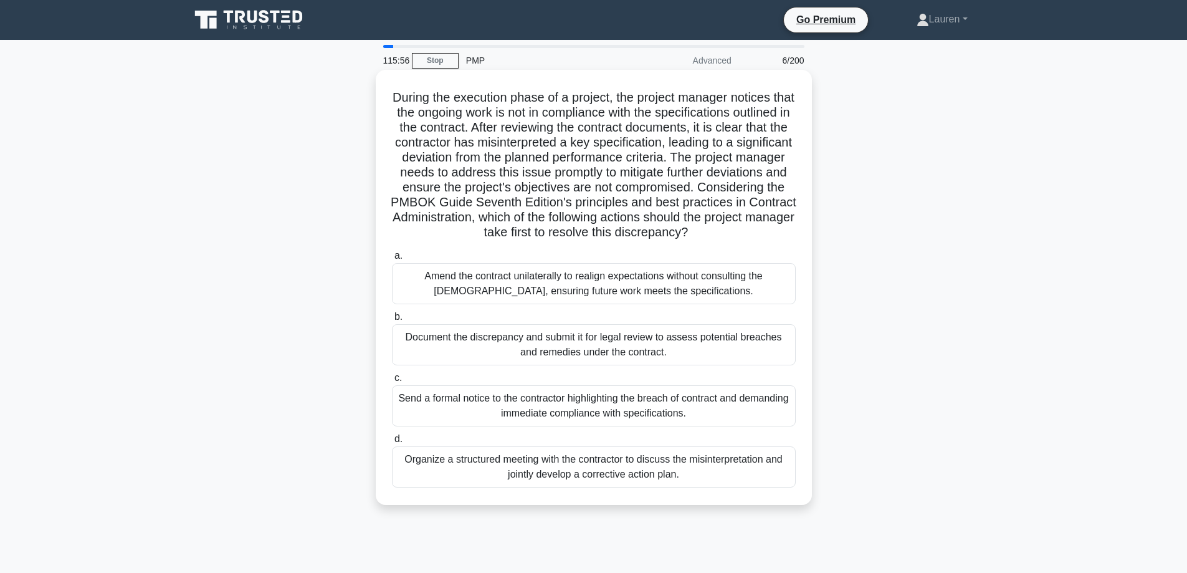
click at [535, 128] on h5 "During the execution phase of a project, the project manager notices that the o…" at bounding box center [594, 165] width 406 height 151
click at [622, 481] on div "Organize a structured meeting with the contractor to discuss the misinterpretat…" at bounding box center [594, 466] width 404 height 41
click at [392, 443] on input "d. Organize a structured meeting with the contractor to discuss the misinterpre…" at bounding box center [392, 439] width 0 height 8
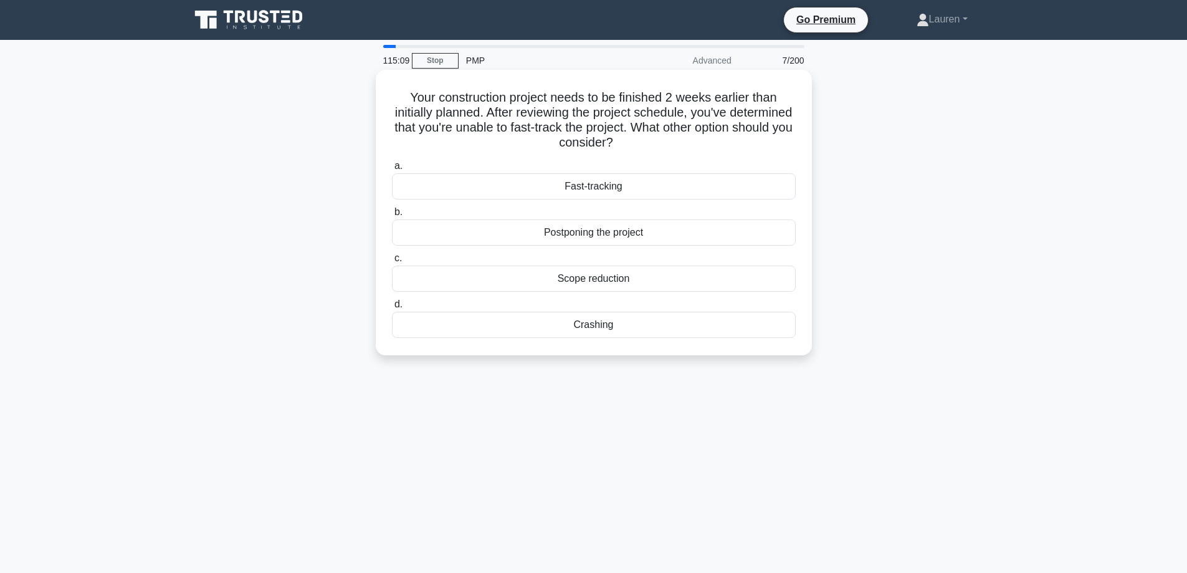
click at [632, 327] on div "Crashing" at bounding box center [594, 325] width 404 height 26
click at [392, 308] on input "d. Crashing" at bounding box center [392, 304] width 0 height 8
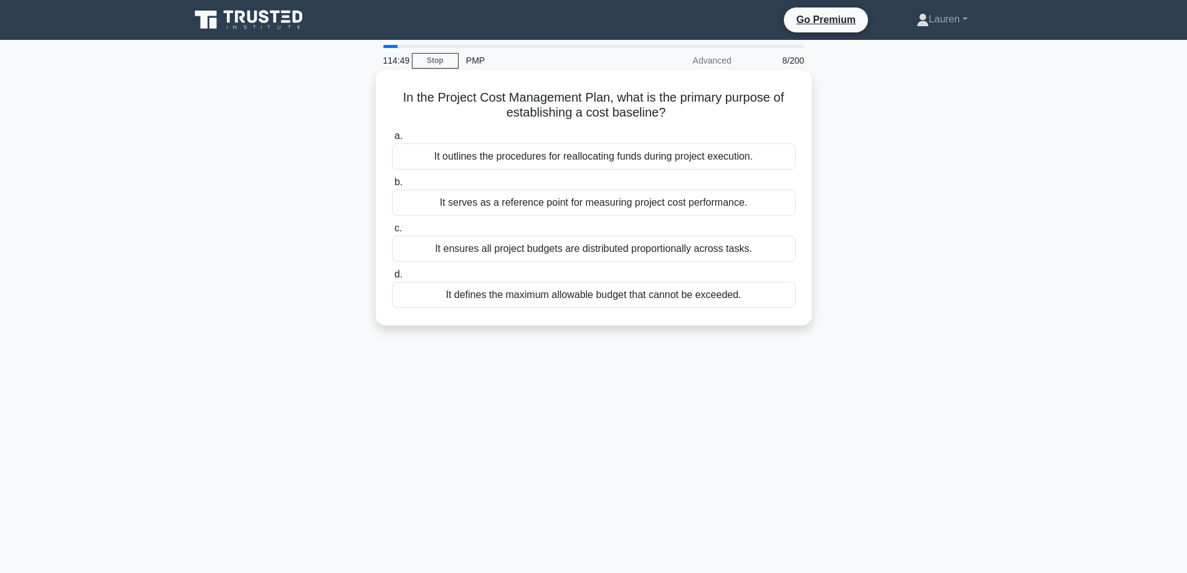
click at [581, 200] on div "It serves as a reference point for measuring project cost performance." at bounding box center [594, 202] width 404 height 26
click at [392, 186] on input "b. It serves as a reference point for measuring project cost performance." at bounding box center [392, 182] width 0 height 8
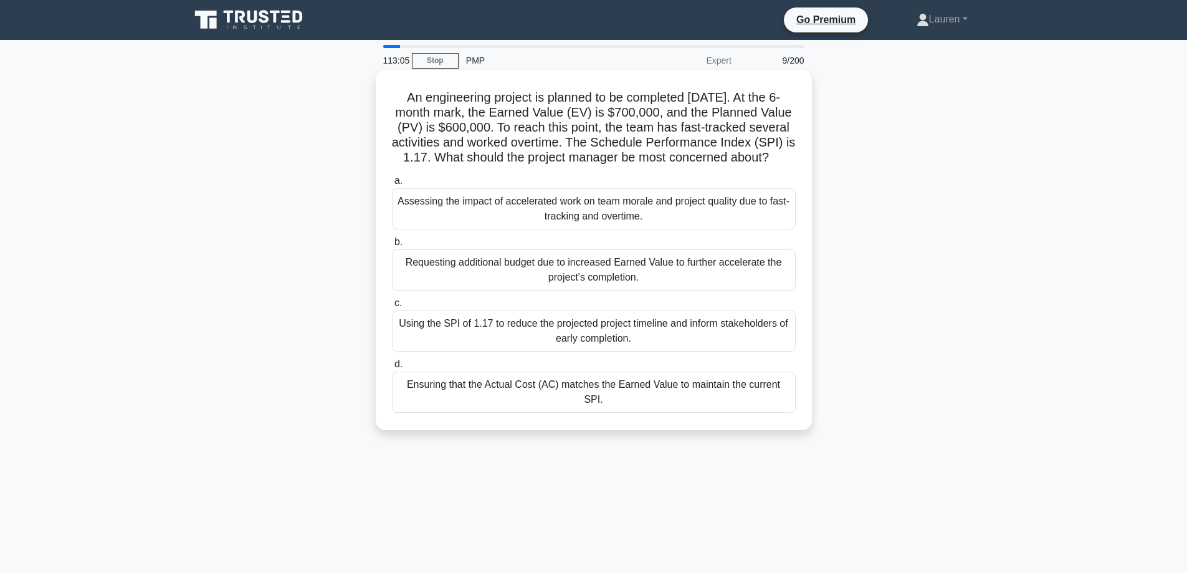
click at [444, 400] on div "Ensuring that the Actual Cost (AC) matches the Earned Value to maintain the cur…" at bounding box center [594, 391] width 404 height 41
click at [392, 368] on input "d. Ensuring that the Actual Cost (AC) matches the Earned Value to maintain the …" at bounding box center [392, 364] width 0 height 8
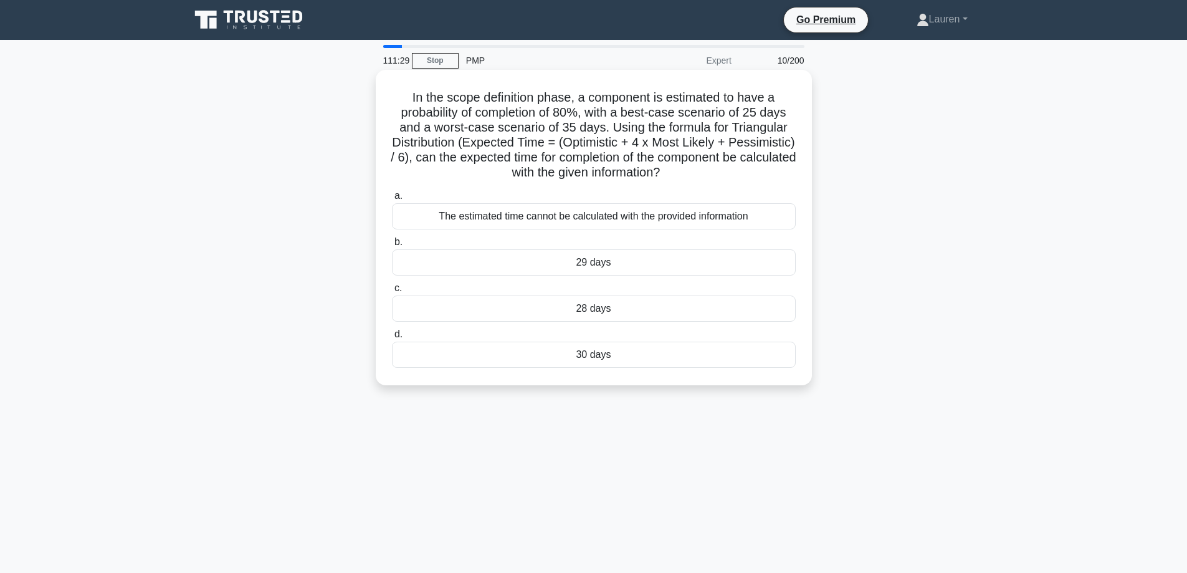
click at [694, 216] on div "The estimated time cannot be calculated with the provided information" at bounding box center [594, 216] width 404 height 26
click at [392, 200] on input "a. The estimated time cannot be calculated with the provided information" at bounding box center [392, 196] width 0 height 8
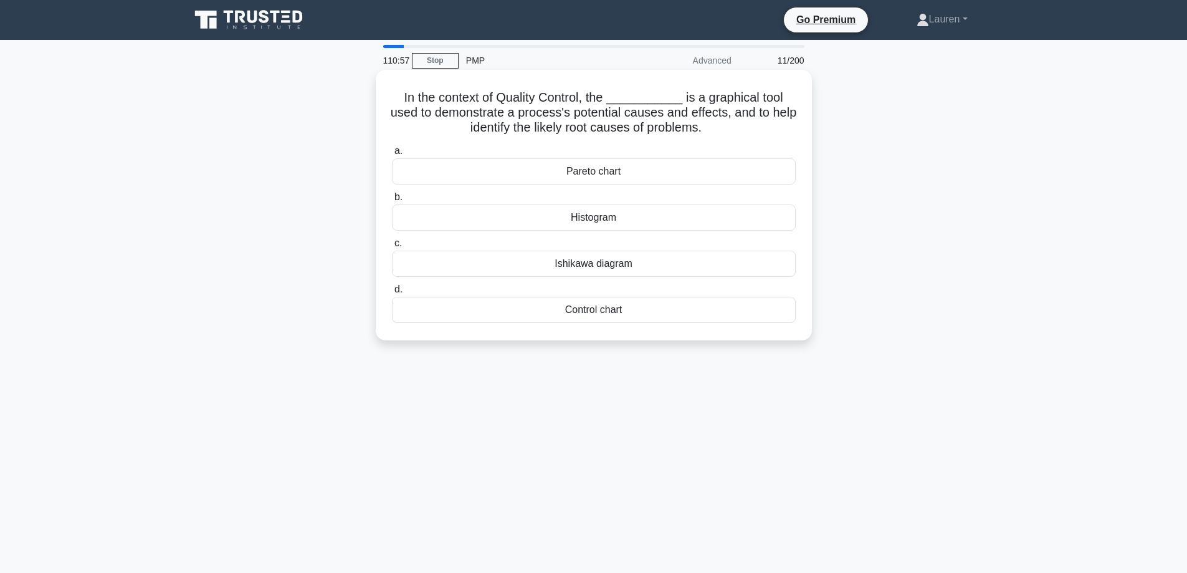
click at [556, 223] on div "Histogram" at bounding box center [594, 217] width 404 height 26
click at [392, 201] on input "b. Histogram" at bounding box center [392, 197] width 0 height 8
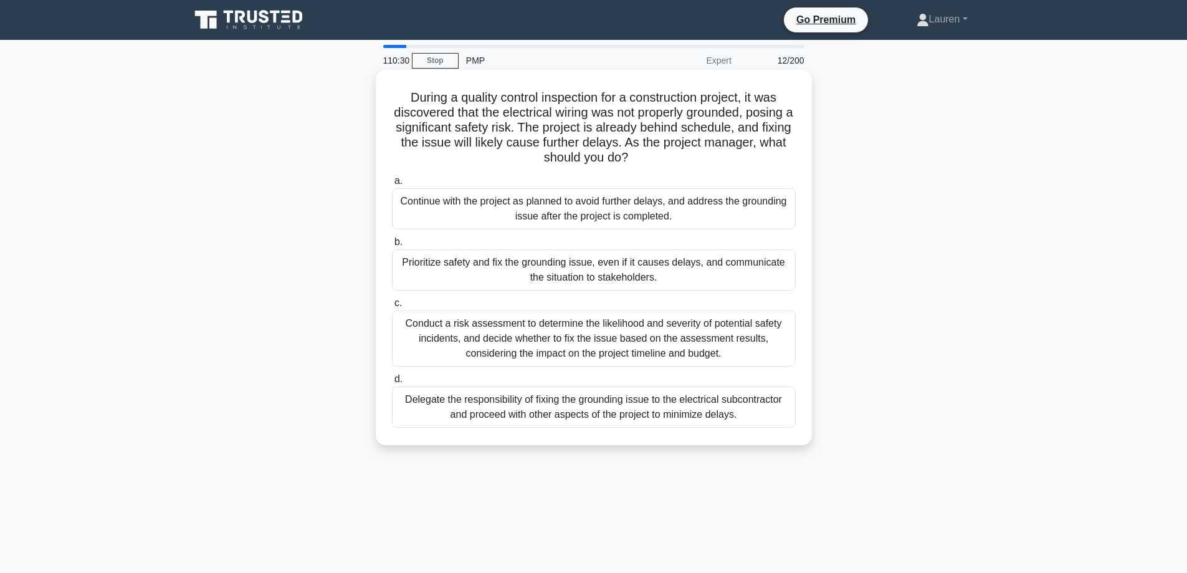
click at [582, 264] on div "Prioritize safety and fix the grounding issue, even if it causes delays, and co…" at bounding box center [594, 269] width 404 height 41
click at [392, 246] on input "b. Prioritize safety and fix the grounding issue, even if it causes delays, and…" at bounding box center [392, 242] width 0 height 8
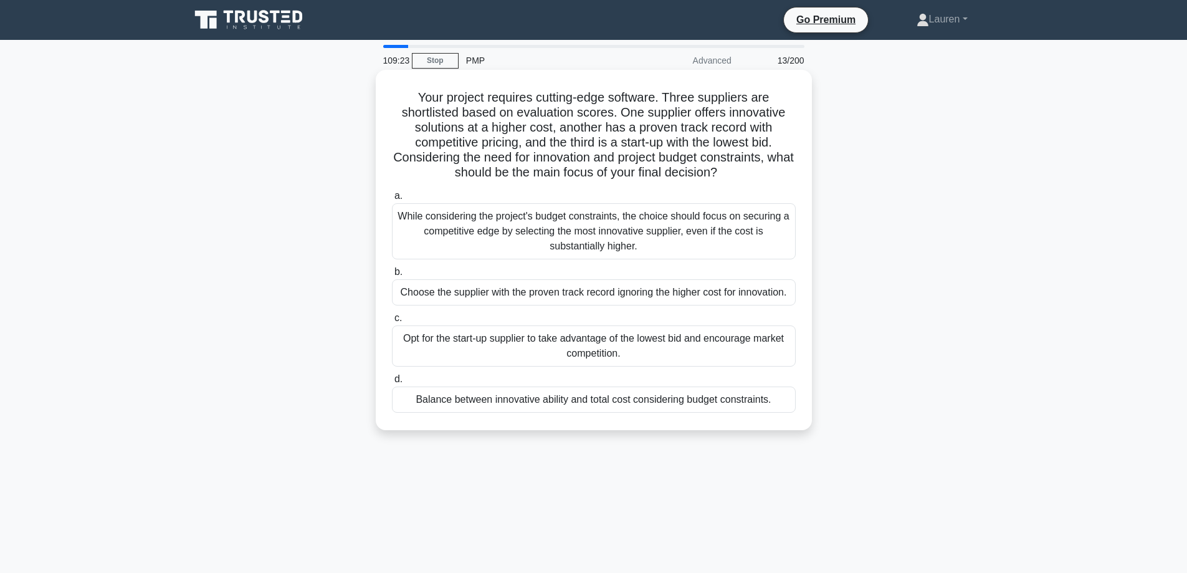
click at [670, 399] on div "Balance between innovative ability and total cost considering budget constraint…" at bounding box center [594, 399] width 404 height 26
click at [392, 383] on input "d. Balance between innovative ability and total cost considering budget constra…" at bounding box center [392, 379] width 0 height 8
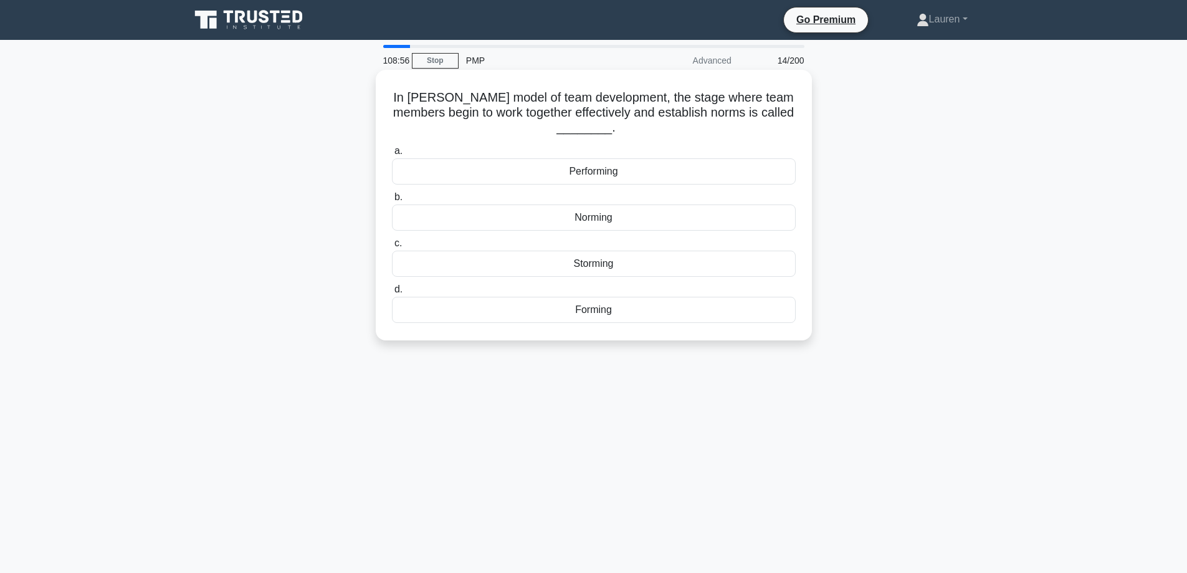
click at [622, 308] on div "Forming" at bounding box center [594, 310] width 404 height 26
click at [392, 293] on input "d. Forming" at bounding box center [392, 289] width 0 height 8
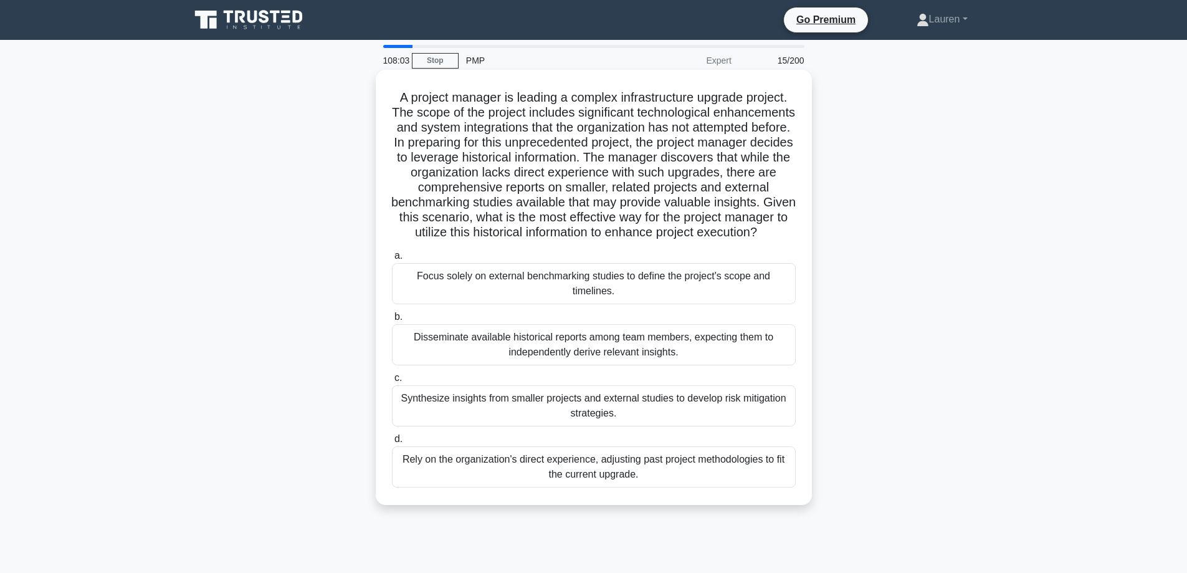
click at [646, 426] on div "Synthesize insights from smaller projects and external studies to develop risk …" at bounding box center [594, 405] width 404 height 41
click at [392, 382] on input "c. Synthesize insights from smaller projects and external studies to develop ri…" at bounding box center [392, 378] width 0 height 8
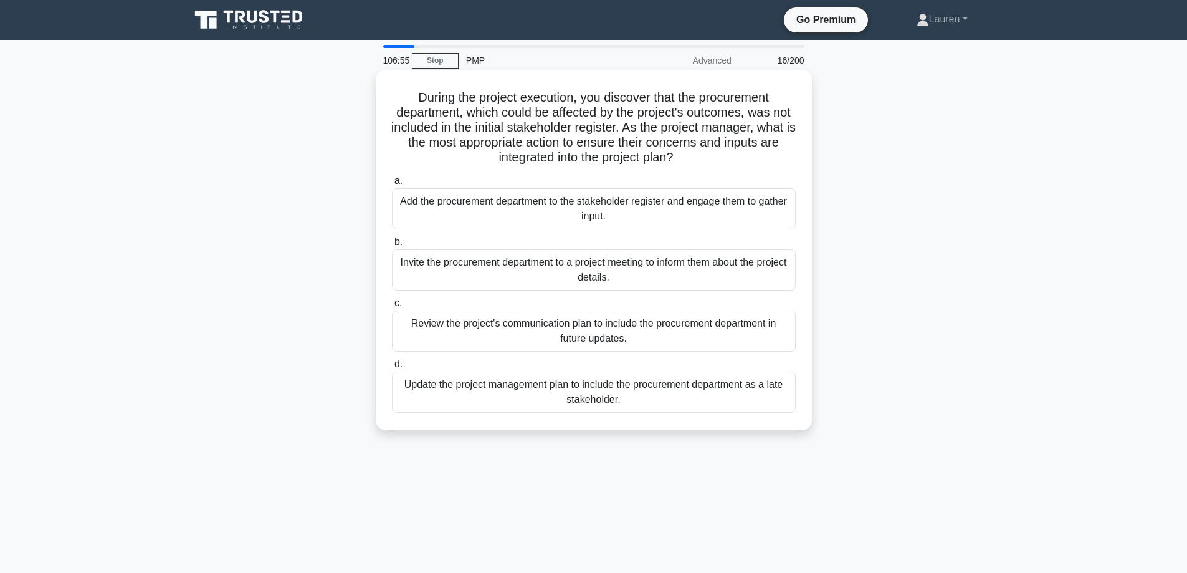
click at [611, 207] on div "Add the procurement department to the stakeholder register and engage them to g…" at bounding box center [594, 208] width 404 height 41
click at [392, 185] on input "a. Add the procurement department to the stakeholder register and engage them t…" at bounding box center [392, 181] width 0 height 8
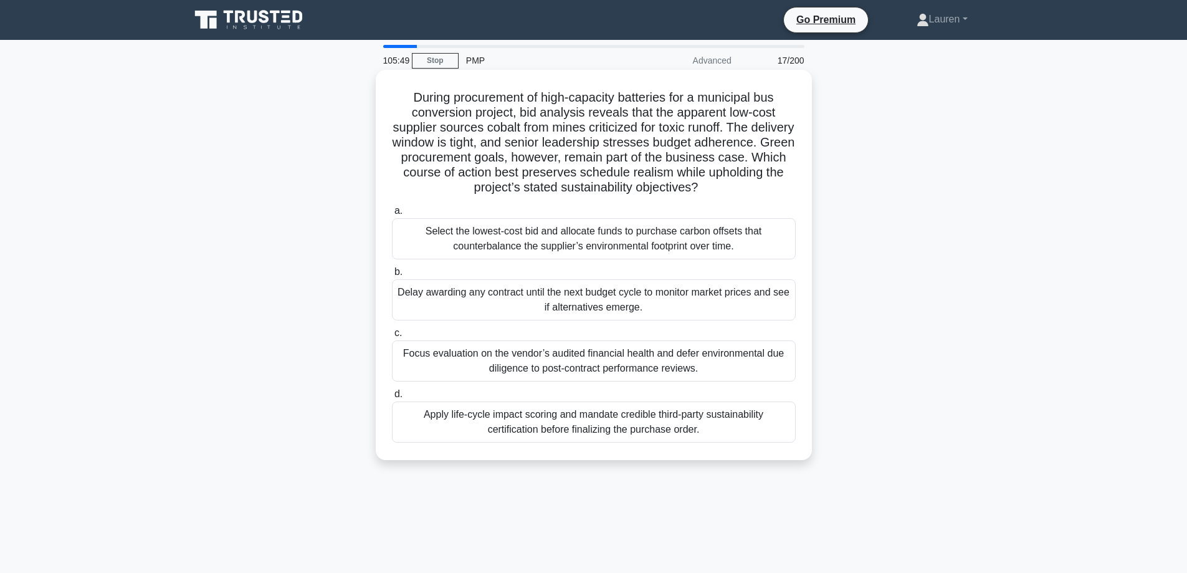
click at [597, 432] on div "Apply life-cycle impact scoring and mandate credible third-party sustainability…" at bounding box center [594, 421] width 404 height 41
click at [392, 398] on input "d. Apply life-cycle impact scoring and mandate credible third-party sustainabil…" at bounding box center [392, 394] width 0 height 8
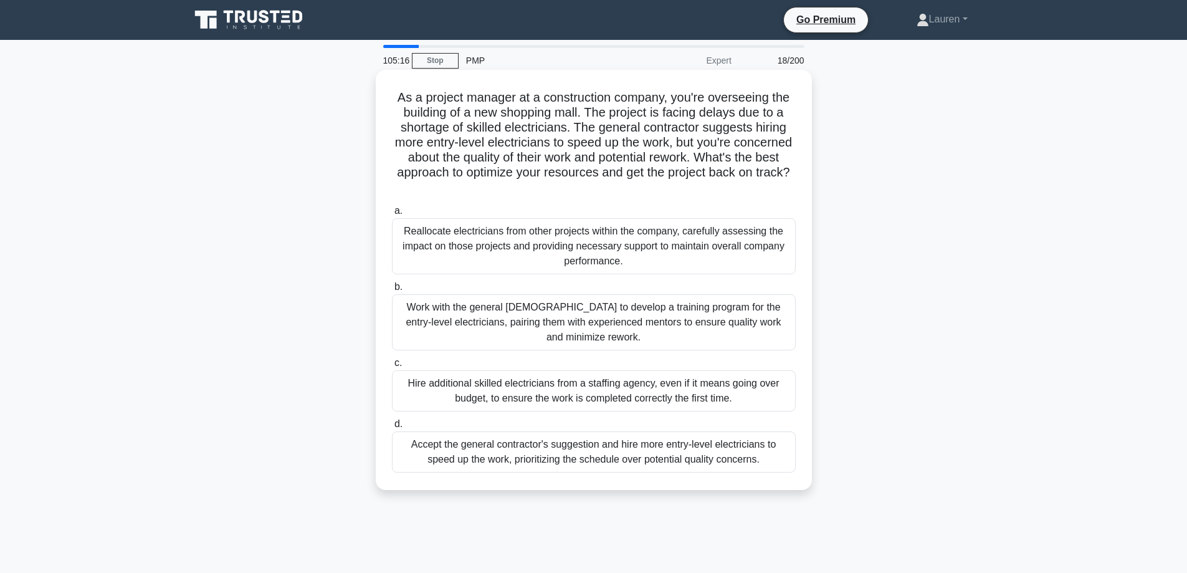
click at [589, 313] on div "Work with the general contractor to develop a training program for the entry-le…" at bounding box center [594, 322] width 404 height 56
click at [392, 291] on input "b. Work with the general contractor to develop a training program for the entry…" at bounding box center [392, 287] width 0 height 8
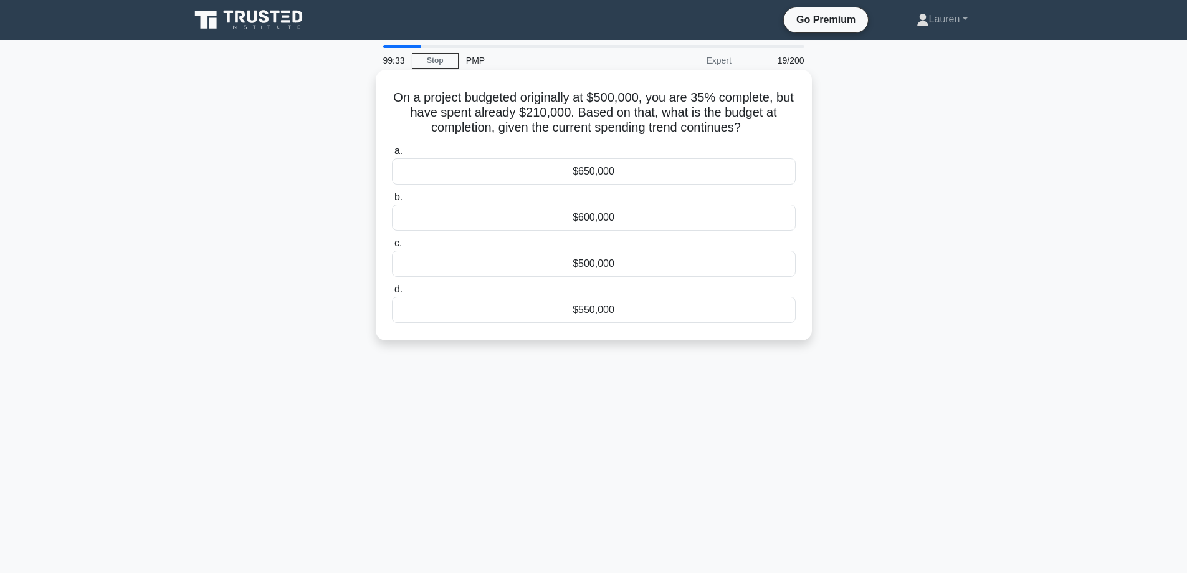
click at [639, 265] on div "$500,000" at bounding box center [594, 263] width 404 height 26
click at [392, 247] on input "c. $500,000" at bounding box center [392, 243] width 0 height 8
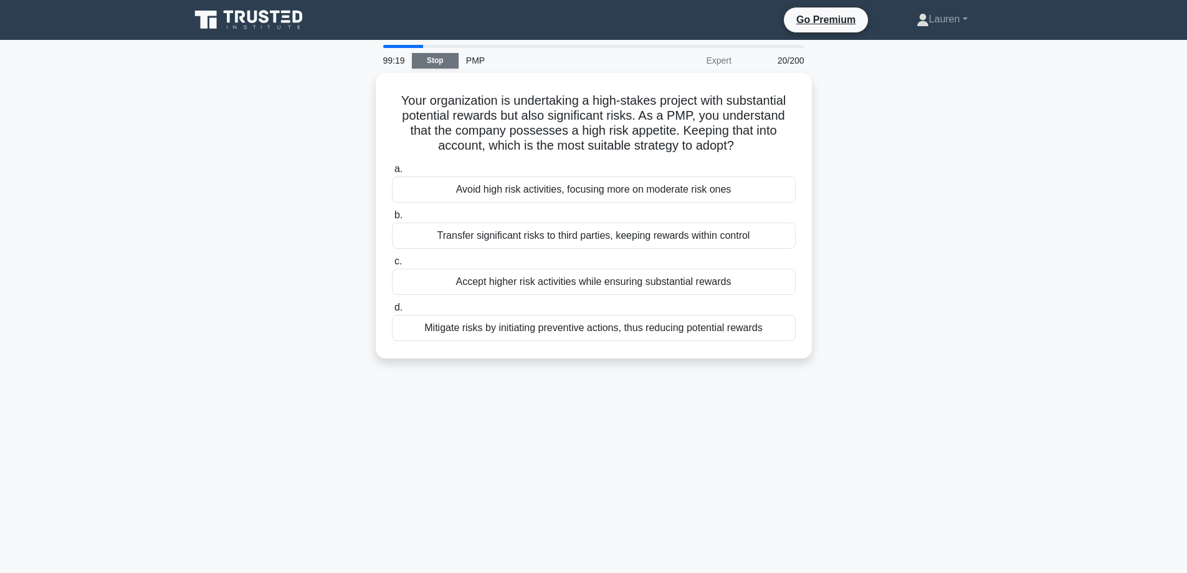
click at [414, 62] on link "Stop" at bounding box center [435, 61] width 47 height 16
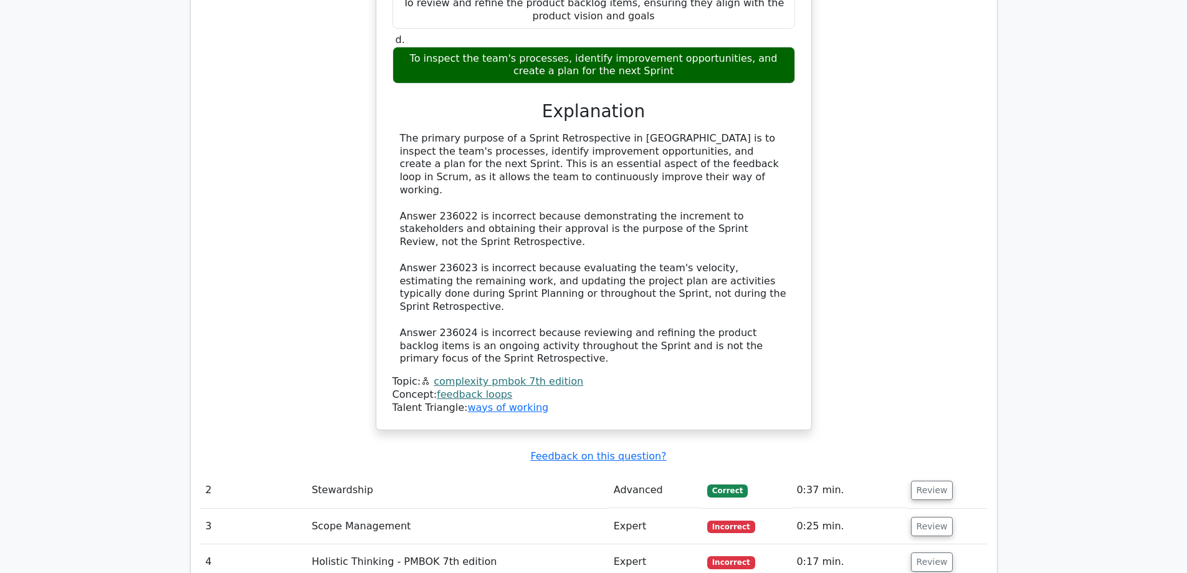
scroll to position [1620, 0]
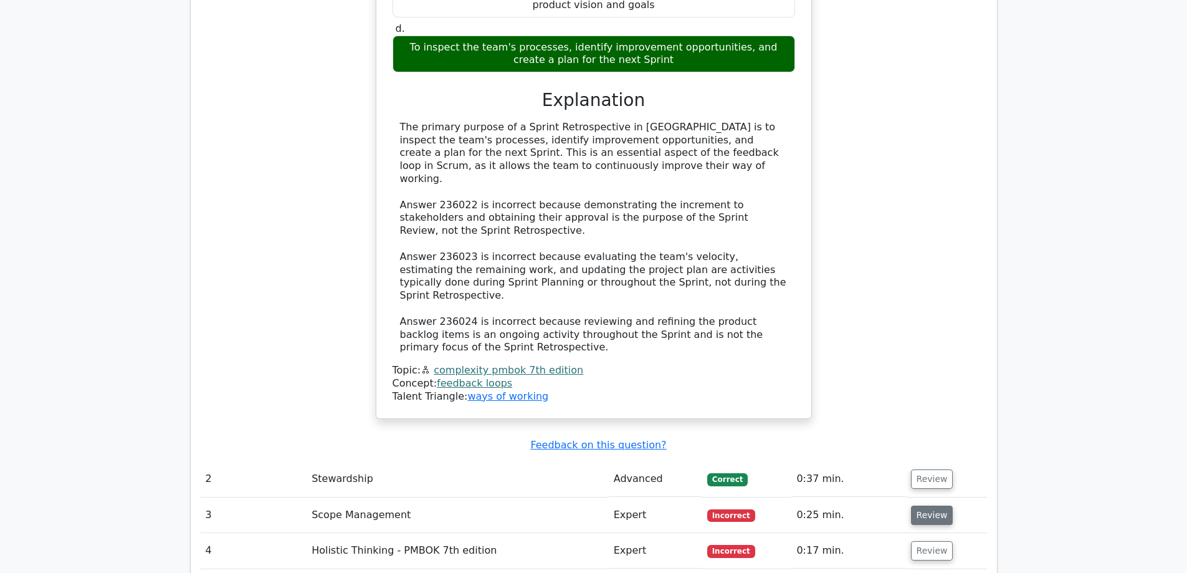
click at [932, 505] on button "Review" at bounding box center [932, 514] width 42 height 19
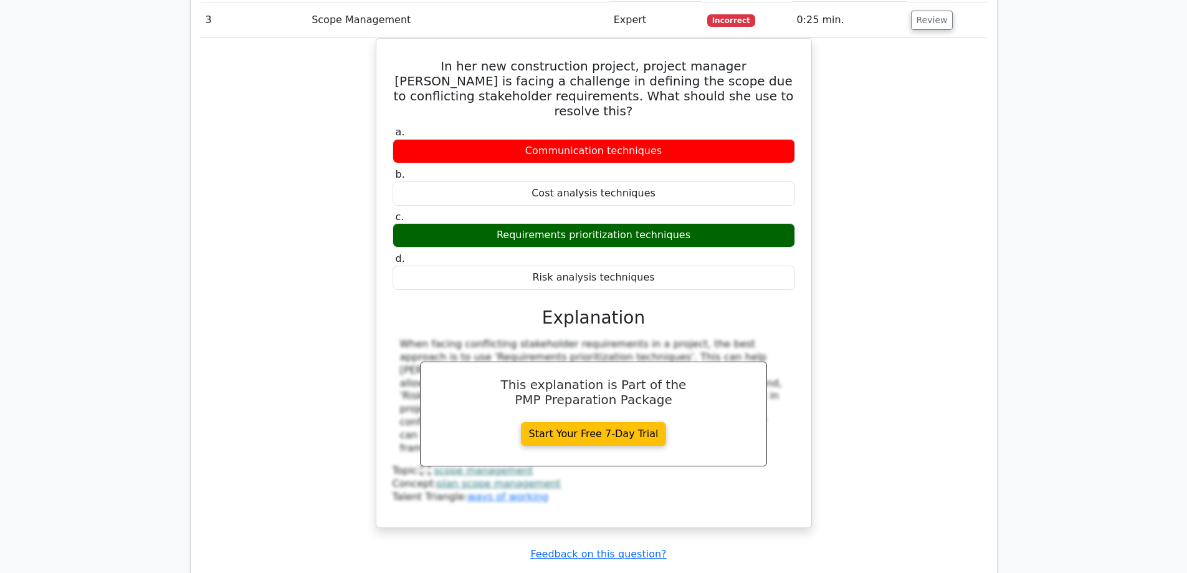
scroll to position [2160, 0]
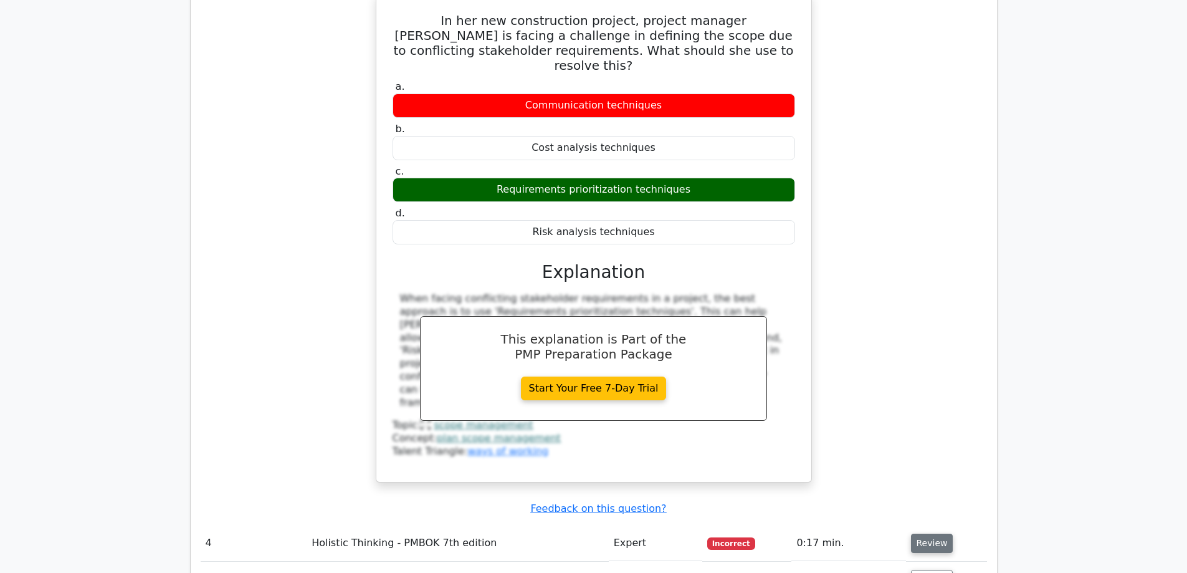
click at [927, 533] on button "Review" at bounding box center [932, 542] width 42 height 19
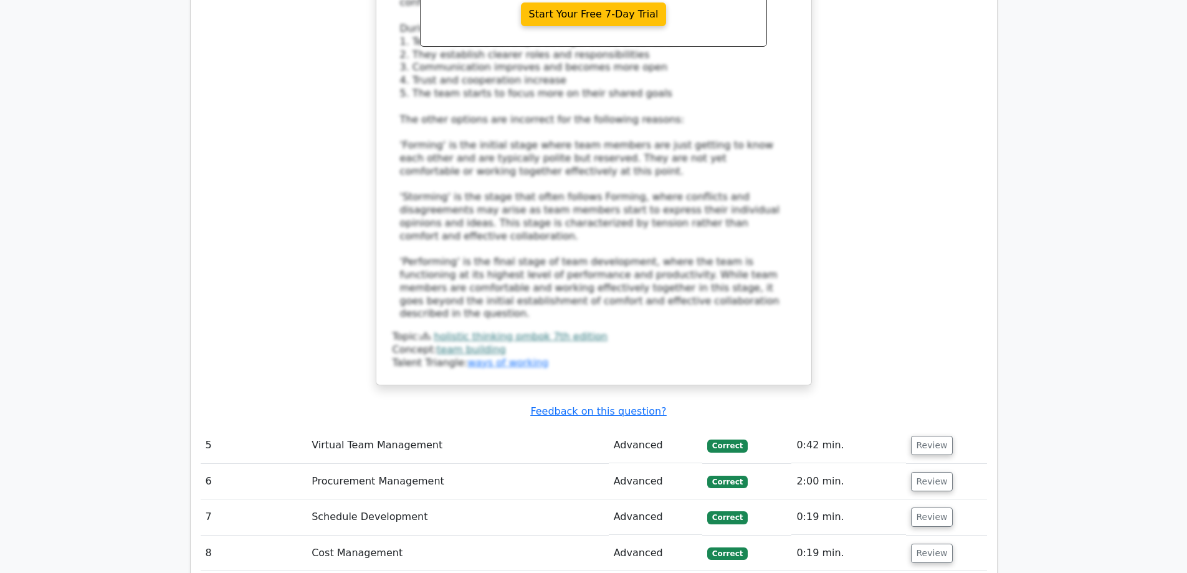
scroll to position [3095, 0]
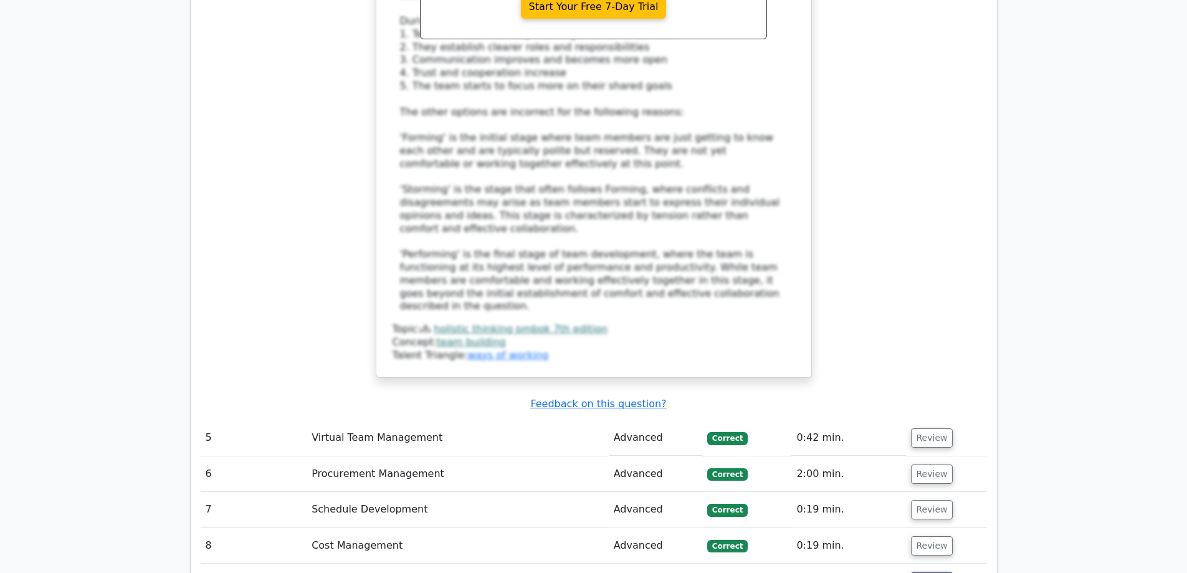
click at [923, 571] on button "Review" at bounding box center [932, 580] width 42 height 19
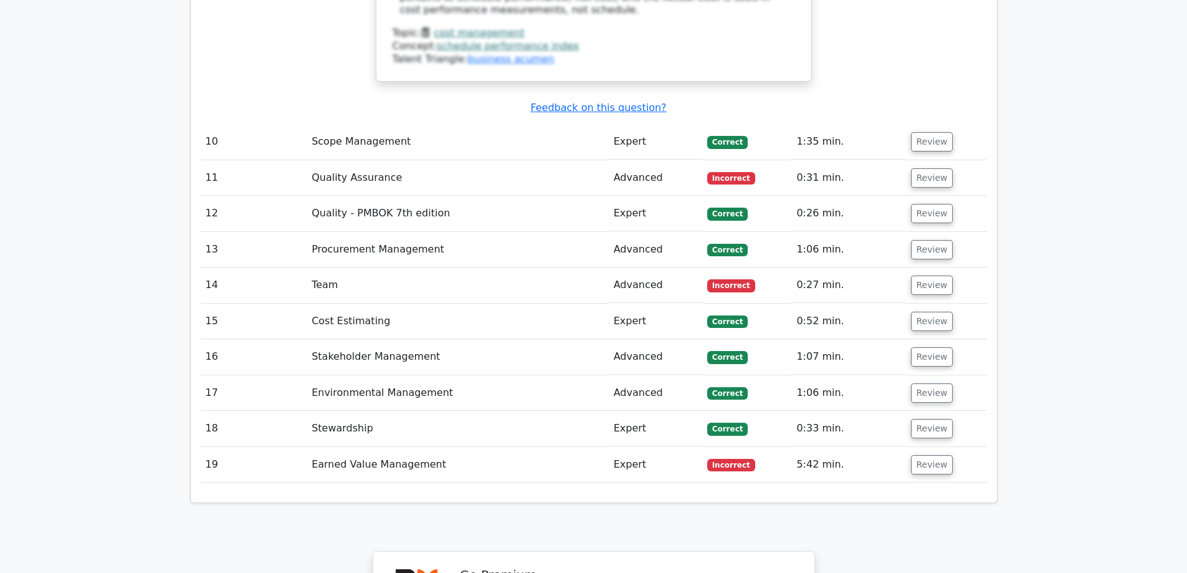
scroll to position [4320, 0]
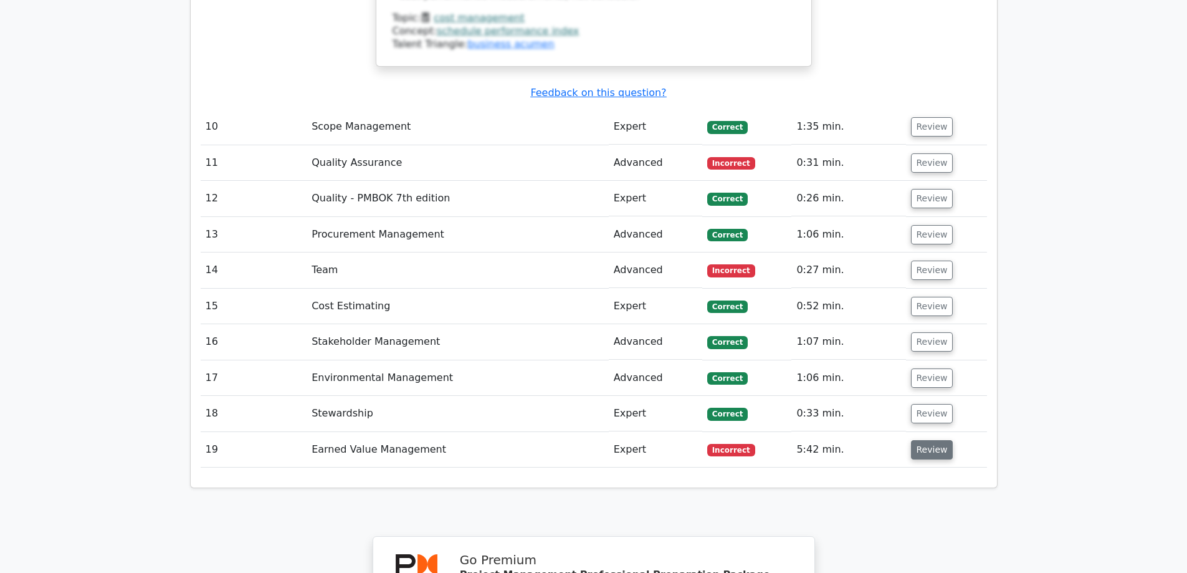
click at [929, 440] on button "Review" at bounding box center [932, 449] width 42 height 19
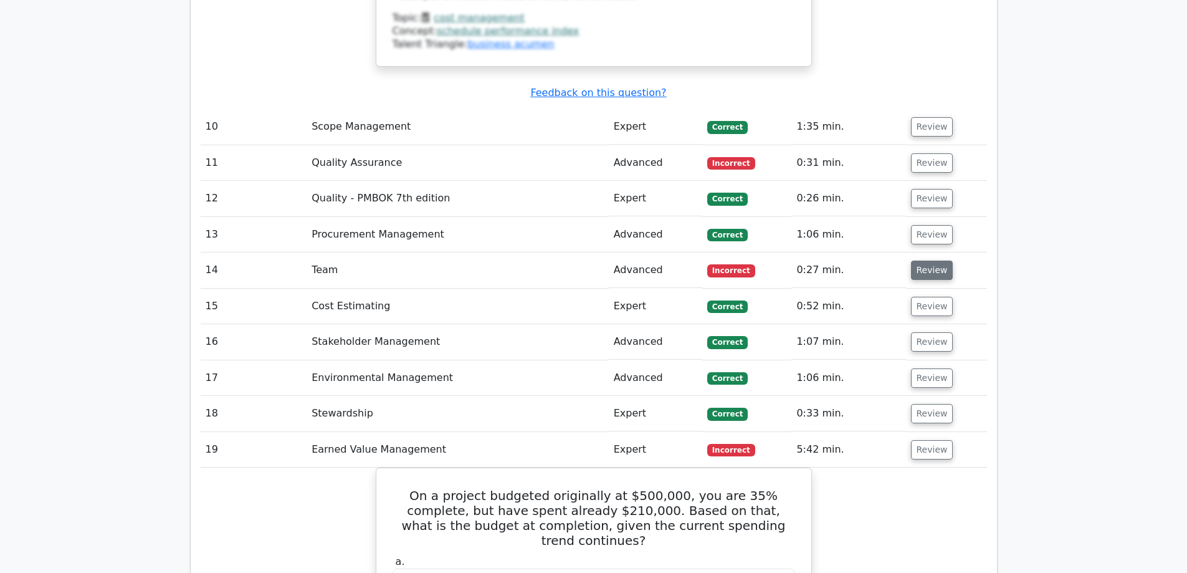
click at [925, 260] on button "Review" at bounding box center [932, 269] width 42 height 19
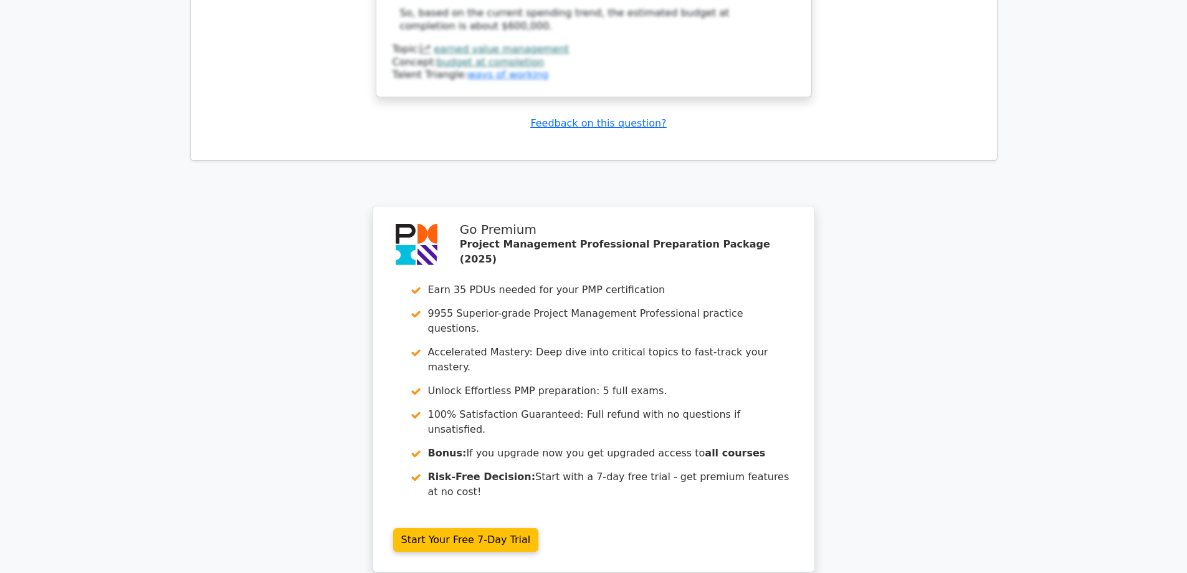
scroll to position [6137, 0]
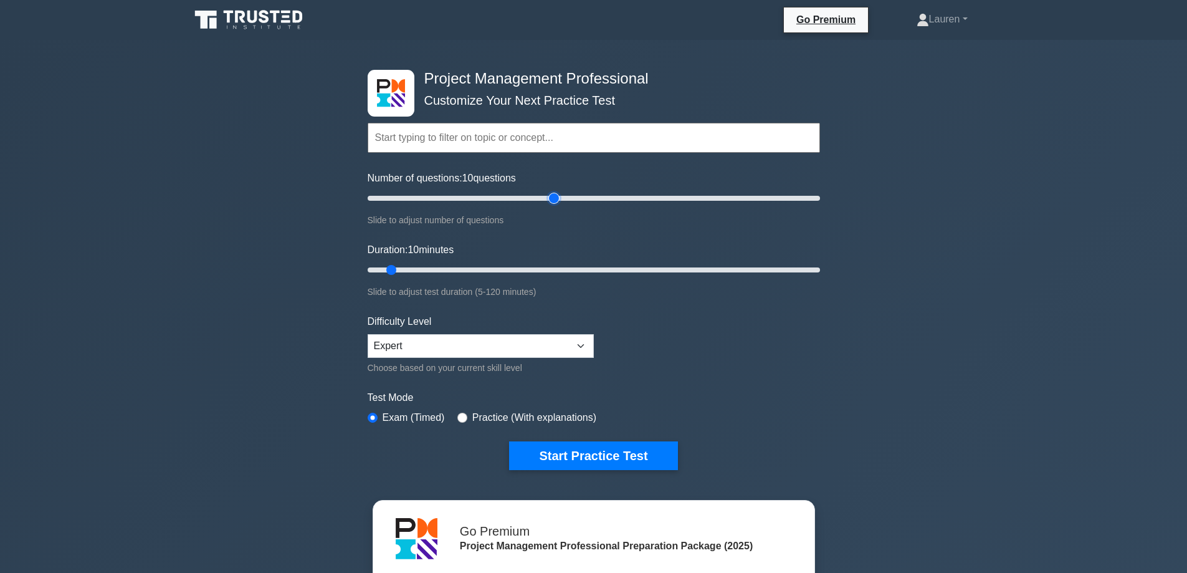
click at [558, 202] on input "Number of questions: 10 questions" at bounding box center [594, 198] width 452 height 15
click at [492, 198] on input "Number of questions: 60 questions" at bounding box center [594, 198] width 452 height 15
type input "45"
click at [459, 194] on input "Number of questions: 60 questions" at bounding box center [594, 198] width 452 height 15
click at [467, 195] on input "Number of questions: 45 questions" at bounding box center [594, 198] width 452 height 15
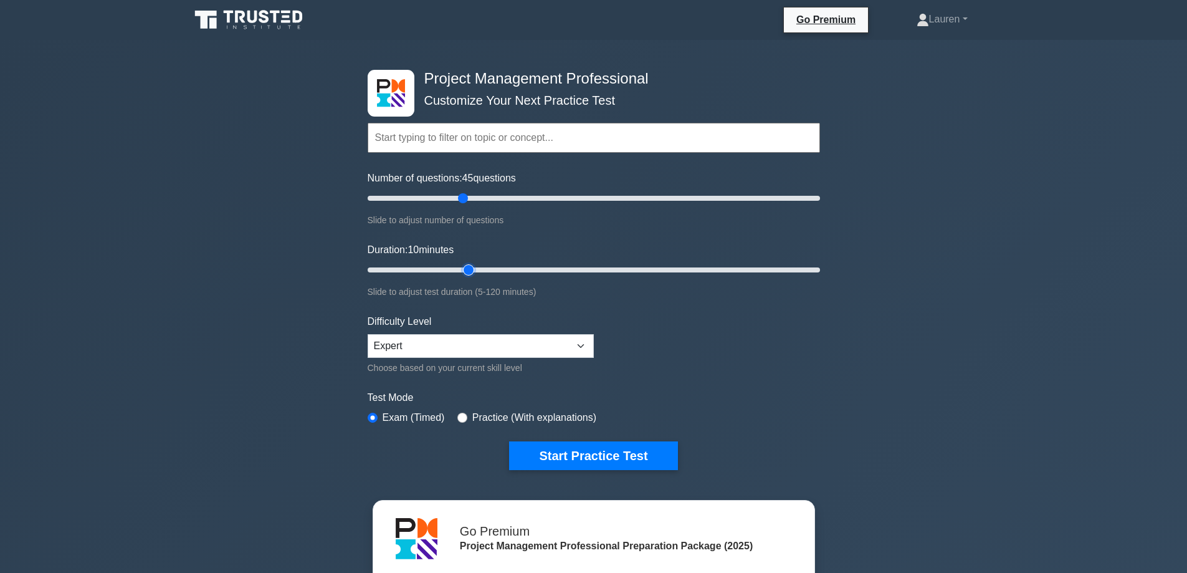
click at [473, 267] on input "Duration: 10 minutes" at bounding box center [594, 269] width 452 height 15
click at [512, 264] on input "Duration: 30 minutes" at bounding box center [594, 269] width 452 height 15
type input "25"
click at [457, 266] on input "Duration: 40 minutes" at bounding box center [594, 269] width 452 height 15
click at [548, 450] on button "Start Practice Test" at bounding box center [593, 455] width 168 height 29
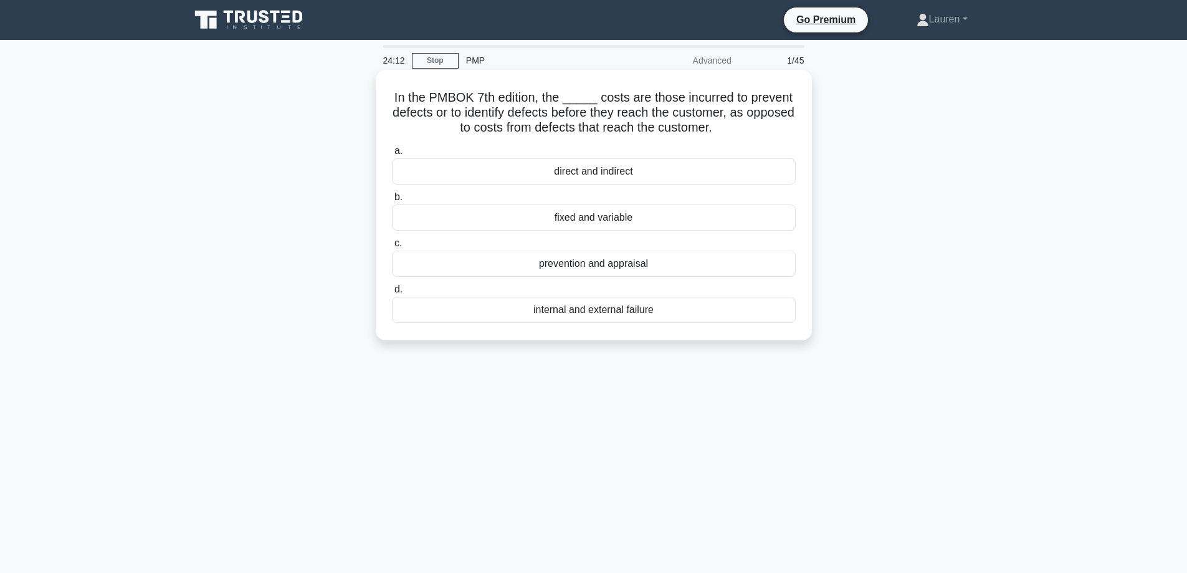
click at [590, 269] on div "prevention and appraisal" at bounding box center [594, 263] width 404 height 26
click at [392, 247] on input "c. prevention and appraisal" at bounding box center [392, 243] width 0 height 8
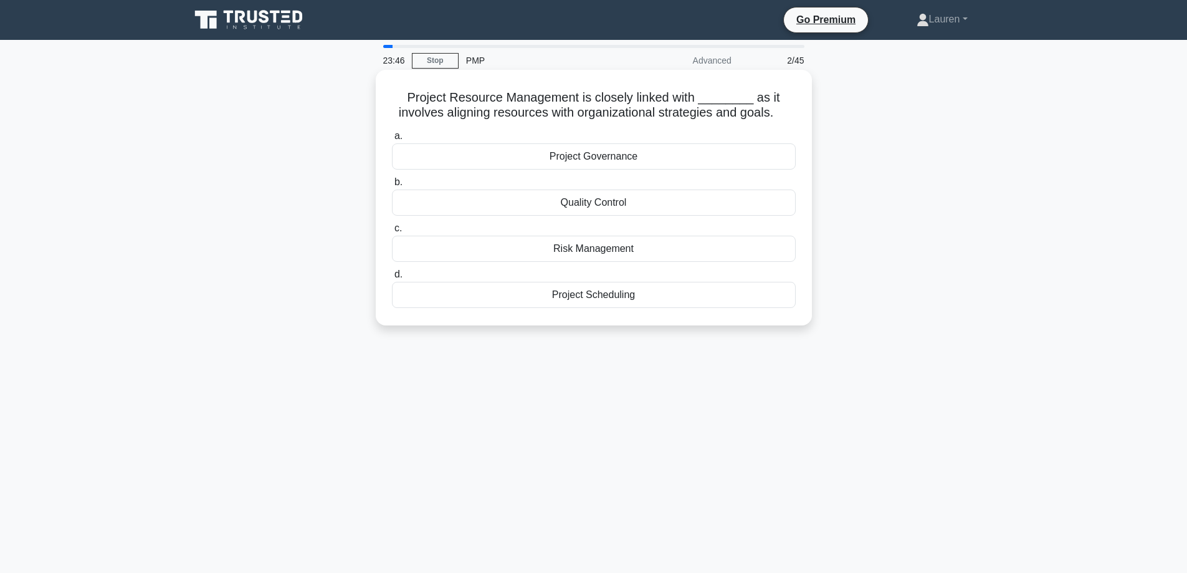
click at [637, 300] on div "Project Scheduling" at bounding box center [594, 295] width 404 height 26
click at [392, 279] on input "d. Project Scheduling" at bounding box center [392, 274] width 0 height 8
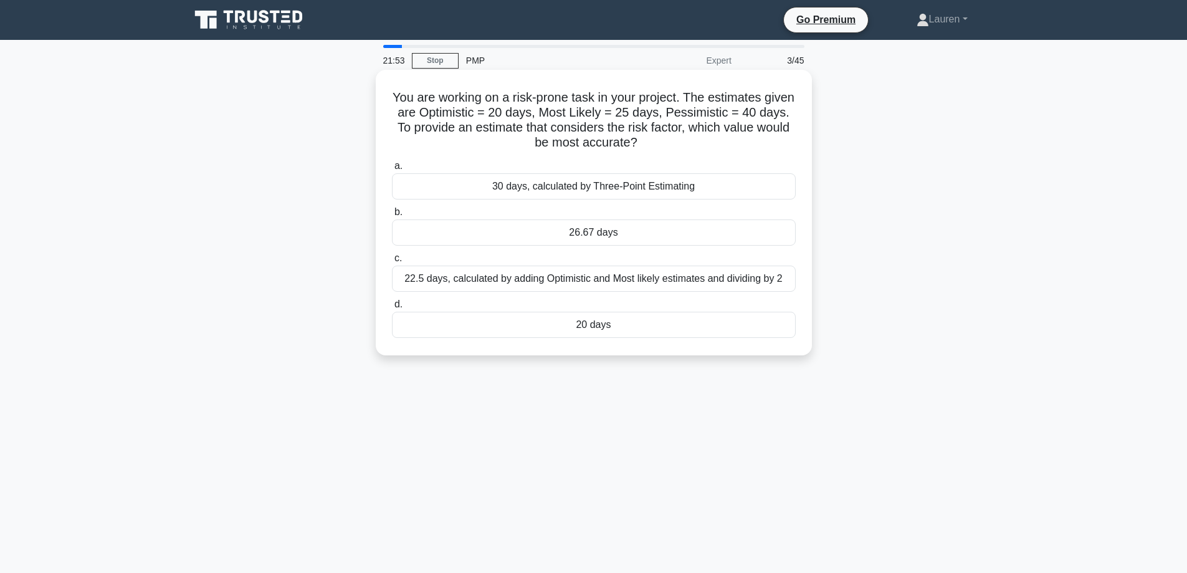
click at [560, 231] on div "26.67 days" at bounding box center [594, 232] width 404 height 26
click at [392, 216] on input "b. 26.67 days" at bounding box center [392, 212] width 0 height 8
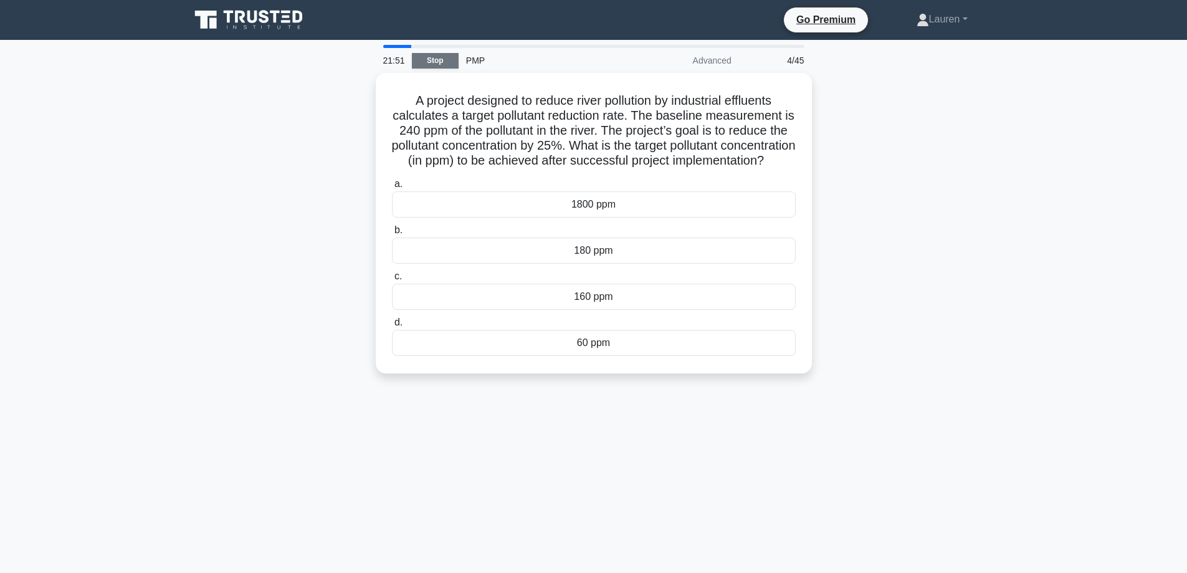
click at [432, 62] on link "Stop" at bounding box center [435, 61] width 47 height 16
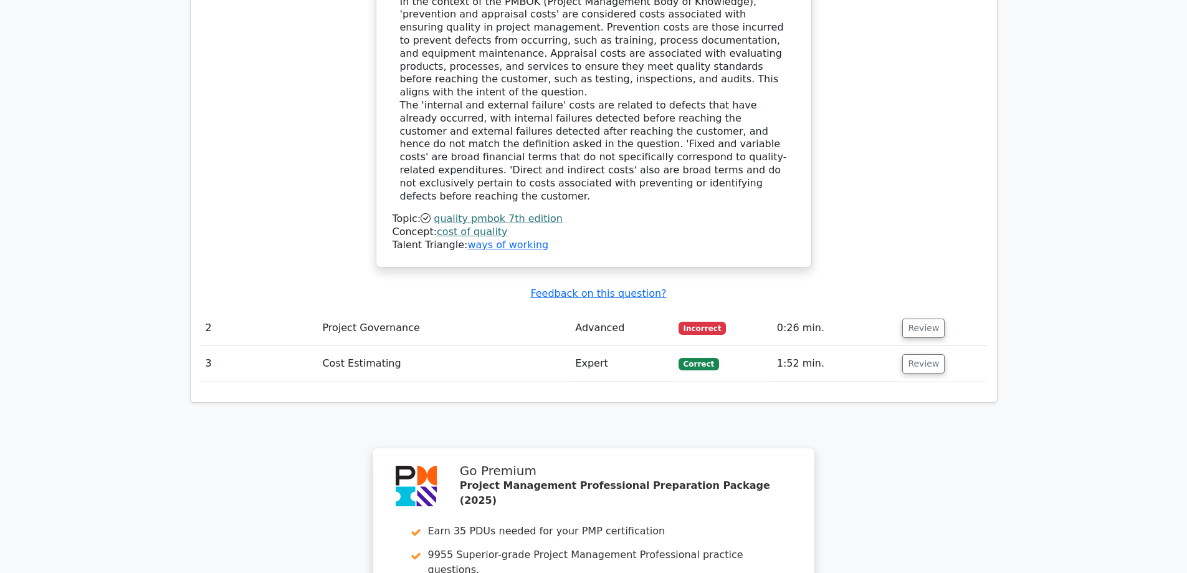
scroll to position [1391, 0]
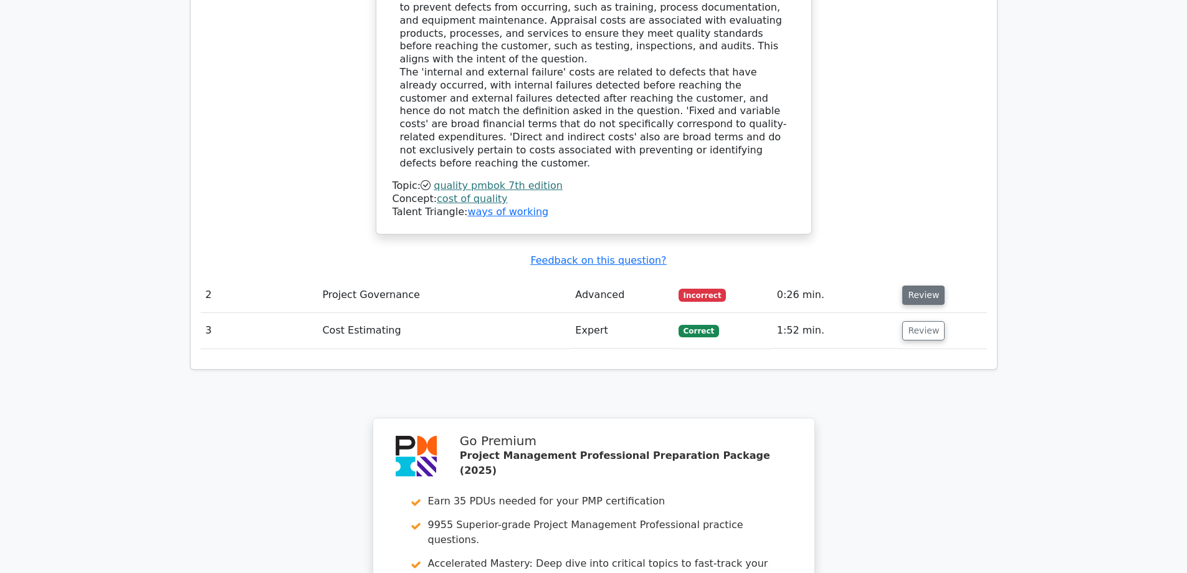
click at [930, 285] on button "Review" at bounding box center [923, 294] width 42 height 19
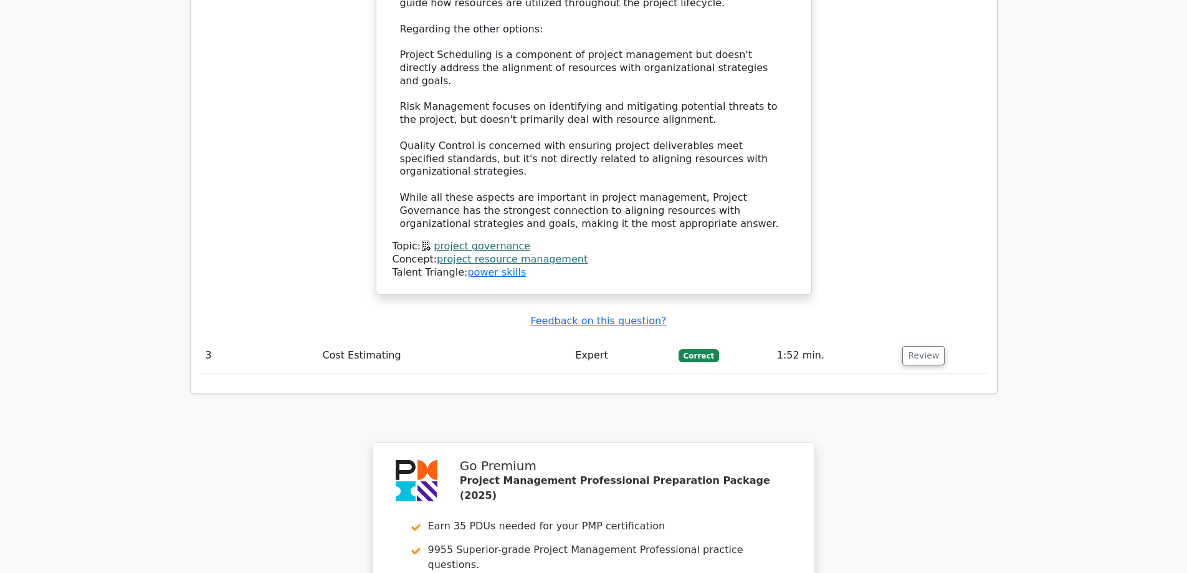
scroll to position [2119, 0]
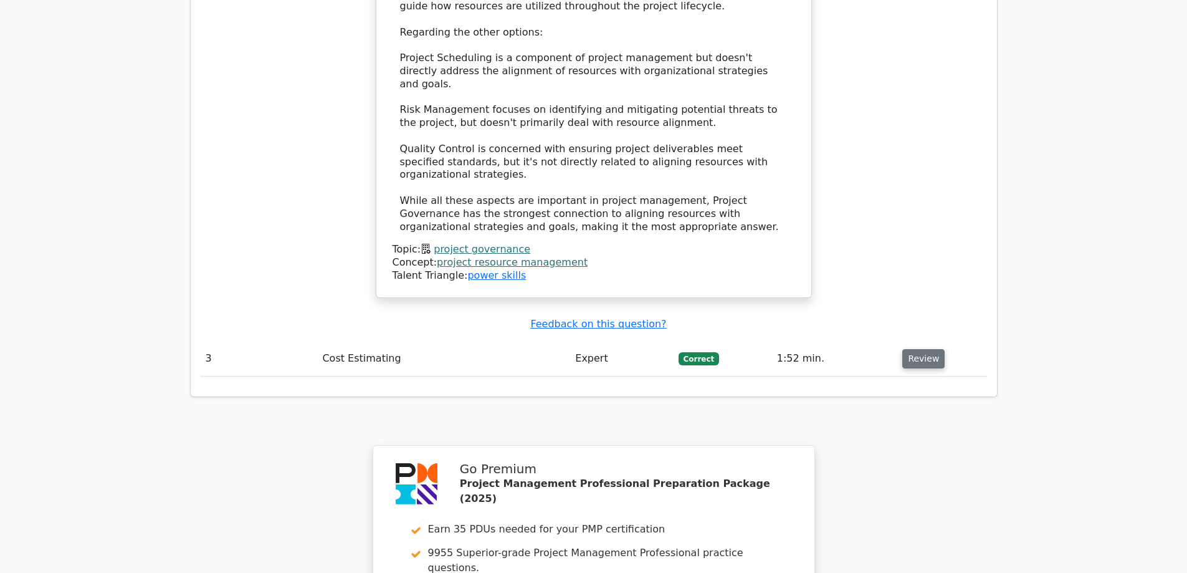
click at [930, 349] on button "Review" at bounding box center [923, 358] width 42 height 19
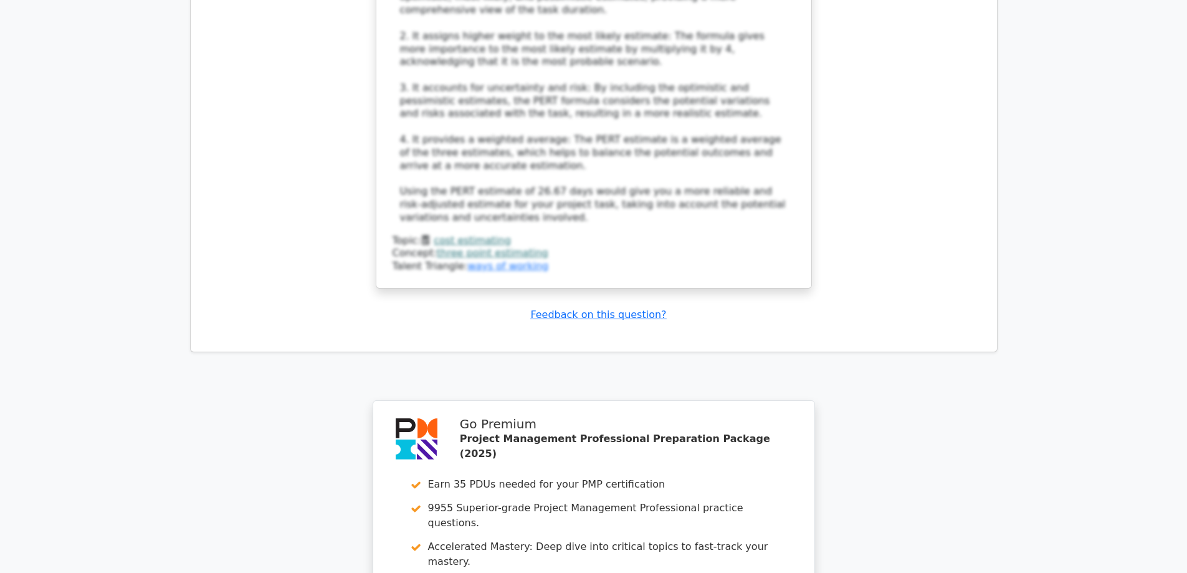
scroll to position [3272, 0]
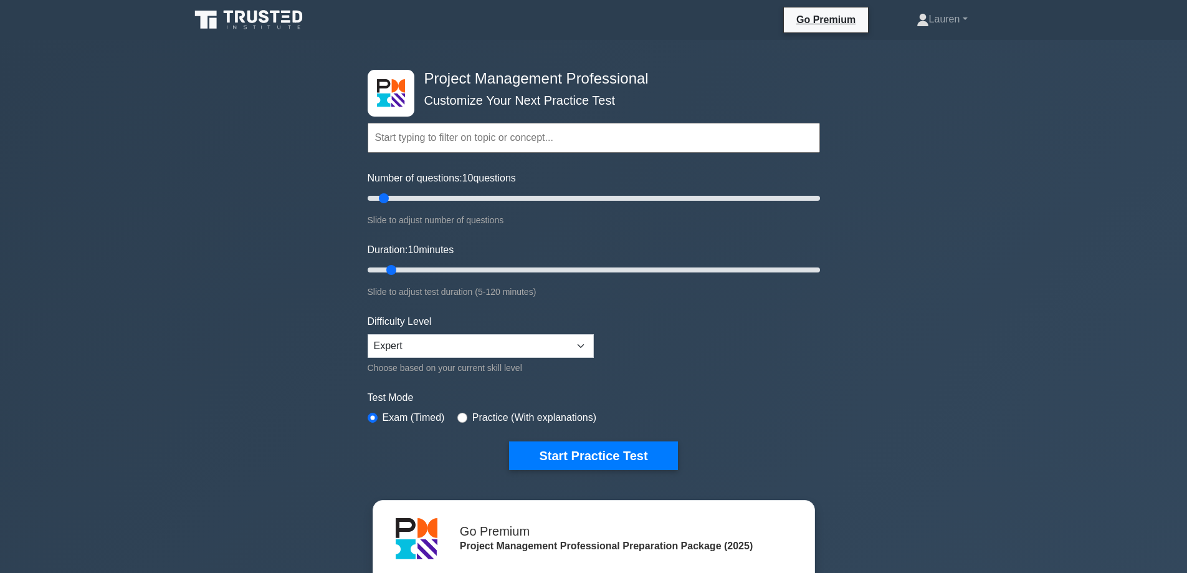
click at [467, 415] on div "Practice (With explanations)" at bounding box center [526, 417] width 139 height 15
type input "55"
click at [487, 194] on input "Number of questions: 10 questions" at bounding box center [594, 198] width 452 height 15
type input "25"
click at [457, 266] on input "Duration: 25 minutes" at bounding box center [594, 269] width 452 height 15
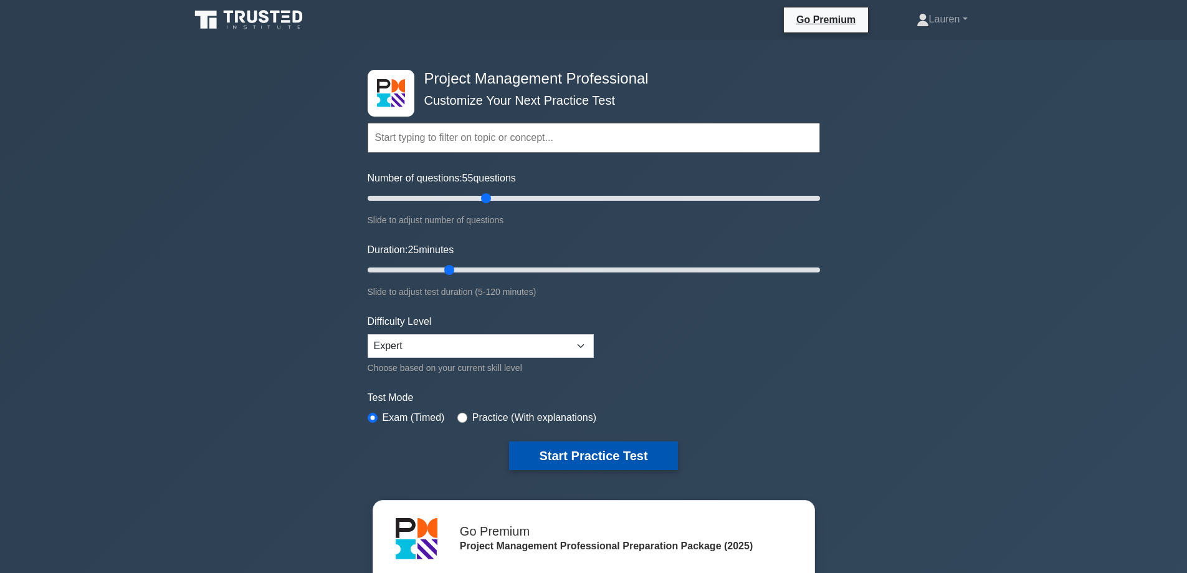
click at [593, 449] on button "Start Practice Test" at bounding box center [593, 455] width 168 height 29
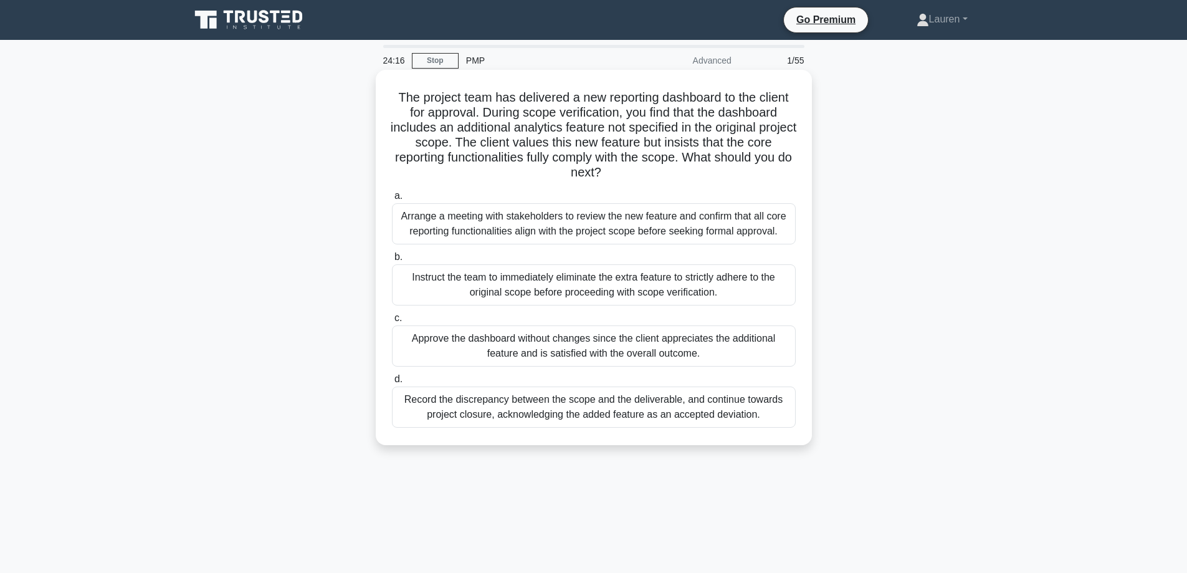
click at [599, 408] on div "Record the discrepancy between the scope and the deliverable, and continue towa…" at bounding box center [594, 406] width 404 height 41
click at [392, 383] on input "d. Record the discrepancy between the scope and the deliverable, and continue t…" at bounding box center [392, 379] width 0 height 8
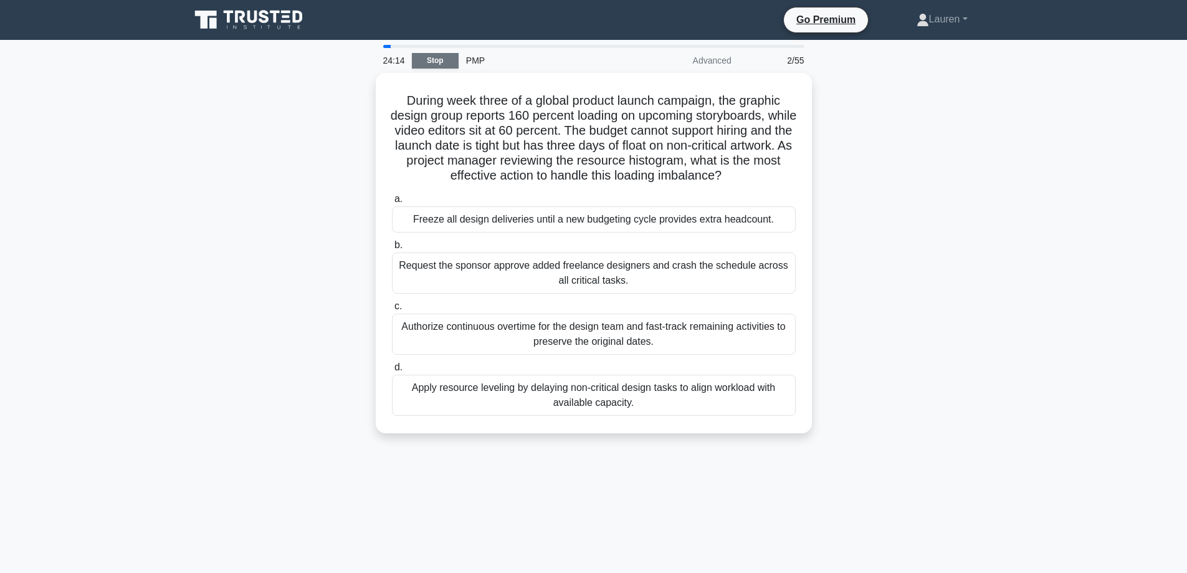
click at [434, 63] on link "Stop" at bounding box center [435, 61] width 47 height 16
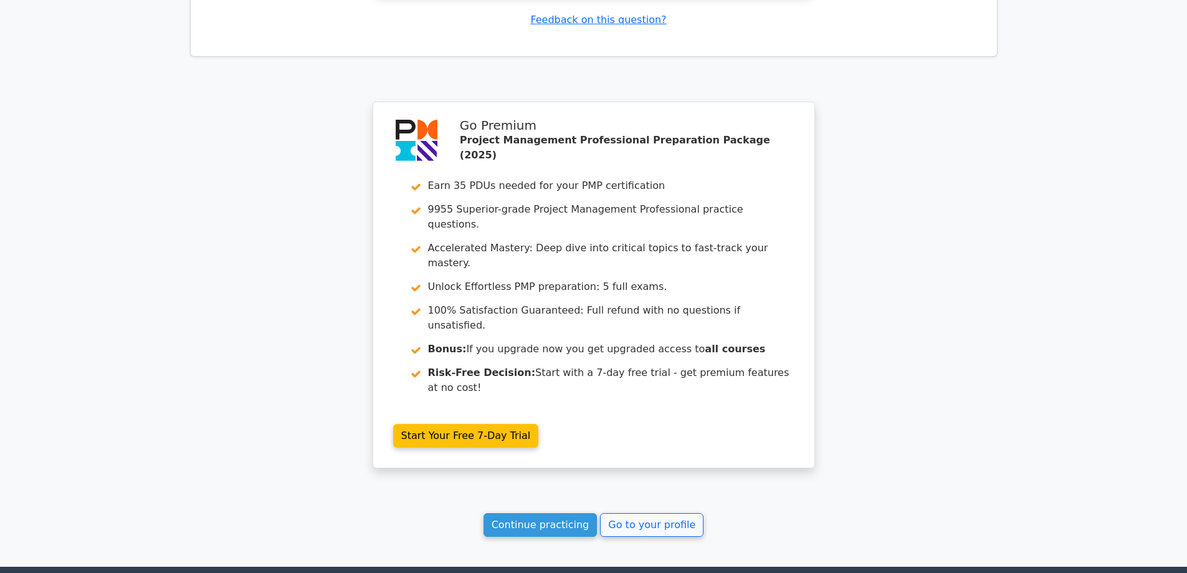
scroll to position [1618, 0]
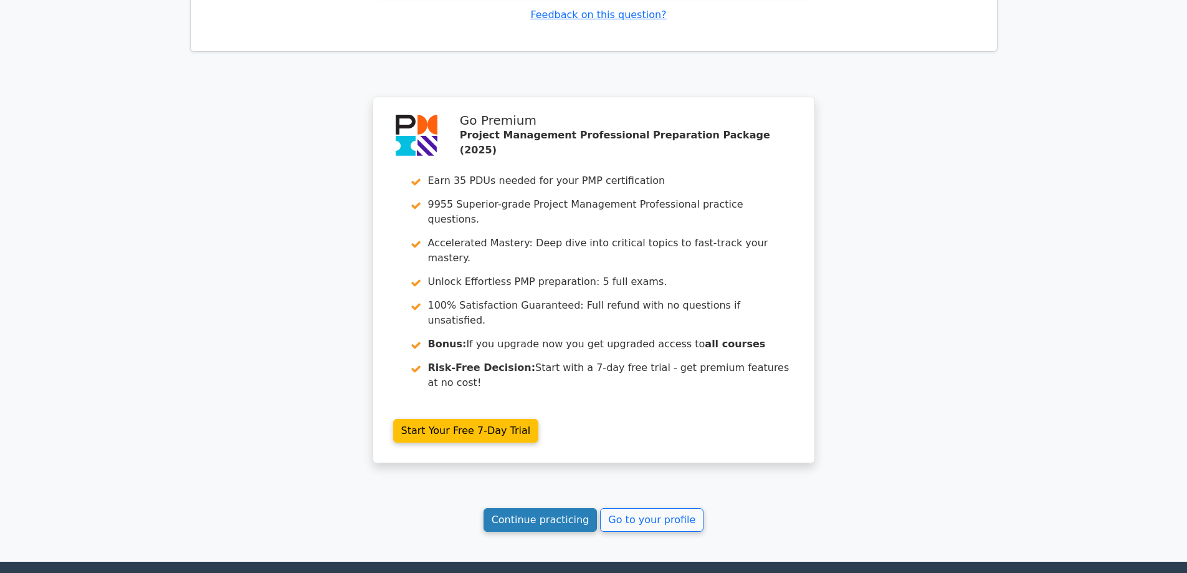
click at [539, 508] on link "Continue practicing" at bounding box center [541, 520] width 114 height 24
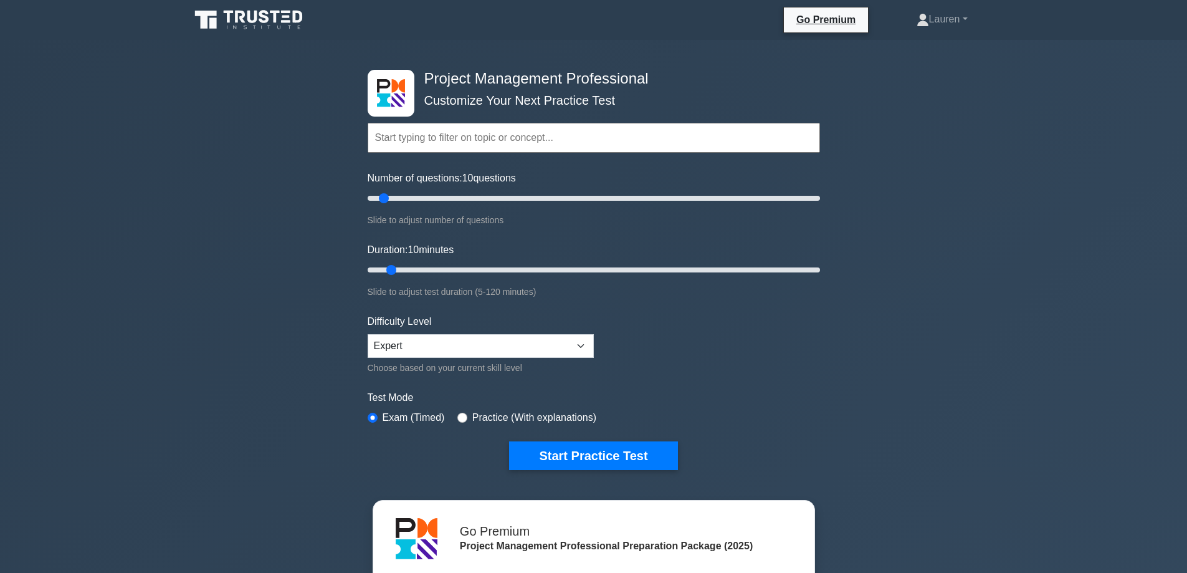
click at [468, 412] on div "Practice (With explanations)" at bounding box center [526, 417] width 139 height 15
click at [457, 413] on input "radio" at bounding box center [462, 417] width 10 height 10
radio input "true"
click at [473, 187] on div "Number of questions: 10 questions Slide to adjust number of questions" at bounding box center [594, 199] width 452 height 57
click at [429, 190] on div "Number of questions: 10 questions Slide to adjust number of questions" at bounding box center [594, 199] width 452 height 57
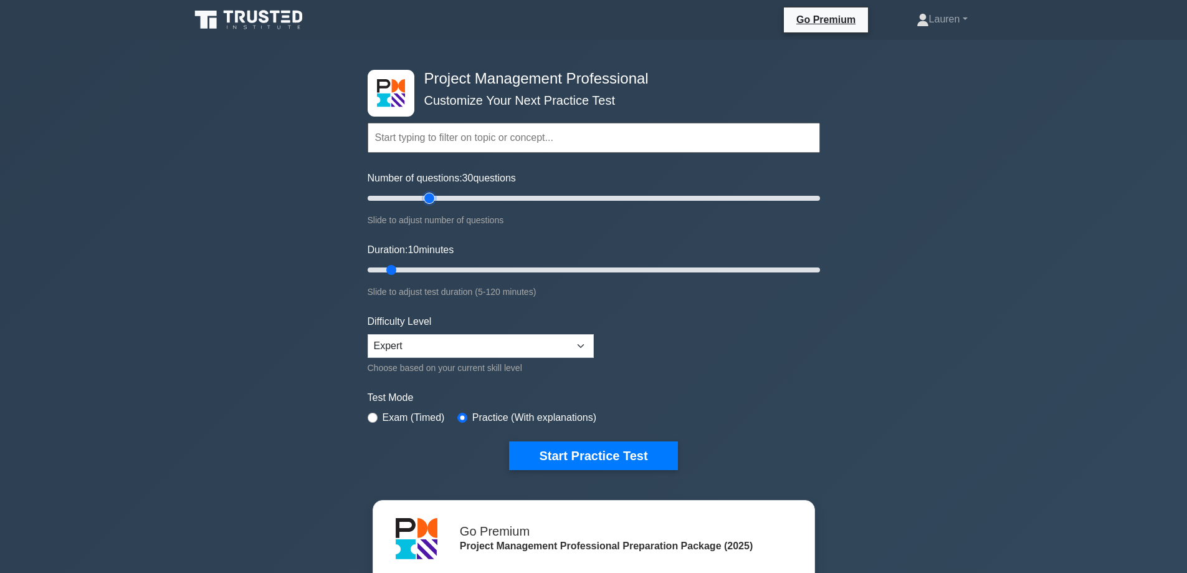
type input "30"
click at [428, 194] on input "Number of questions: 30 questions" at bounding box center [594, 198] width 452 height 15
type input "20"
click at [433, 268] on input "Duration: 10 minutes" at bounding box center [594, 269] width 452 height 15
click at [563, 450] on button "Start Practice Test" at bounding box center [593, 455] width 168 height 29
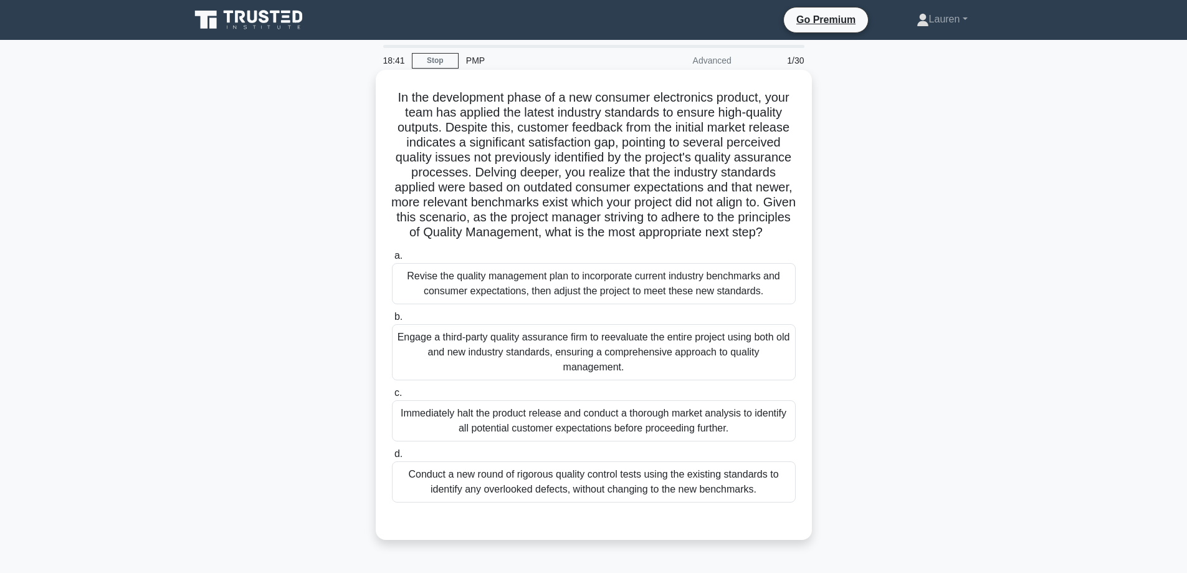
click at [519, 291] on div "Revise the quality management plan to incorporate current industry benchmarks a…" at bounding box center [594, 283] width 404 height 41
click at [392, 260] on input "a. Revise the quality management plan to incorporate current industry benchmark…" at bounding box center [392, 256] width 0 height 8
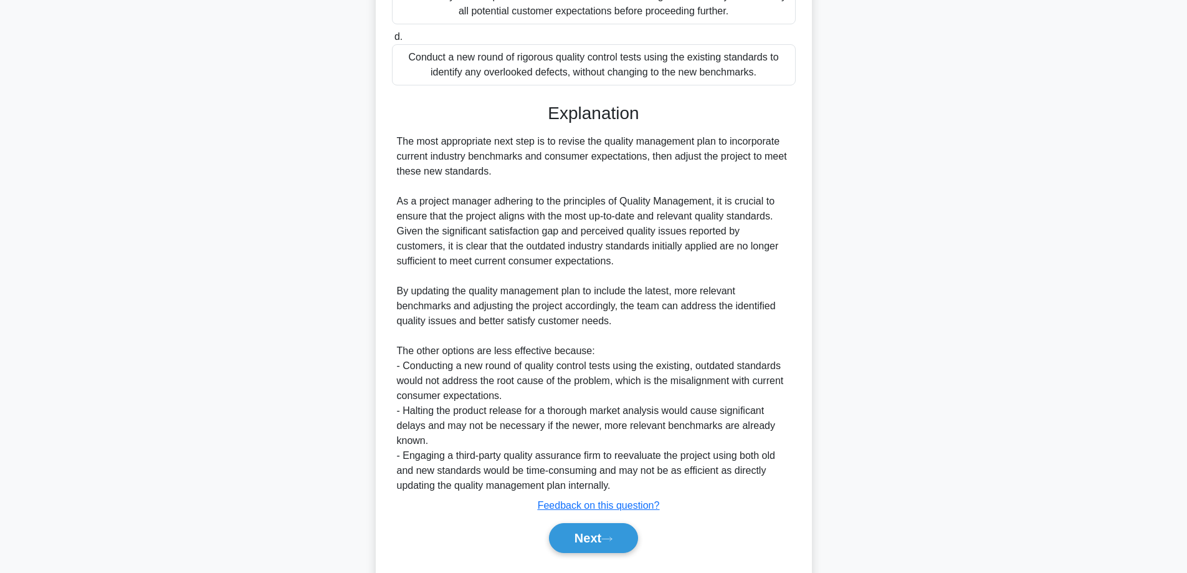
scroll to position [465, 0]
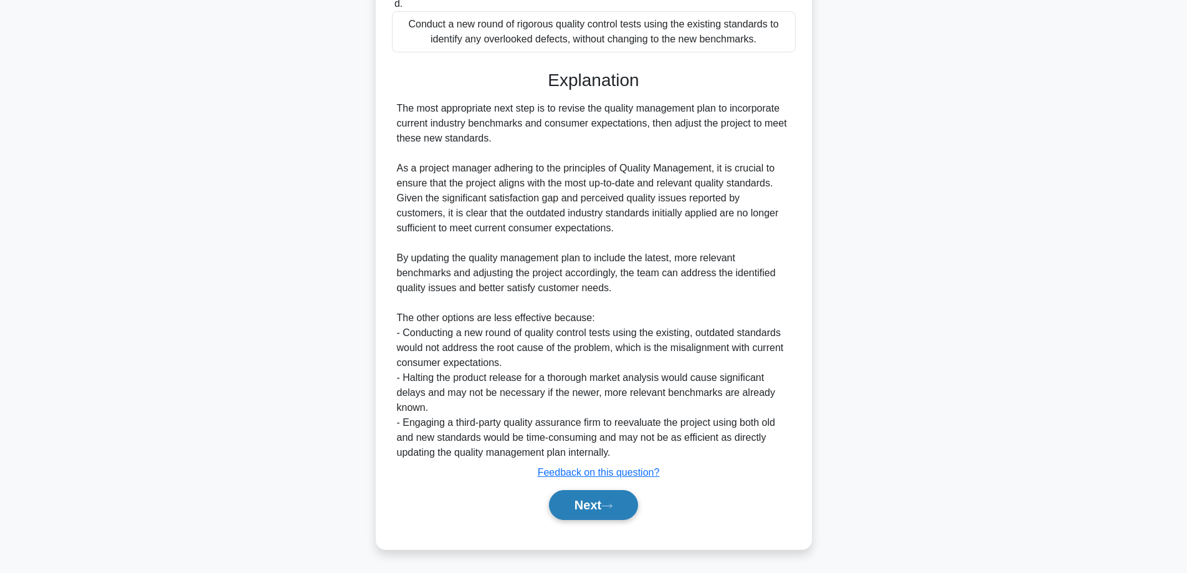
click at [580, 513] on button "Next" at bounding box center [593, 505] width 89 height 30
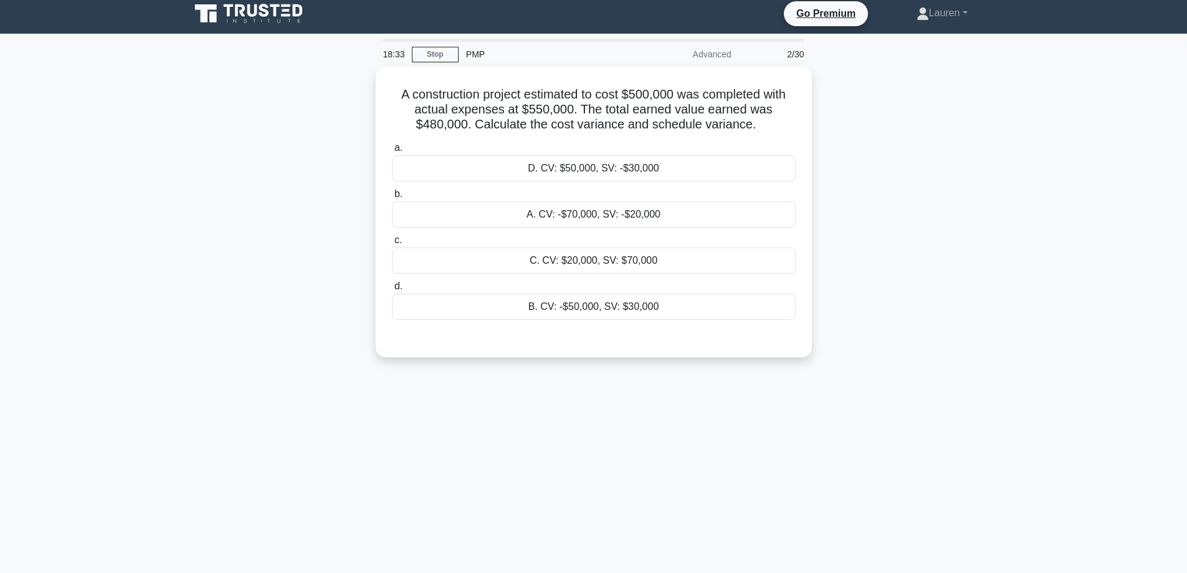
scroll to position [0, 0]
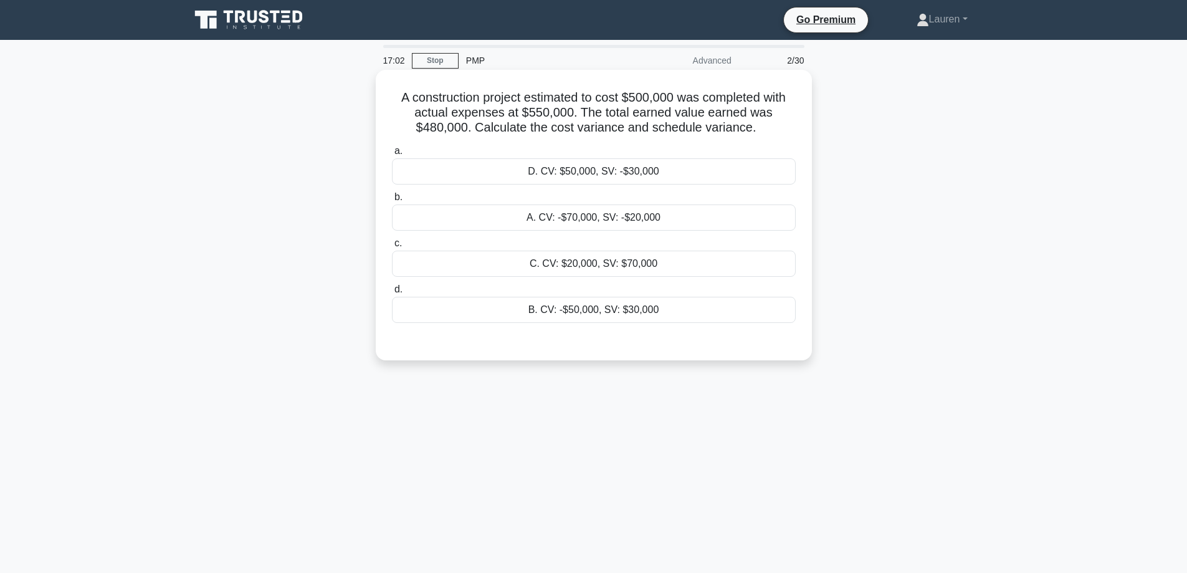
click at [680, 219] on div "A. CV: -$70,000, SV: -$20,000" at bounding box center [594, 217] width 404 height 26
click at [392, 201] on input "b. A. CV: -$70,000, SV: -$20,000" at bounding box center [392, 197] width 0 height 8
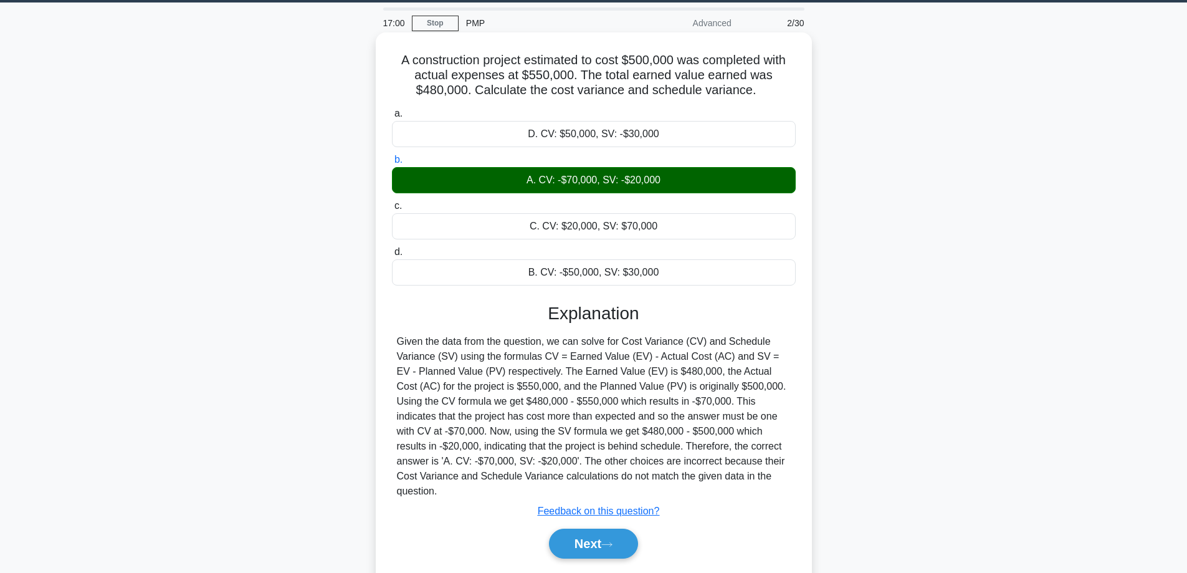
scroll to position [100, 0]
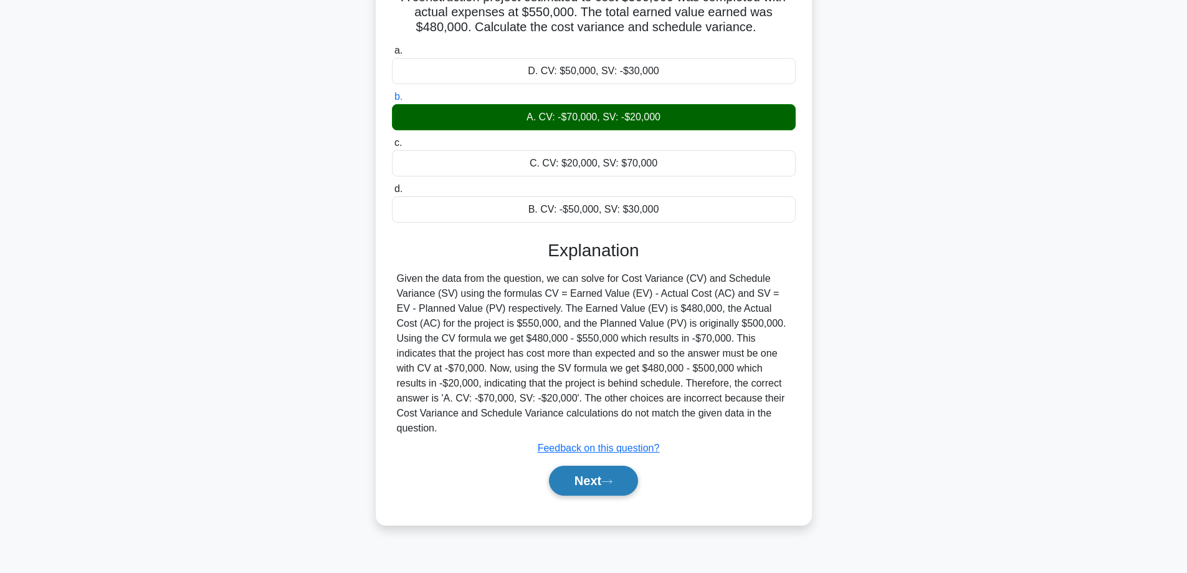
click at [580, 470] on button "Next" at bounding box center [593, 480] width 89 height 30
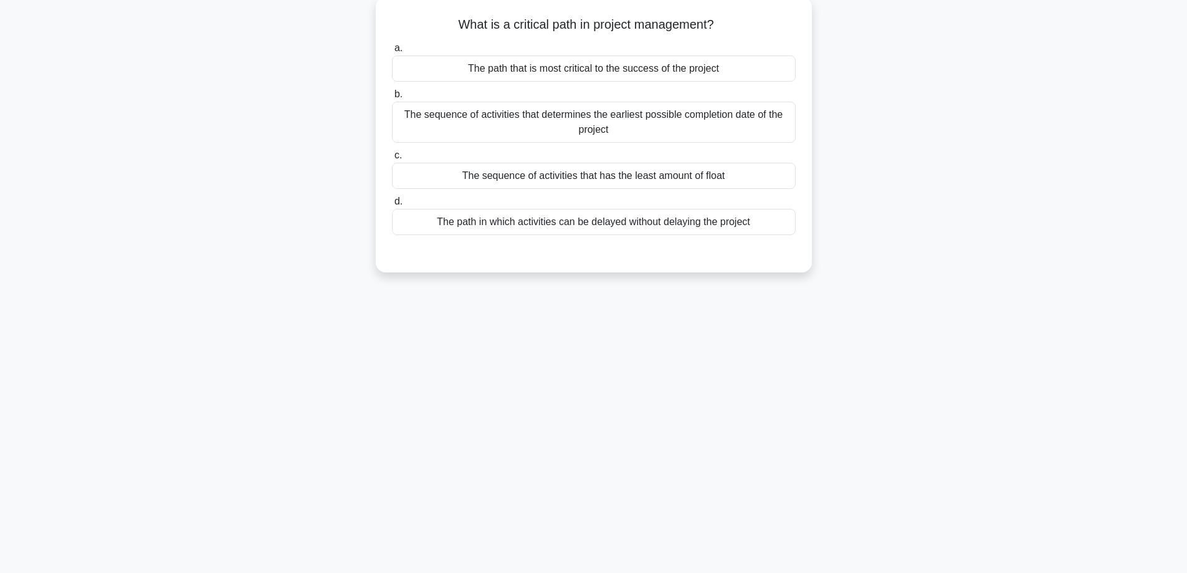
scroll to position [59, 0]
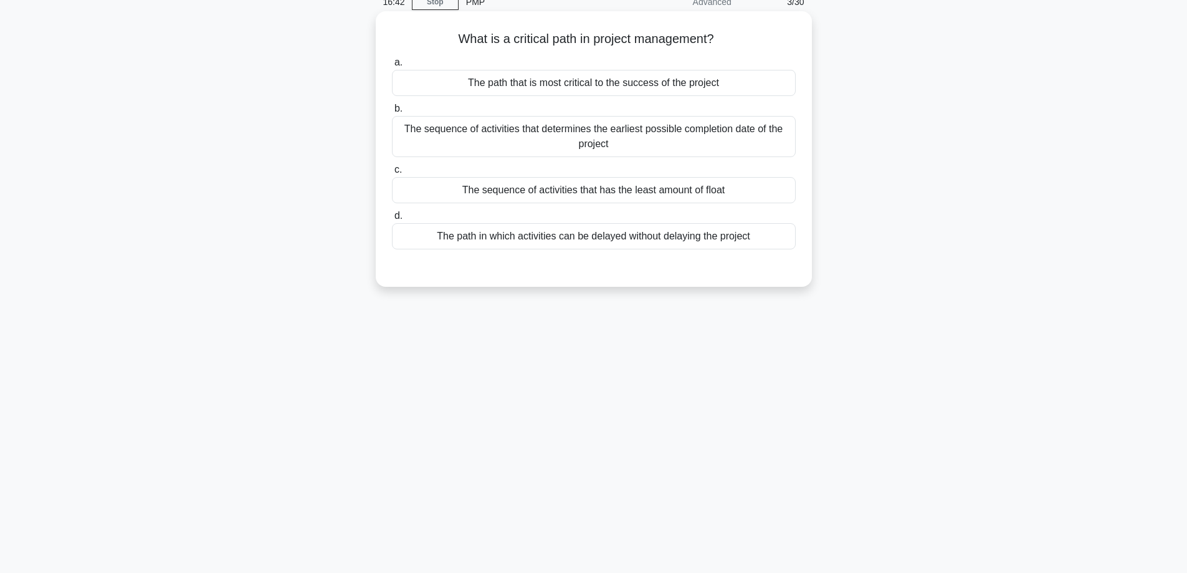
click at [659, 138] on div "The sequence of activities that determines the earliest possible completion dat…" at bounding box center [594, 136] width 404 height 41
click at [392, 113] on input "b. The sequence of activities that determines the earliest possible completion …" at bounding box center [392, 109] width 0 height 8
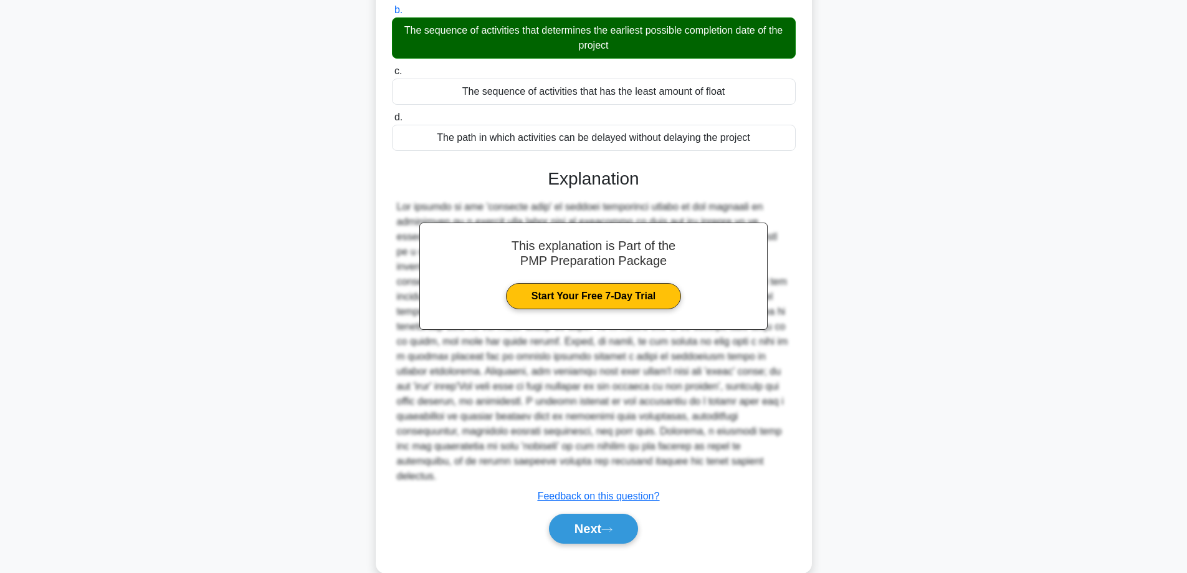
scroll to position [166, 0]
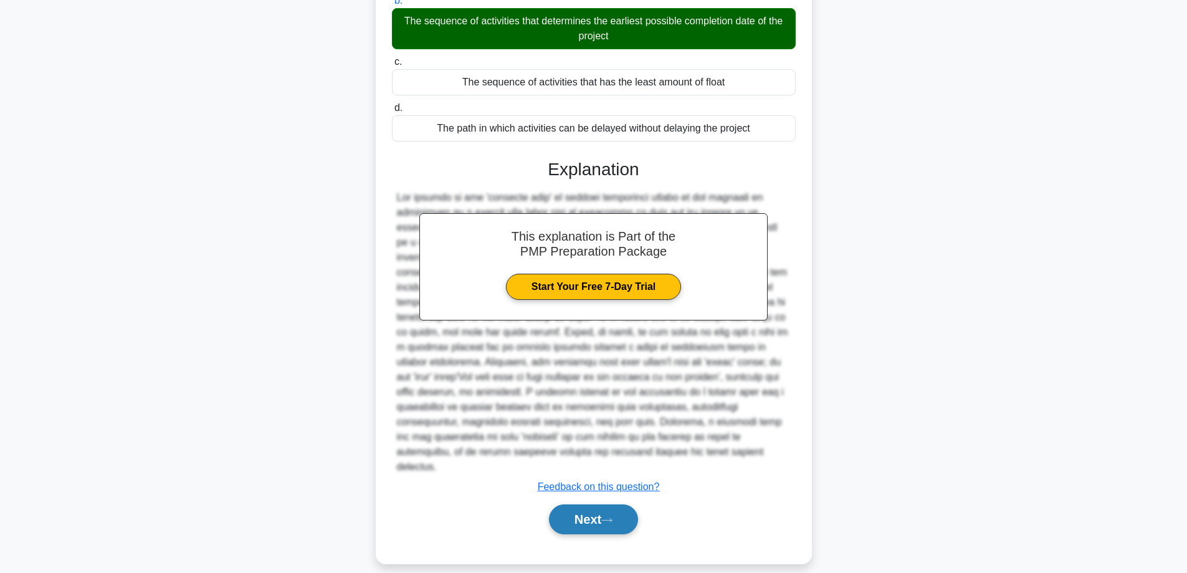
click at [578, 512] on button "Next" at bounding box center [593, 519] width 89 height 30
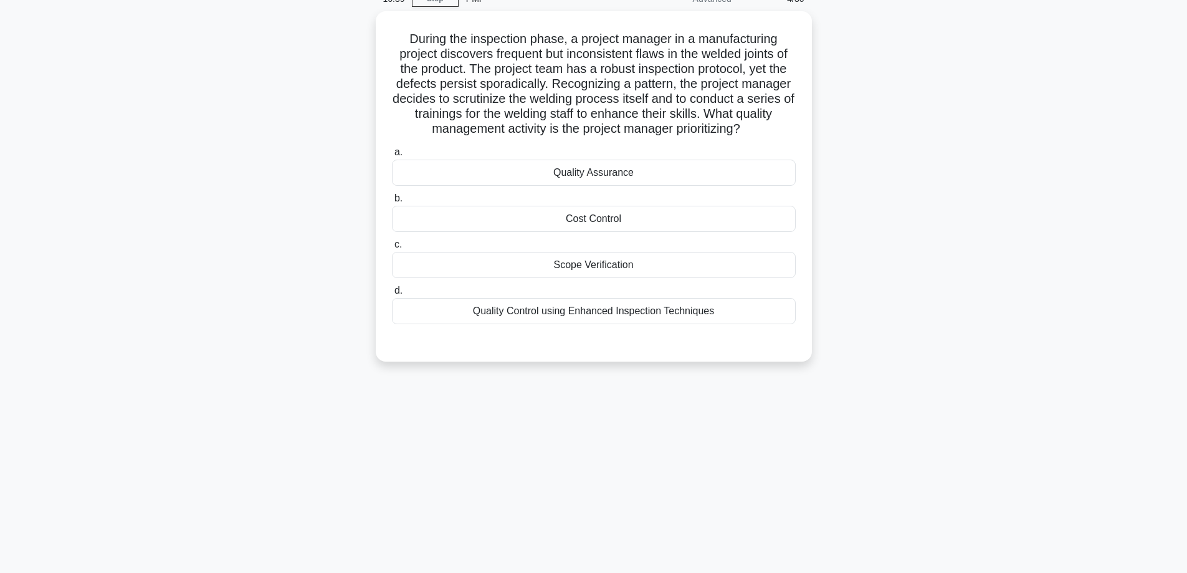
scroll to position [59, 0]
click at [659, 318] on div "Quality Control using Enhanced Inspection Techniques" at bounding box center [594, 311] width 404 height 26
click at [392, 295] on input "d. Quality Control using Enhanced Inspection Techniques" at bounding box center [392, 291] width 0 height 8
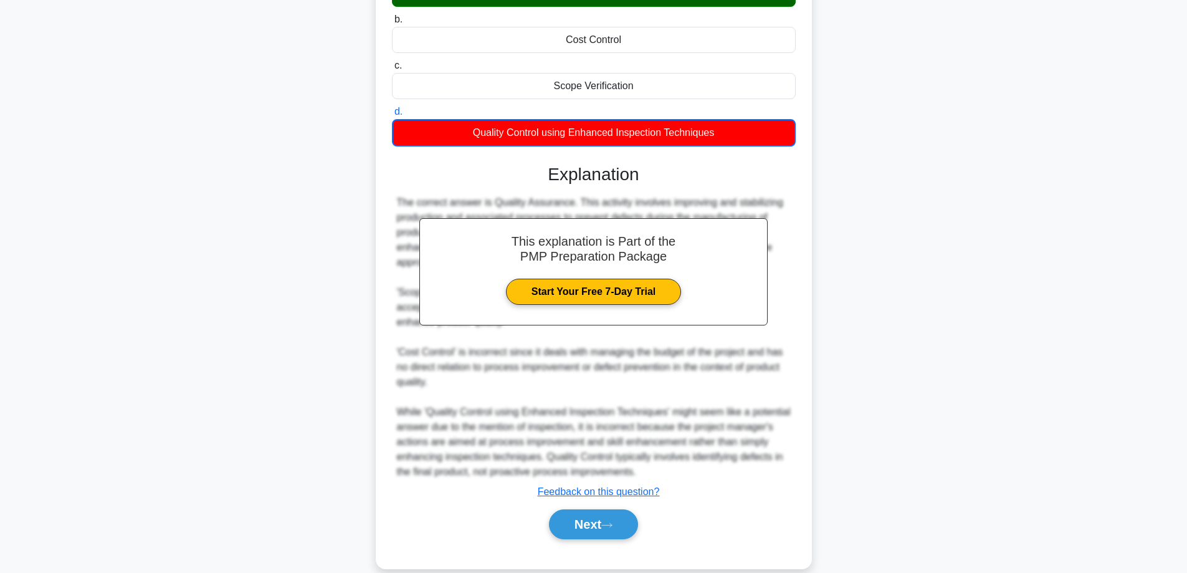
scroll to position [257, 0]
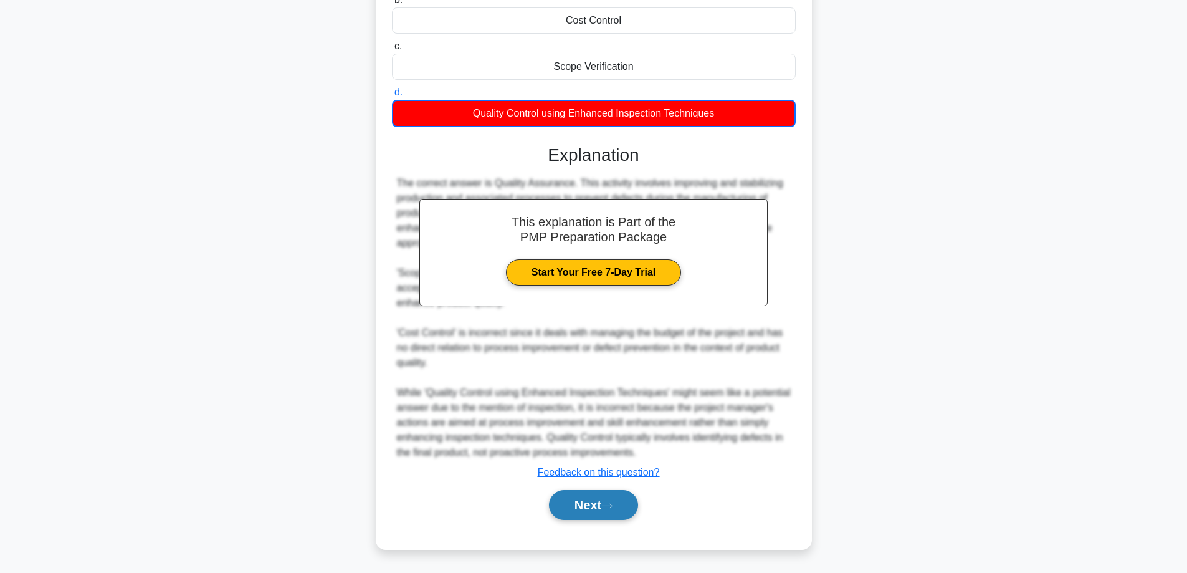
click at [623, 505] on button "Next" at bounding box center [593, 505] width 89 height 30
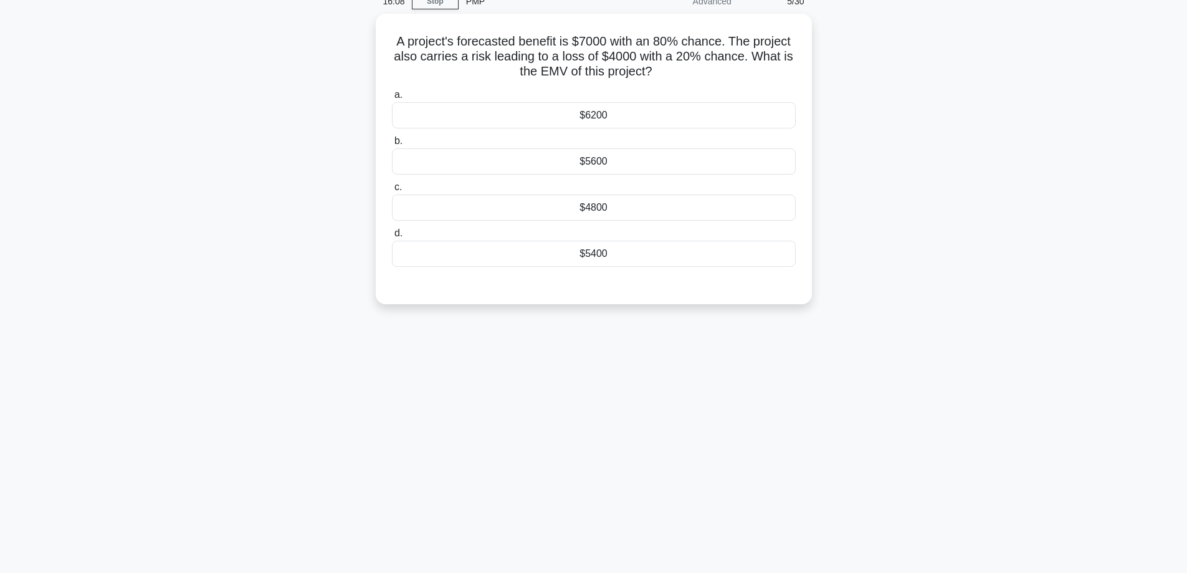
scroll to position [59, 0]
click at [633, 257] on div "$5400" at bounding box center [594, 251] width 404 height 26
click at [392, 235] on input "d. $5400" at bounding box center [392, 231] width 0 height 8
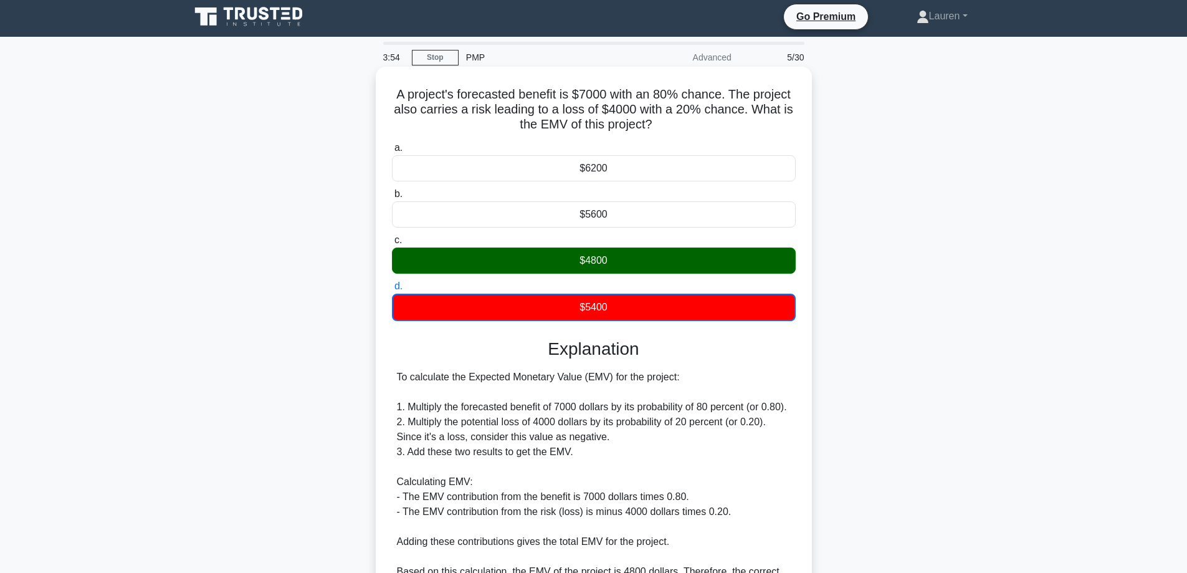
scroll to position [0, 0]
